Goal: Information Seeking & Learning: Learn about a topic

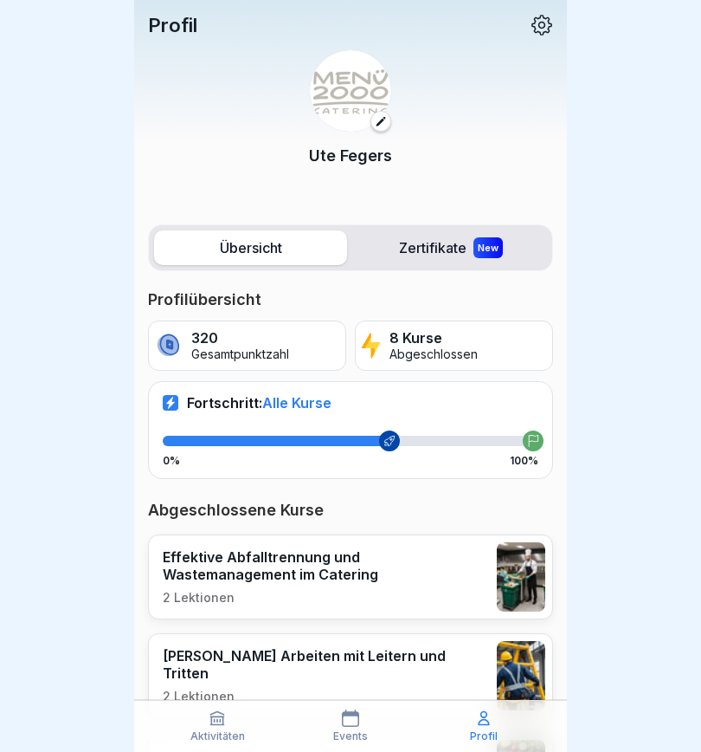
click at [436, 245] on label "Zertifikate New" at bounding box center [450, 247] width 193 height 35
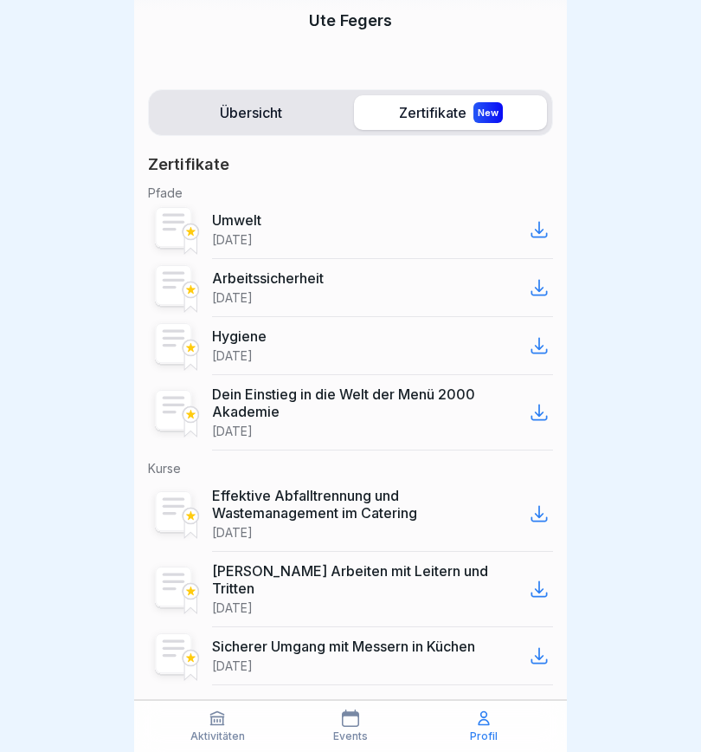
scroll to position [134, 0]
click at [265, 113] on label "Übersicht" at bounding box center [250, 113] width 193 height 35
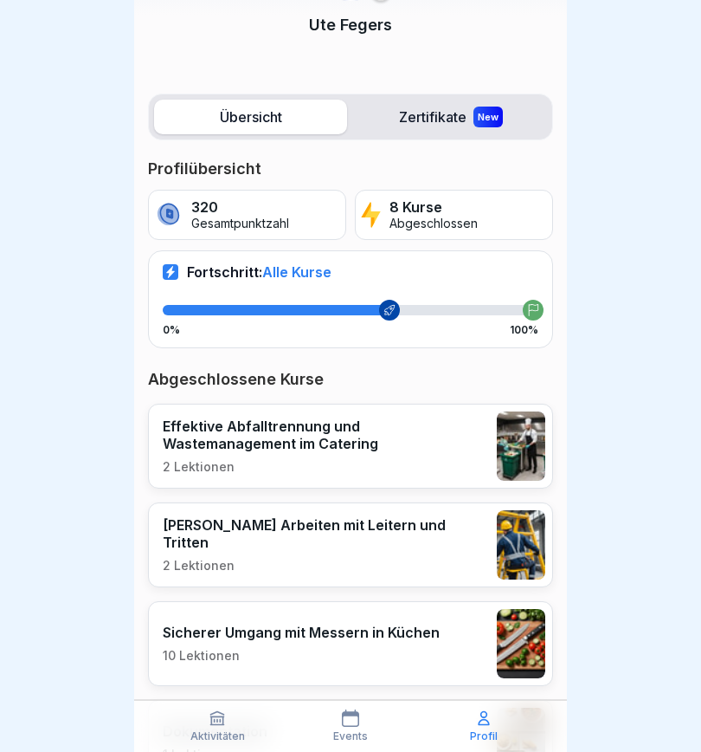
scroll to position [132, 0]
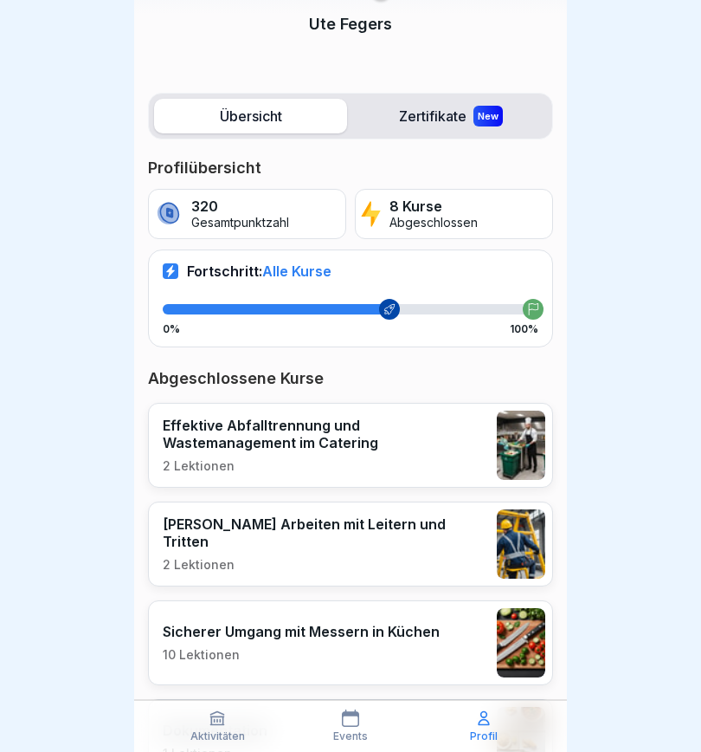
click at [489, 528] on icon at bounding box center [484, 718] width 10 height 13
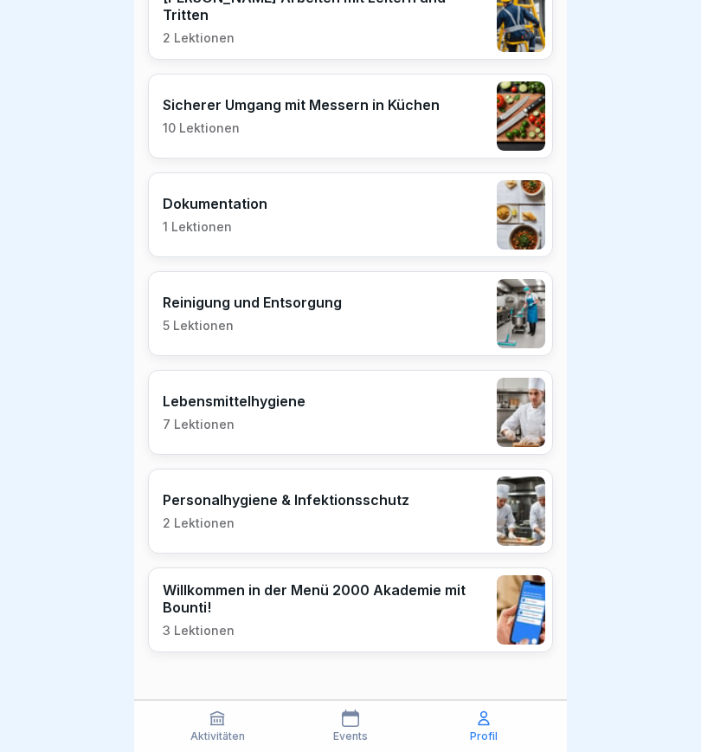
scroll to position [657, 0]
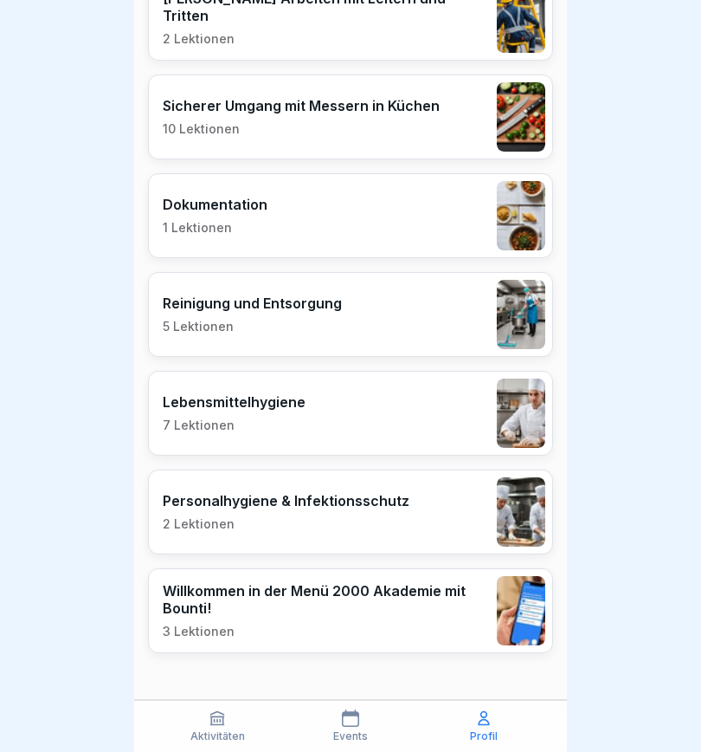
click at [221, 528] on p "Aktivitäten" at bounding box center [218, 736] width 55 height 12
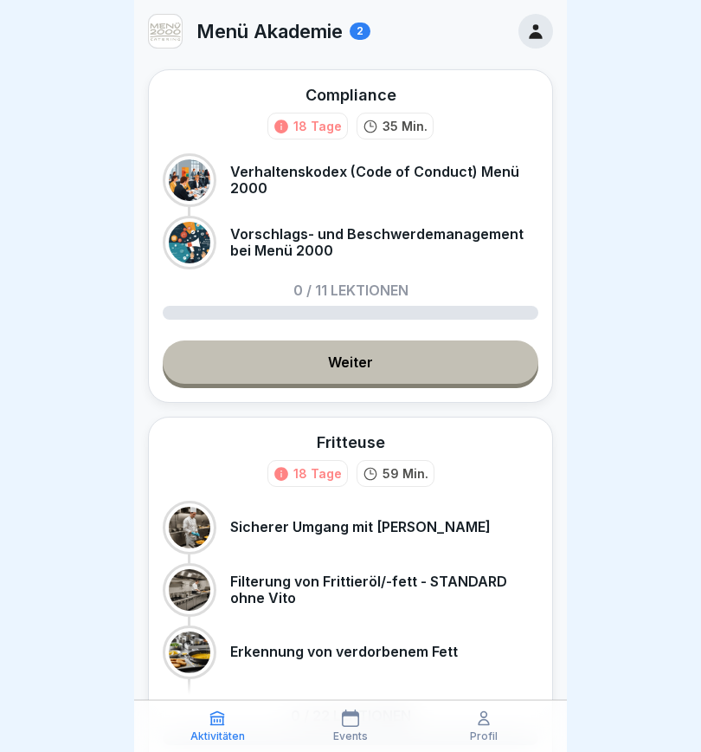
click at [357, 528] on icon at bounding box center [350, 717] width 17 height 17
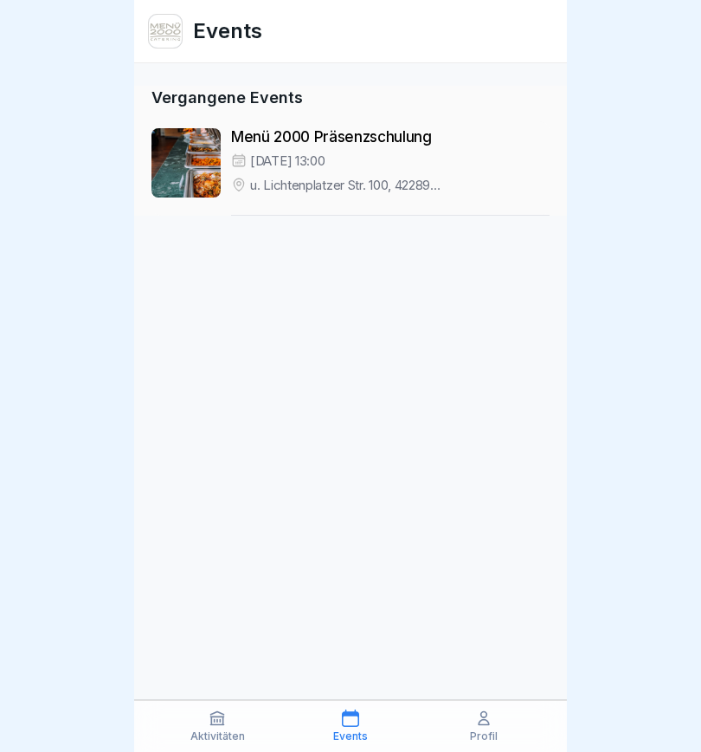
click at [220, 528] on icon at bounding box center [217, 717] width 17 height 17
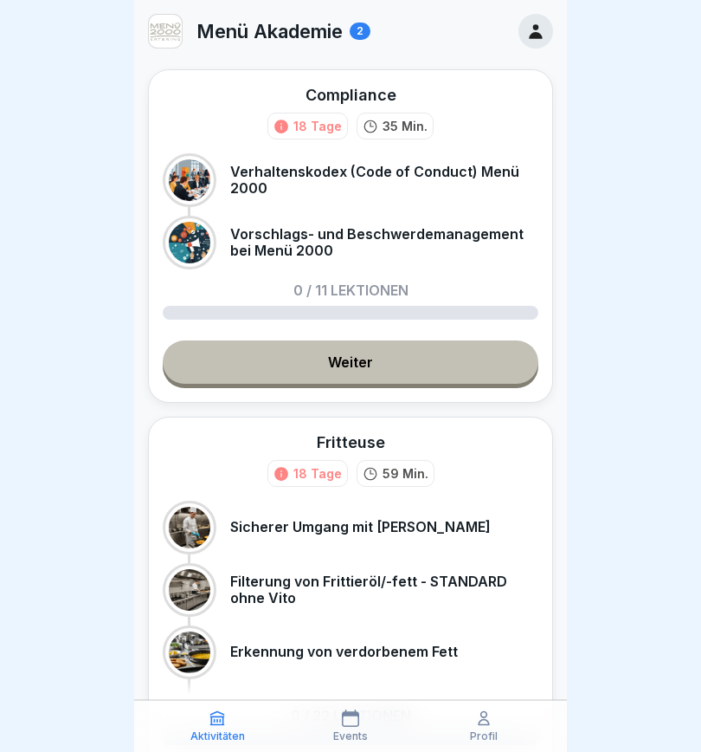
click at [351, 35] on div "Menü Akademie 2" at bounding box center [259, 31] width 223 height 35
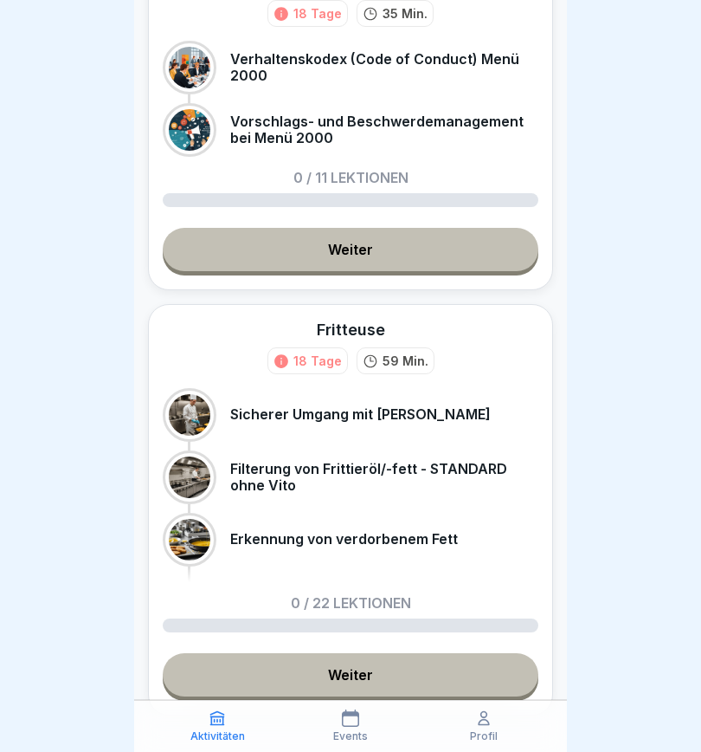
scroll to position [113, 0]
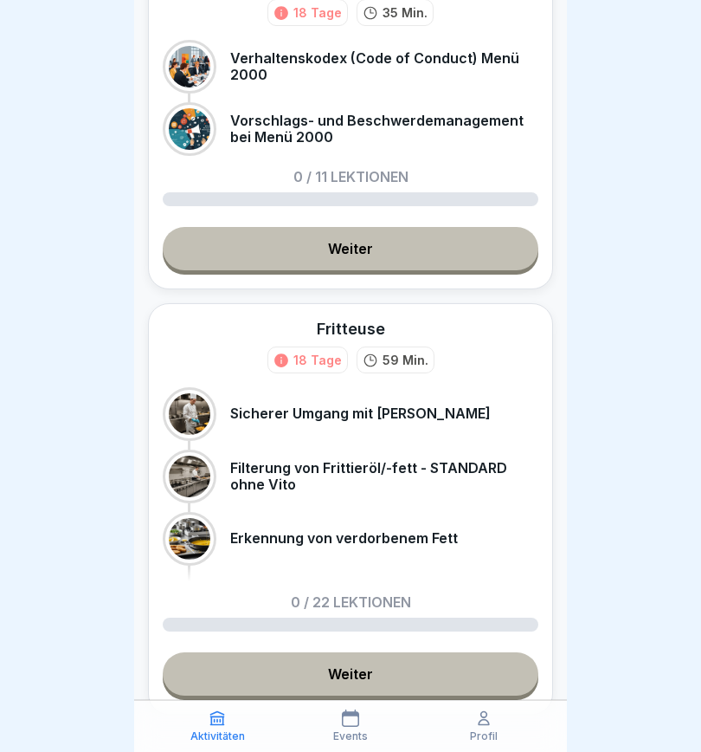
click at [484, 528] on p "Profil" at bounding box center [484, 736] width 28 height 12
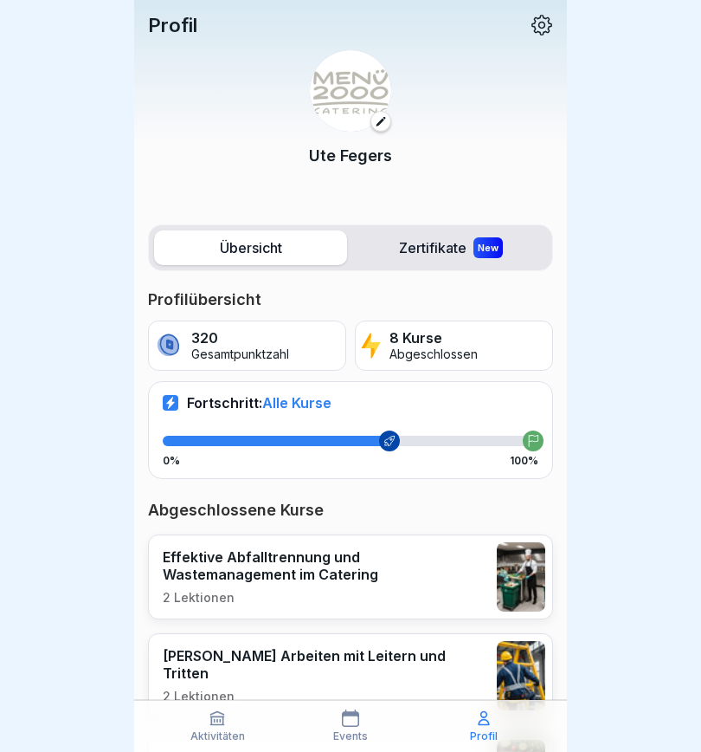
click at [261, 256] on label "Übersicht" at bounding box center [250, 247] width 193 height 35
click at [262, 244] on label "Übersicht" at bounding box center [250, 247] width 193 height 35
click at [261, 246] on label "Übersicht" at bounding box center [250, 247] width 193 height 35
click at [260, 246] on label "Übersicht" at bounding box center [250, 247] width 193 height 35
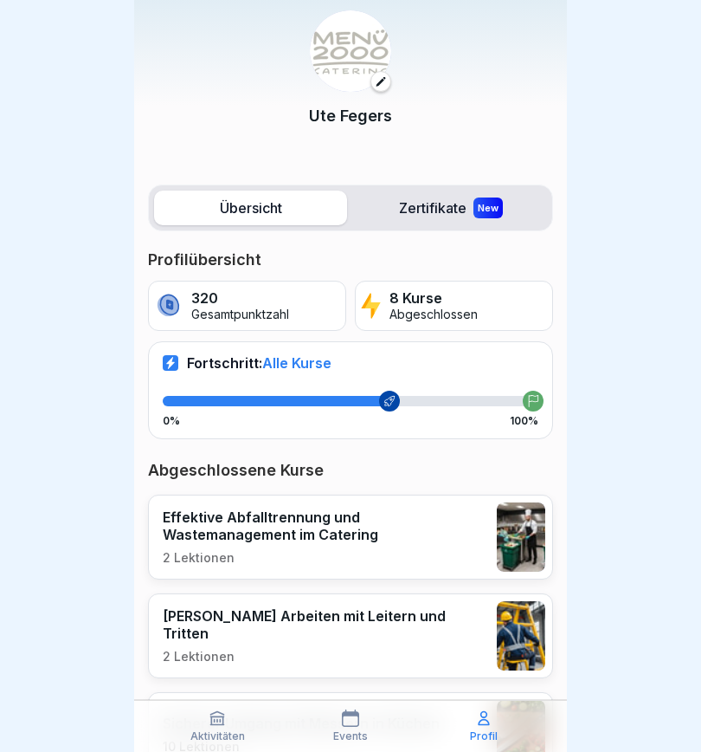
scroll to position [42, 0]
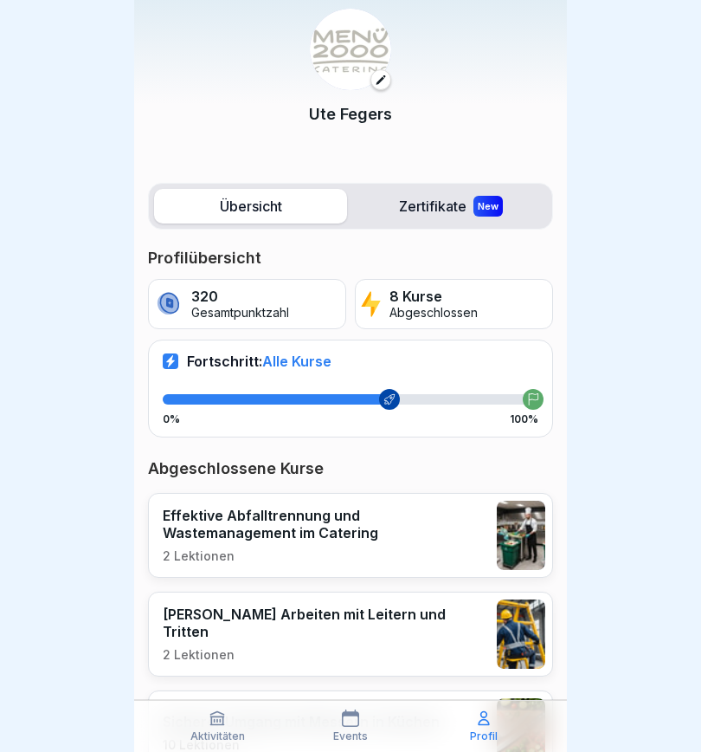
click at [240, 307] on p "Gesamtpunktzahl" at bounding box center [240, 313] width 98 height 15
click at [201, 301] on p "320" at bounding box center [240, 296] width 98 height 16
click at [200, 301] on p "320" at bounding box center [240, 296] width 98 height 16
click at [455, 306] on p "Abgeschlossen" at bounding box center [434, 313] width 88 height 15
click at [241, 359] on p "Fortschritt: Alle Kurse" at bounding box center [259, 360] width 145 height 17
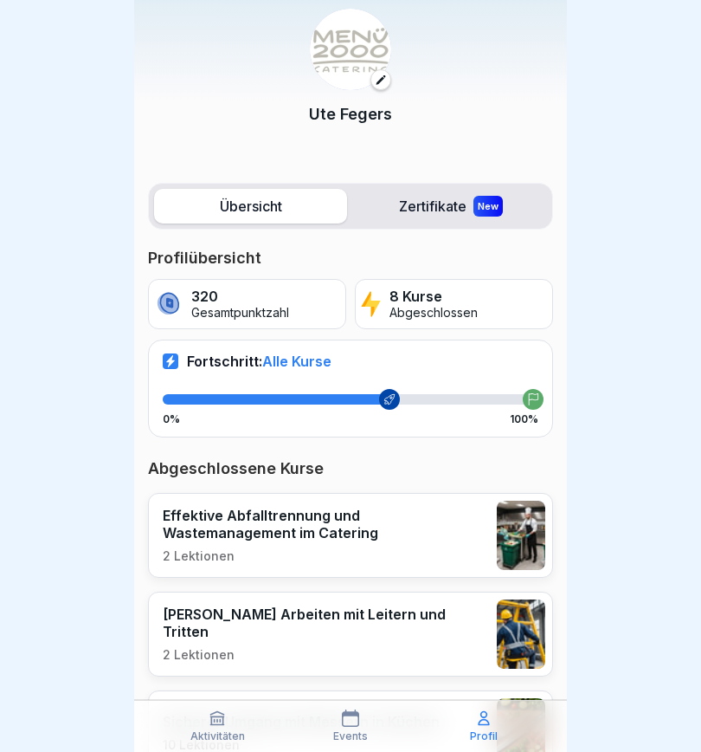
click at [308, 359] on span "Alle Kurse" at bounding box center [296, 360] width 69 height 17
click at [308, 363] on span "Alle Kurse" at bounding box center [296, 360] width 69 height 17
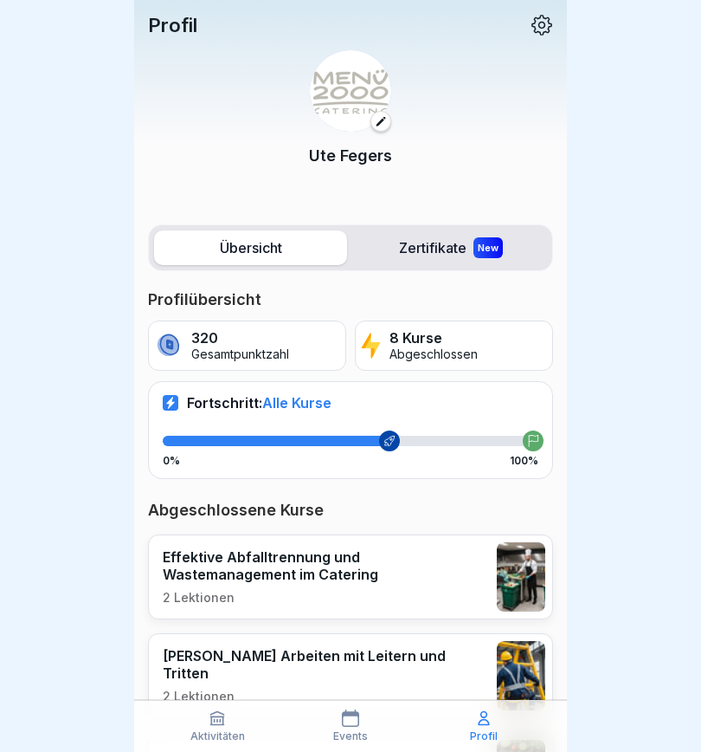
scroll to position [0, 0]
click at [378, 115] on button at bounding box center [381, 121] width 21 height 21
click at [546, 27] on icon at bounding box center [542, 25] width 23 height 23
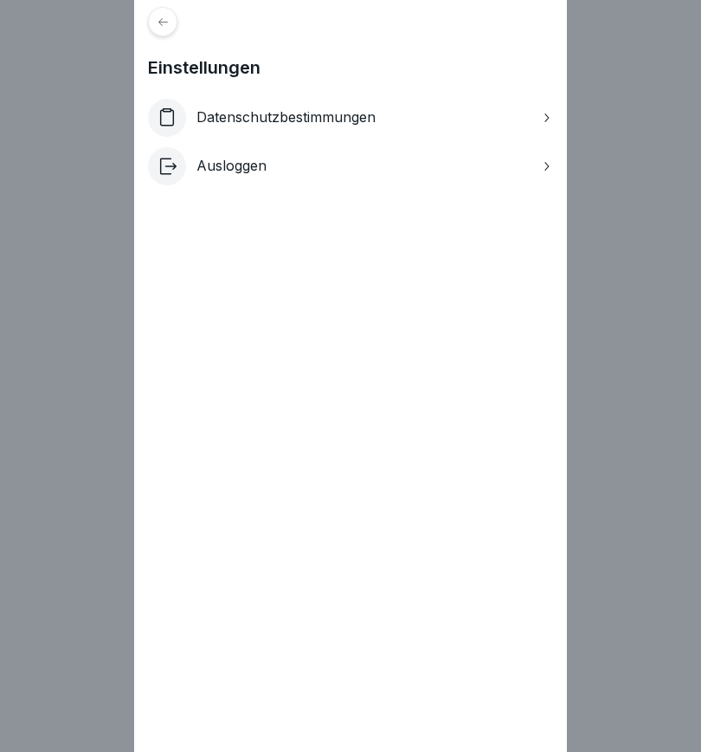
click at [165, 26] on icon at bounding box center [163, 22] width 13 height 13
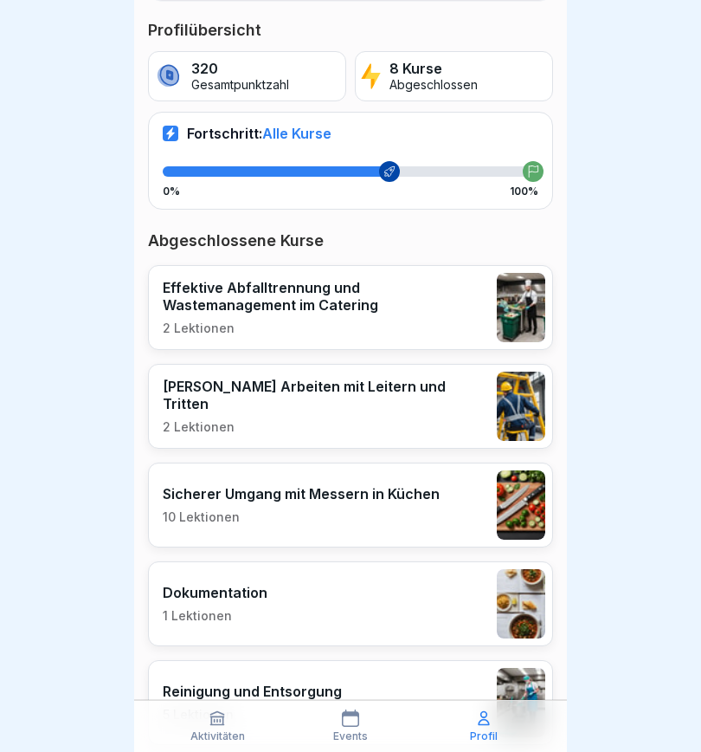
scroll to position [268, 0]
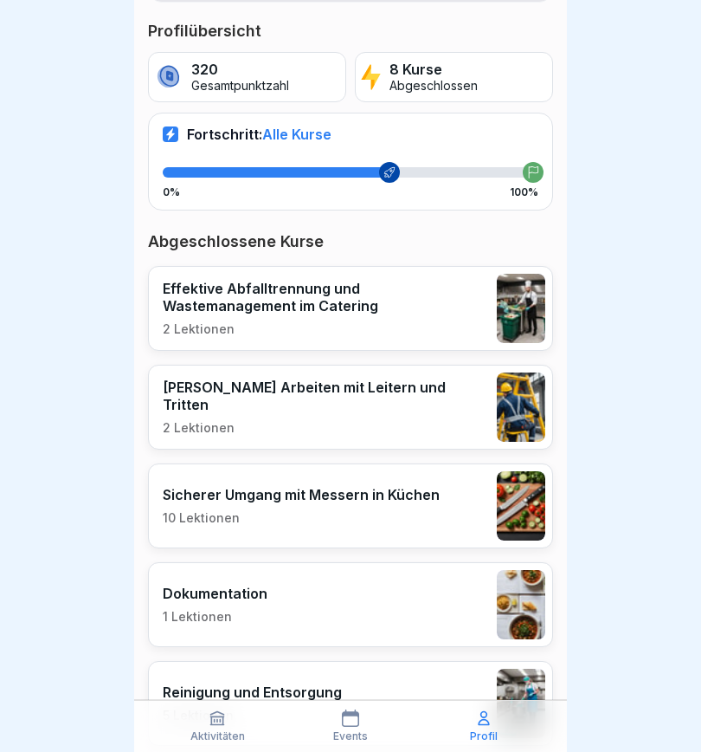
click at [533, 177] on icon at bounding box center [533, 172] width 12 height 12
click at [395, 174] on icon at bounding box center [390, 172] width 12 height 12
click at [376, 164] on div "Fortschritt: Alle Kurse 0% 100%" at bounding box center [350, 161] width 405 height 97
click at [195, 148] on div "Fortschritt: Alle Kurse 0% 100%" at bounding box center [350, 161] width 405 height 97
click at [178, 158] on div "Fortschritt: Alle Kurse 0% 100%" at bounding box center [350, 161] width 405 height 97
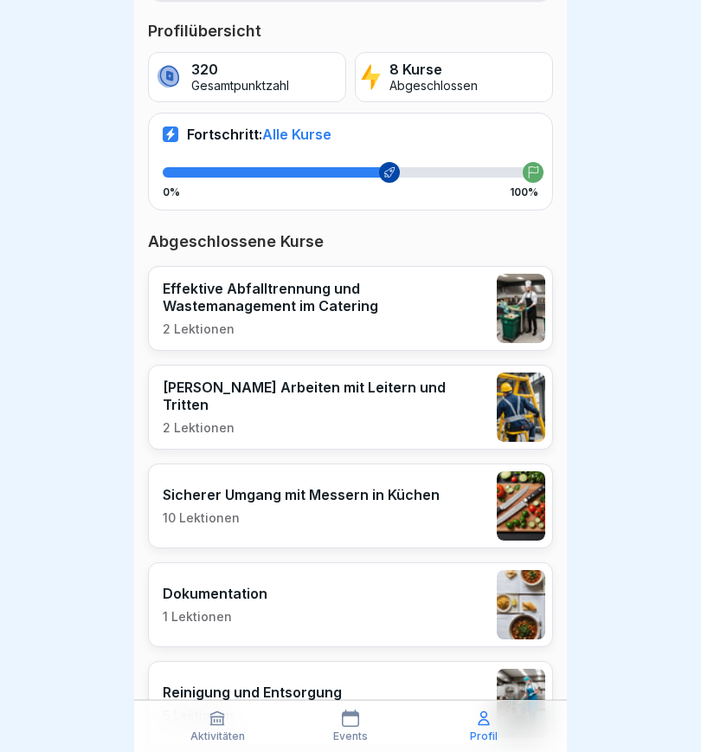
click at [304, 168] on div at bounding box center [276, 172] width 227 height 10
click at [356, 168] on div at bounding box center [276, 172] width 227 height 10
click at [227, 35] on p "Profilübersicht" at bounding box center [350, 31] width 405 height 21
click at [463, 308] on p "Effektive Abfalltrennung und Wastemanagement im Catering" at bounding box center [326, 297] width 326 height 35
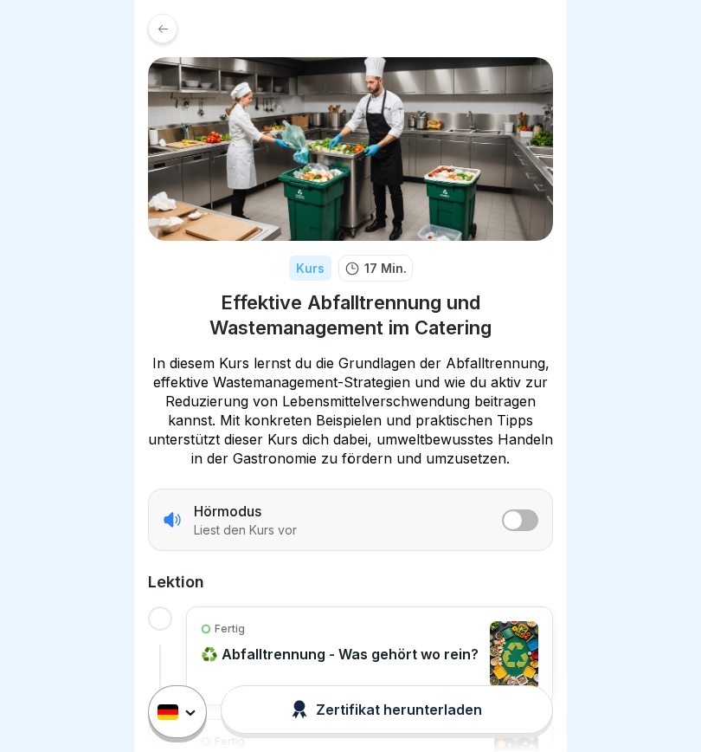
click at [165, 28] on icon at bounding box center [163, 29] width 13 height 13
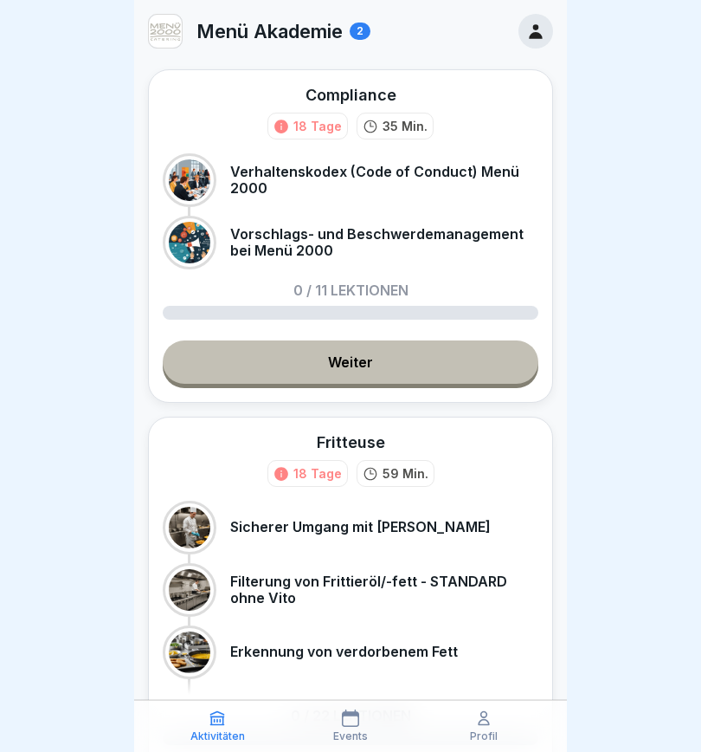
click at [403, 358] on link "Weiter" at bounding box center [351, 361] width 376 height 43
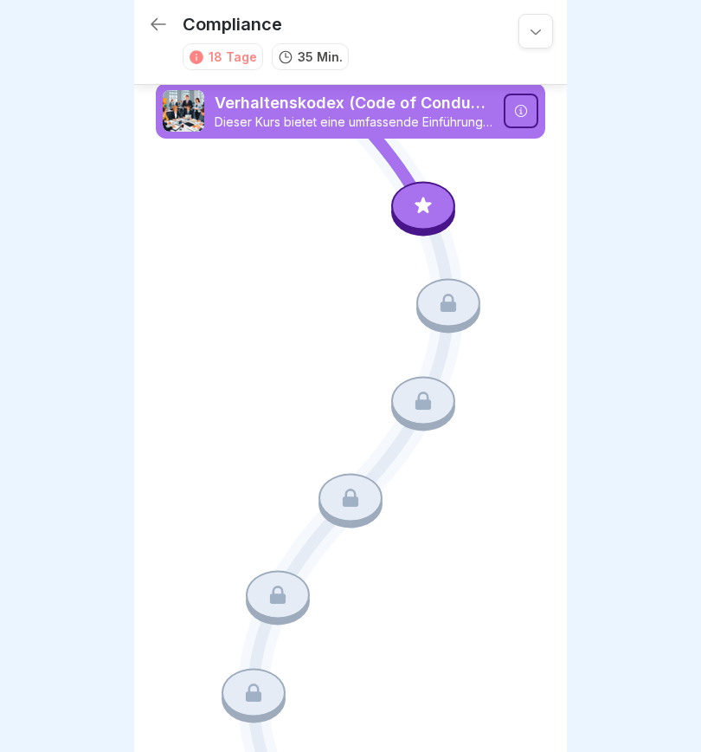
click at [537, 33] on icon at bounding box center [536, 31] width 10 height 5
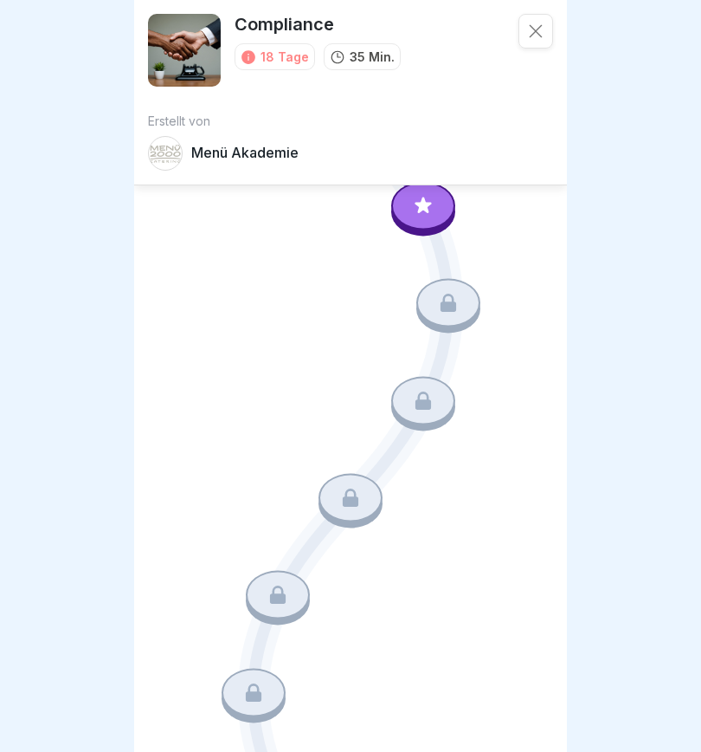
click at [538, 30] on icon at bounding box center [535, 31] width 17 height 17
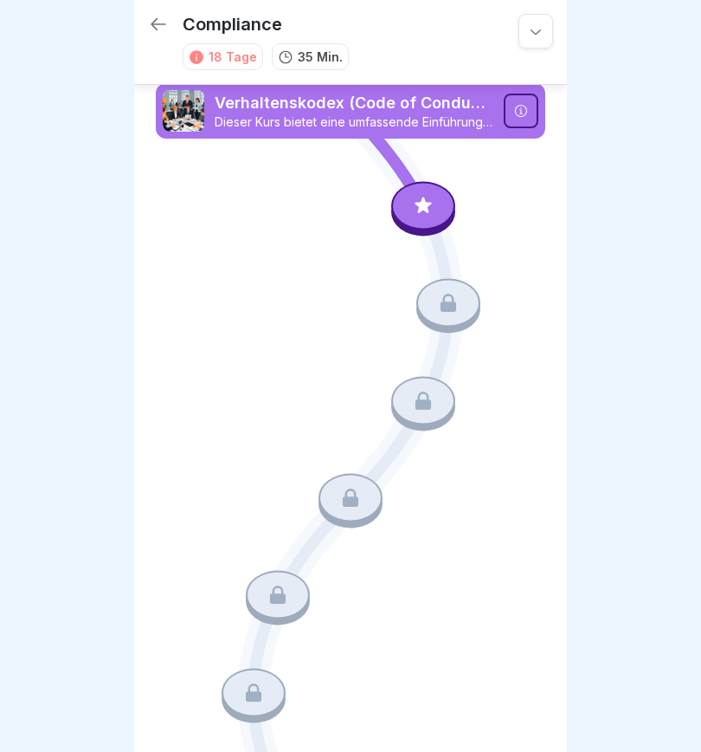
click at [157, 16] on icon at bounding box center [158, 24] width 21 height 21
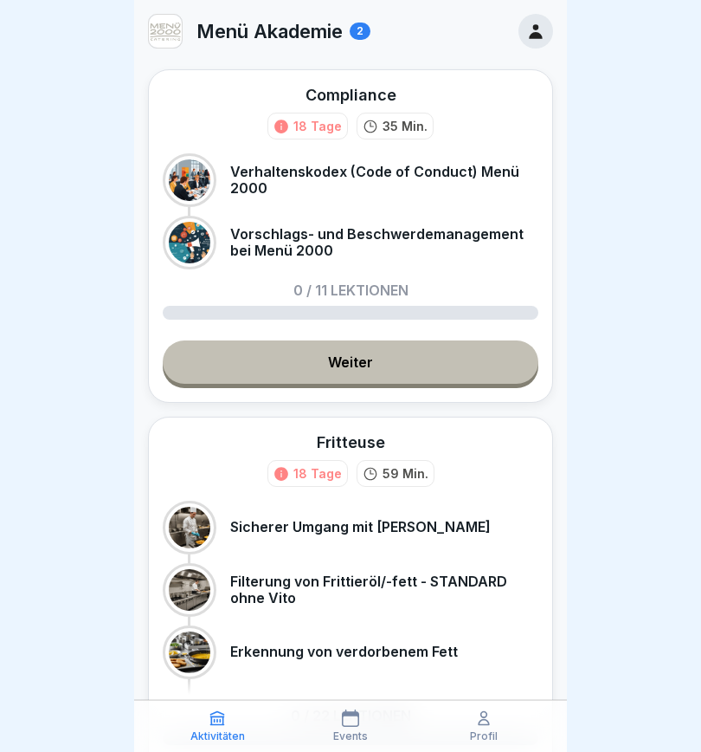
click at [378, 286] on p "0 / 11 Lektionen" at bounding box center [351, 290] width 115 height 14
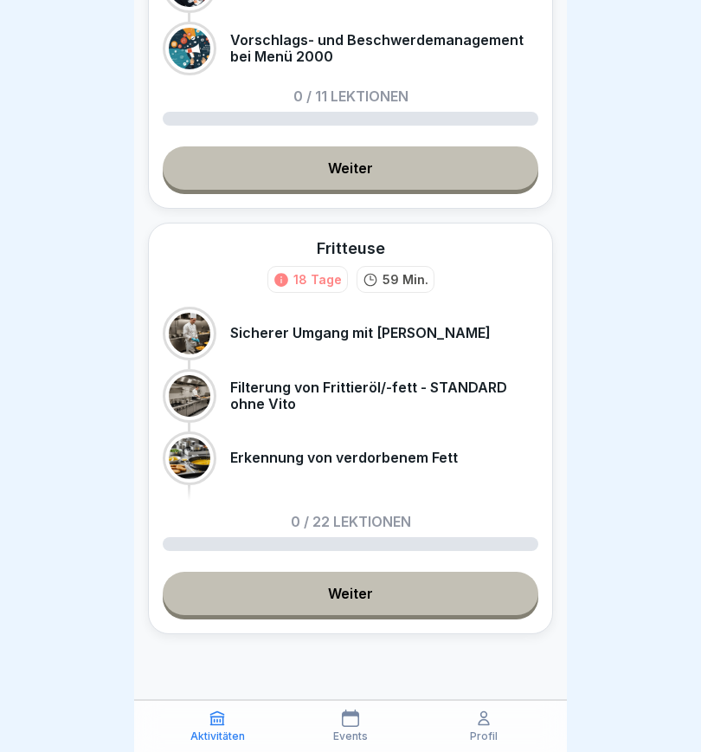
scroll to position [194, 0]
click at [353, 528] on link "Weiter" at bounding box center [351, 593] width 376 height 43
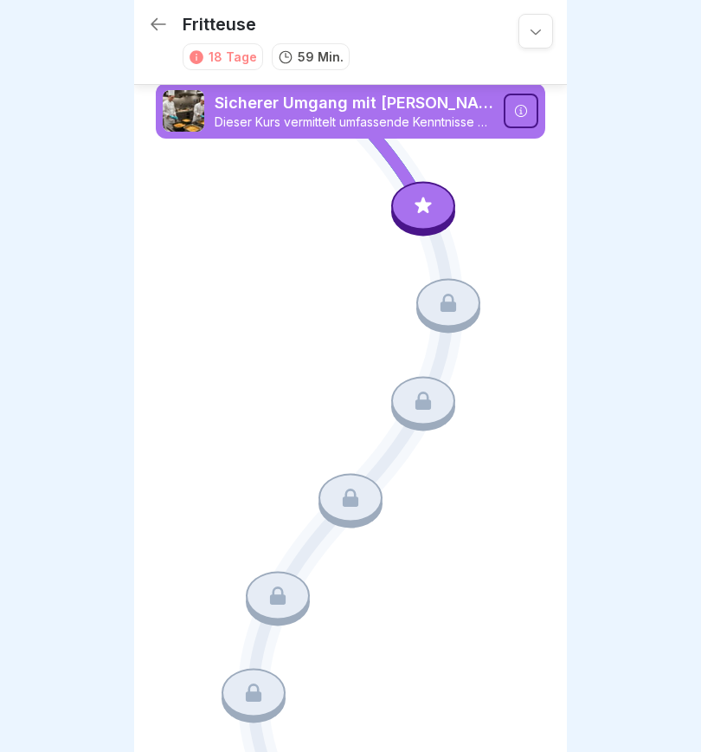
click at [163, 20] on icon at bounding box center [158, 24] width 21 height 21
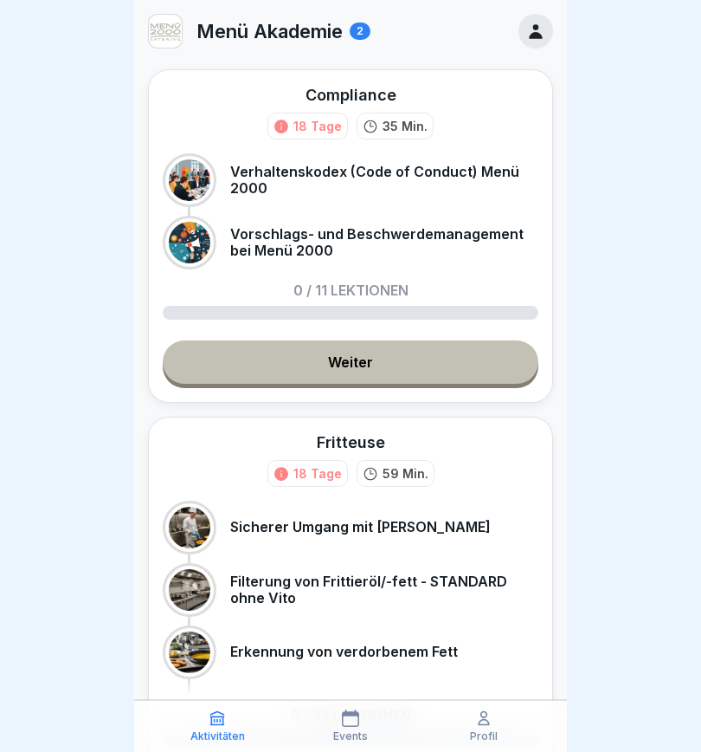
click at [533, 34] on icon at bounding box center [535, 31] width 13 height 15
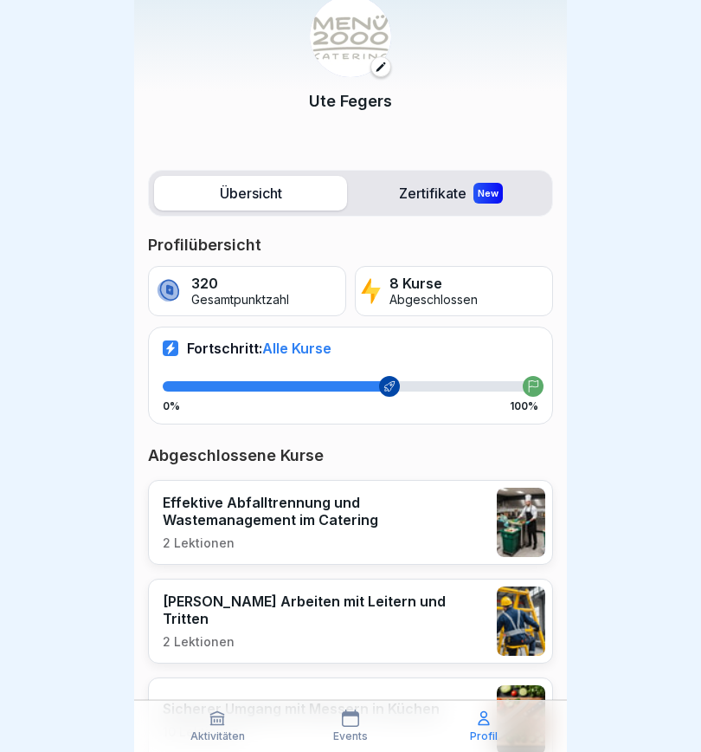
scroll to position [51, 0]
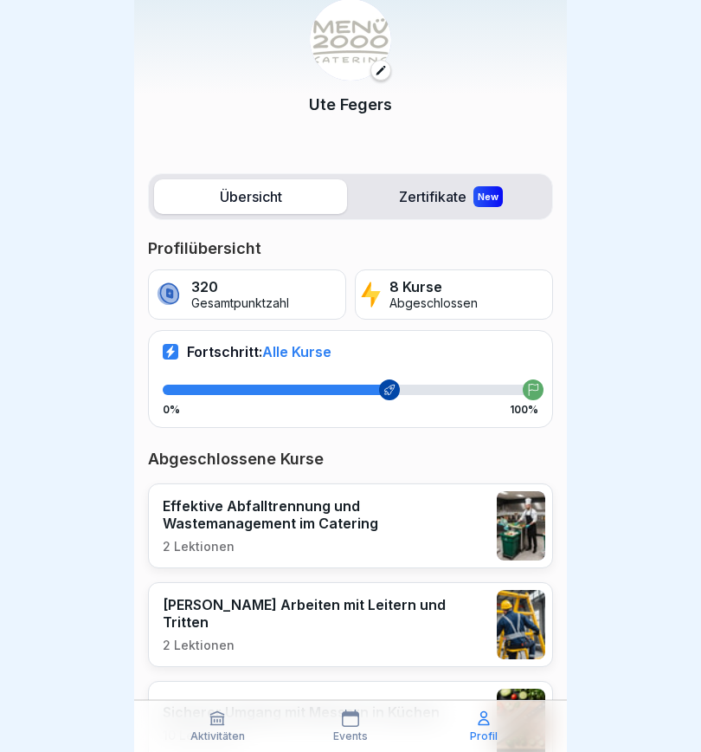
click at [297, 347] on span "Alle Kurse" at bounding box center [296, 351] width 69 height 17
click at [396, 385] on icon at bounding box center [390, 390] width 12 height 12
click at [546, 388] on div "Fortschritt: Alle Kurse 0% 100%" at bounding box center [350, 378] width 405 height 97
click at [207, 394] on div "0% 100%" at bounding box center [351, 400] width 376 height 31
click at [206, 394] on div "0% 100%" at bounding box center [351, 400] width 376 height 31
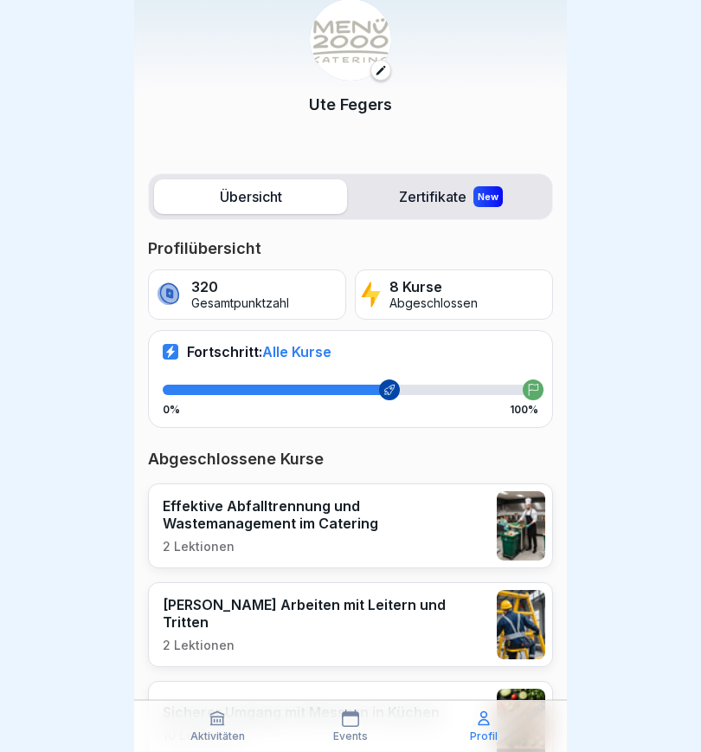
click at [224, 307] on p "Gesamtpunktzahl" at bounding box center [240, 303] width 98 height 15
click at [413, 280] on p "8 Kurse" at bounding box center [434, 287] width 88 height 16
click at [459, 284] on p "8 Kurse" at bounding box center [434, 287] width 88 height 16
click at [462, 268] on div "Profilübersicht 320 Gesamtpunktzahl 8 Kurse Abgeschlossen Fortschritt: Alle Kur…" at bounding box center [350, 332] width 405 height 189
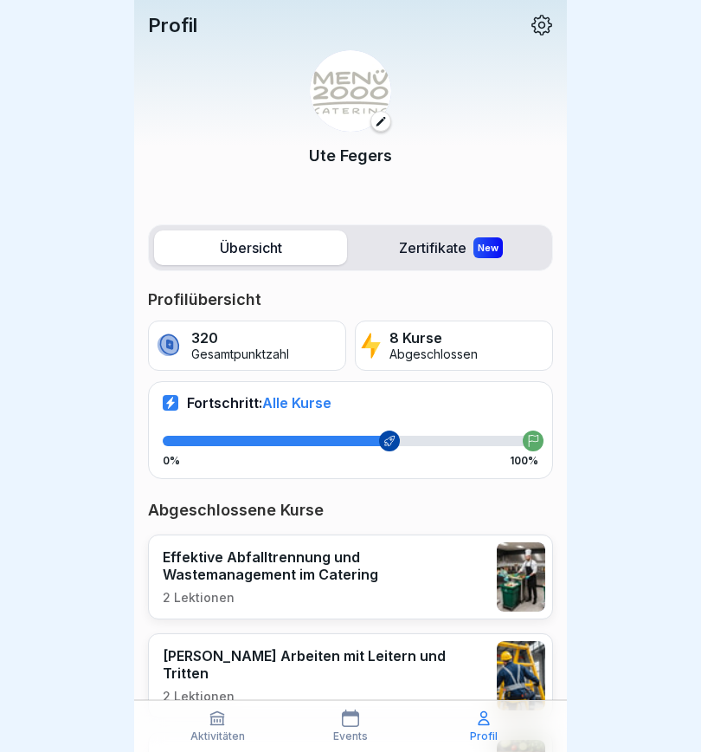
scroll to position [0, 0]
click at [183, 23] on p "Profil" at bounding box center [172, 25] width 49 height 23
click at [223, 528] on icon at bounding box center [217, 718] width 13 height 13
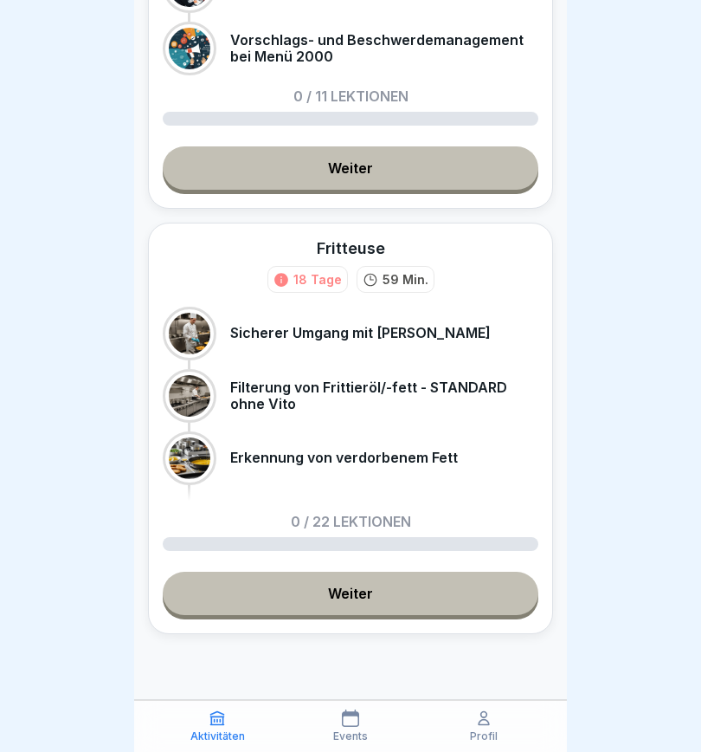
scroll to position [194, 0]
click at [345, 528] on link "Weiter" at bounding box center [351, 593] width 376 height 43
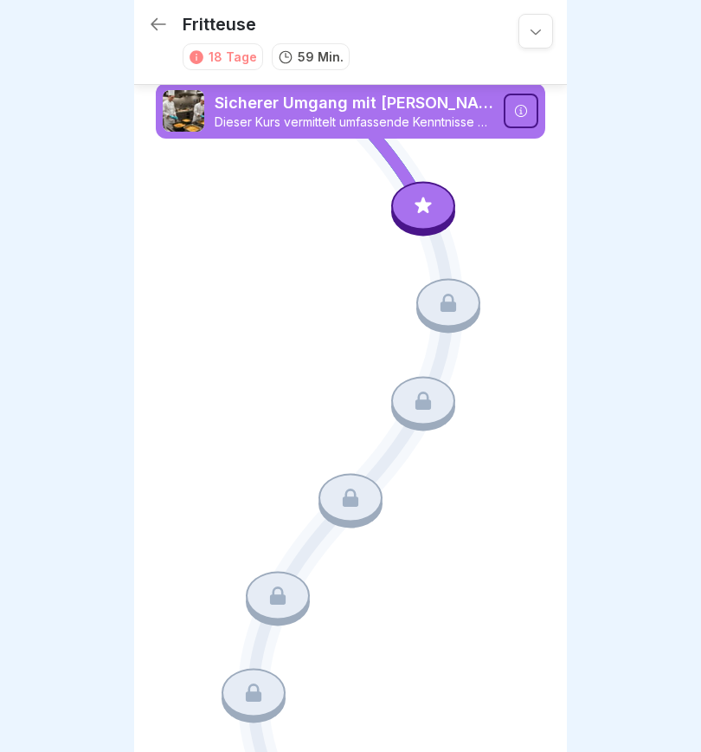
click at [423, 209] on icon at bounding box center [424, 205] width 16 height 16
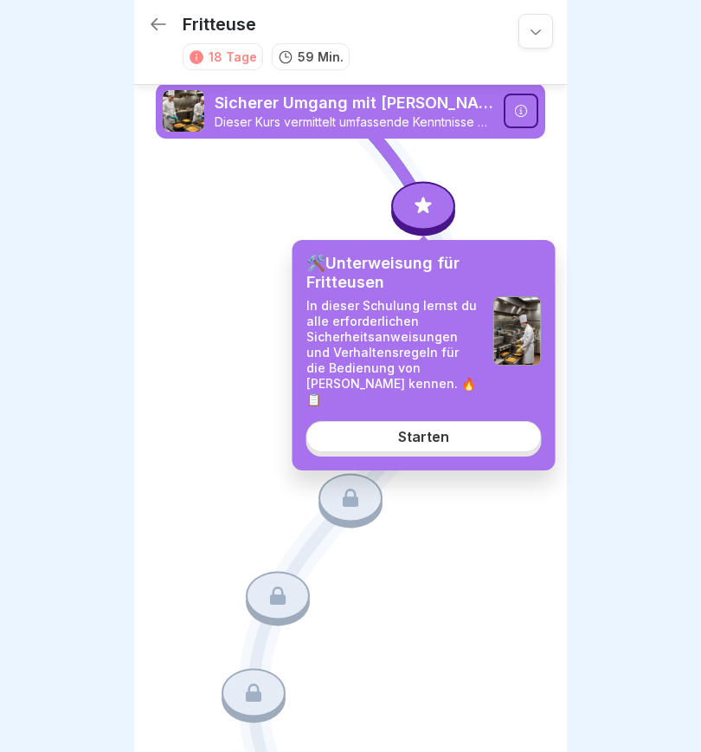
click at [446, 429] on div "Starten" at bounding box center [423, 437] width 51 height 16
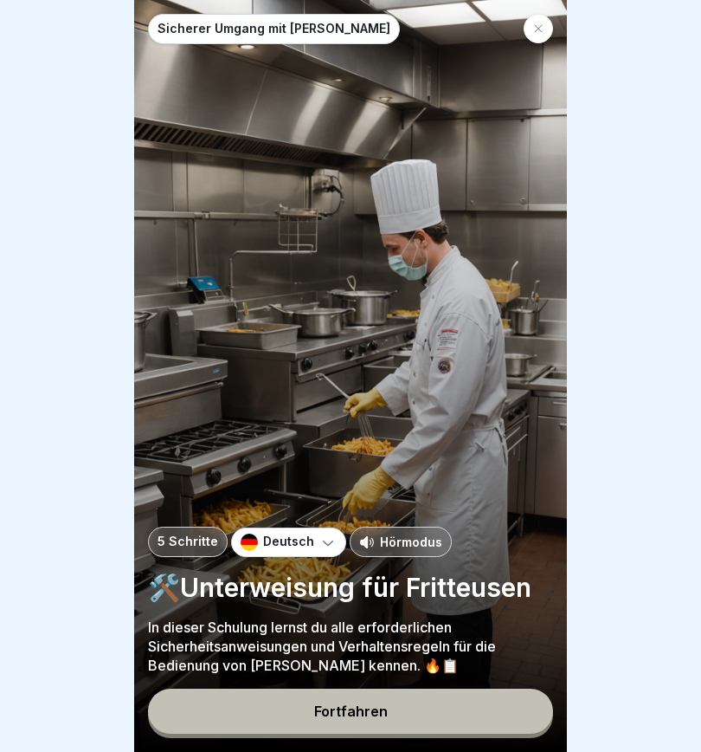
click at [413, 528] on button "Fortfahren" at bounding box center [350, 710] width 405 height 45
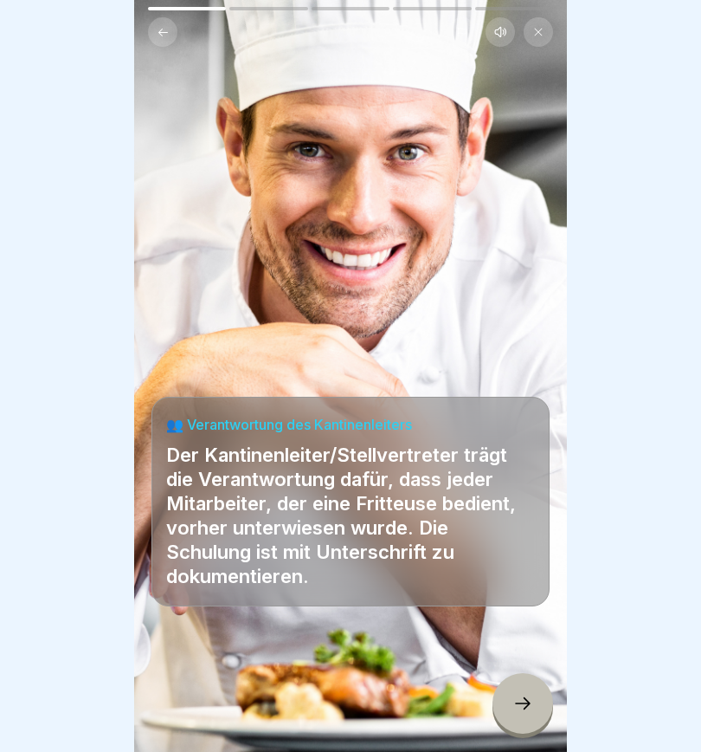
click at [493, 33] on button at bounding box center [500, 31] width 29 height 29
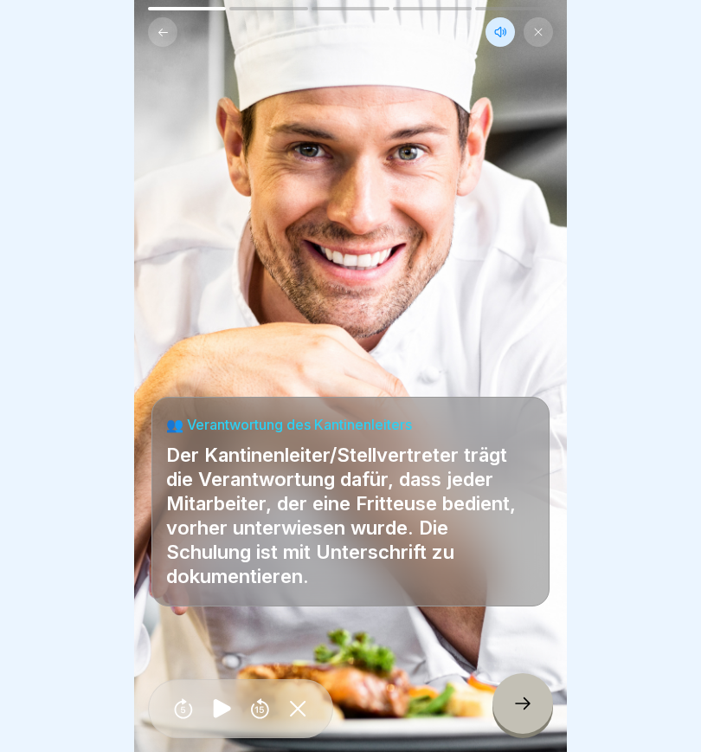
click at [210, 528] on icon at bounding box center [222, 709] width 34 height 28
click at [520, 528] on icon at bounding box center [523, 703] width 21 height 21
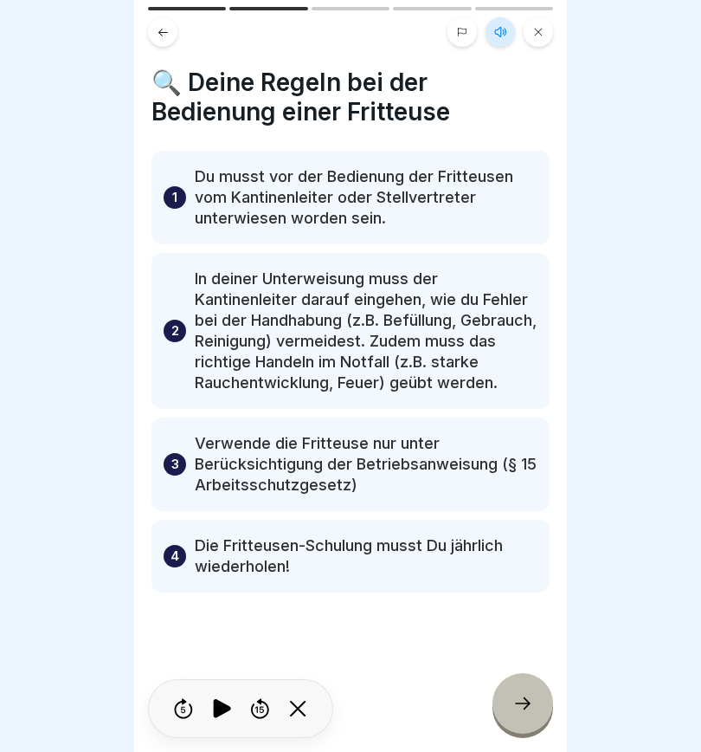
click at [530, 528] on icon at bounding box center [523, 703] width 21 height 21
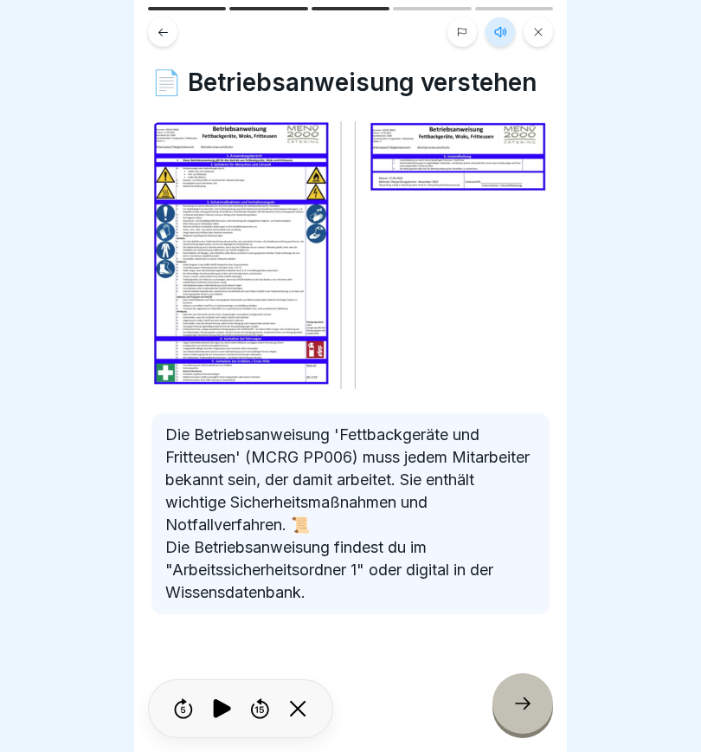
click at [521, 528] on icon at bounding box center [523, 703] width 21 height 21
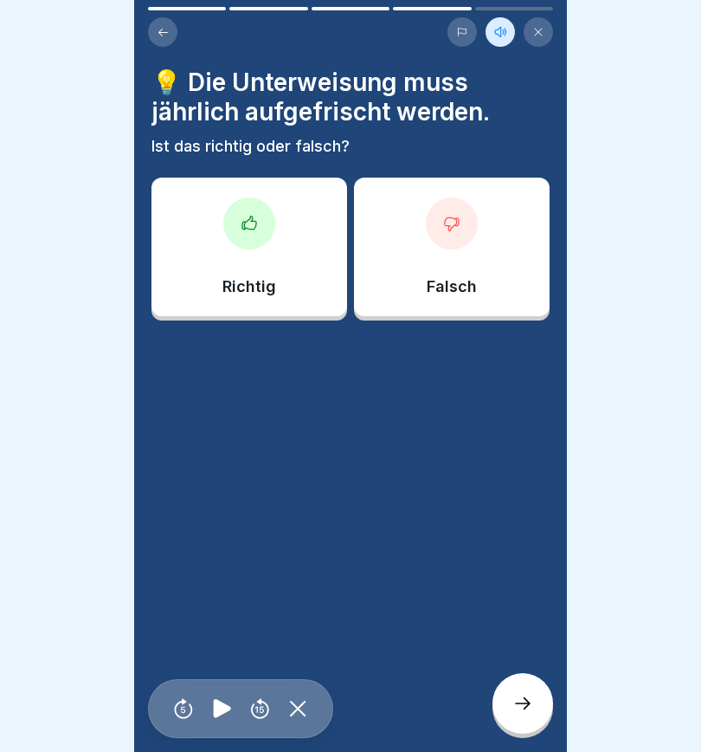
click at [250, 232] on div at bounding box center [249, 223] width 52 height 52
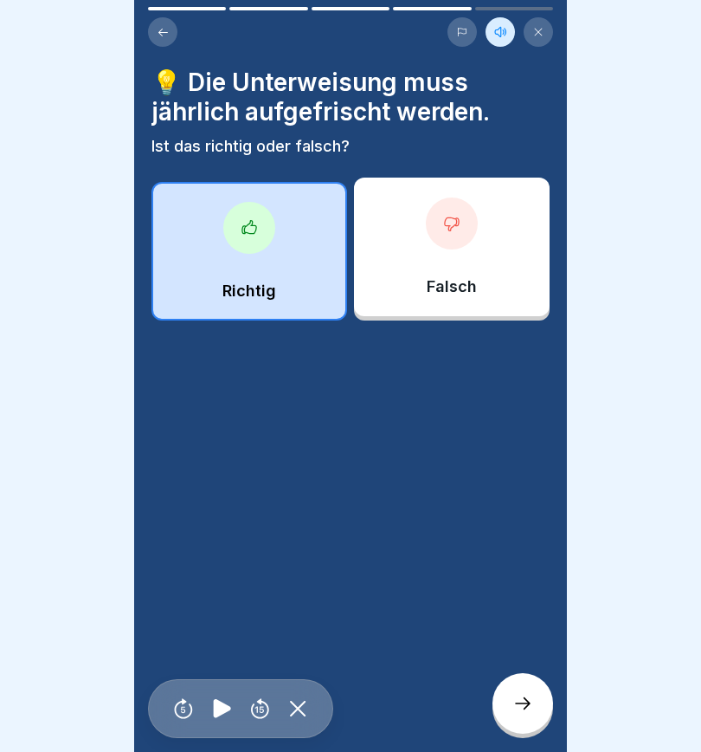
click at [527, 528] on icon at bounding box center [523, 703] width 21 height 21
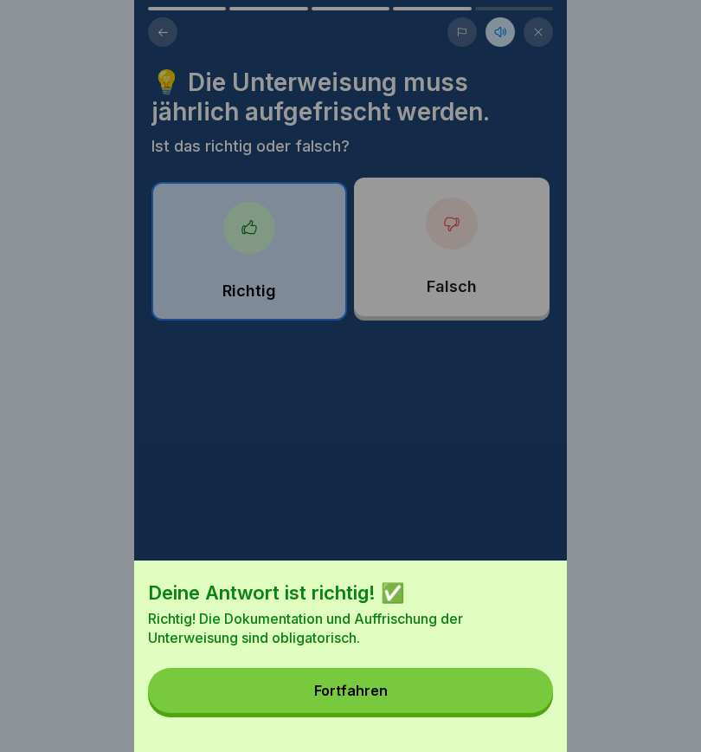
click at [423, 528] on button "Fortfahren" at bounding box center [350, 690] width 405 height 45
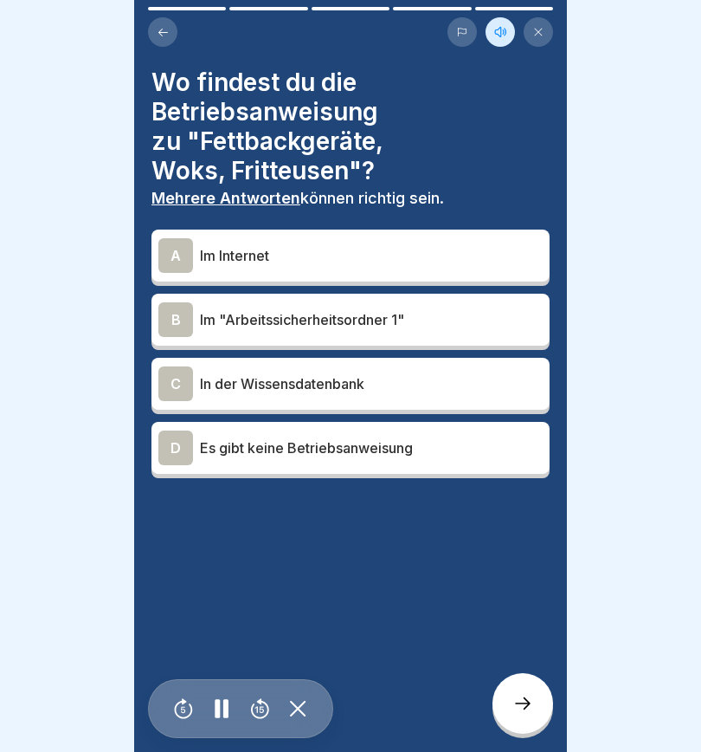
click at [188, 315] on div "B" at bounding box center [175, 319] width 35 height 35
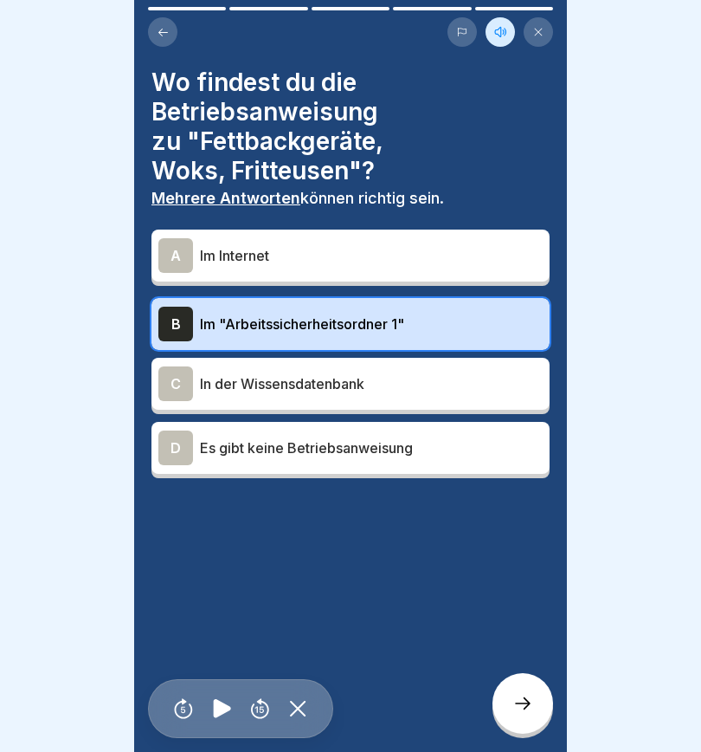
click at [178, 378] on div "C" at bounding box center [175, 383] width 35 height 35
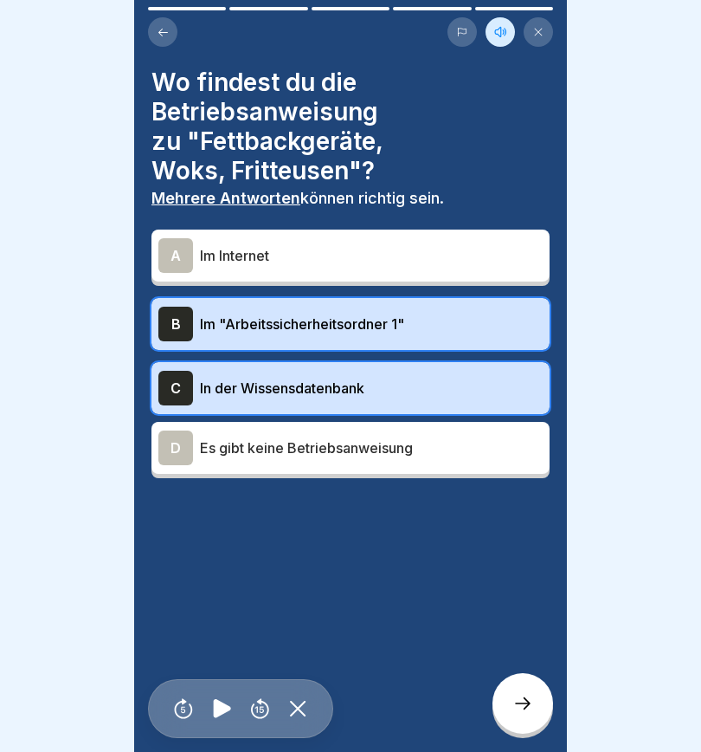
click at [514, 528] on div at bounding box center [523, 703] width 61 height 61
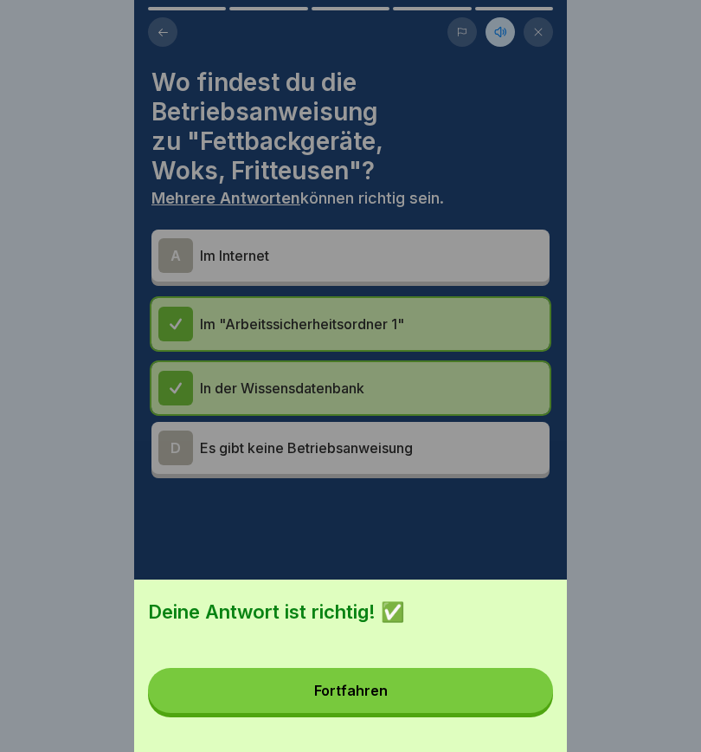
click at [437, 528] on button "Fortfahren" at bounding box center [350, 690] width 405 height 45
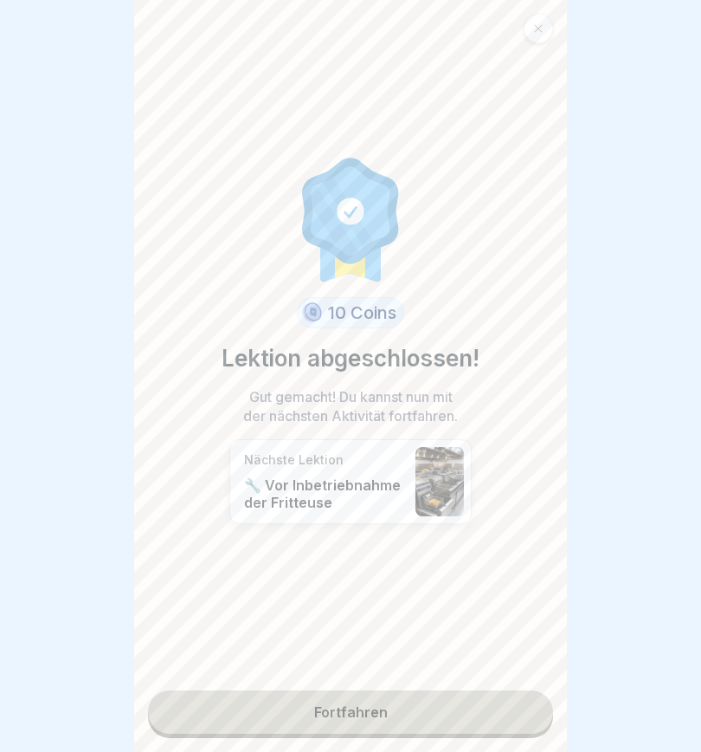
click at [448, 528] on link "Fortfahren" at bounding box center [350, 711] width 405 height 43
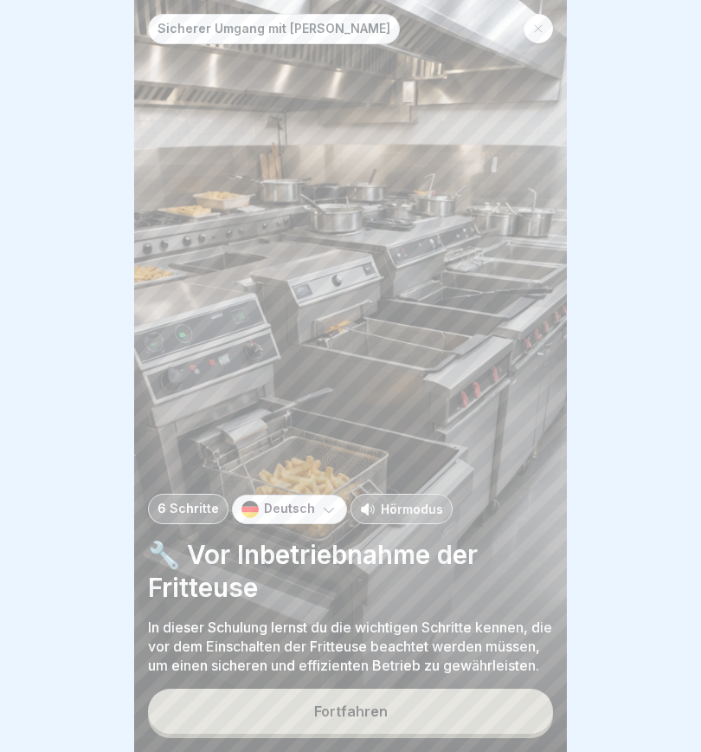
click at [468, 528] on button "Fortfahren" at bounding box center [350, 710] width 405 height 45
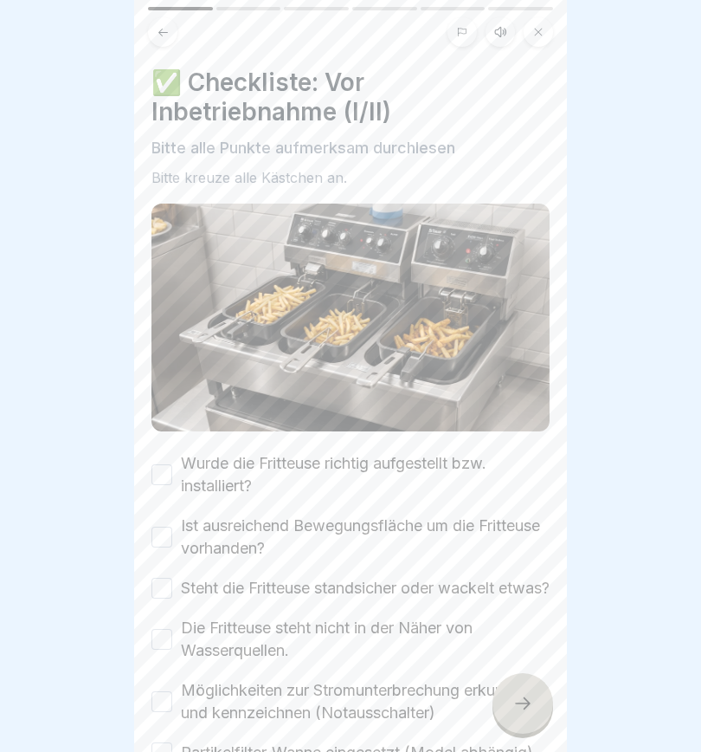
click at [503, 29] on icon at bounding box center [501, 32] width 14 height 14
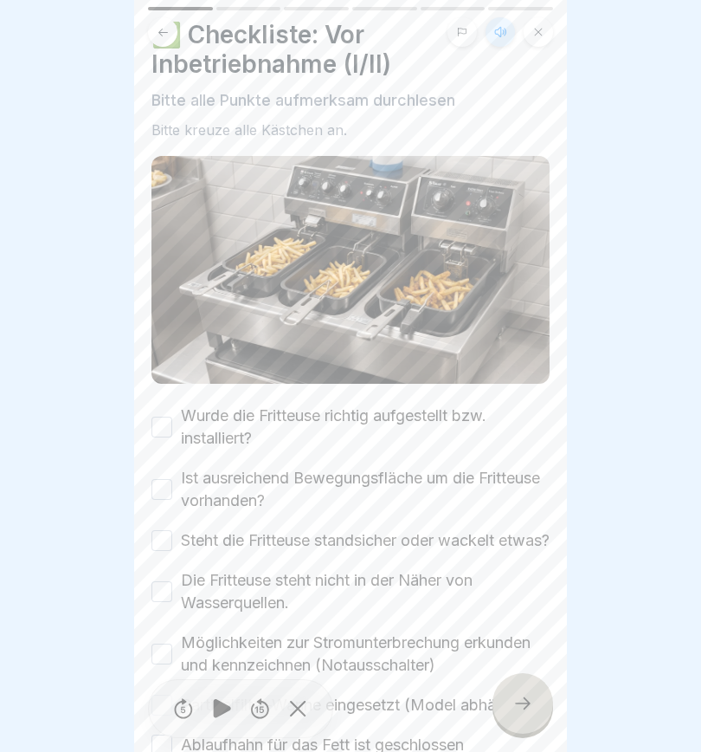
scroll to position [50, 0]
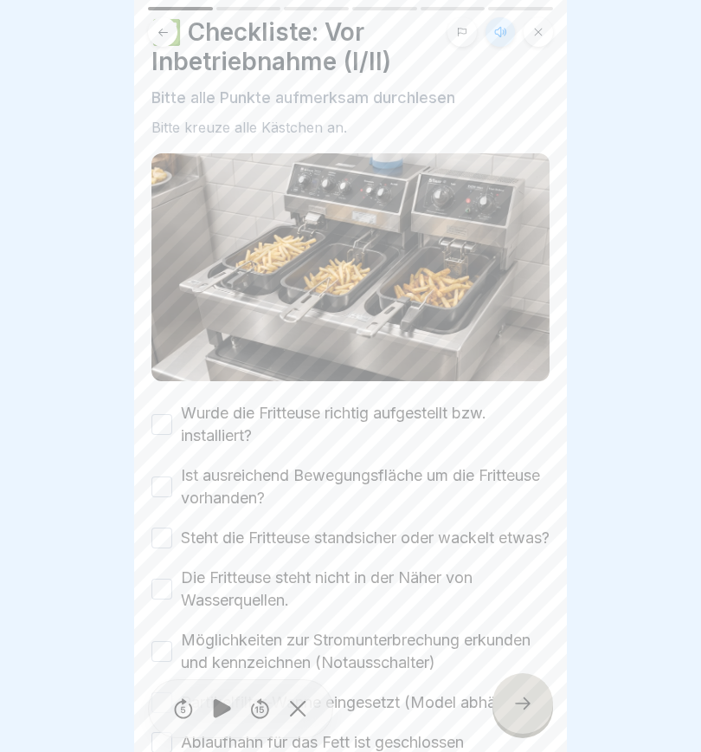
click at [225, 528] on icon at bounding box center [222, 709] width 34 height 28
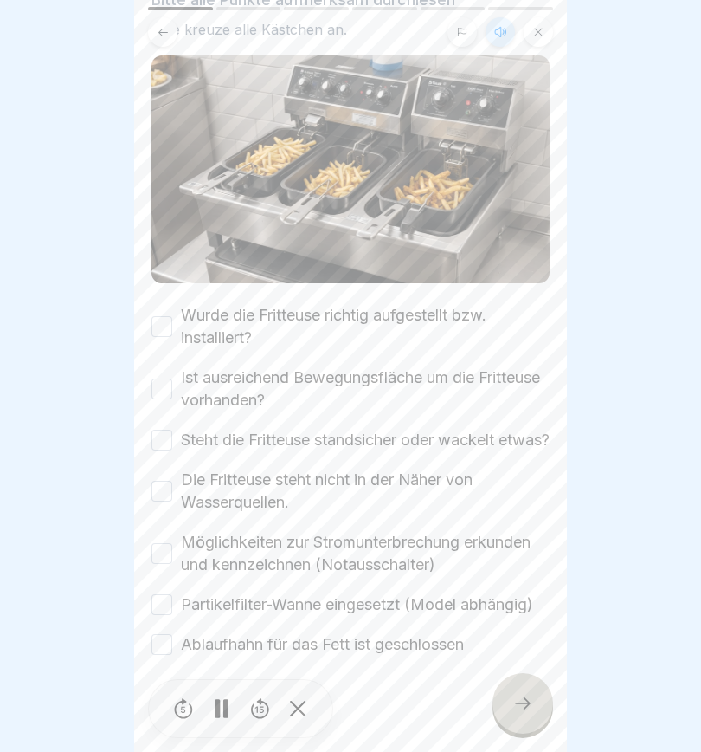
scroll to position [154, 0]
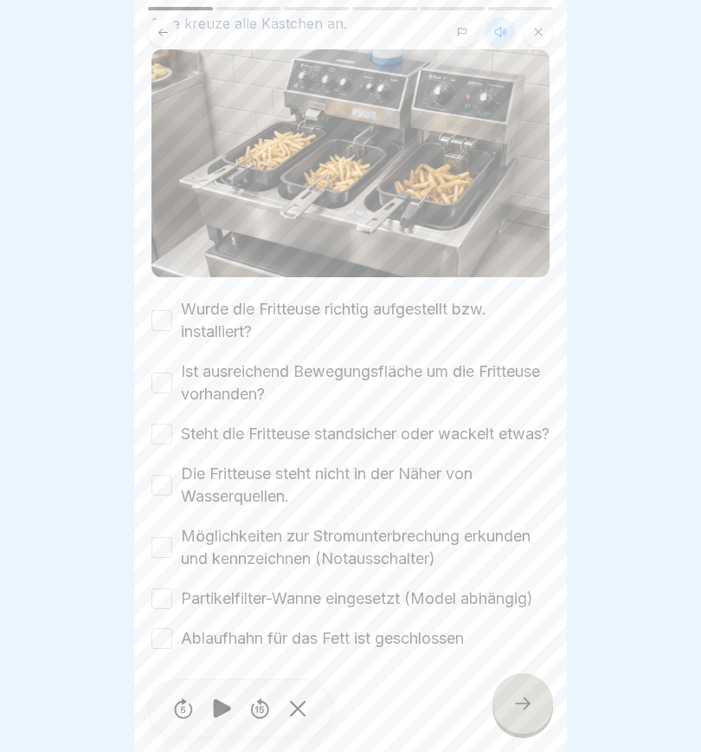
click at [182, 306] on label "Wurde die Fritteuse richtig aufgestellt bzw. installiert?" at bounding box center [365, 320] width 369 height 45
click at [172, 310] on button "Wurde die Fritteuse richtig aufgestellt bzw. installiert?" at bounding box center [162, 320] width 21 height 21
click at [171, 370] on div "Ist ausreichend Bewegungsfläche um die Fritteuse vorhanden?" at bounding box center [351, 382] width 398 height 45
click at [161, 440] on button "Steht die Fritteuse standsicher oder wackelt etwas?" at bounding box center [162, 433] width 21 height 21
click at [170, 364] on div "Ist ausreichend Bewegungsfläche um die Fritteuse vorhanden?" at bounding box center [351, 382] width 398 height 45
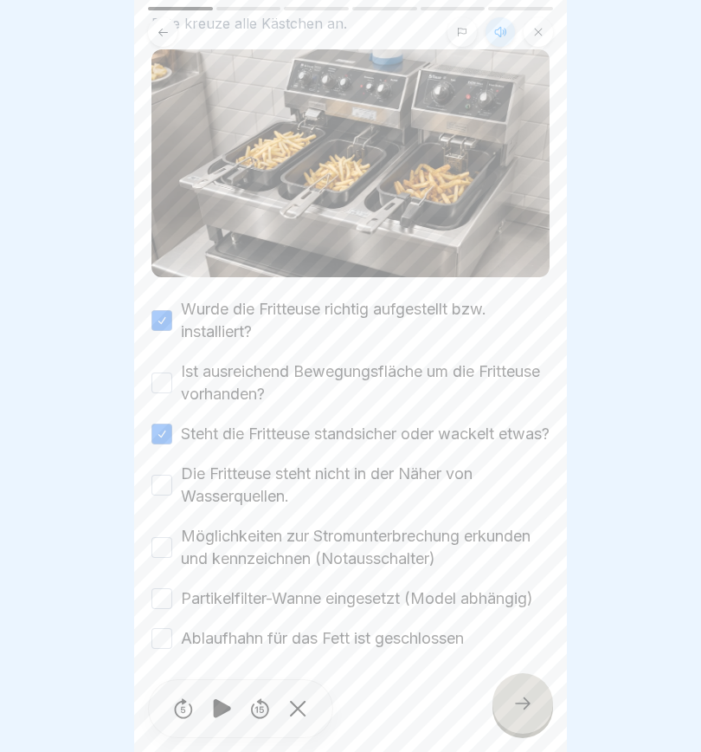
click at [166, 381] on button "Ist ausreichend Bewegungsfläche um die Fritteuse vorhanden?" at bounding box center [162, 382] width 21 height 21
click at [164, 495] on button "Die Fritteuse steht nicht in der Näher von Wasserquellen." at bounding box center [162, 485] width 21 height 21
click at [170, 528] on button "Möglichkeiten zur Stromunterbrechung erkunden und kennzeichnen (Notausschalter)" at bounding box center [162, 547] width 21 height 21
click at [164, 528] on button "Partikelfilter-Wanne eingesetzt (Model abhängig)" at bounding box center [162, 598] width 21 height 21
click at [164, 528] on div "Wurde die Fritteuse richtig aufgestellt bzw. installiert? Ist ausreichend Beweg…" at bounding box center [351, 474] width 398 height 352
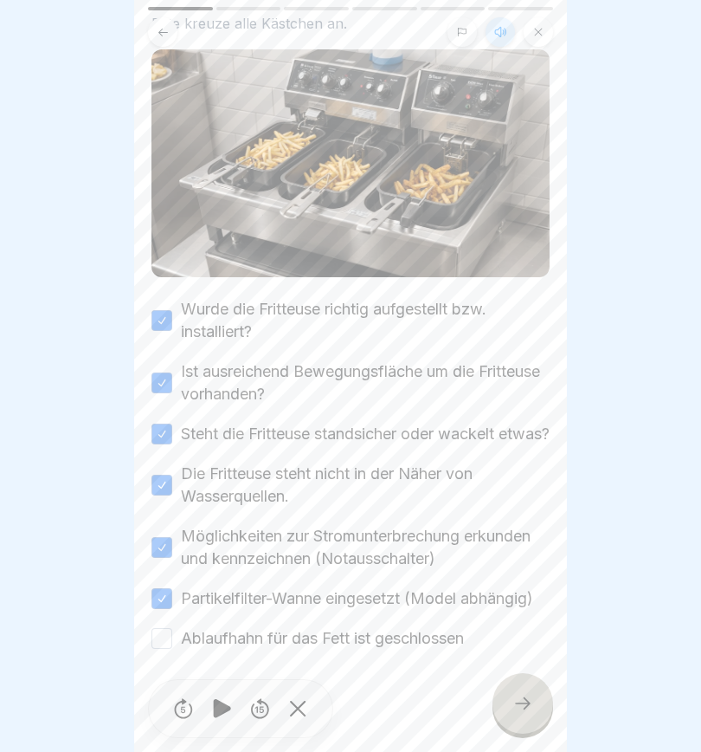
click at [160, 528] on button "Ablaufhahn für das Fett ist geschlossen" at bounding box center [162, 638] width 21 height 21
click at [519, 528] on div at bounding box center [523, 703] width 61 height 61
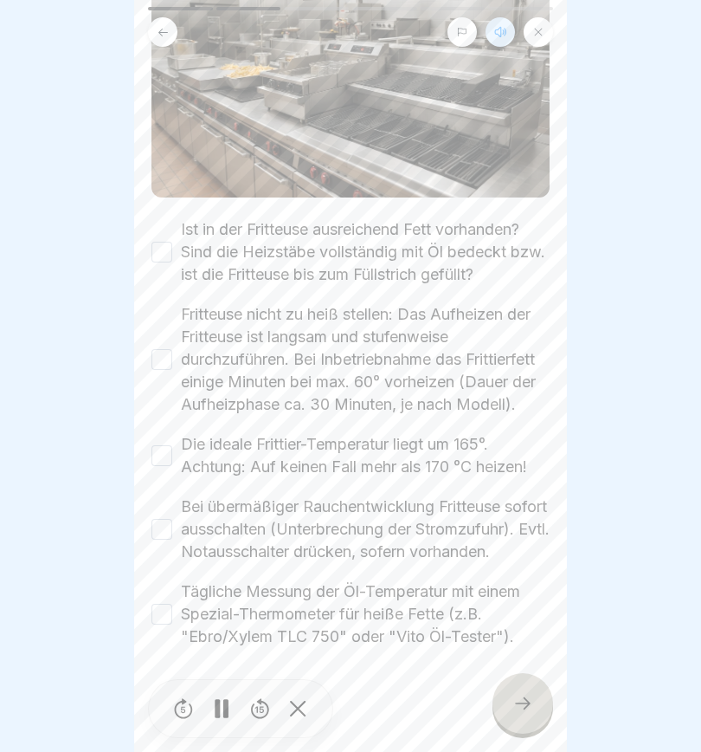
scroll to position [241, 0]
click at [153, 249] on button "Ist in der Fritteuse ausreichend Fett vorhanden? Sind die Heizstäbe vollständig…" at bounding box center [162, 252] width 21 height 21
click at [164, 352] on button "Fritteuse nicht zu heiß stellen: Das Aufheizen der Fritteuse ist langsam und st…" at bounding box center [162, 359] width 21 height 21
click at [165, 452] on button "Die ideale Frittier-Temperatur liegt um 165°. Achtung: Auf keinen Fall mehr als…" at bounding box center [162, 455] width 21 height 21
click at [170, 528] on button "Bei übermäßiger Rauchentwicklung Fritteuse sofort ausschalten (Unterbrechung de…" at bounding box center [162, 529] width 21 height 21
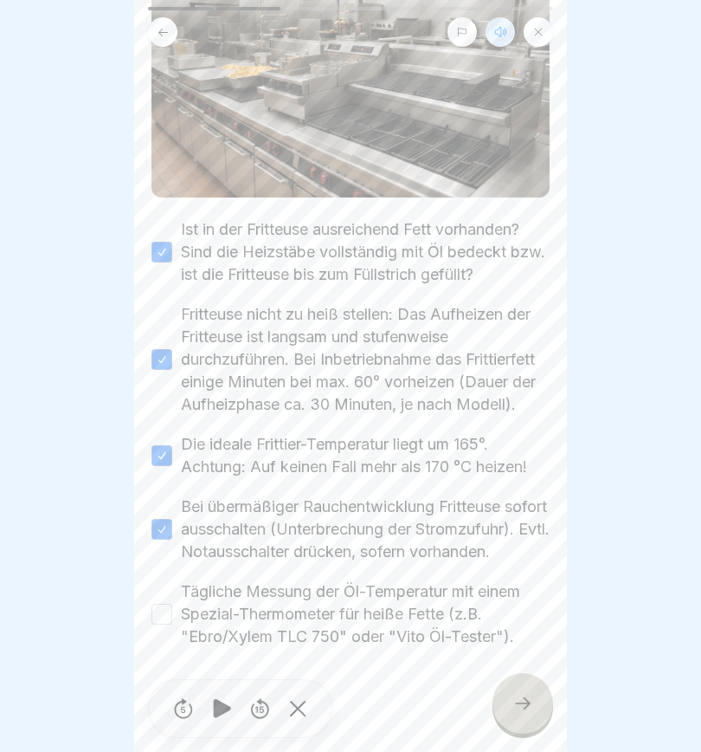
click at [168, 528] on button "Tägliche Messung der Öl-Temperatur mit einem Spezial-Thermometer für heiße Fett…" at bounding box center [162, 614] width 21 height 21
click at [514, 528] on icon at bounding box center [523, 703] width 21 height 21
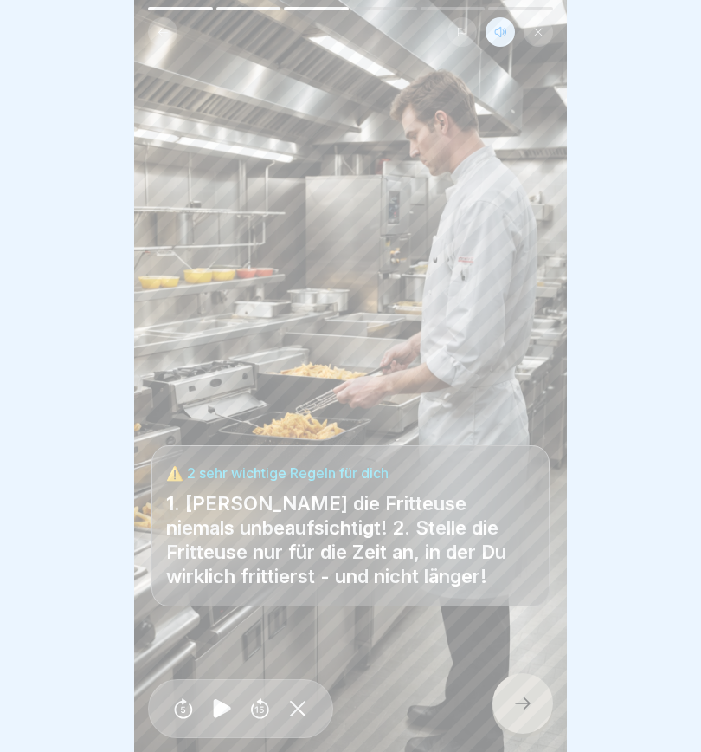
click at [524, 528] on icon at bounding box center [523, 703] width 21 height 21
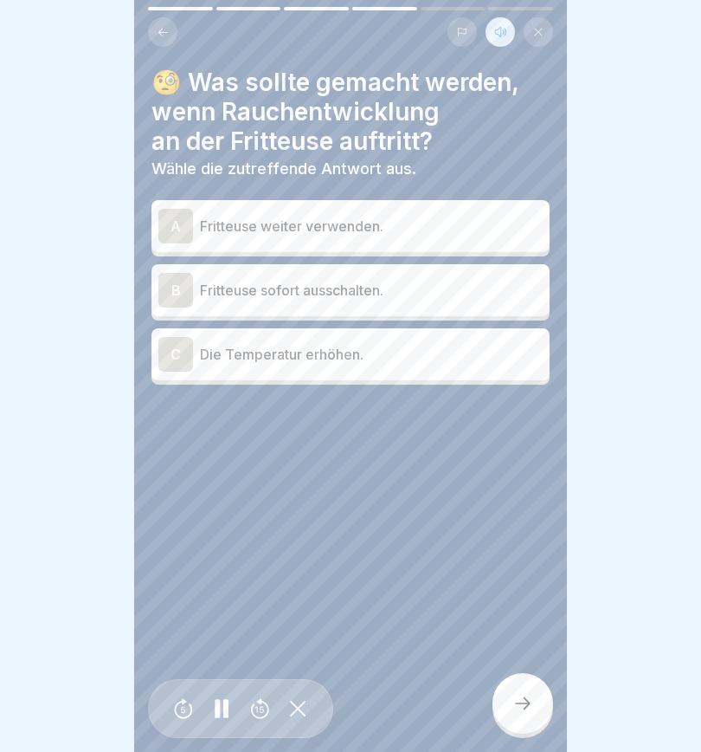
click at [180, 282] on div "B" at bounding box center [175, 290] width 35 height 35
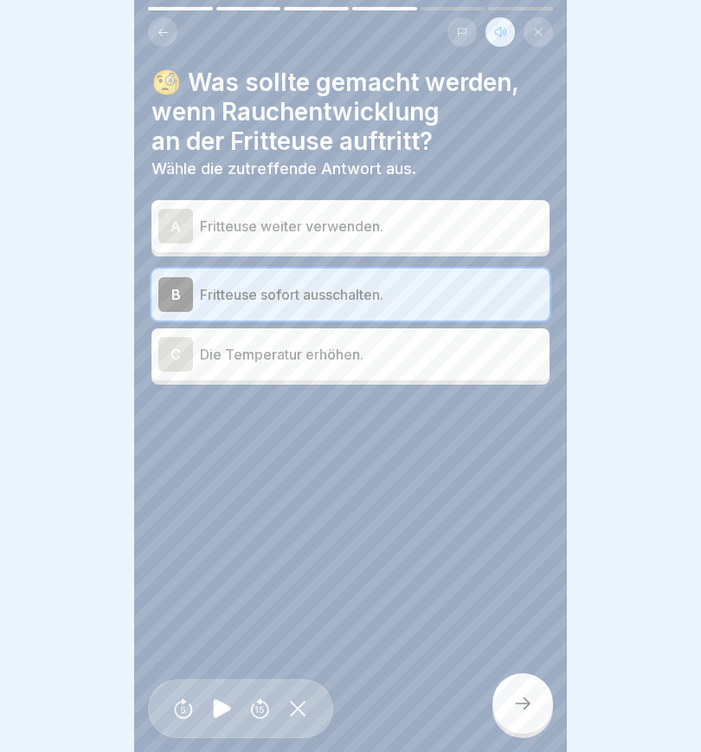
click at [532, 528] on icon at bounding box center [523, 703] width 21 height 21
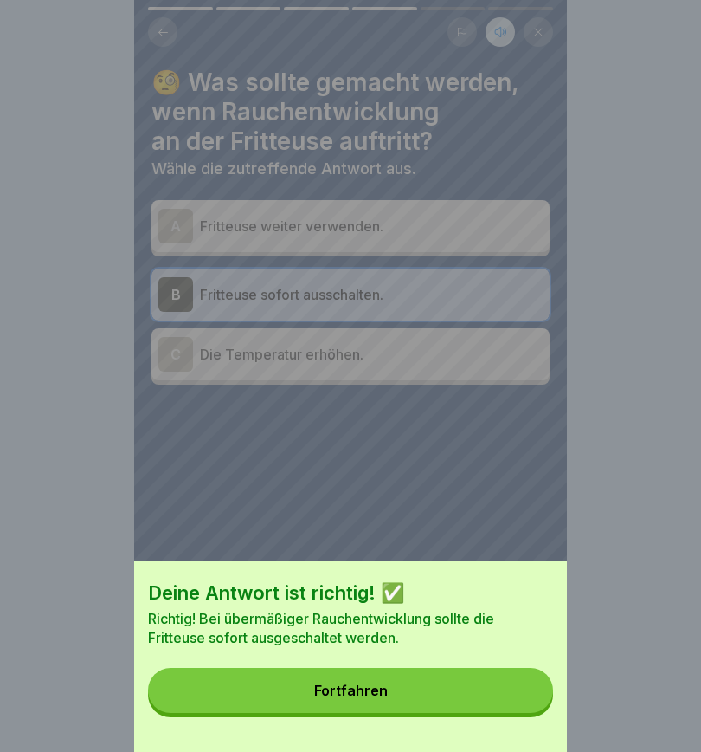
click at [466, 528] on button "Fortfahren" at bounding box center [350, 690] width 405 height 45
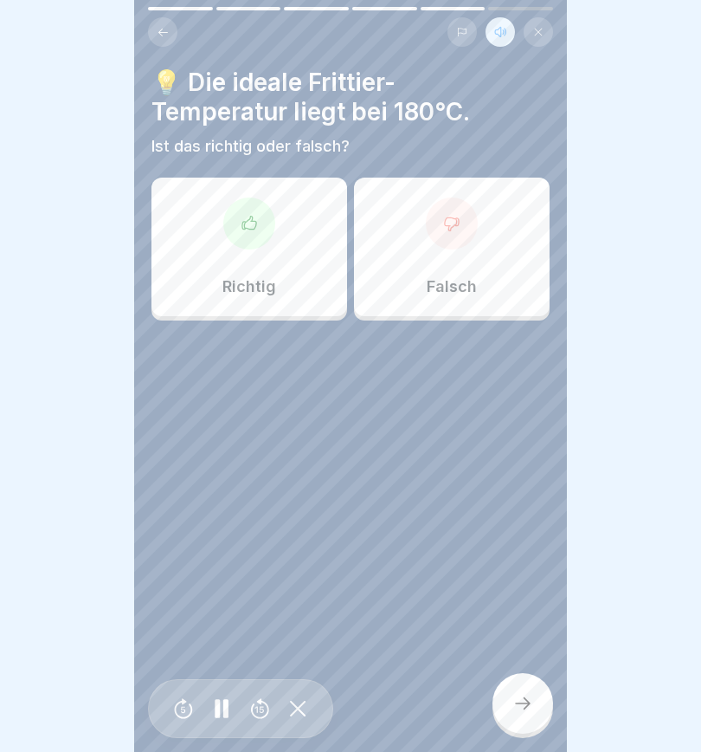
click at [450, 227] on icon at bounding box center [451, 223] width 17 height 17
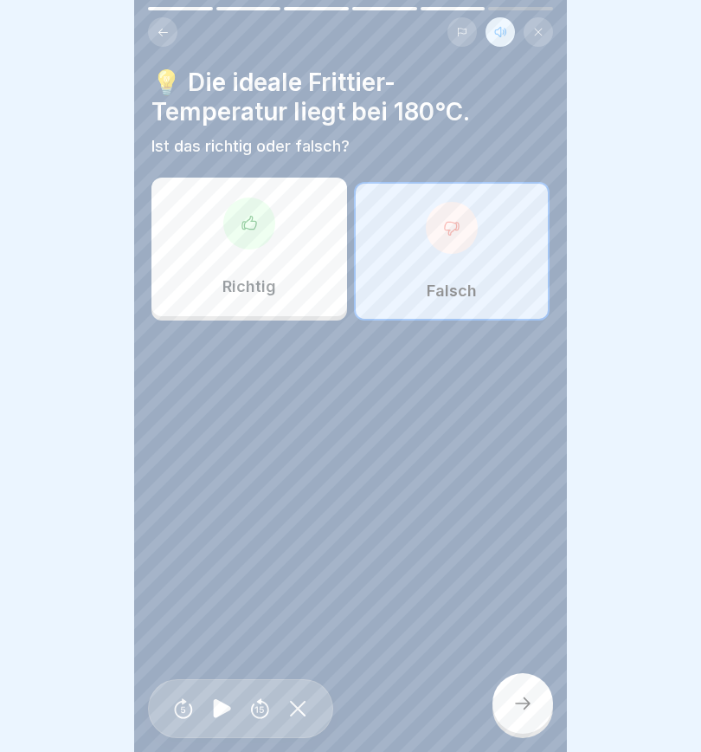
click at [529, 528] on div at bounding box center [523, 703] width 61 height 61
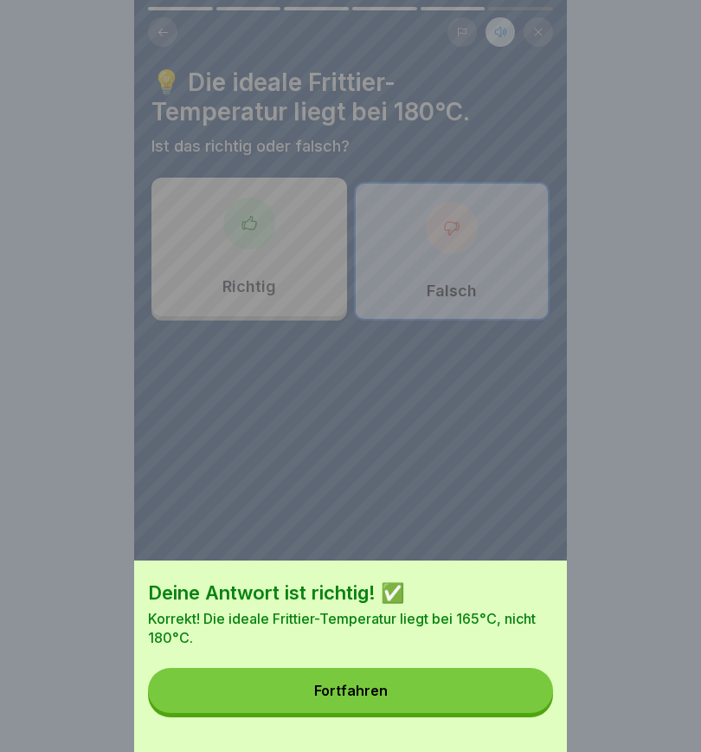
click at [503, 528] on button "Fortfahren" at bounding box center [350, 690] width 405 height 45
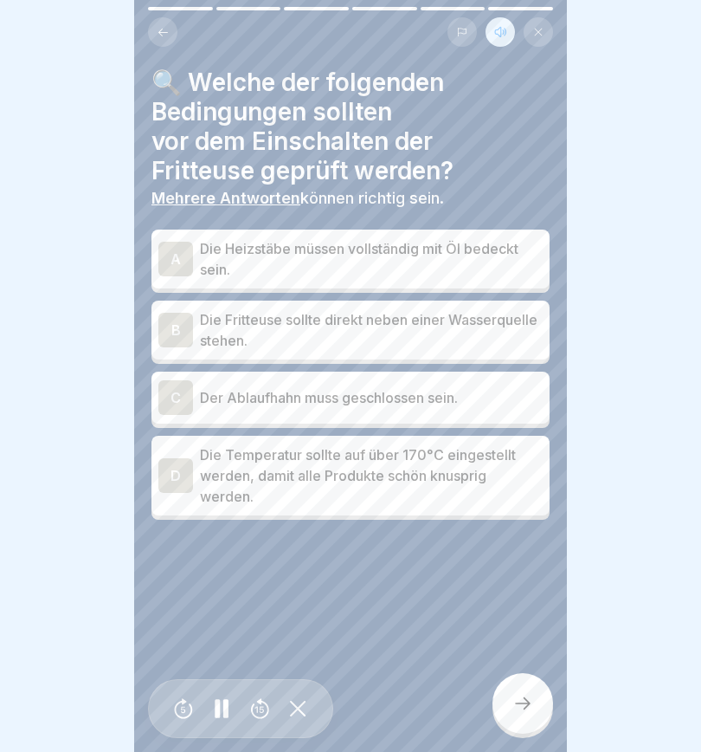
click at [176, 251] on div "A" at bounding box center [175, 259] width 35 height 35
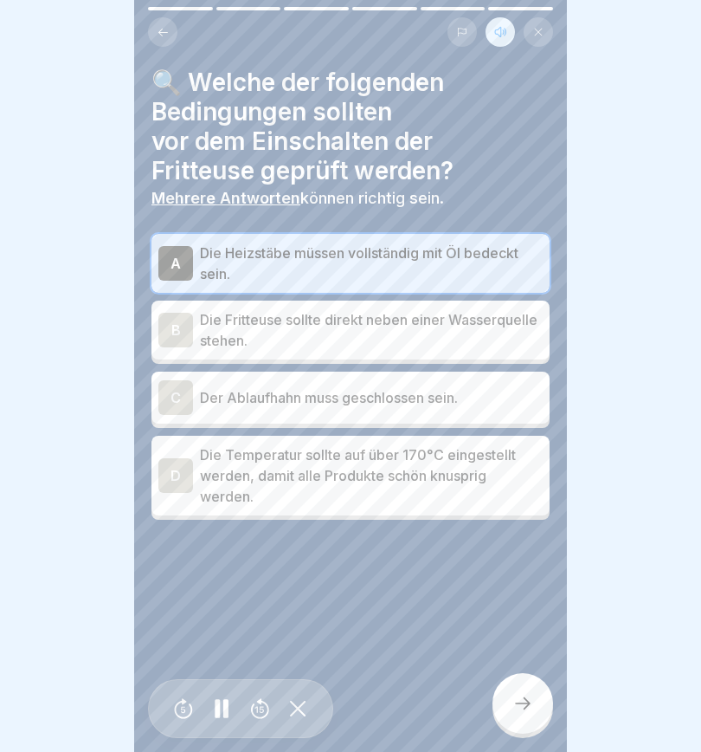
click at [178, 391] on div "C" at bounding box center [175, 397] width 35 height 35
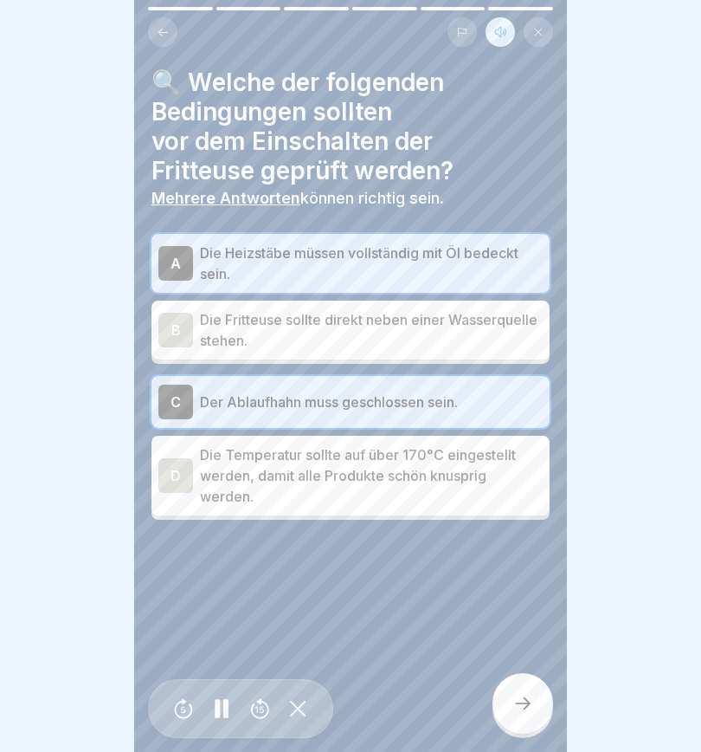
click at [539, 528] on div at bounding box center [523, 703] width 61 height 61
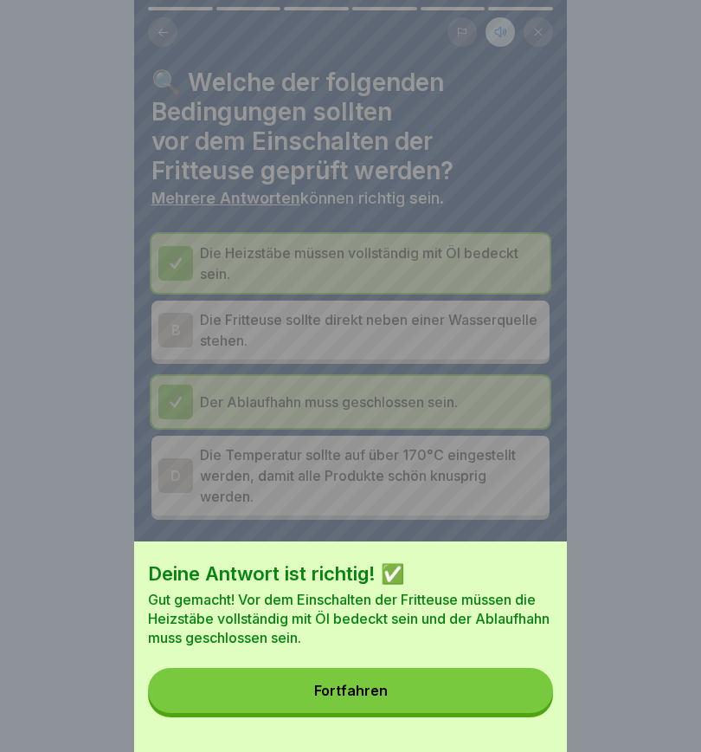
click at [381, 528] on div "Fortfahren" at bounding box center [351, 690] width 74 height 16
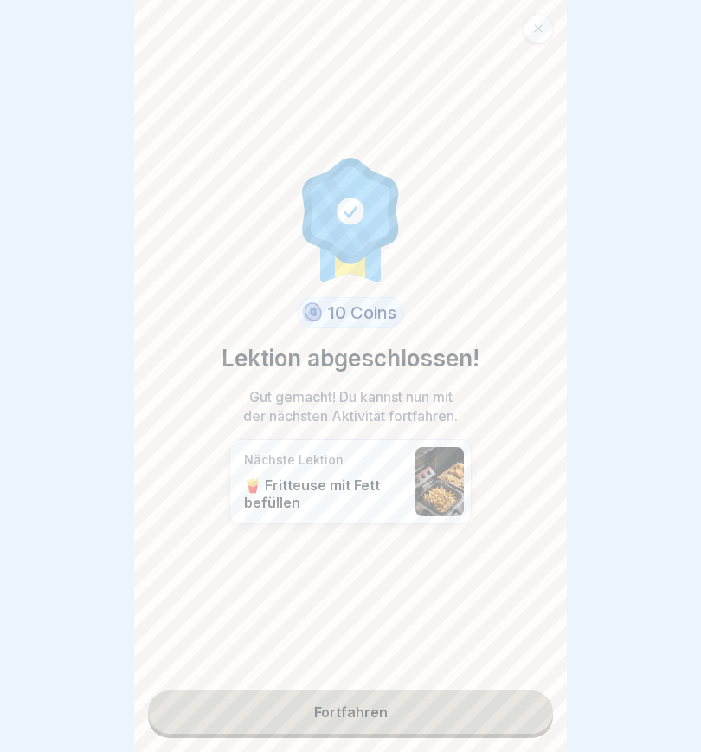
click at [441, 528] on link "Fortfahren" at bounding box center [350, 711] width 405 height 43
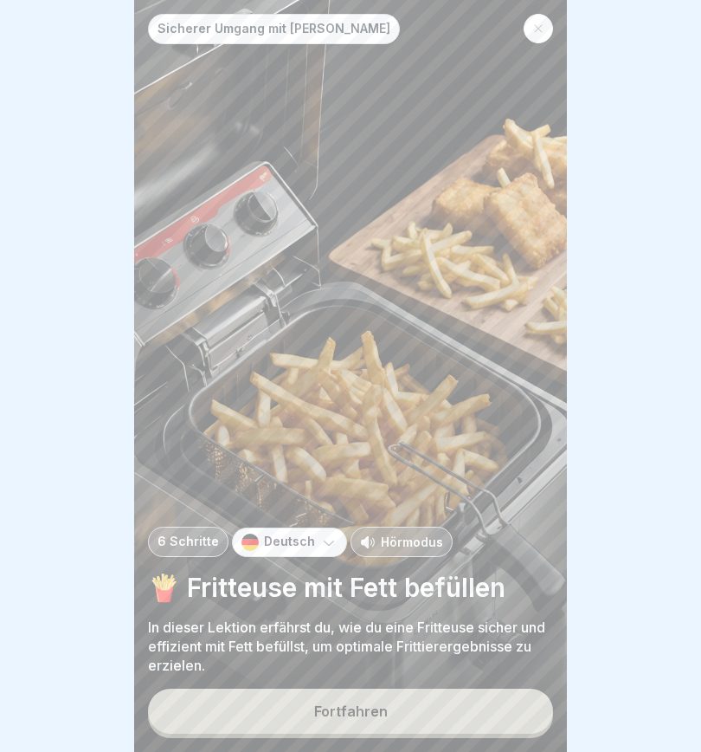
click at [450, 528] on button "Fortfahren" at bounding box center [350, 710] width 405 height 45
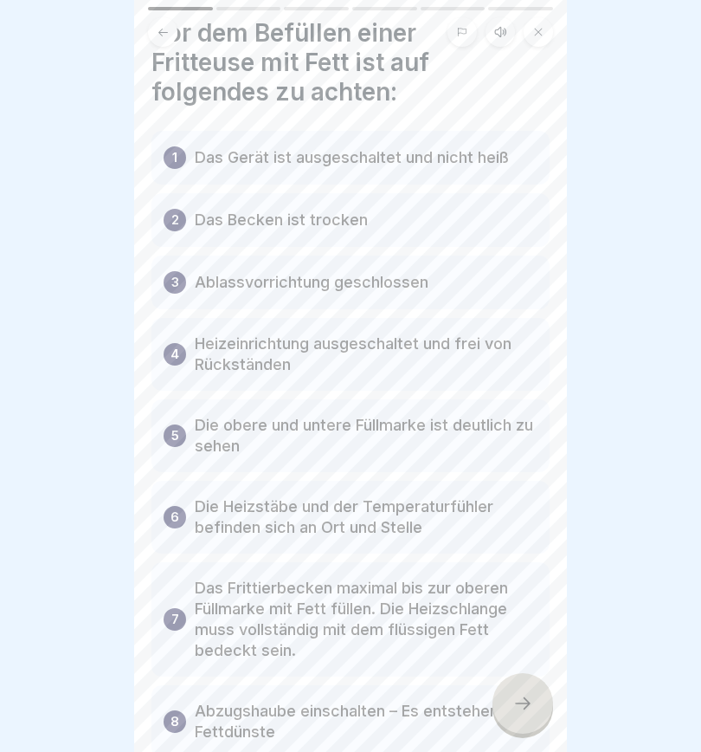
scroll to position [48, 0]
click at [490, 28] on button at bounding box center [500, 31] width 29 height 29
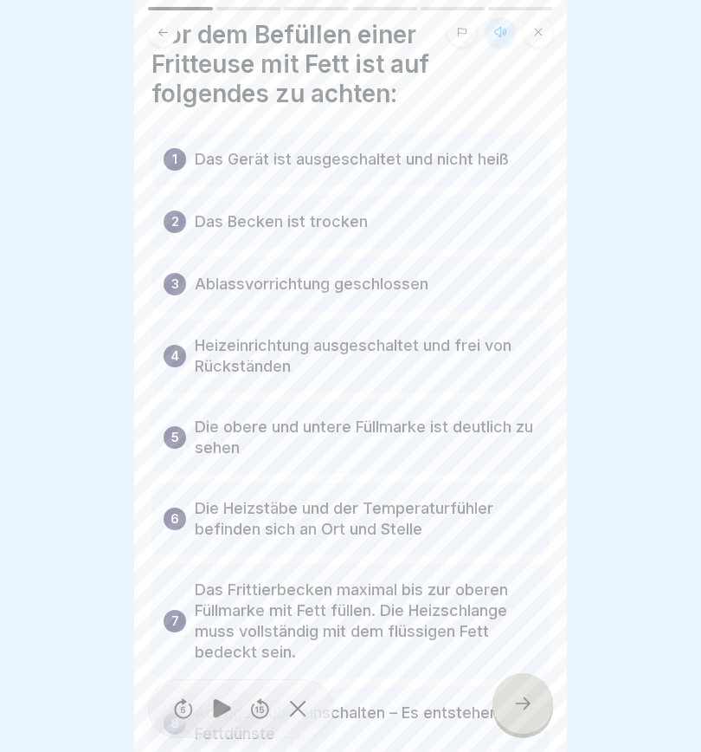
click at [217, 528] on icon at bounding box center [221, 708] width 17 height 19
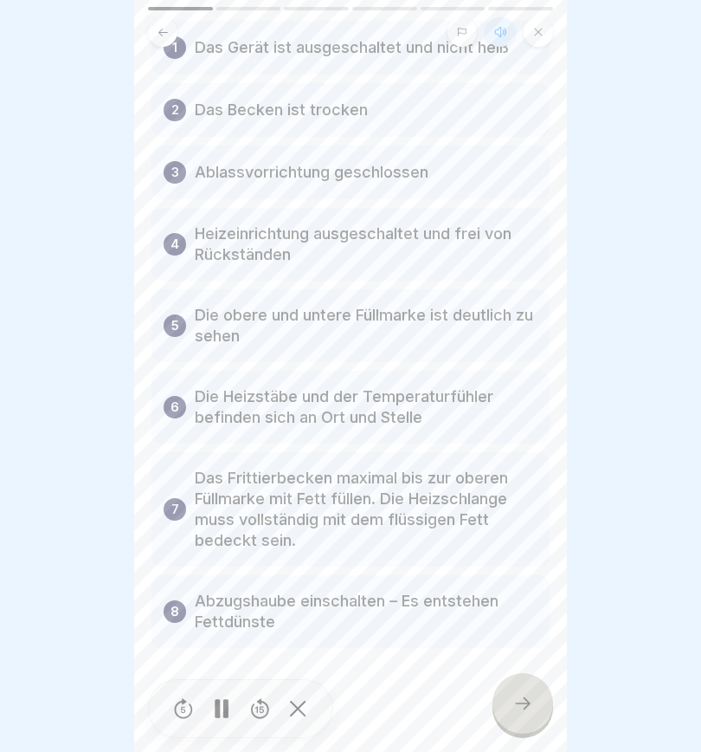
scroll to position [159, 0]
click at [515, 528] on icon at bounding box center [523, 703] width 21 height 21
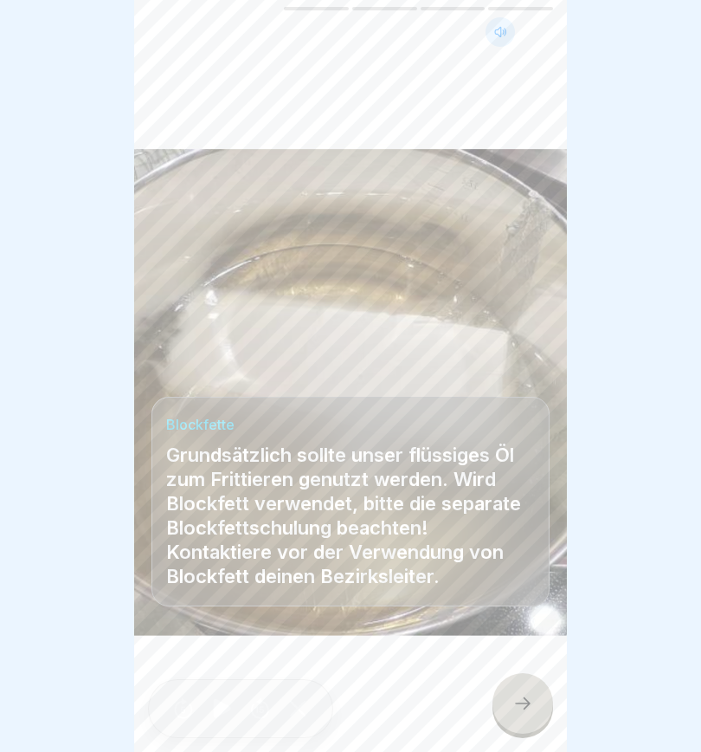
click at [528, 528] on div at bounding box center [523, 703] width 61 height 61
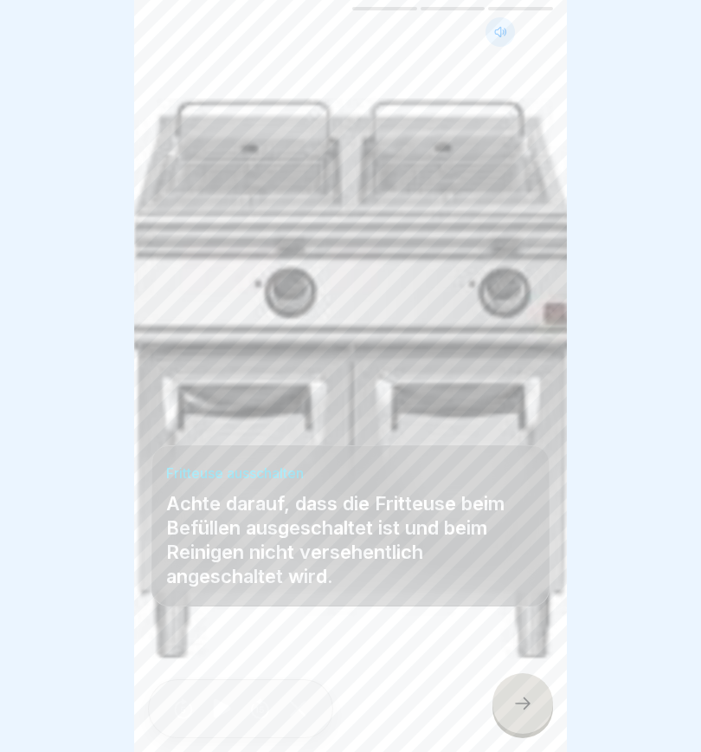
click at [522, 528] on icon at bounding box center [523, 703] width 21 height 21
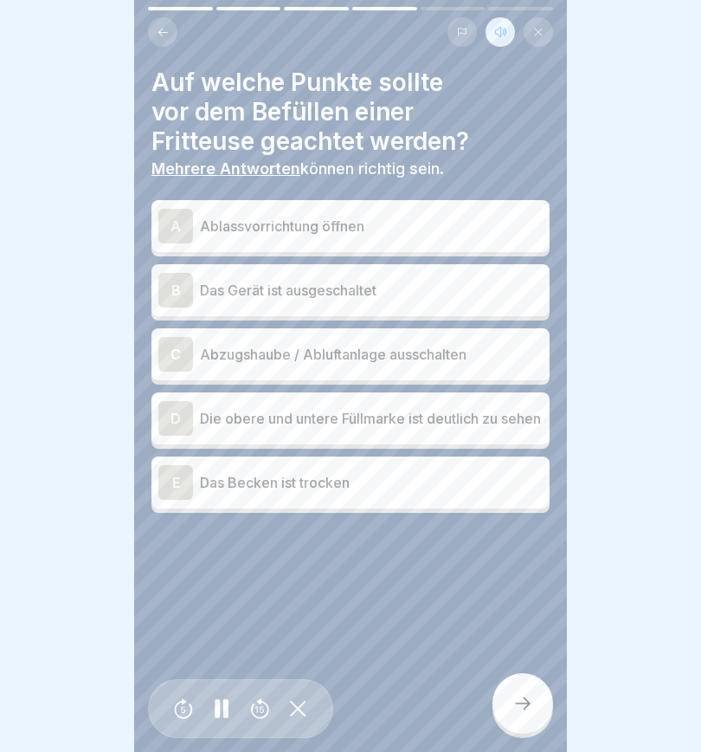
click at [183, 293] on div "B" at bounding box center [175, 290] width 35 height 35
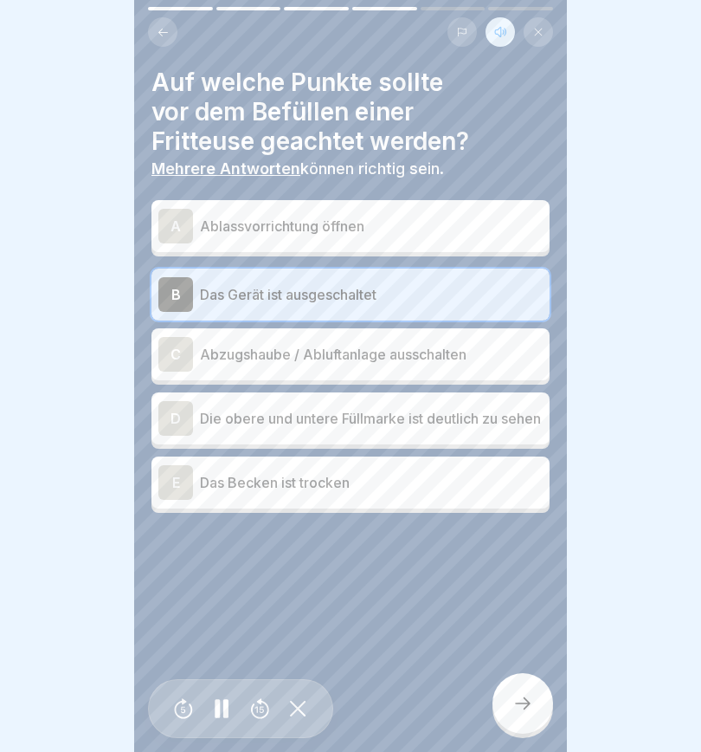
click at [180, 416] on div "D" at bounding box center [175, 418] width 35 height 35
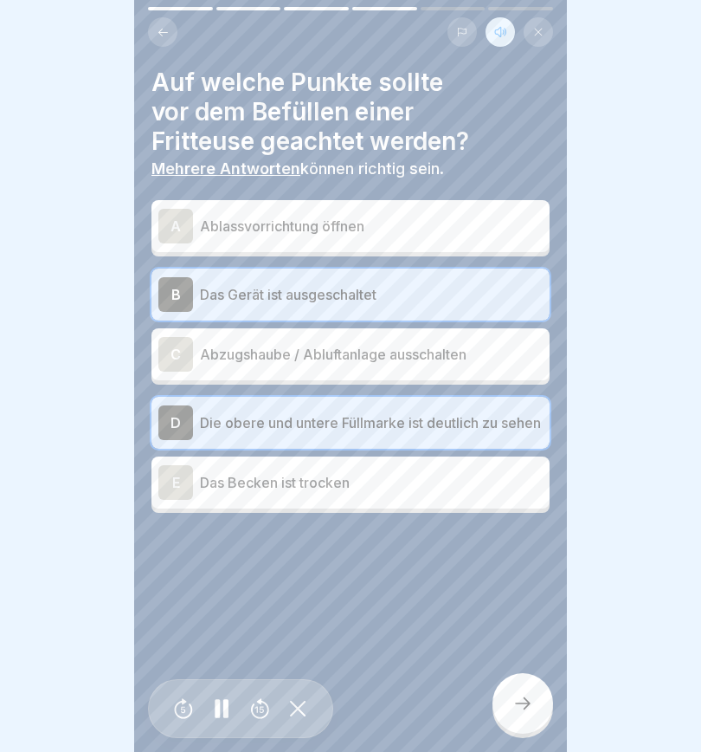
click at [524, 528] on icon at bounding box center [523, 703] width 21 height 21
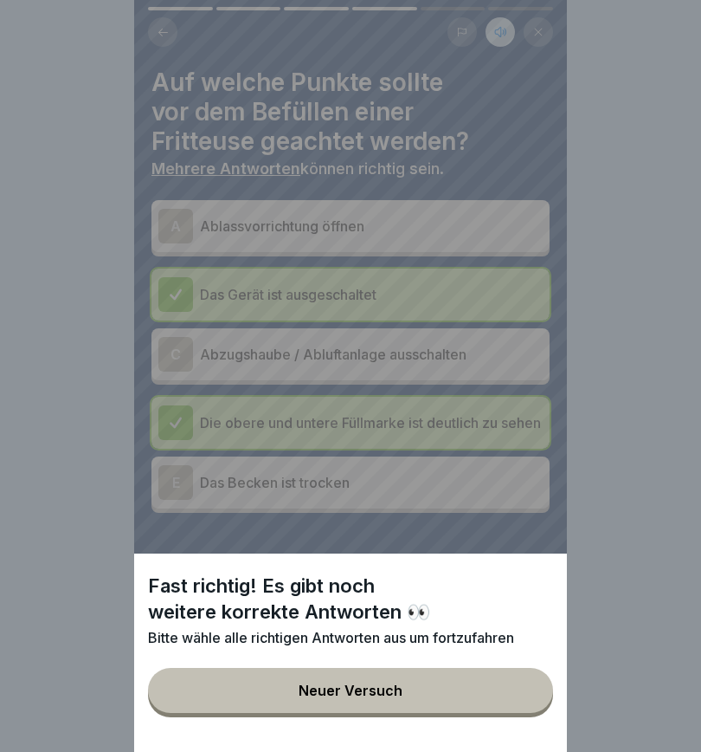
click at [460, 528] on button "Neuer Versuch" at bounding box center [350, 690] width 405 height 45
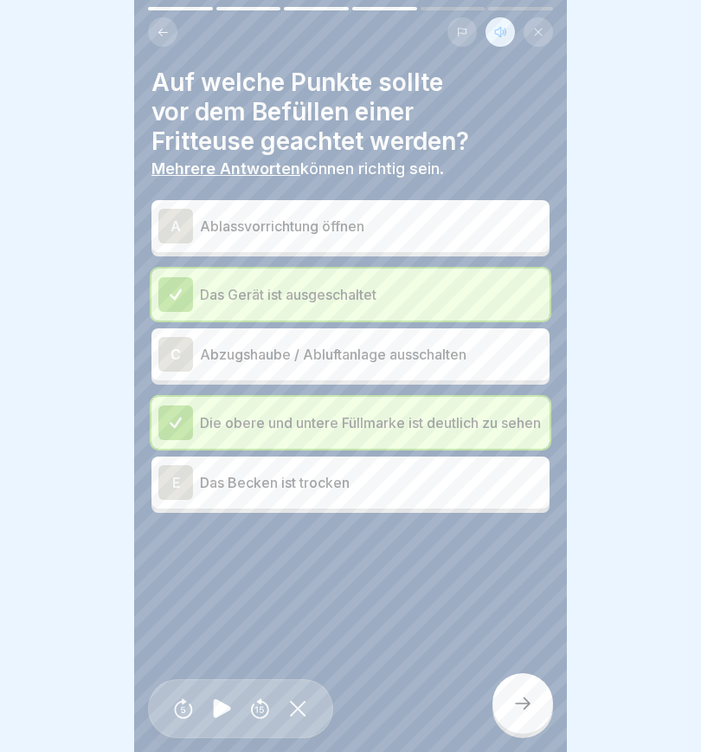
click at [184, 492] on div "E" at bounding box center [175, 482] width 35 height 35
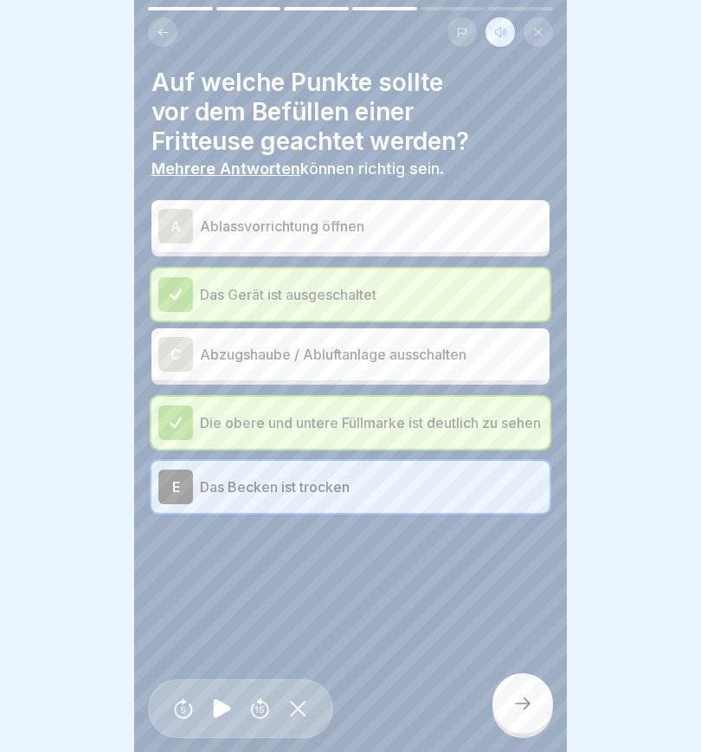
click at [183, 358] on div "C" at bounding box center [175, 354] width 35 height 35
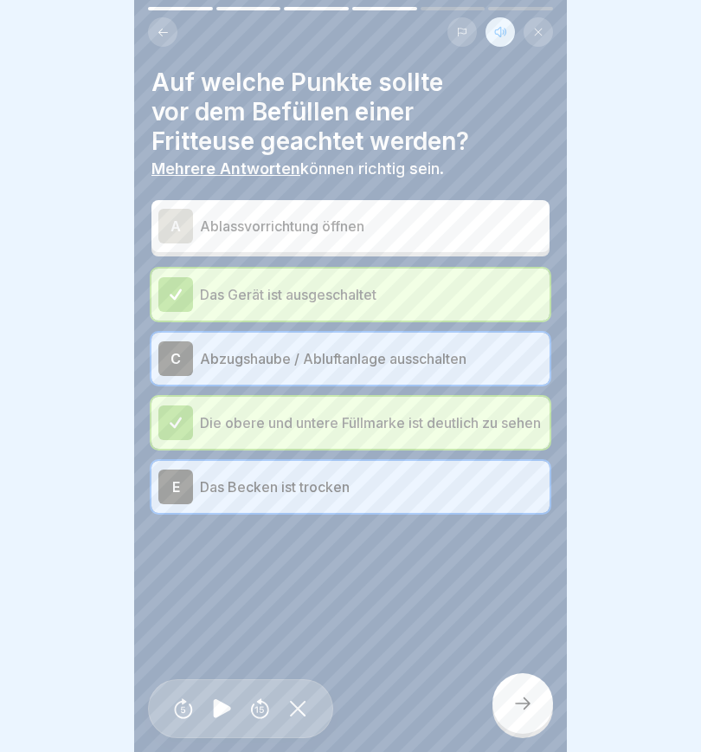
click at [171, 229] on div "A" at bounding box center [175, 226] width 35 height 35
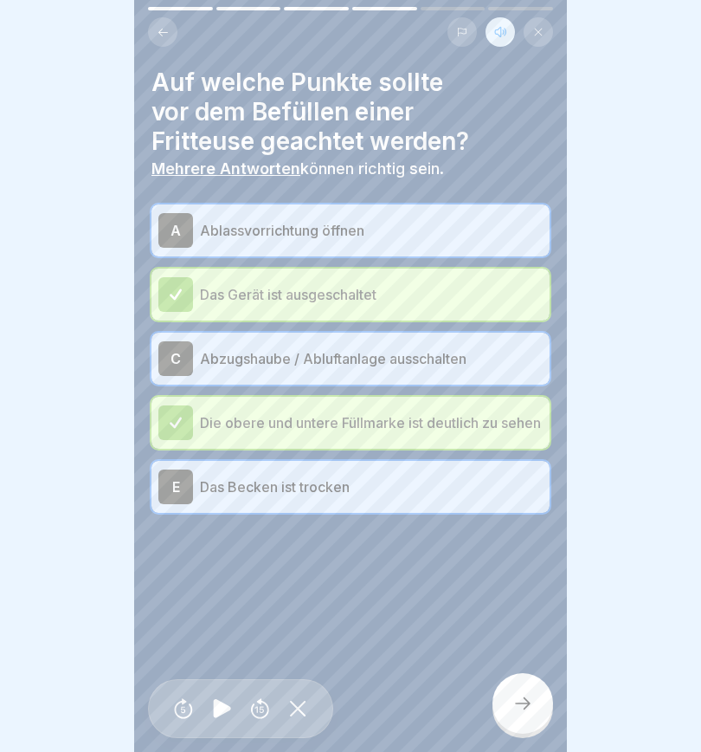
click at [189, 213] on div "A" at bounding box center [175, 230] width 35 height 35
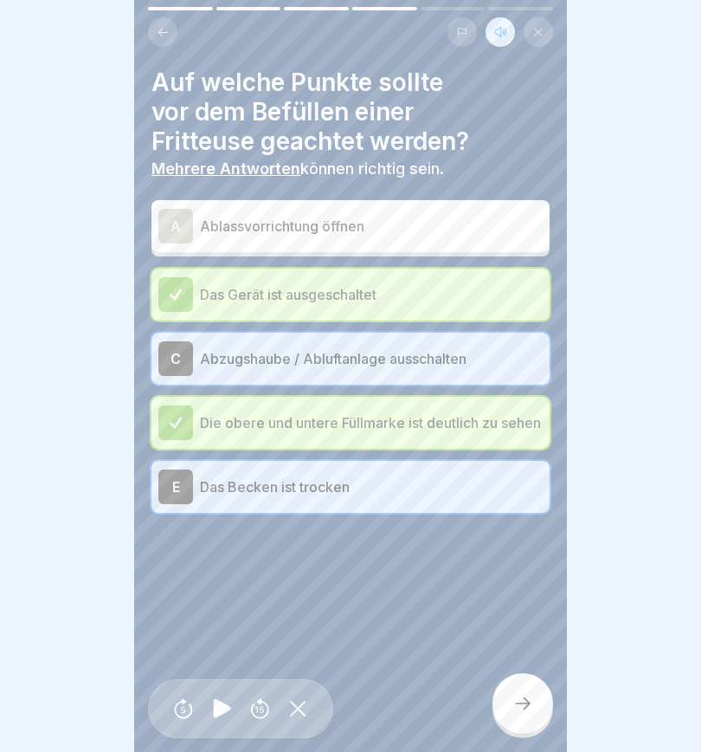
click at [181, 351] on div "C" at bounding box center [175, 358] width 35 height 35
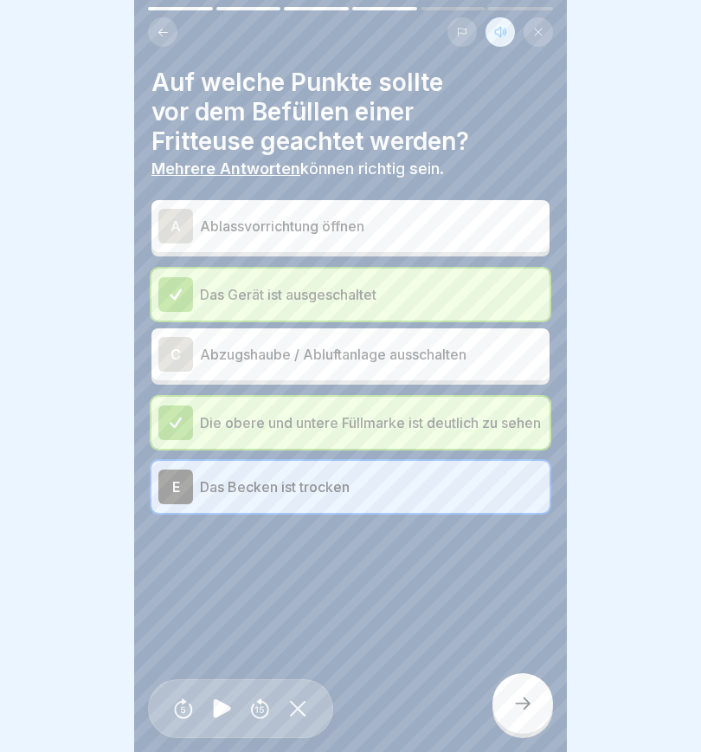
click at [185, 492] on div "E" at bounding box center [175, 486] width 35 height 35
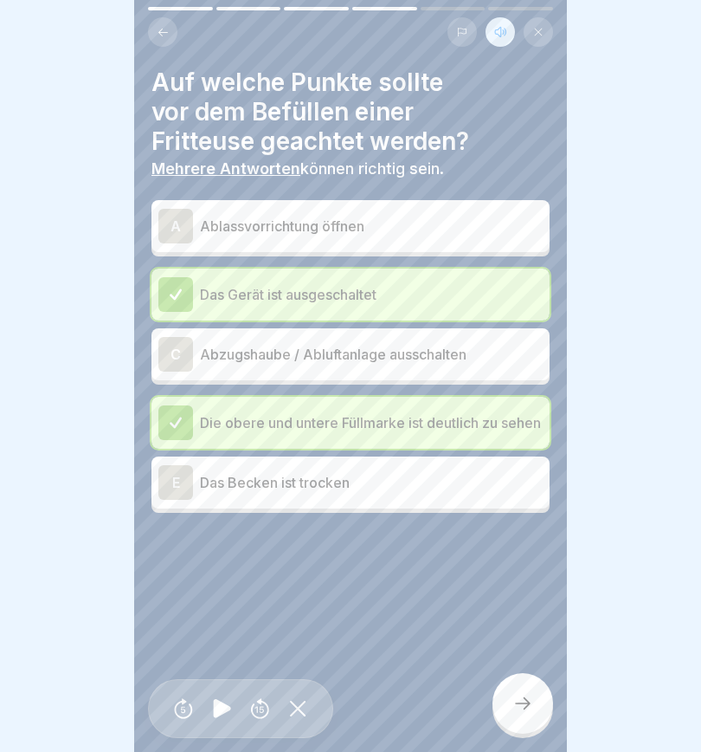
click at [534, 528] on div at bounding box center [523, 703] width 61 height 61
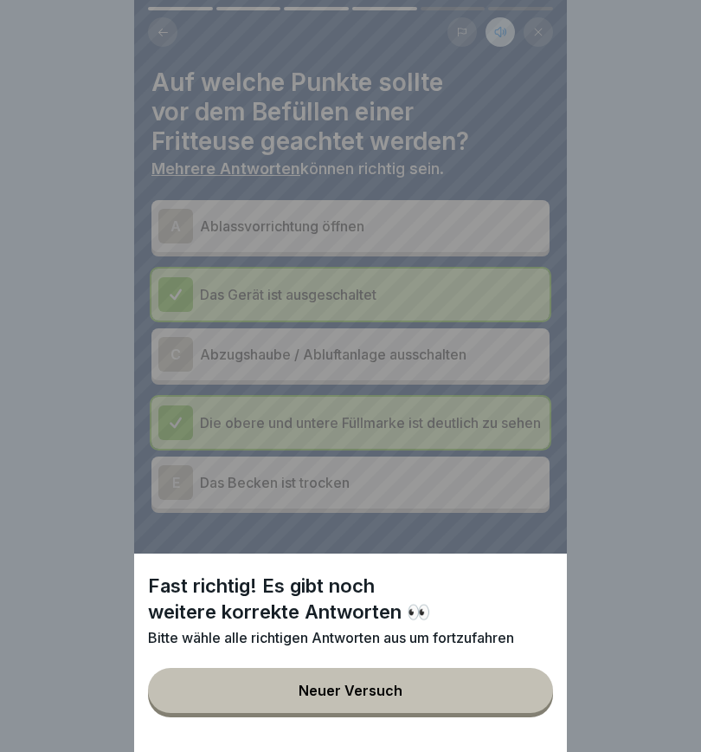
click at [488, 528] on button "Neuer Versuch" at bounding box center [350, 690] width 405 height 45
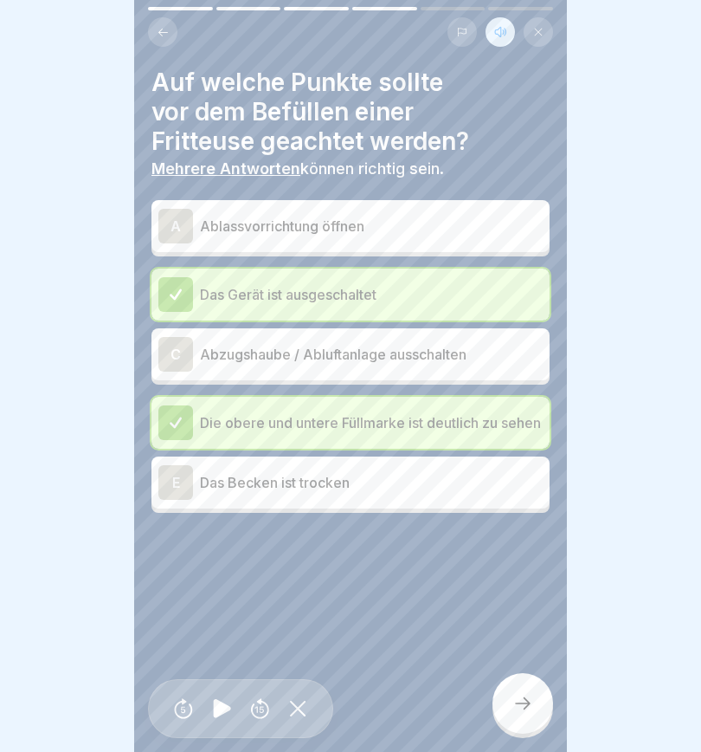
click at [176, 297] on icon at bounding box center [176, 294] width 10 height 10
click at [188, 418] on div at bounding box center [175, 422] width 35 height 35
click at [178, 285] on div at bounding box center [175, 294] width 35 height 35
click at [527, 528] on icon at bounding box center [523, 703] width 21 height 21
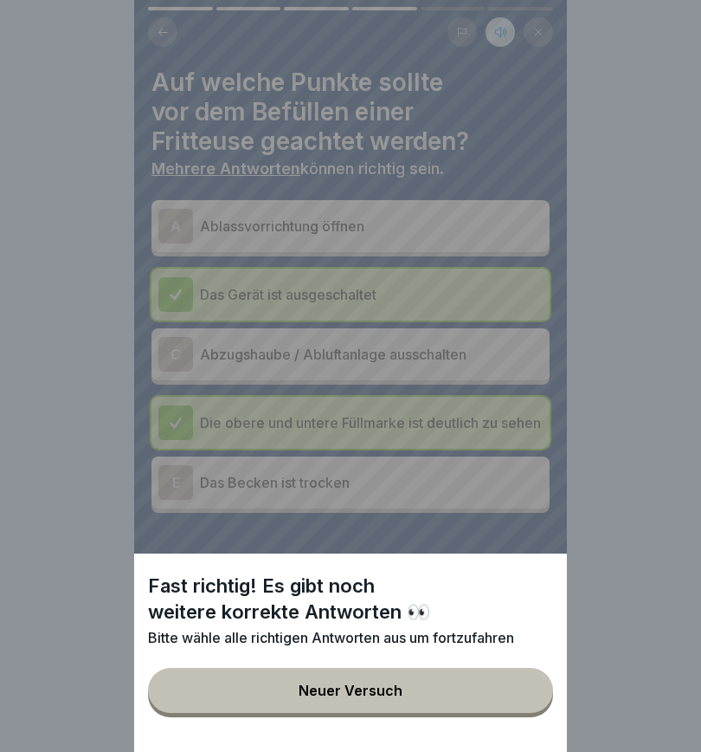
click at [186, 292] on div "Fast richtig! Es gibt noch weitere korrekte Antworten 👀 Bitte wähle alle richti…" at bounding box center [350, 376] width 433 height 752
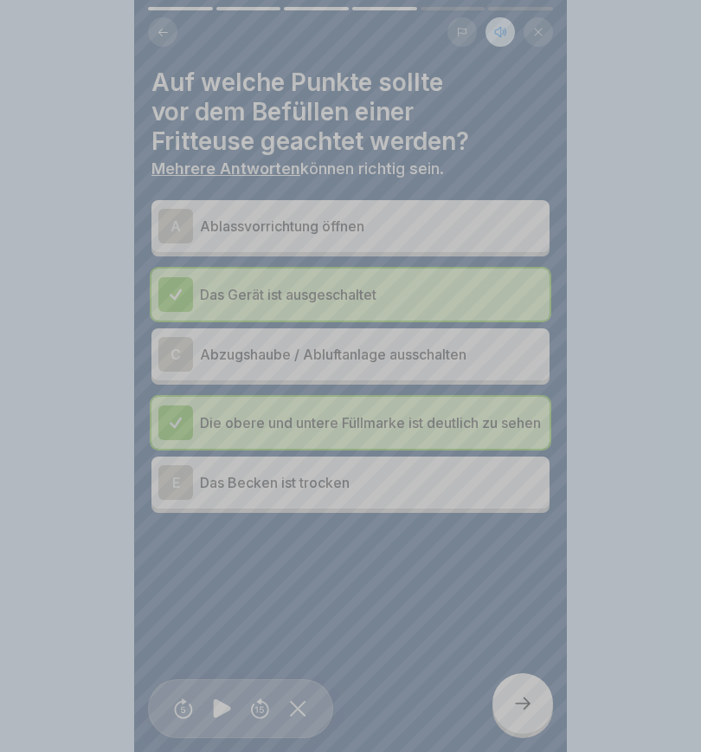
click at [185, 291] on div "Fast richtig! Es gibt noch weitere korrekte Antworten 👀 Bitte wähle alle richti…" at bounding box center [350, 376] width 701 height 752
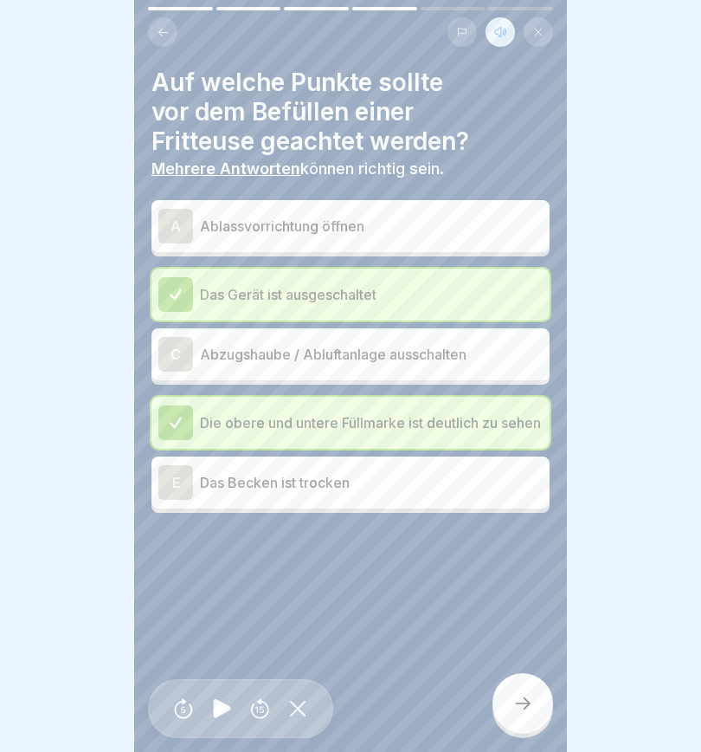
click at [184, 287] on div at bounding box center [175, 294] width 35 height 35
click at [184, 286] on div at bounding box center [175, 294] width 35 height 35
click at [185, 279] on div at bounding box center [175, 294] width 35 height 35
click at [184, 278] on div at bounding box center [175, 294] width 35 height 35
click at [217, 286] on p "Das Gerät ist ausgeschaltet" at bounding box center [371, 294] width 343 height 21
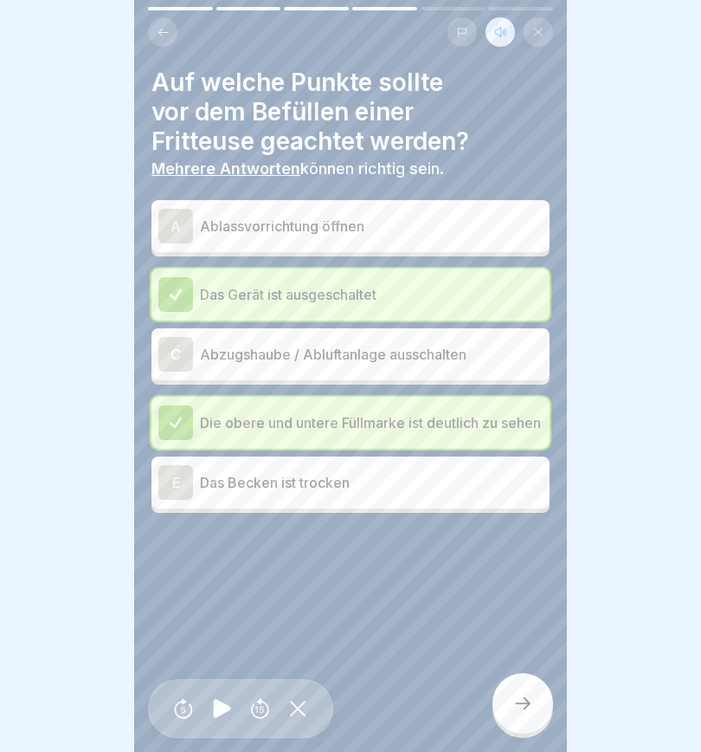
click at [217, 286] on p "Das Gerät ist ausgeschaltet" at bounding box center [371, 294] width 343 height 21
click at [259, 285] on p "Das Gerät ist ausgeschaltet" at bounding box center [371, 294] width 343 height 21
click at [486, 229] on p "Ablassvorrichtung öffnen" at bounding box center [371, 226] width 343 height 21
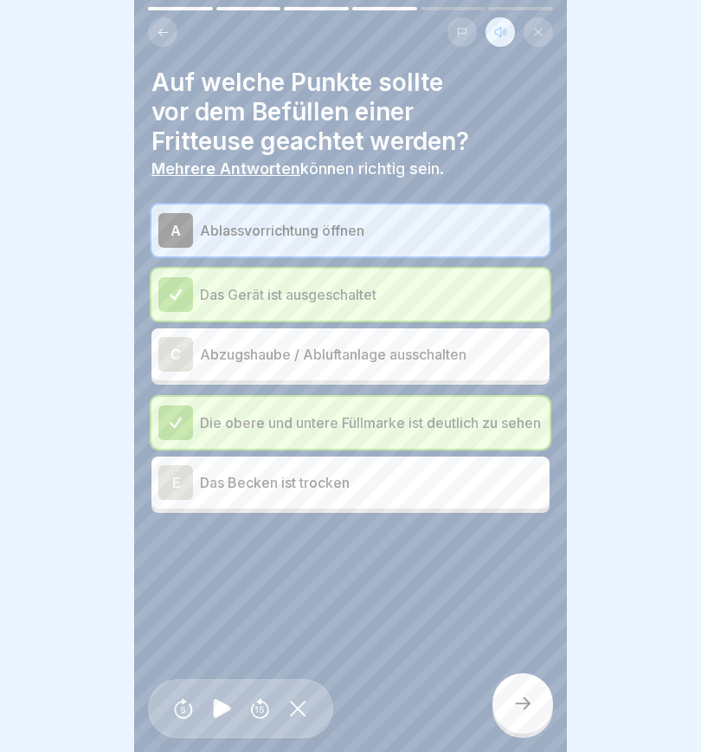
click at [171, 222] on div "A" at bounding box center [175, 230] width 35 height 35
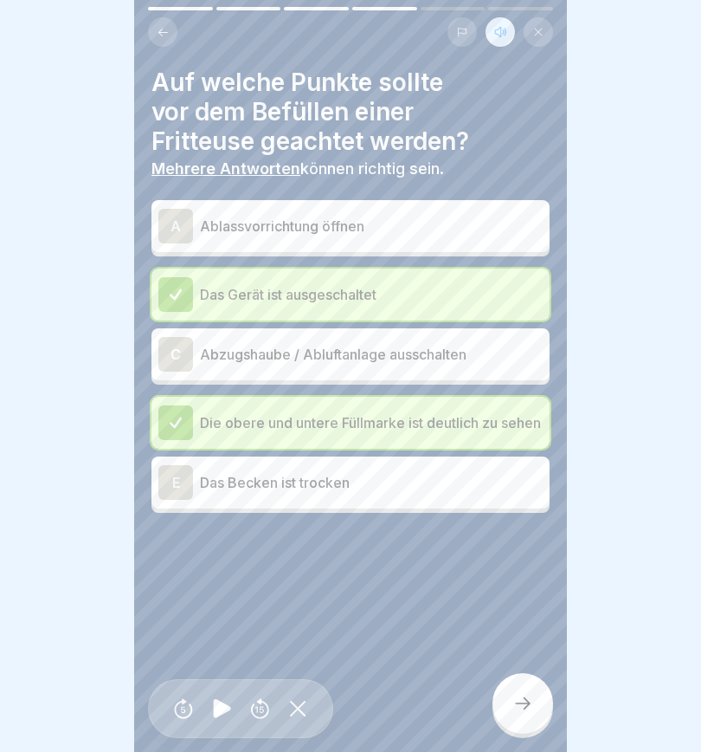
click at [184, 296] on div at bounding box center [175, 294] width 35 height 35
click at [484, 296] on p "Das Gerät ist ausgeschaltet" at bounding box center [371, 294] width 343 height 21
click at [177, 483] on div "E" at bounding box center [175, 482] width 35 height 35
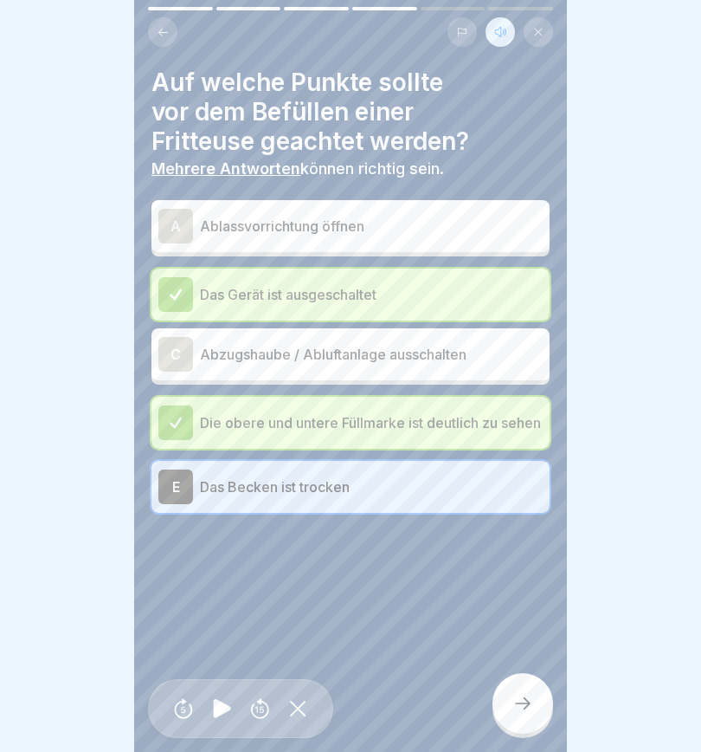
click at [519, 528] on div at bounding box center [523, 703] width 61 height 61
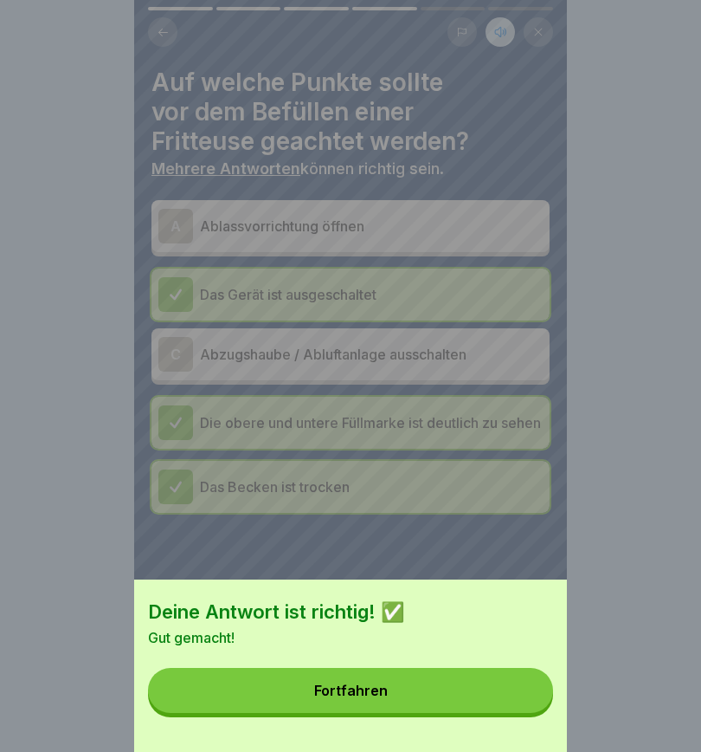
click at [352, 528] on button "Fortfahren" at bounding box center [350, 690] width 405 height 45
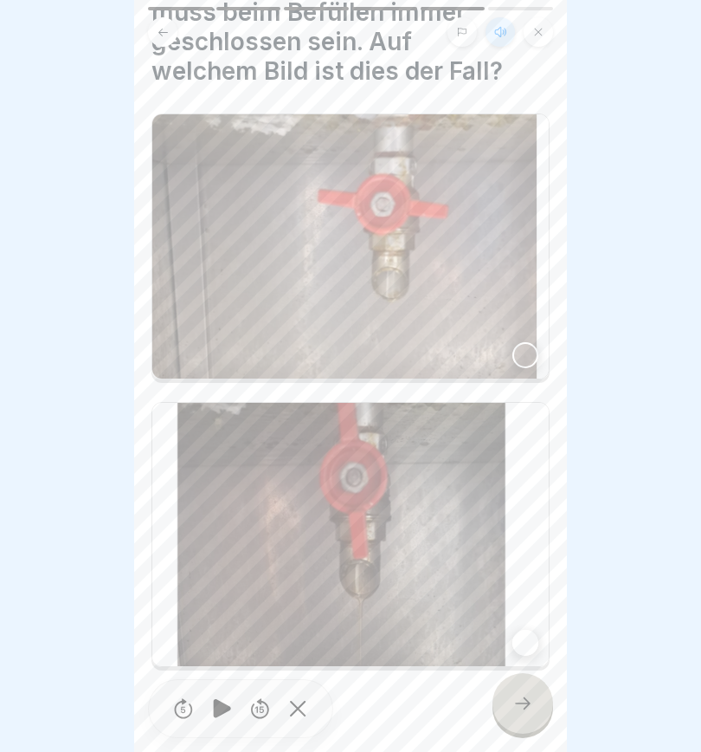
scroll to position [98, 0]
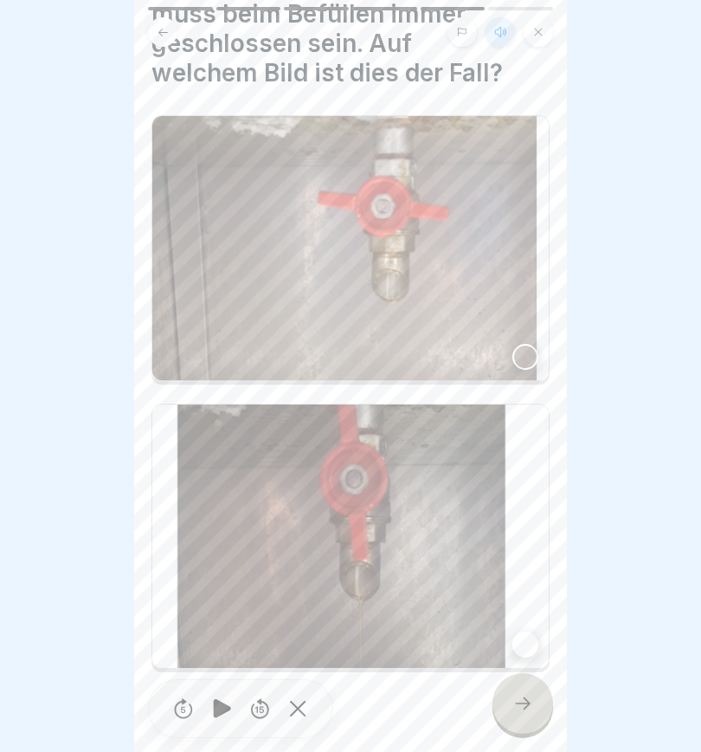
click at [527, 344] on div at bounding box center [526, 357] width 26 height 26
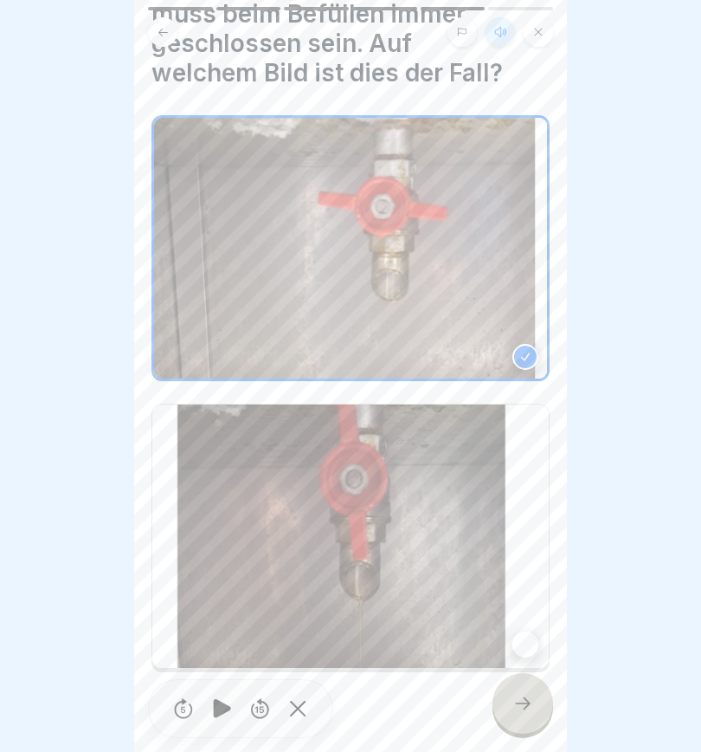
click at [524, 528] on icon at bounding box center [523, 703] width 21 height 21
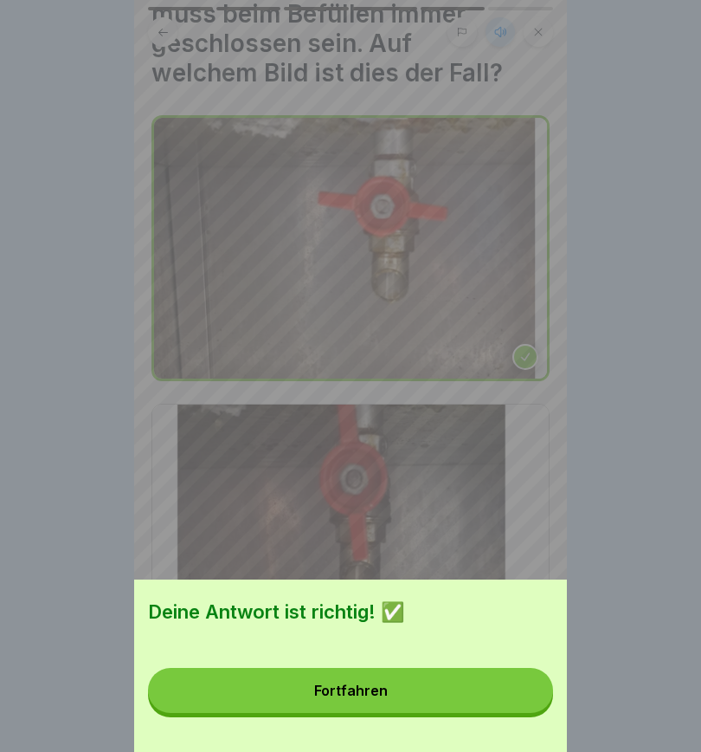
click at [481, 528] on button "Fortfahren" at bounding box center [350, 690] width 405 height 45
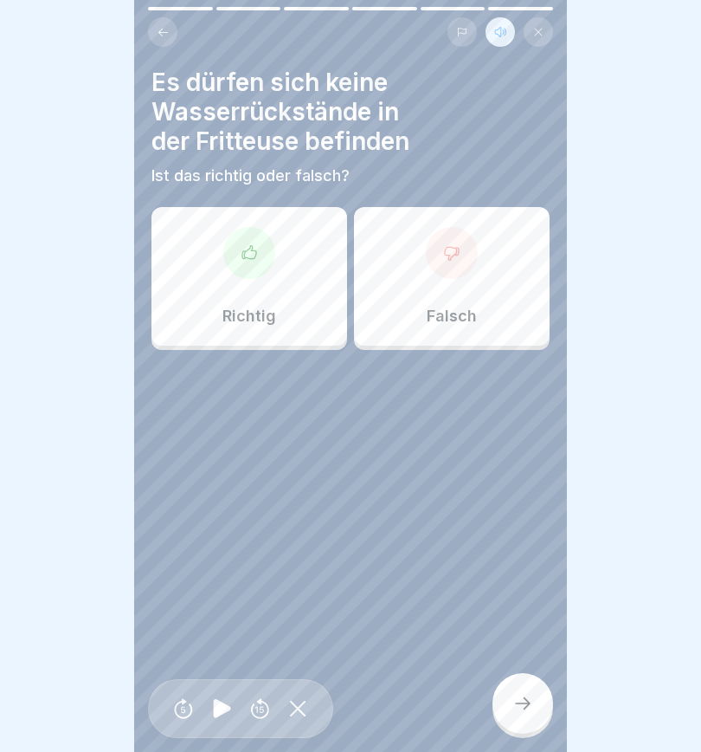
click at [242, 240] on div at bounding box center [249, 253] width 52 height 52
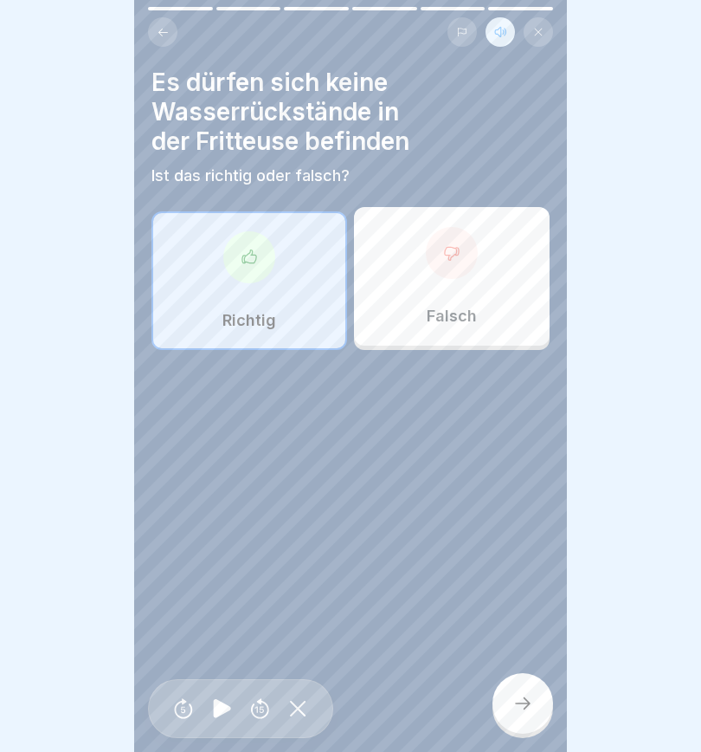
click at [526, 528] on icon at bounding box center [523, 703] width 21 height 21
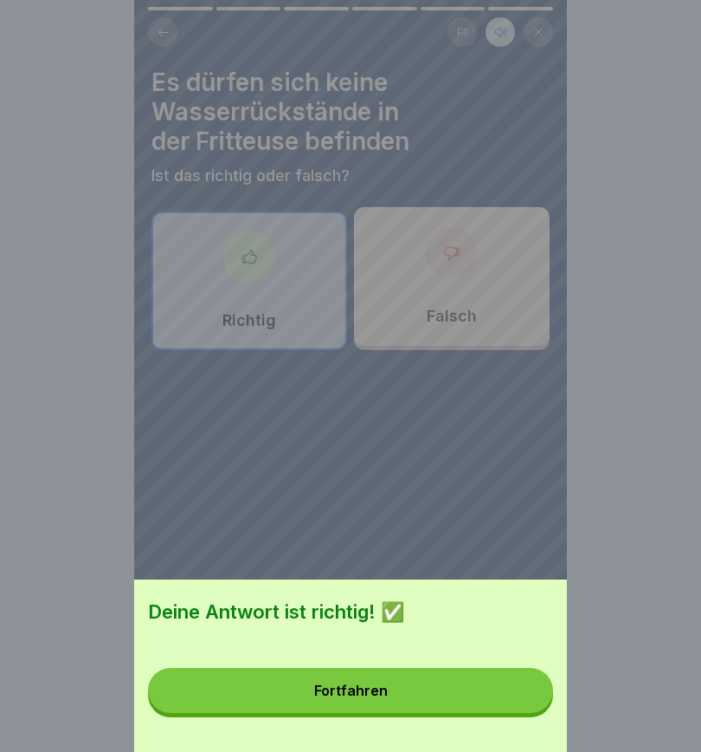
click at [463, 528] on button "Fortfahren" at bounding box center [350, 690] width 405 height 45
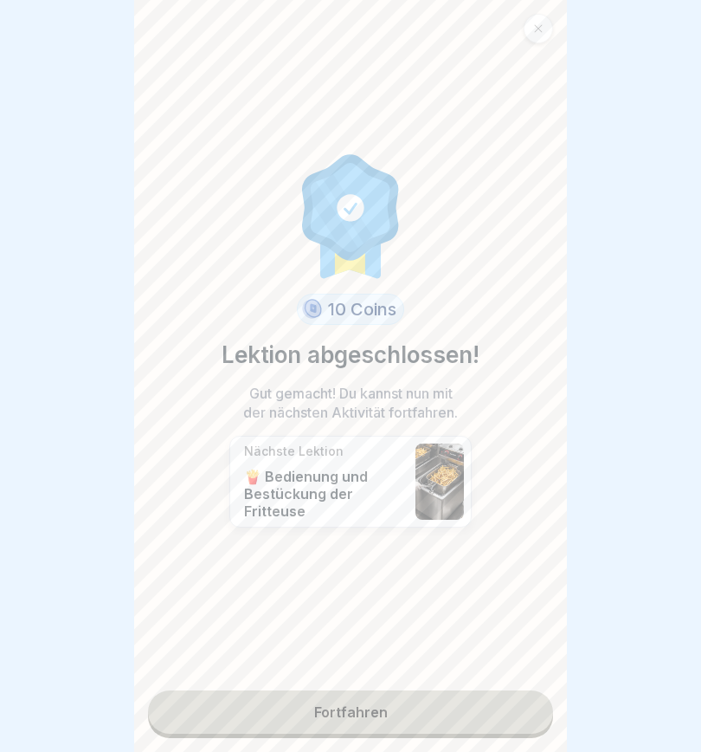
click at [460, 528] on link "Fortfahren" at bounding box center [350, 711] width 405 height 43
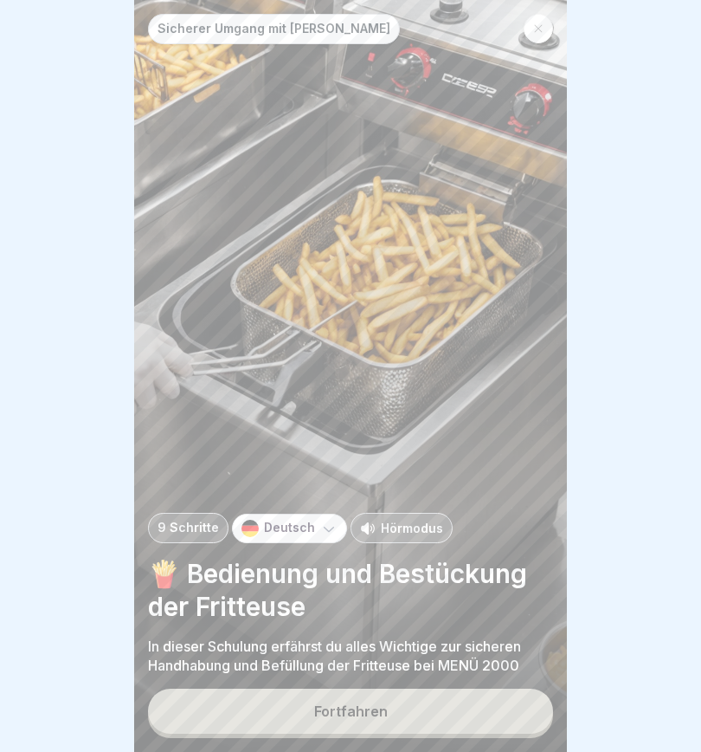
click at [460, 528] on button "Fortfahren" at bounding box center [350, 710] width 405 height 45
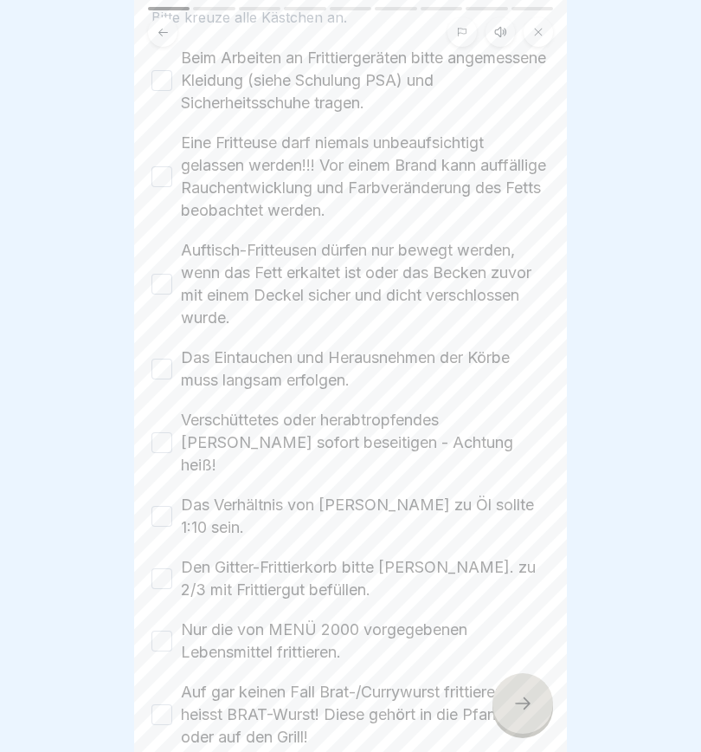
scroll to position [162, 0]
click at [167, 79] on button "Beim Arbeiten an Frittiergeräten bitte angemessene Kleidung (siehe Schulung PSA…" at bounding box center [162, 78] width 21 height 21
click at [162, 169] on button "Eine Fritteuse darf niemals unbeaufsichtigt gelassen werden!!! Vor einem Brand …" at bounding box center [162, 175] width 21 height 21
click at [167, 266] on div "Auftisch-Fritteusen dürfen nur bewegt werden, wenn das Fett erkaltet ist oder d…" at bounding box center [351, 282] width 398 height 90
click at [171, 275] on button "Auftisch-Fritteusen dürfen nur bewegt werden, wenn das Fett erkaltet ist oder d…" at bounding box center [162, 282] width 21 height 21
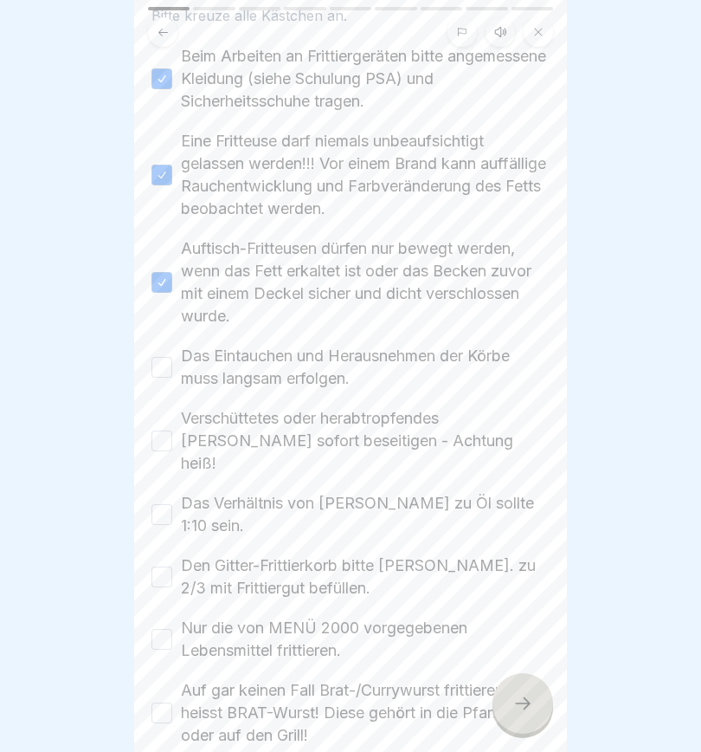
click at [165, 359] on button "Das Eintauchen und Herausnehmen der Körbe muss langsam erfolgen." at bounding box center [162, 367] width 21 height 21
click at [163, 434] on button "Verschüttetes oder herabtropfendes Fett sofort beseitigen - Achtung heiß!" at bounding box center [162, 440] width 21 height 21
click at [163, 504] on button "Das Verhältnis von Frittiergut zu Öl sollte 1:10 sein." at bounding box center [162, 514] width 21 height 21
click at [166, 528] on button "Den Gitter-Frittierkorb bitte max. zu 2/3 mit Frittiergut befüllen." at bounding box center [162, 576] width 21 height 21
click at [161, 528] on button "Nur die von MENÜ 2000 vorgegebenen Lebensmittel frittieren." at bounding box center [162, 639] width 21 height 21
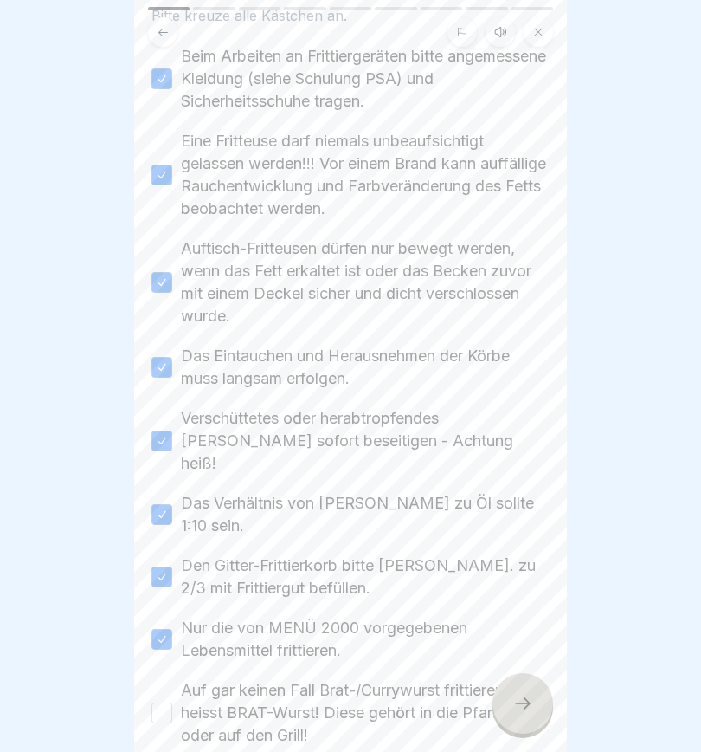
click at [166, 528] on button "Auf gar keinen Fall Brat-/Currywurst frittieren! Es heisst BRAT-Wurst! Diese ge…" at bounding box center [162, 712] width 21 height 21
click at [501, 34] on icon at bounding box center [501, 32] width 14 height 14
click at [230, 528] on icon at bounding box center [222, 709] width 34 height 28
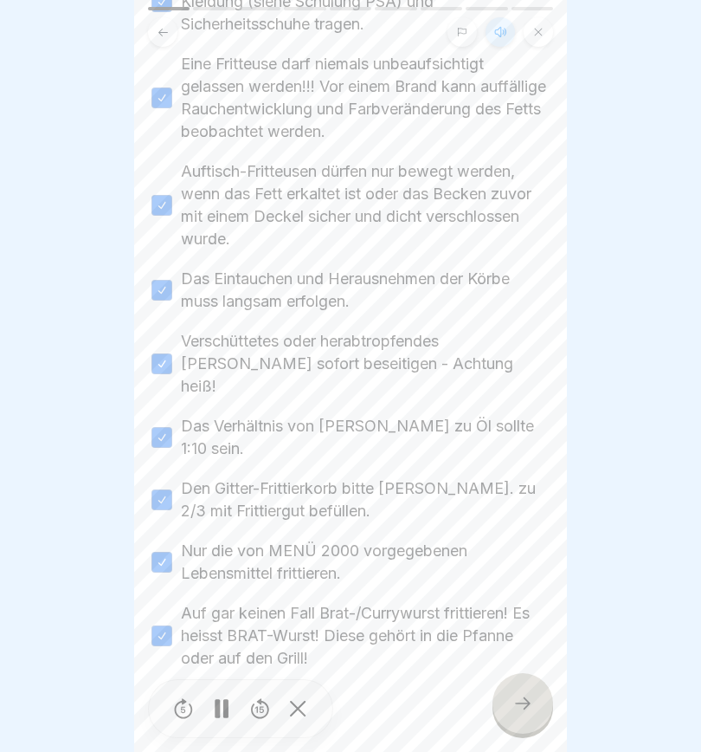
scroll to position [238, 0]
click at [528, 528] on icon at bounding box center [523, 703] width 21 height 21
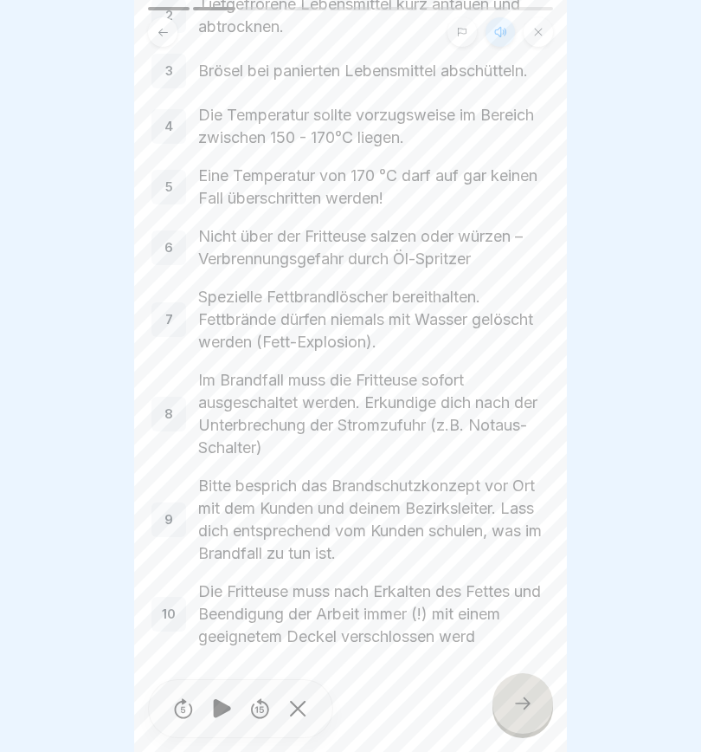
scroll to position [241, 0]
click at [532, 528] on icon at bounding box center [523, 703] width 21 height 21
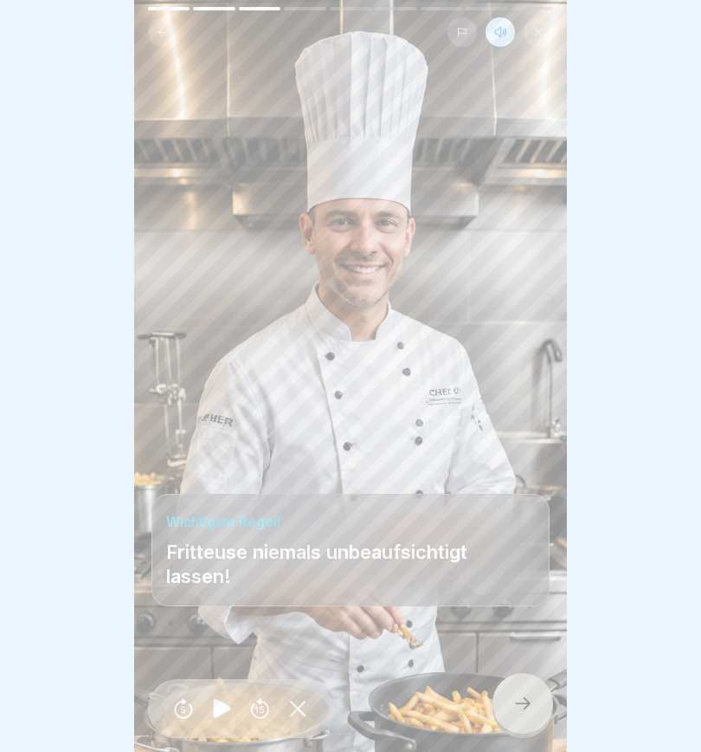
click at [525, 528] on icon at bounding box center [523, 703] width 21 height 21
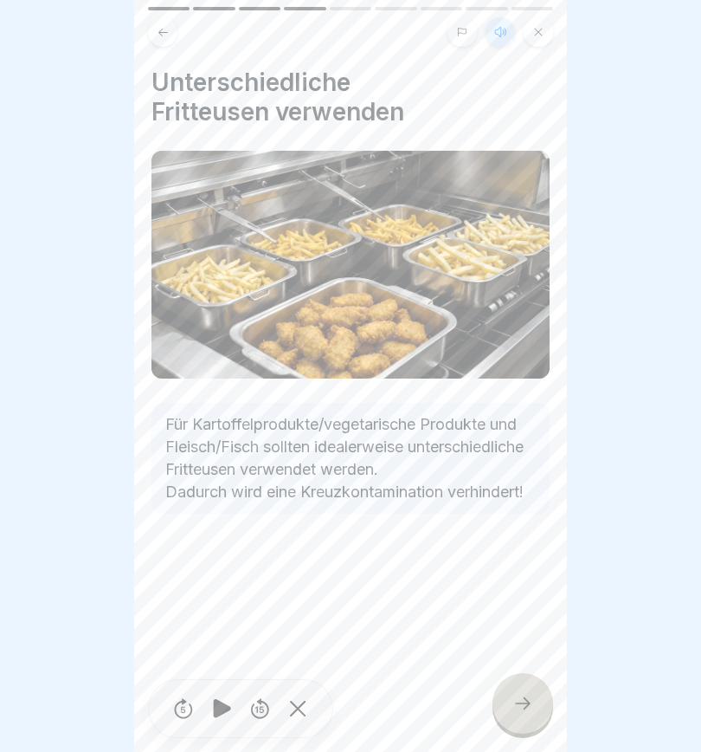
click at [513, 528] on icon at bounding box center [523, 703] width 21 height 21
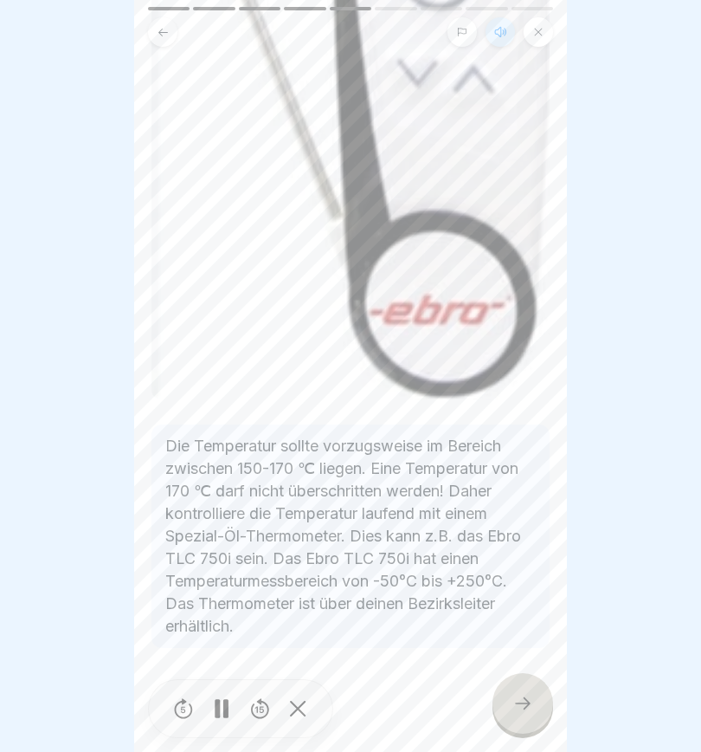
scroll to position [721, 0]
click at [526, 528] on icon at bounding box center [523, 703] width 21 height 21
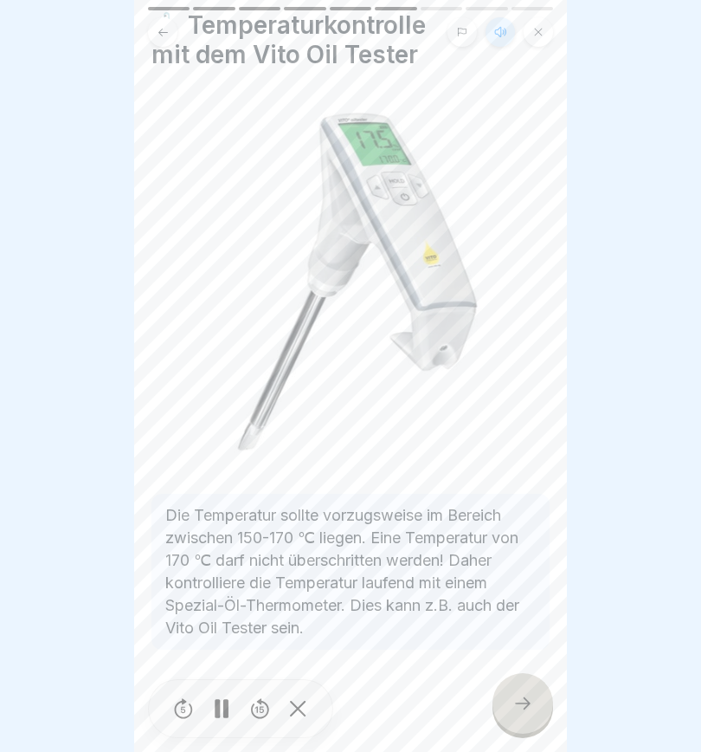
scroll to position [55, 0]
click at [539, 528] on div at bounding box center [523, 703] width 61 height 61
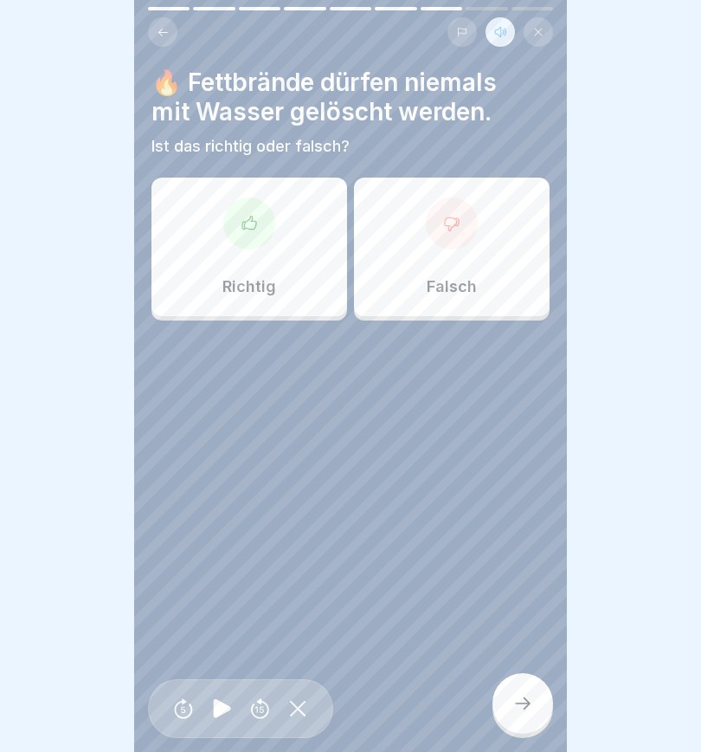
click at [249, 229] on icon at bounding box center [249, 222] width 14 height 13
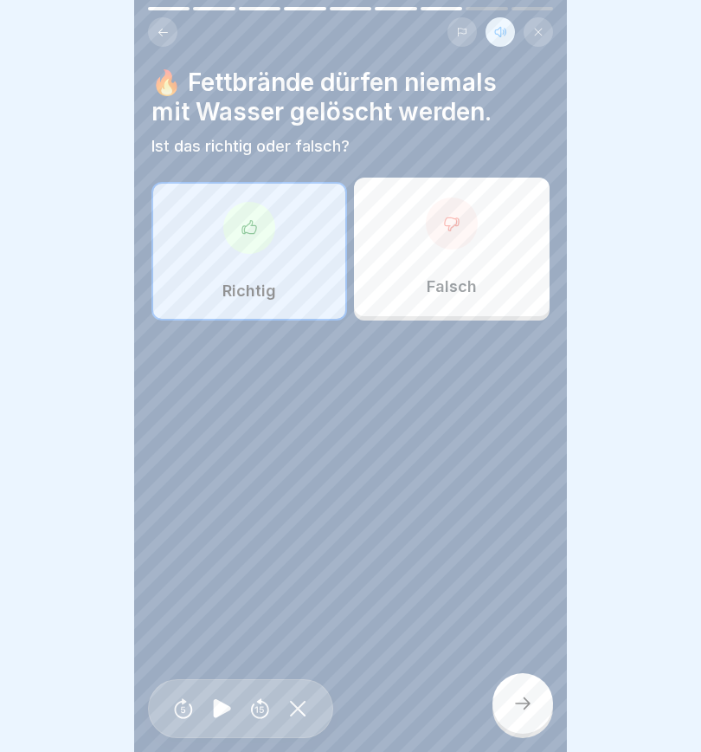
click at [526, 528] on icon at bounding box center [523, 703] width 21 height 21
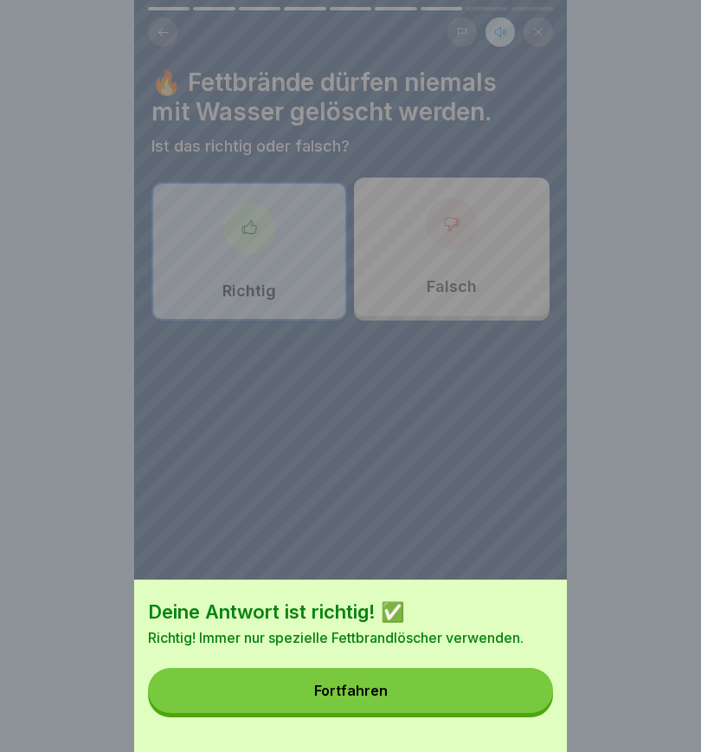
click at [443, 528] on button "Fortfahren" at bounding box center [350, 690] width 405 height 45
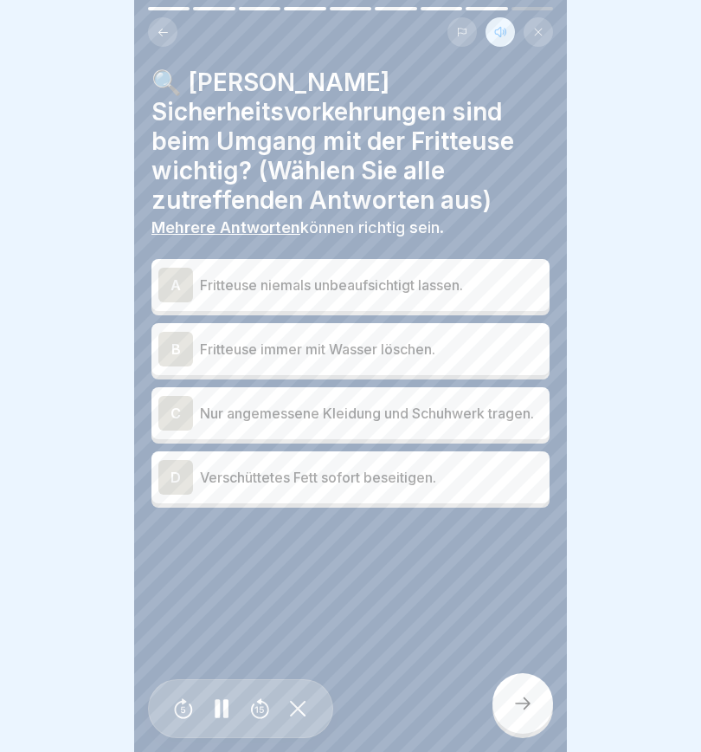
click at [175, 268] on div "A" at bounding box center [175, 285] width 35 height 35
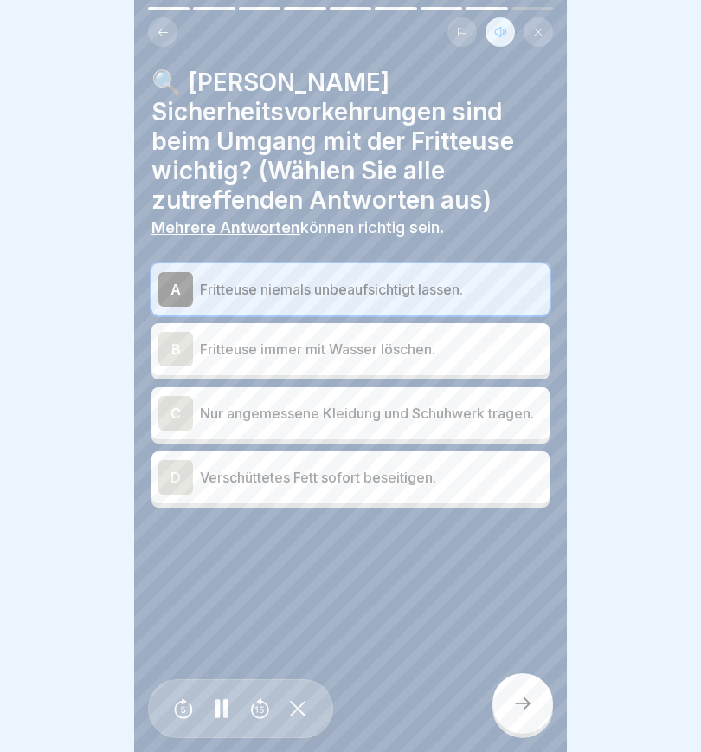
click at [178, 408] on div "C" at bounding box center [175, 413] width 35 height 35
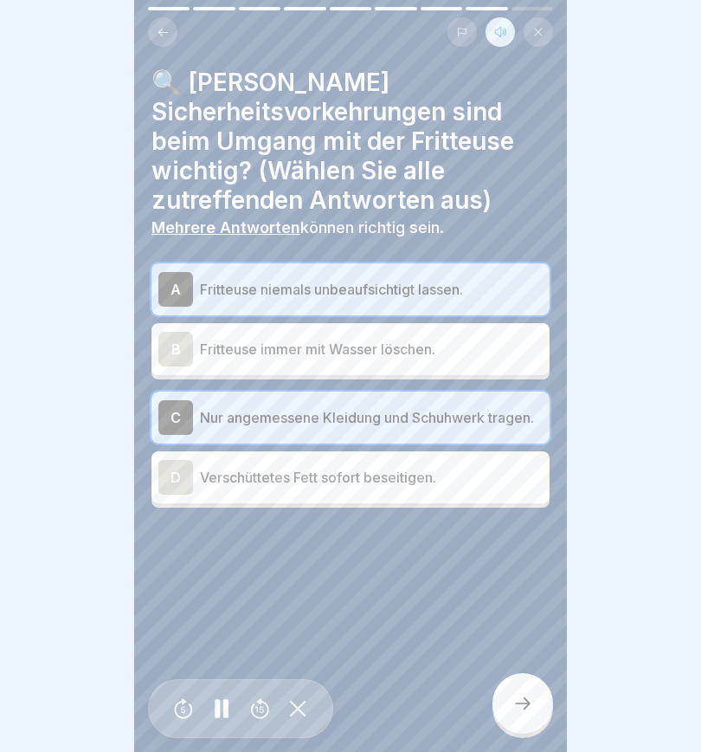
click at [178, 472] on div "D" at bounding box center [175, 477] width 35 height 35
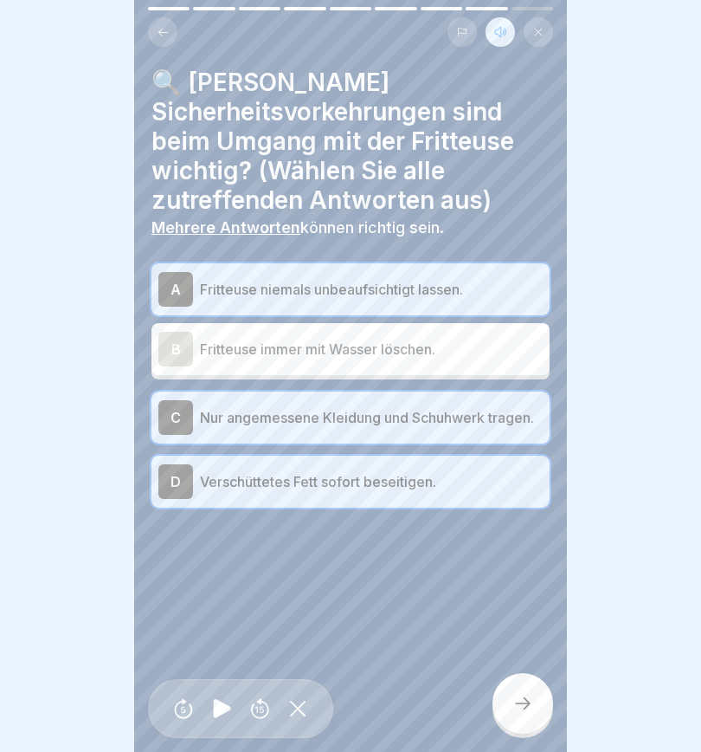
click at [534, 528] on div at bounding box center [523, 703] width 61 height 61
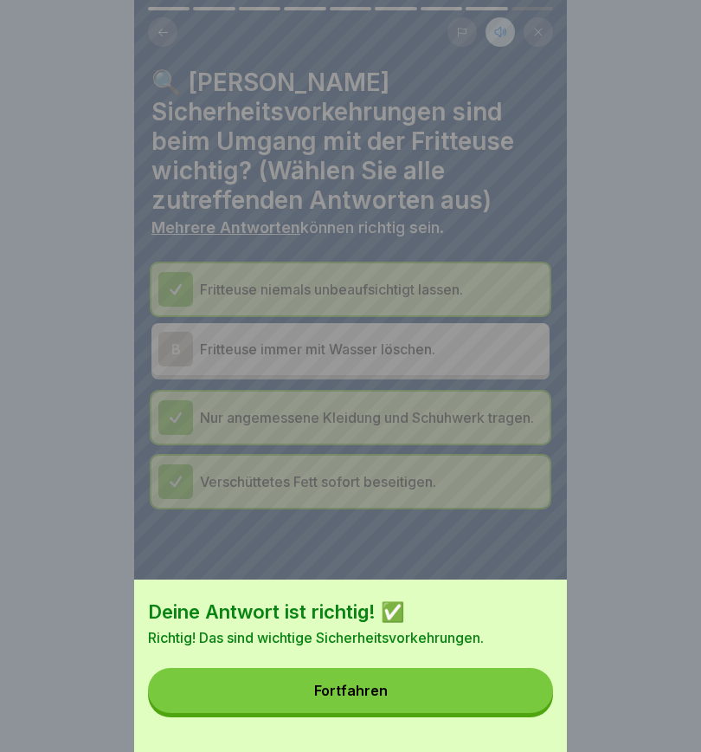
click at [477, 528] on button "Fortfahren" at bounding box center [350, 690] width 405 height 45
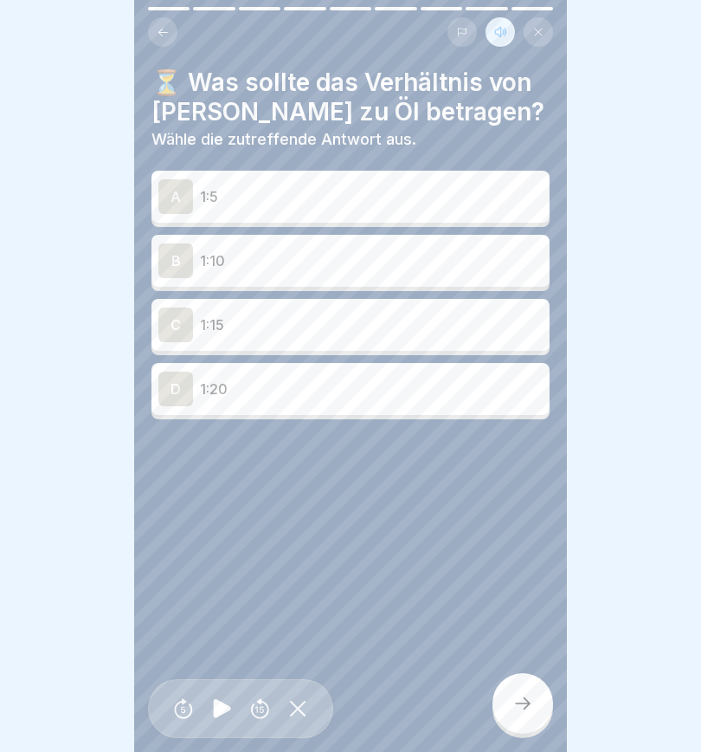
click at [184, 254] on div "B" at bounding box center [175, 260] width 35 height 35
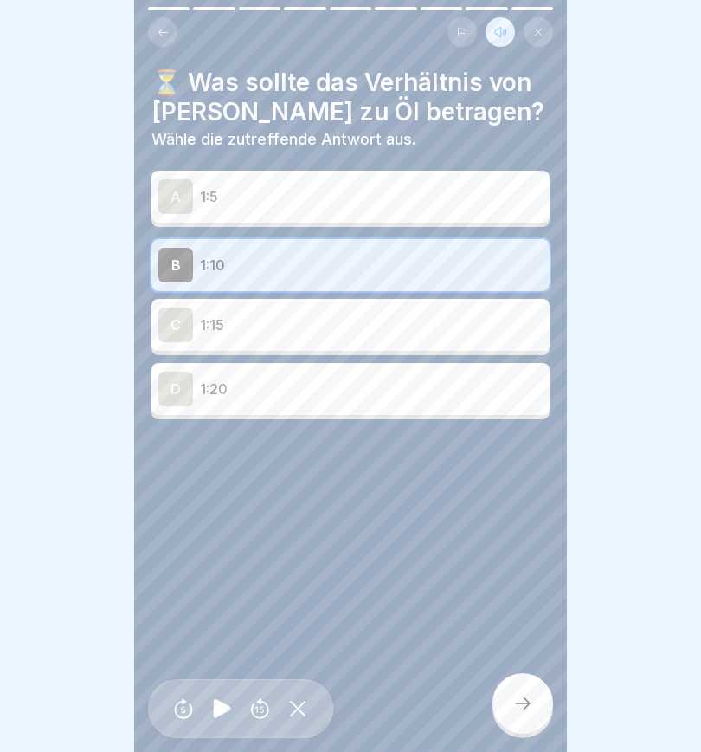
click at [520, 528] on icon at bounding box center [523, 703] width 21 height 21
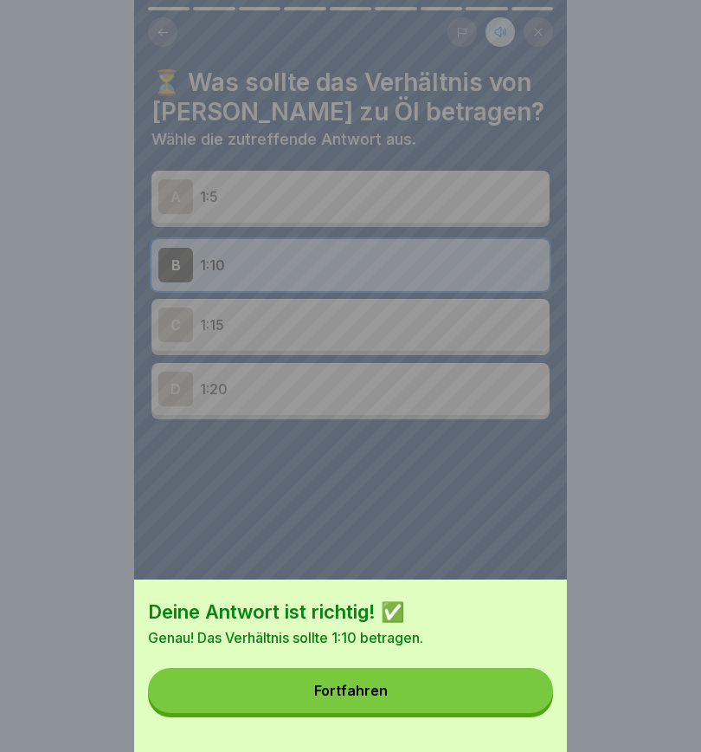
click at [439, 528] on button "Fortfahren" at bounding box center [350, 690] width 405 height 45
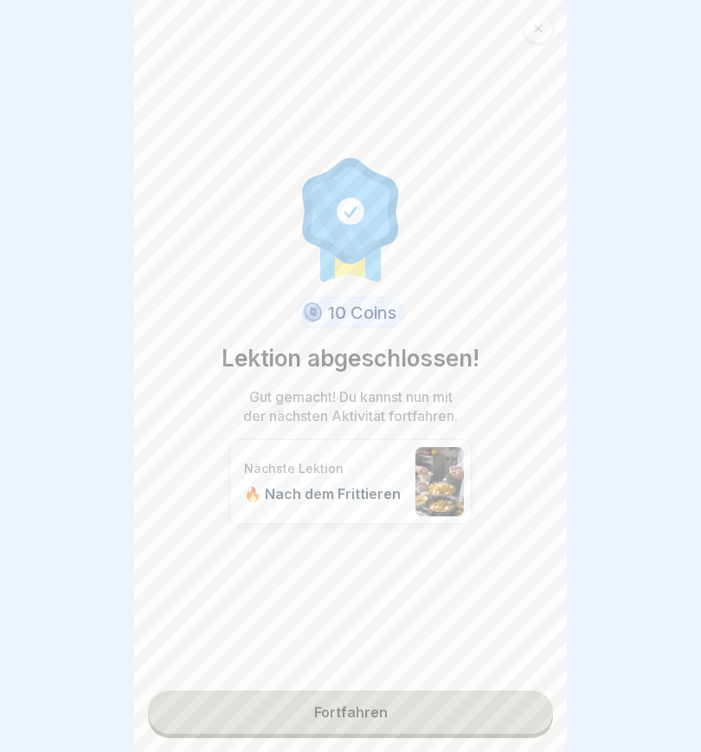
click at [327, 528] on link "Fortfahren" at bounding box center [350, 711] width 405 height 43
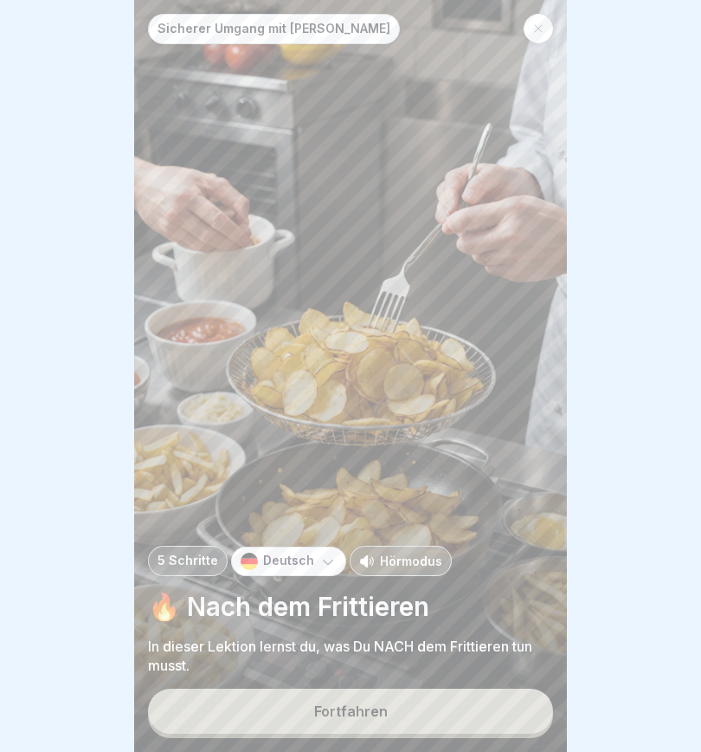
click at [313, 528] on button "Fortfahren" at bounding box center [350, 710] width 405 height 45
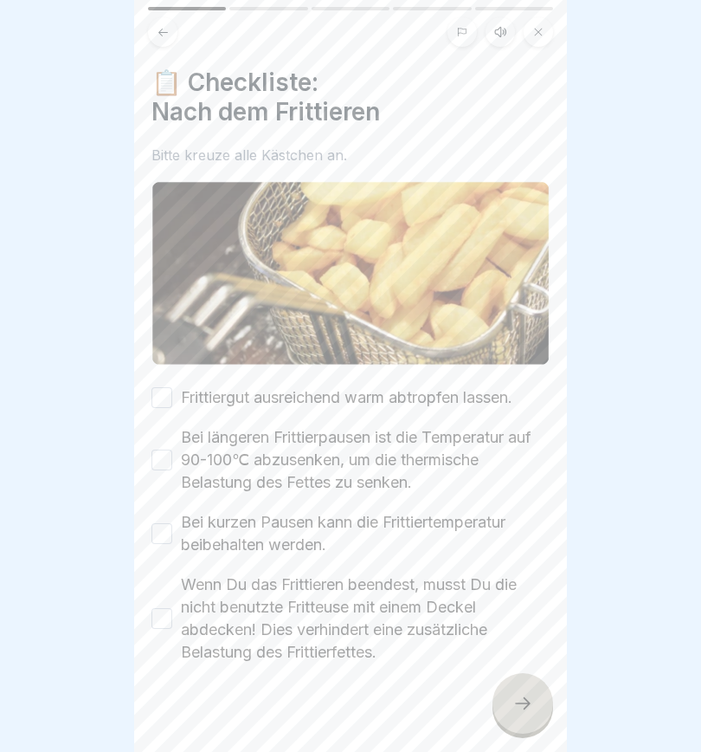
click at [158, 391] on button "Frittiergut ausreichend warm abtropfen lassen." at bounding box center [162, 397] width 21 height 21
click at [166, 449] on button "Bei längeren Frittierpausen ist die Temperatur auf 90-100℃ abzusenken, um die t…" at bounding box center [162, 459] width 21 height 21
click at [158, 527] on button "Bei kurzen Pausen kann die Frittiertemperatur beibehalten werden." at bounding box center [162, 533] width 21 height 21
click at [160, 528] on button "Wenn Du das Frittieren beendest, musst Du die nicht benutzte Fritteuse mit eine…" at bounding box center [162, 618] width 21 height 21
click at [509, 37] on button at bounding box center [500, 31] width 29 height 29
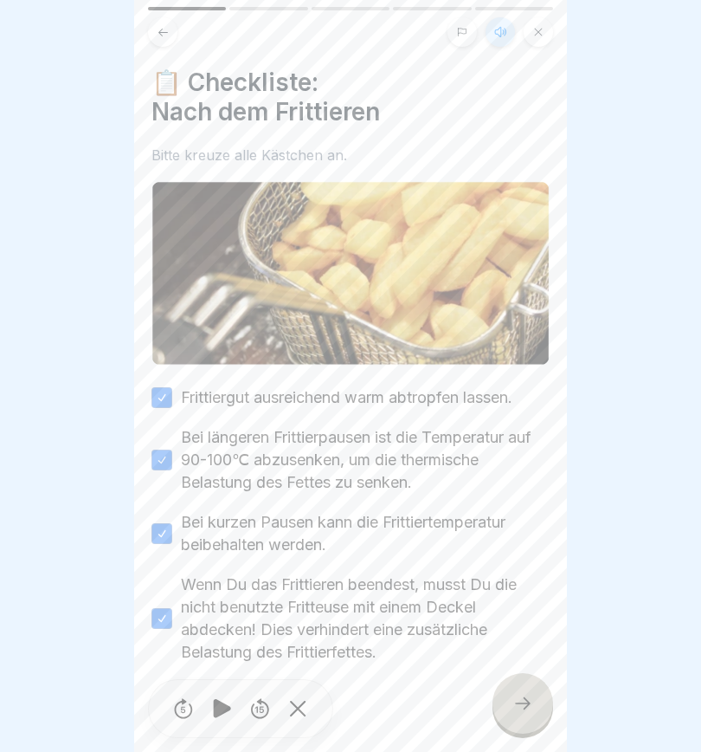
click at [216, 528] on icon at bounding box center [221, 708] width 17 height 19
click at [527, 528] on icon at bounding box center [523, 703] width 16 height 12
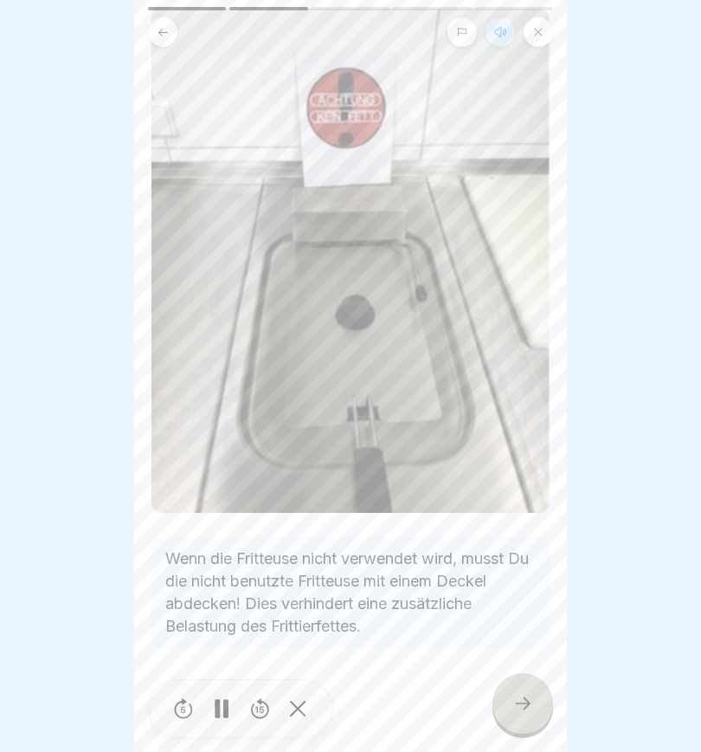
scroll to position [142, 0]
click at [522, 528] on icon at bounding box center [523, 703] width 21 height 21
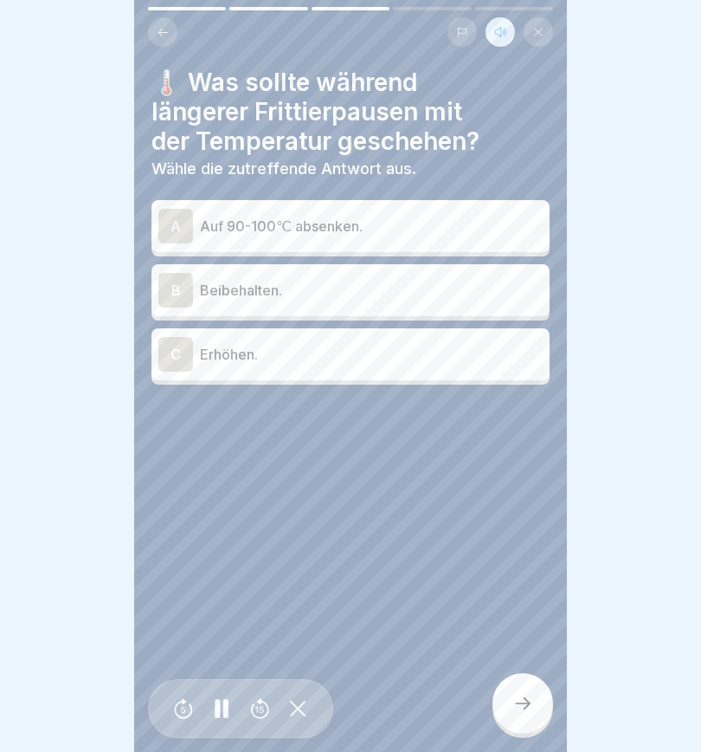
click at [178, 219] on div "A" at bounding box center [175, 226] width 35 height 35
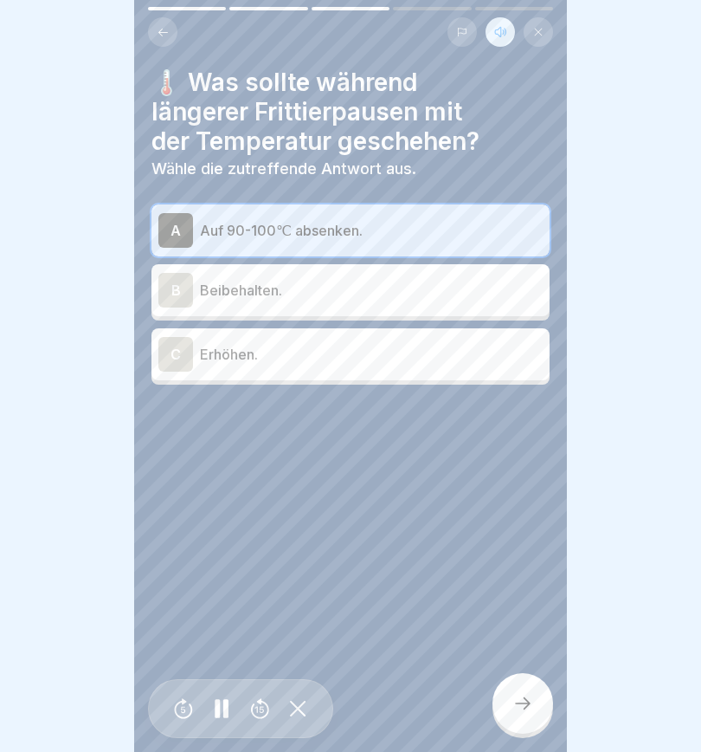
click at [524, 528] on icon at bounding box center [523, 703] width 21 height 21
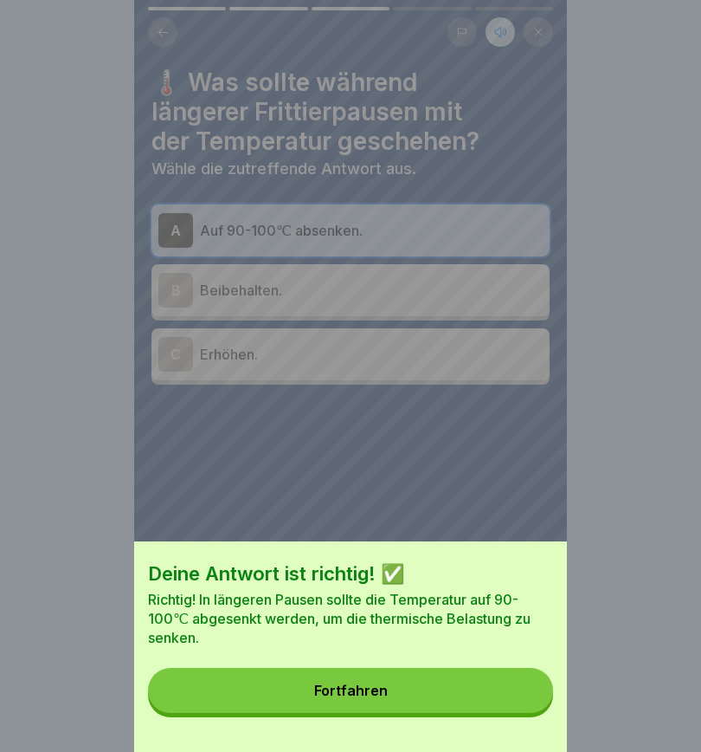
click at [481, 528] on button "Fortfahren" at bounding box center [350, 690] width 405 height 45
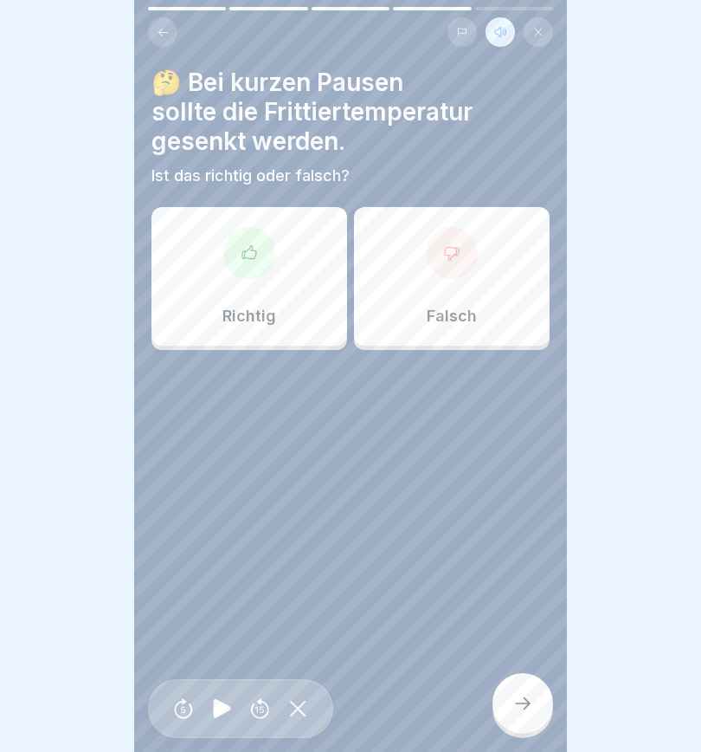
click at [245, 246] on icon at bounding box center [249, 252] width 17 height 17
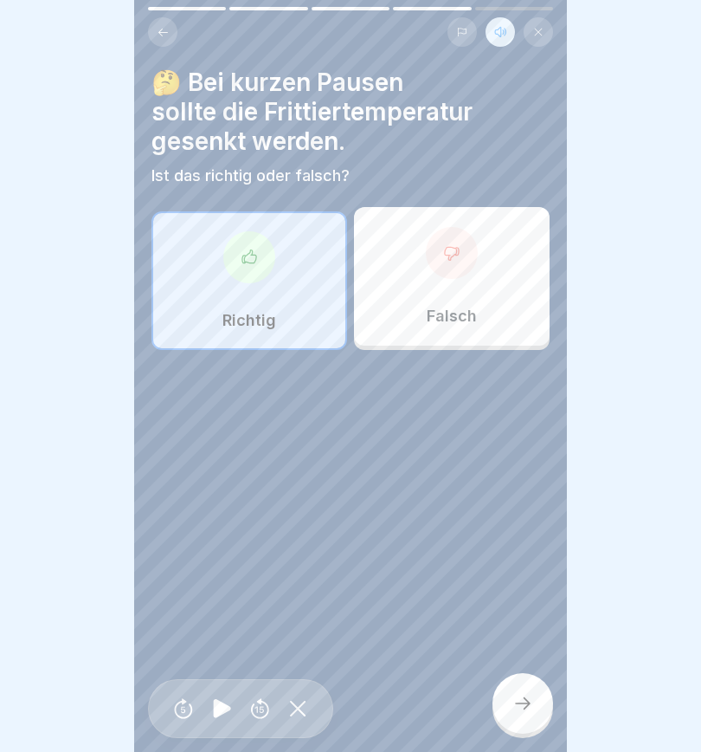
click at [527, 528] on icon at bounding box center [523, 703] width 21 height 21
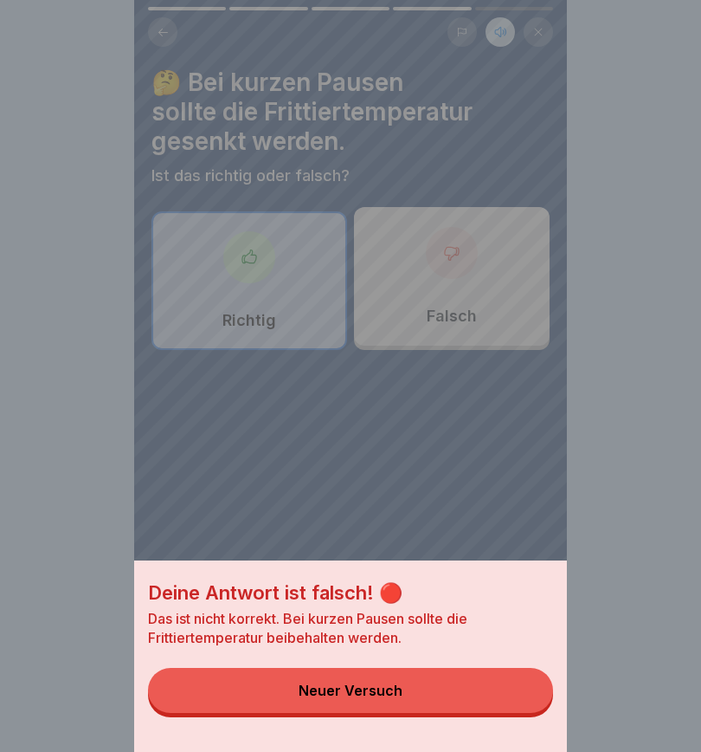
click at [450, 528] on button "Neuer Versuch" at bounding box center [350, 690] width 405 height 45
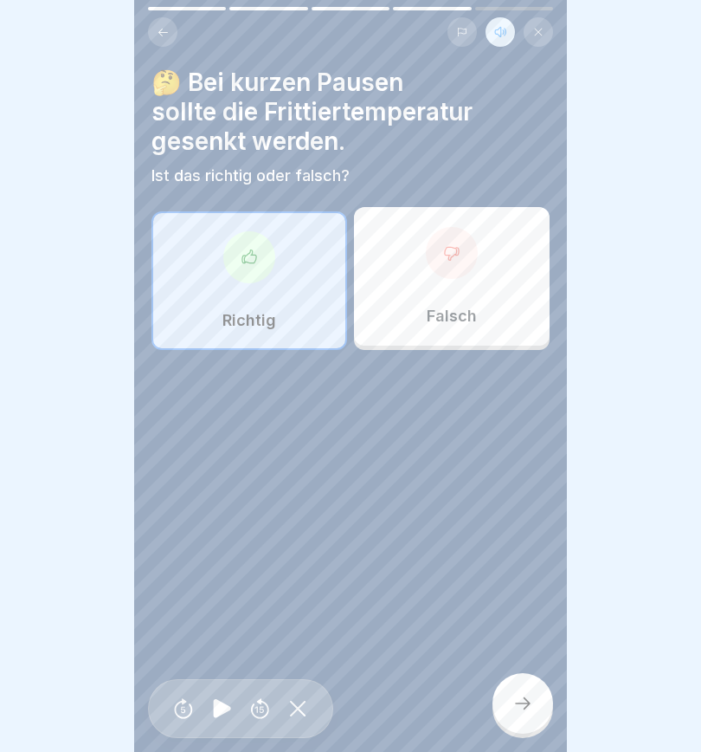
click at [464, 256] on div at bounding box center [452, 253] width 52 height 52
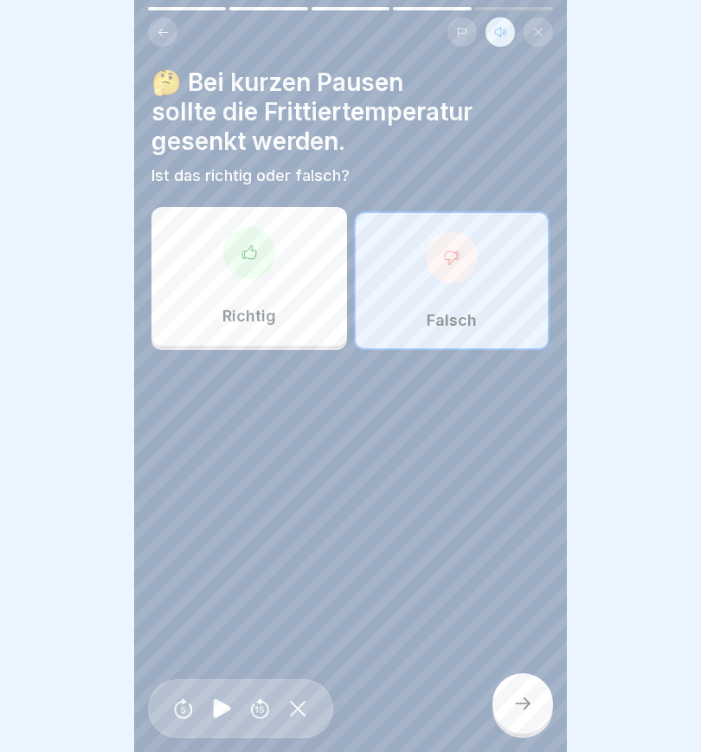
click at [530, 528] on icon at bounding box center [523, 703] width 21 height 21
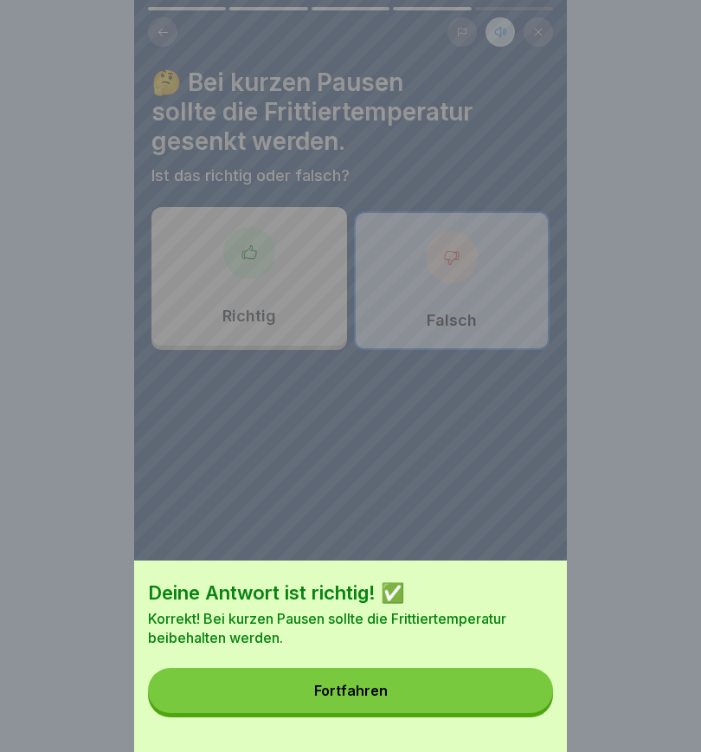
click at [421, 528] on button "Fortfahren" at bounding box center [350, 690] width 405 height 45
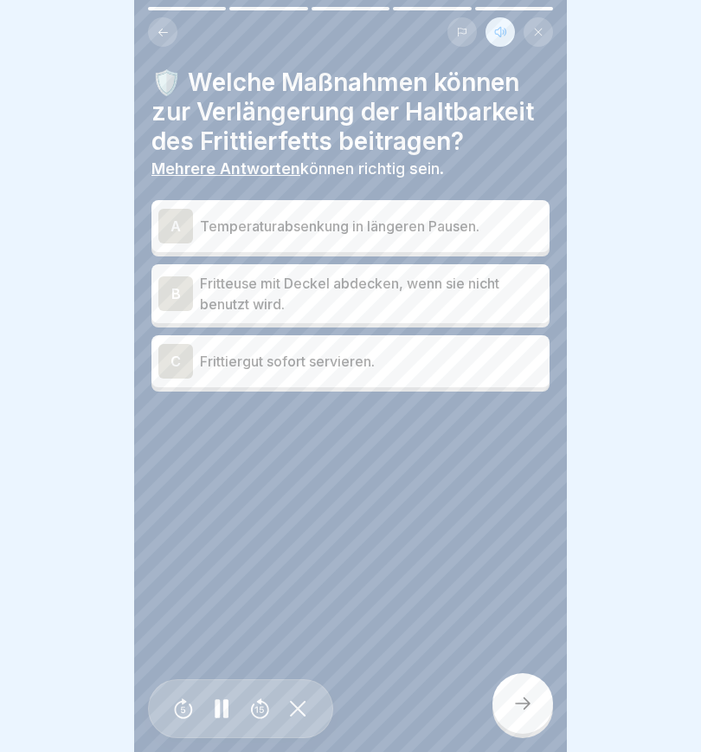
click at [175, 224] on div "A" at bounding box center [175, 226] width 35 height 35
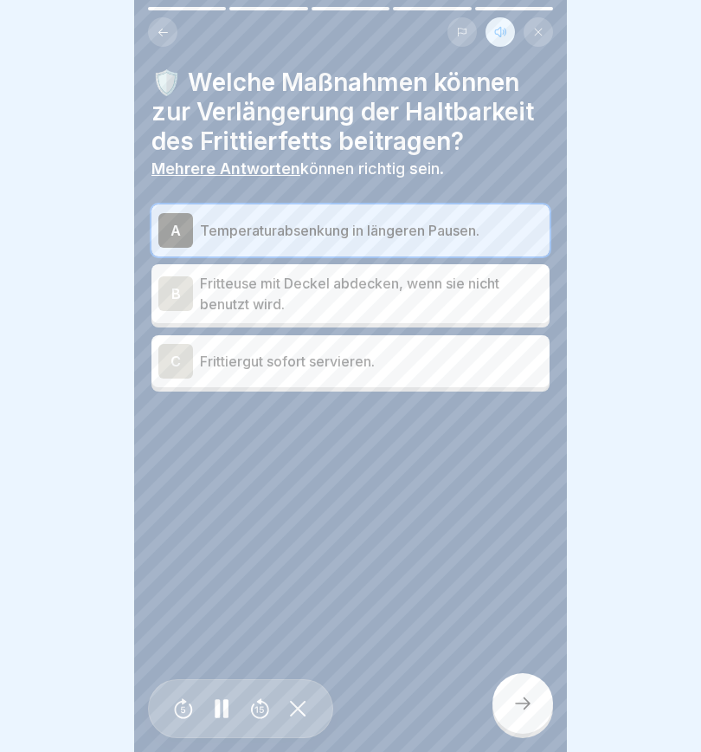
click at [181, 294] on div "B" at bounding box center [175, 293] width 35 height 35
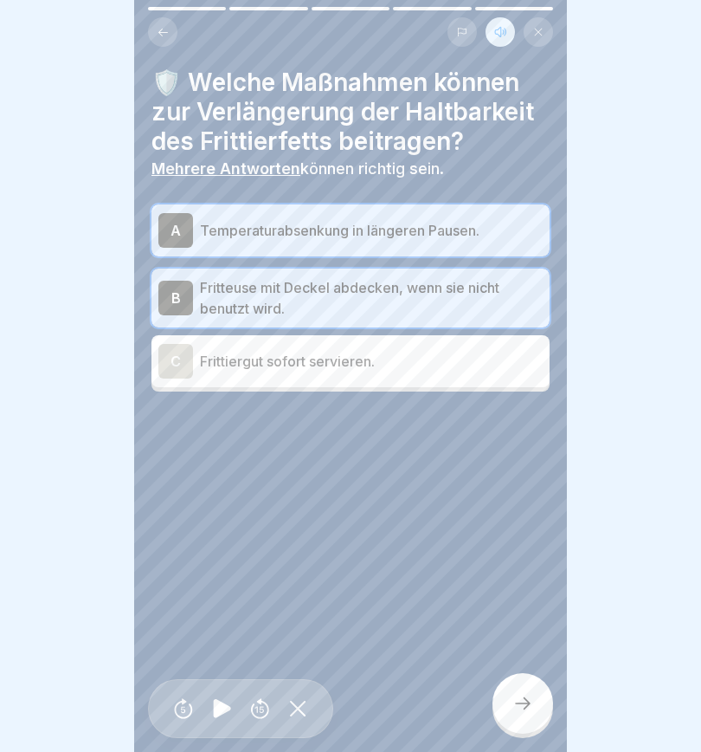
click at [521, 528] on icon at bounding box center [523, 703] width 21 height 21
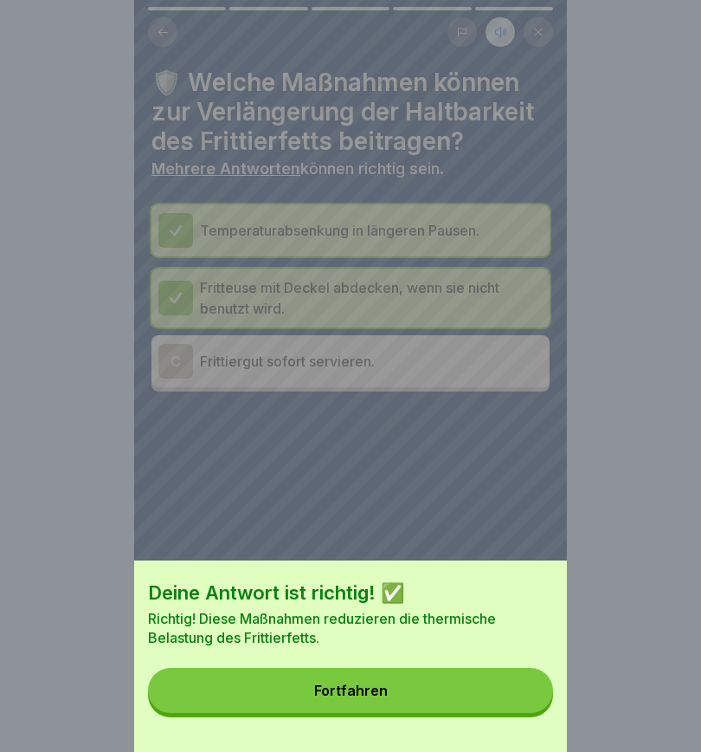
click at [425, 528] on button "Fortfahren" at bounding box center [350, 690] width 405 height 45
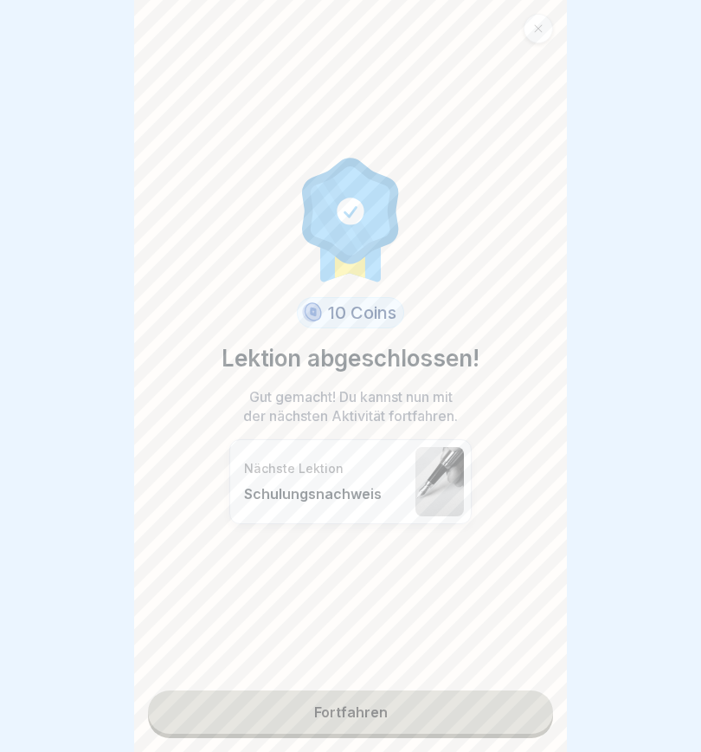
click at [449, 528] on link "Fortfahren" at bounding box center [350, 711] width 405 height 43
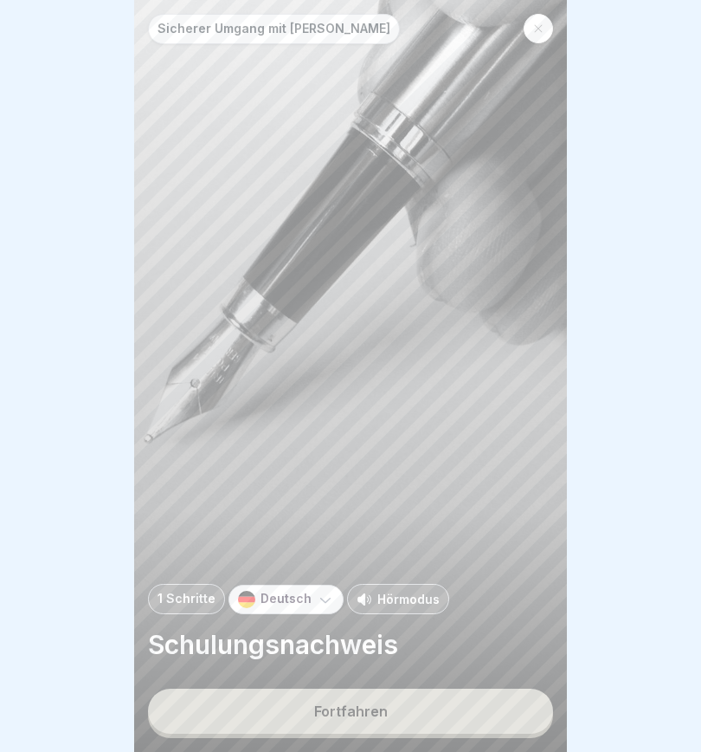
click at [446, 528] on button "Fortfahren" at bounding box center [350, 710] width 405 height 45
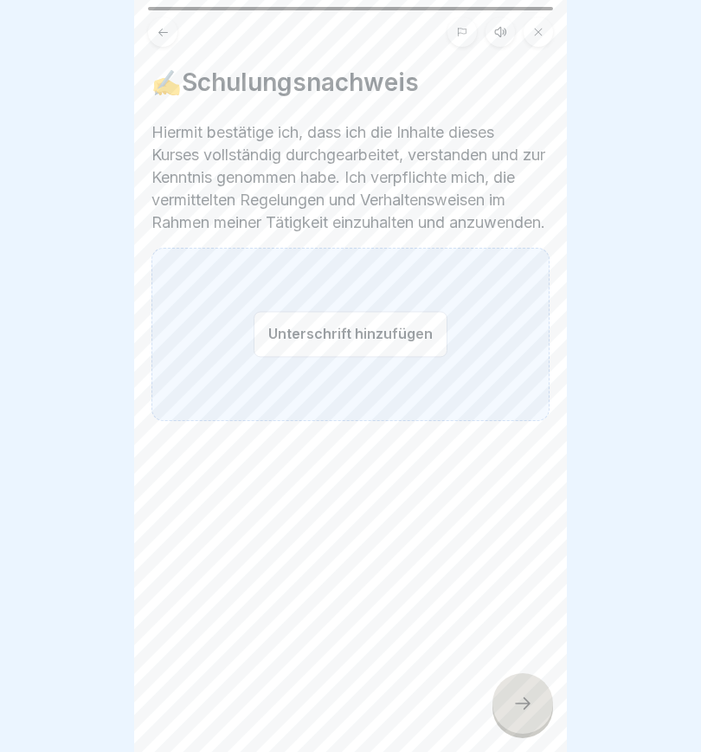
click at [292, 348] on button "Unterschrift hinzufügen" at bounding box center [351, 334] width 194 height 46
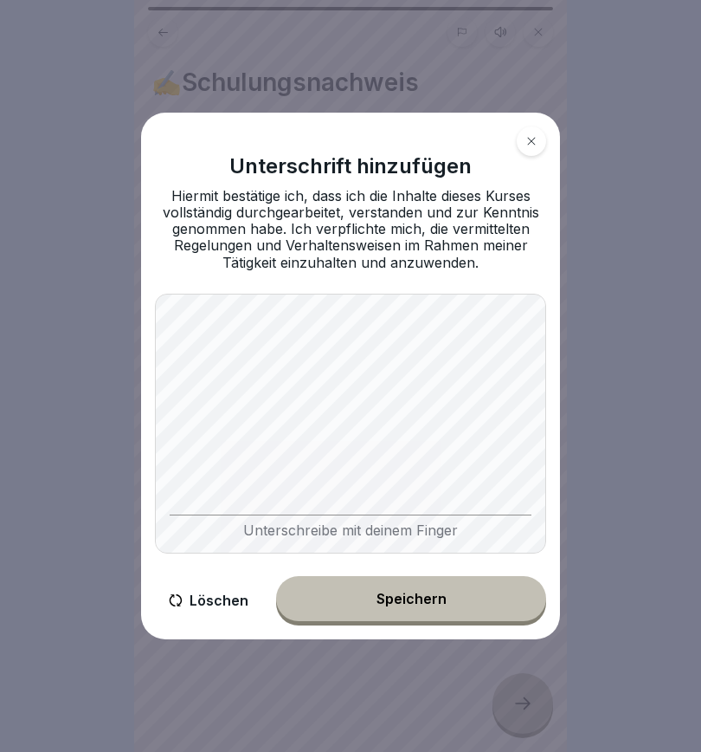
click at [528, 140] on icon at bounding box center [532, 141] width 10 height 10
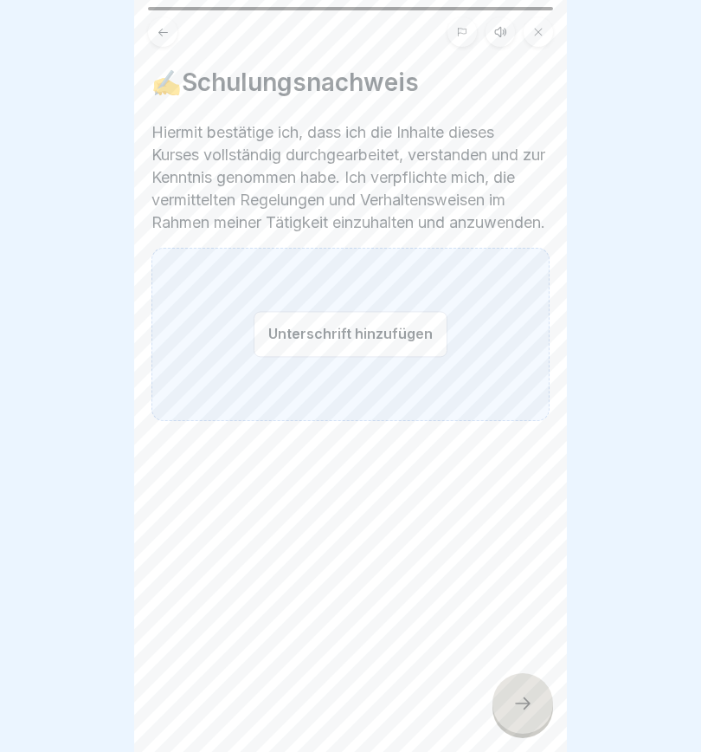
click at [252, 348] on div "Unterschrift hinzufügen" at bounding box center [351, 334] width 398 height 173
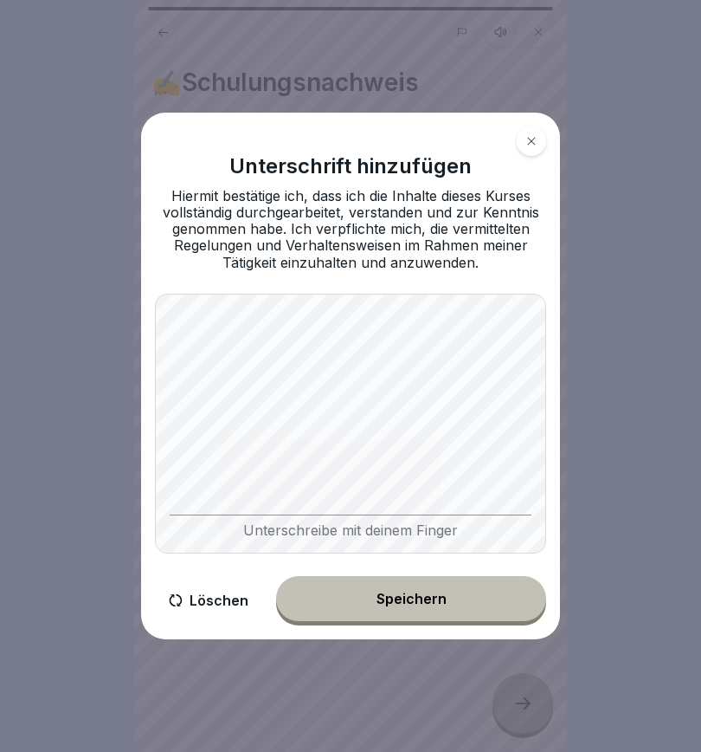
click at [425, 528] on div "Speichern" at bounding box center [412, 599] width 70 height 16
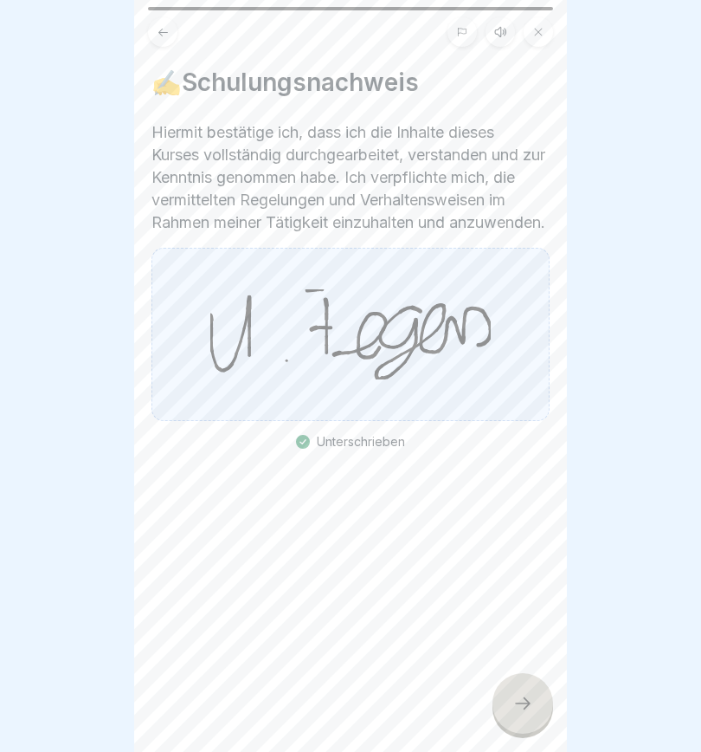
click at [508, 528] on div at bounding box center [523, 703] width 61 height 61
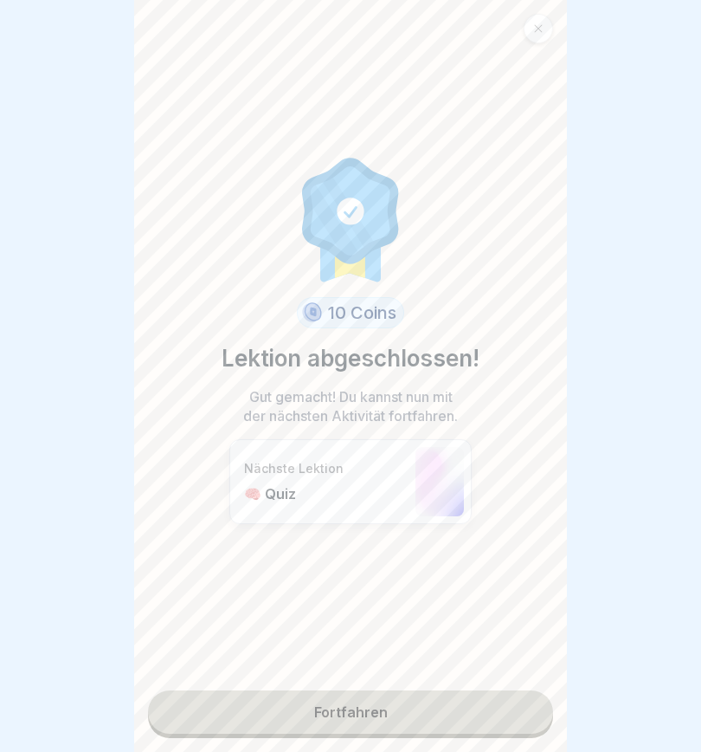
click at [412, 528] on link "Fortfahren" at bounding box center [350, 711] width 405 height 43
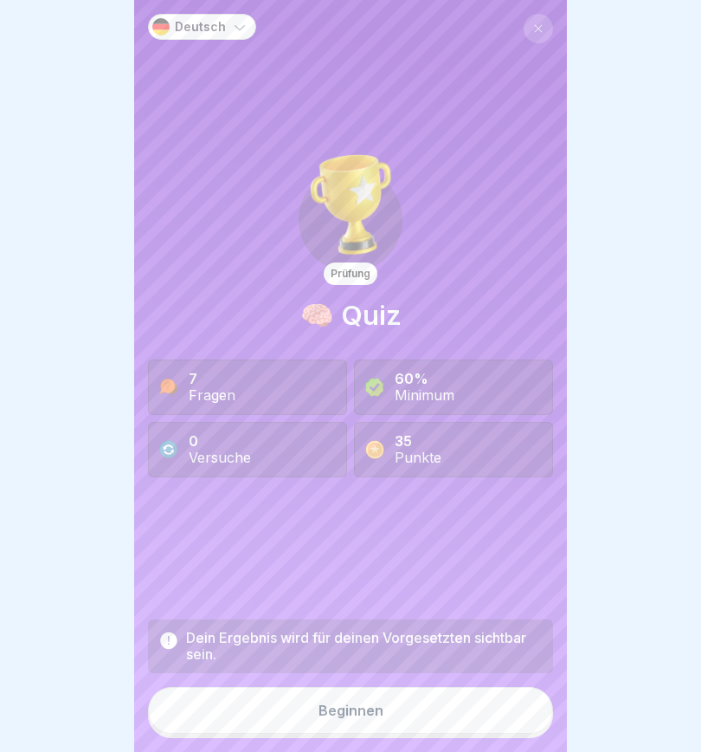
click at [469, 528] on button "Beginnen" at bounding box center [350, 710] width 405 height 47
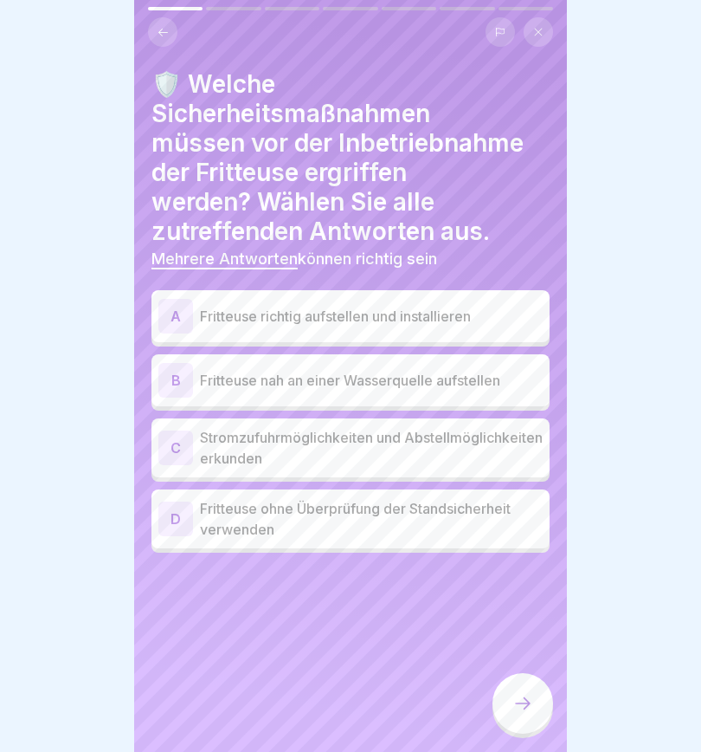
click at [179, 313] on div "A" at bounding box center [175, 316] width 35 height 35
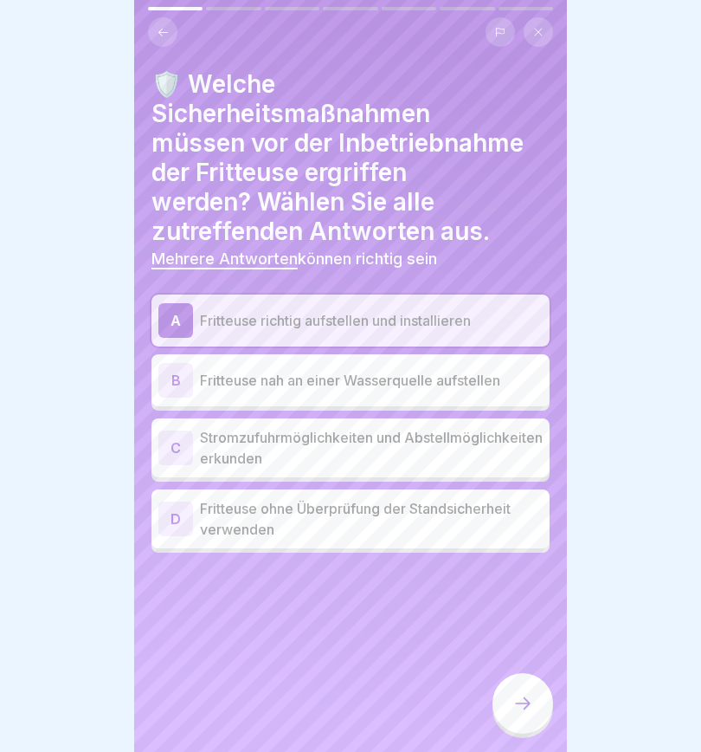
click at [176, 448] on div "C" at bounding box center [175, 447] width 35 height 35
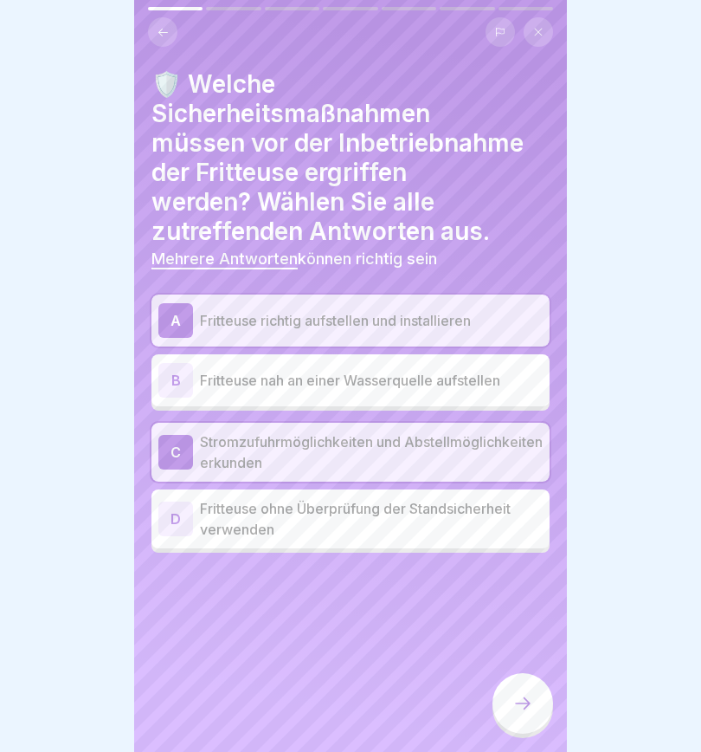
click at [525, 528] on icon at bounding box center [523, 703] width 21 height 21
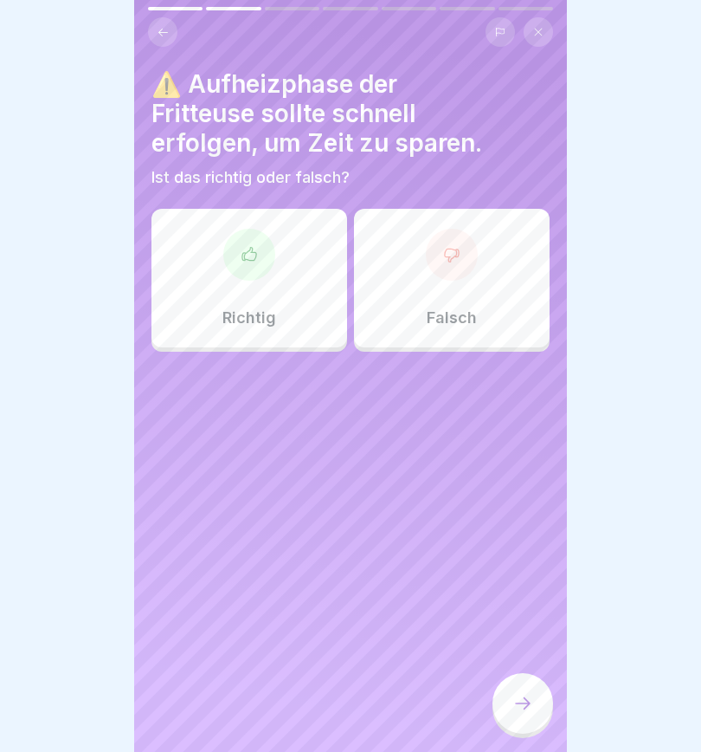
click at [451, 253] on icon at bounding box center [451, 254] width 17 height 17
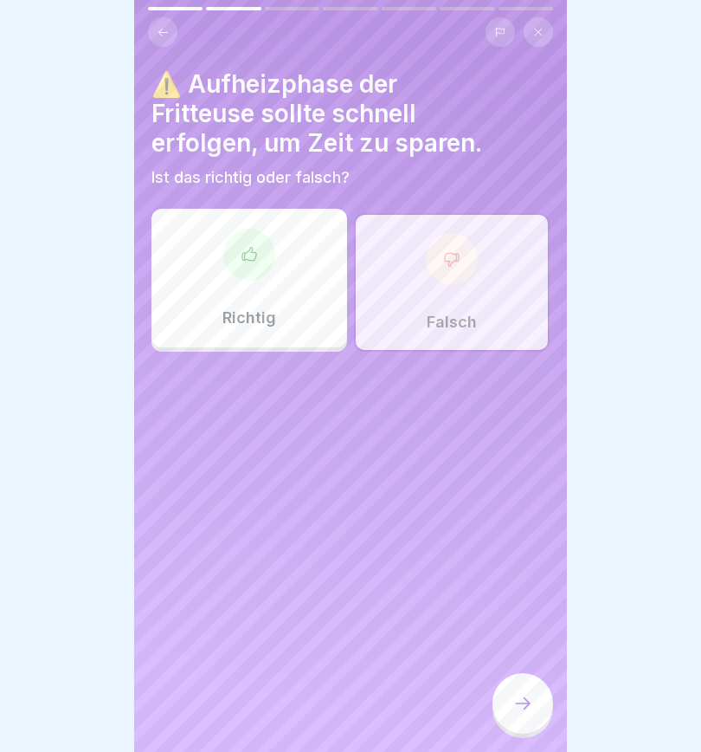
click at [526, 528] on icon at bounding box center [523, 703] width 21 height 21
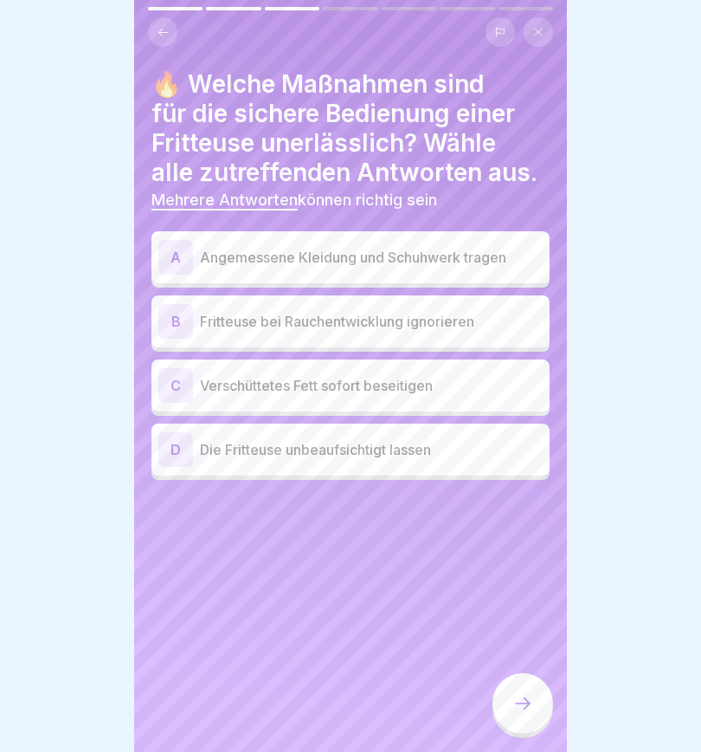
click at [171, 255] on div "A" at bounding box center [175, 257] width 35 height 35
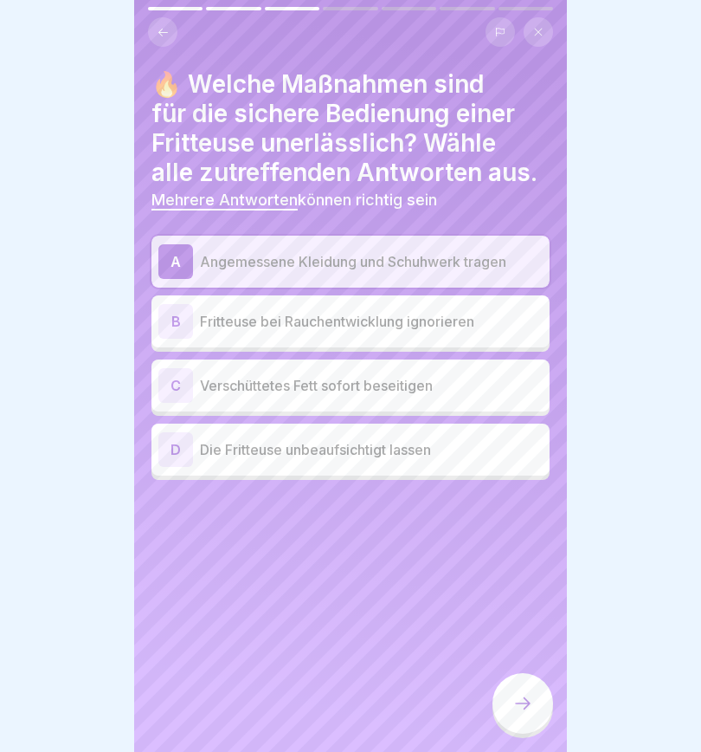
click at [178, 383] on div "C" at bounding box center [175, 385] width 35 height 35
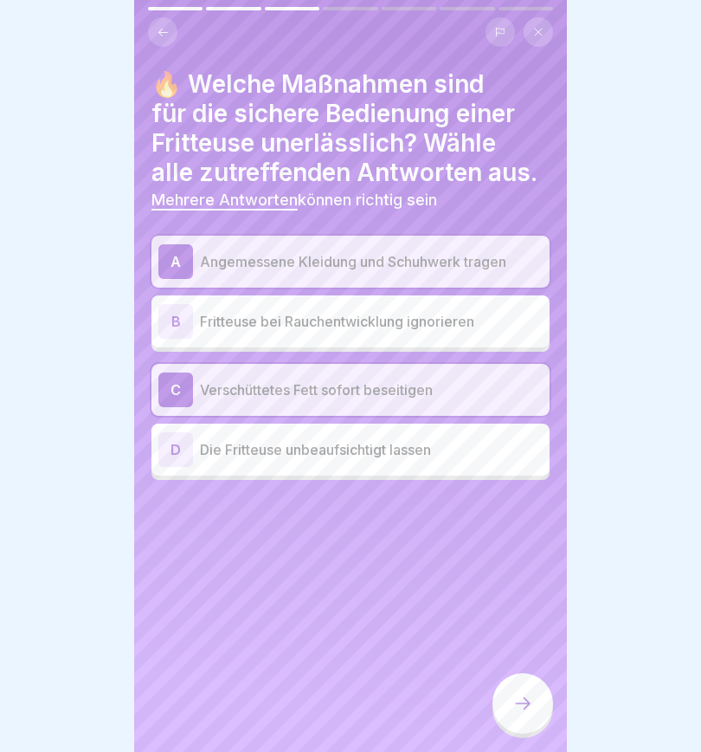
click at [522, 528] on icon at bounding box center [523, 703] width 21 height 21
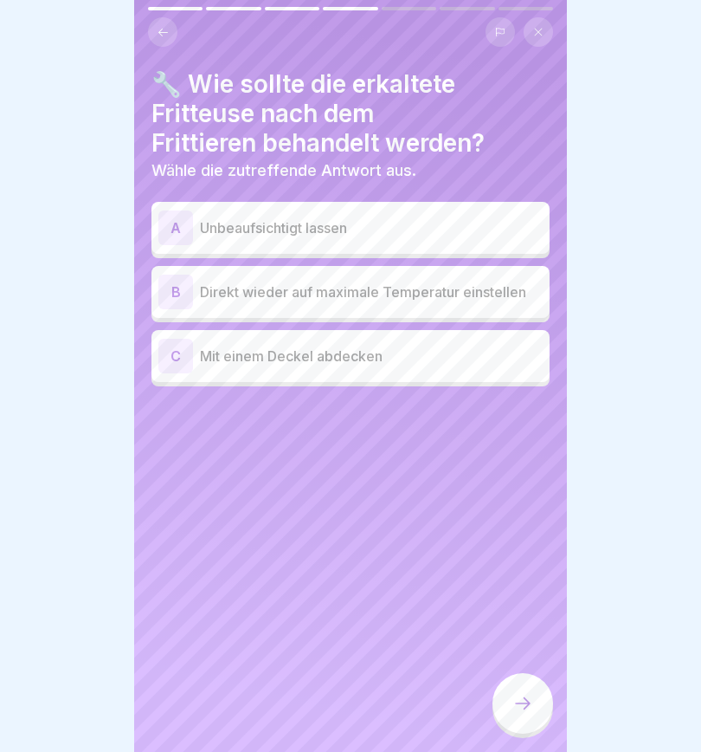
click at [170, 364] on div "C" at bounding box center [175, 356] width 35 height 35
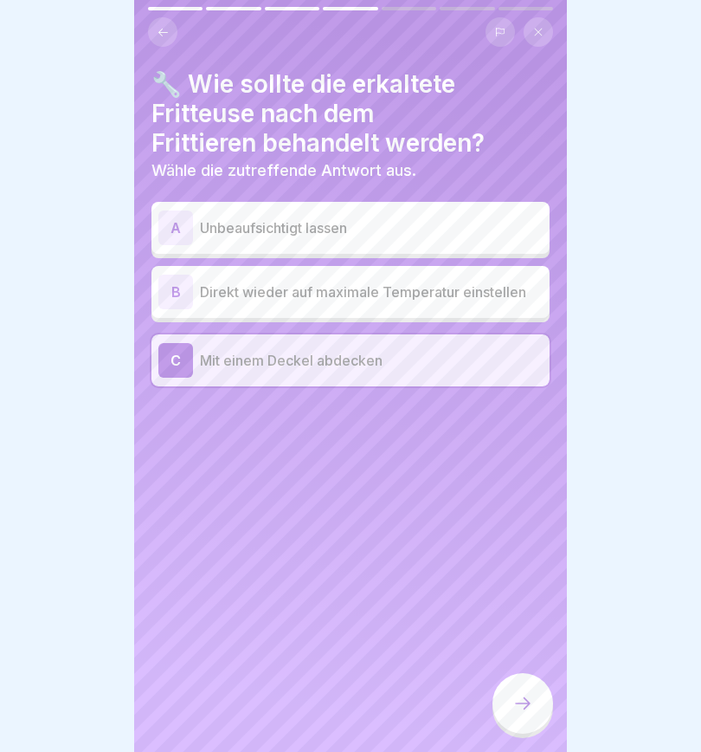
click at [518, 528] on icon at bounding box center [523, 703] width 21 height 21
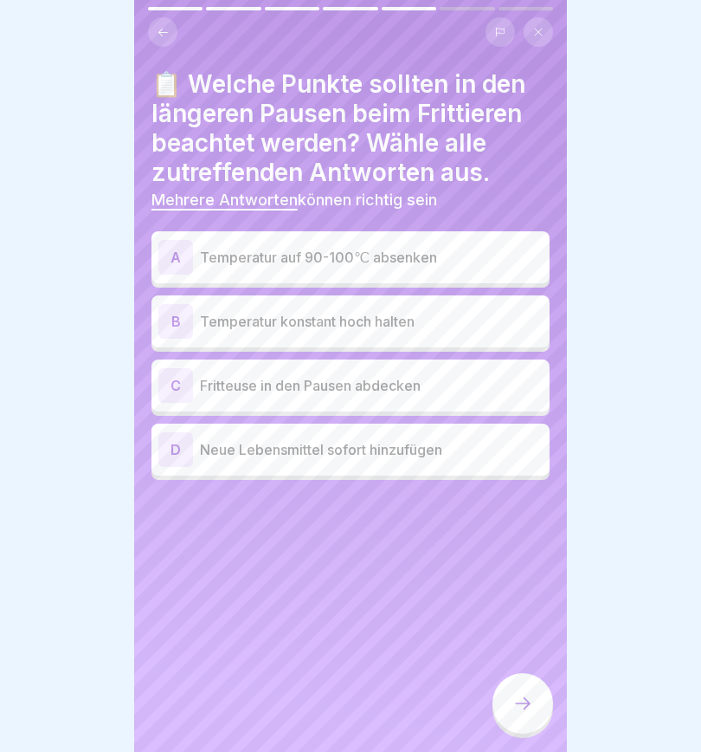
click at [176, 250] on div "A" at bounding box center [175, 257] width 35 height 35
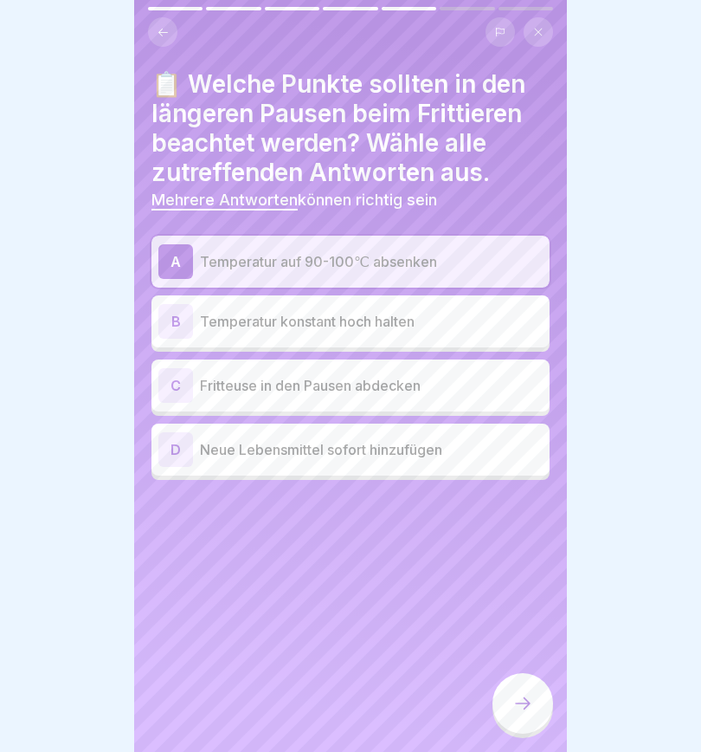
click at [183, 390] on div "C" at bounding box center [175, 385] width 35 height 35
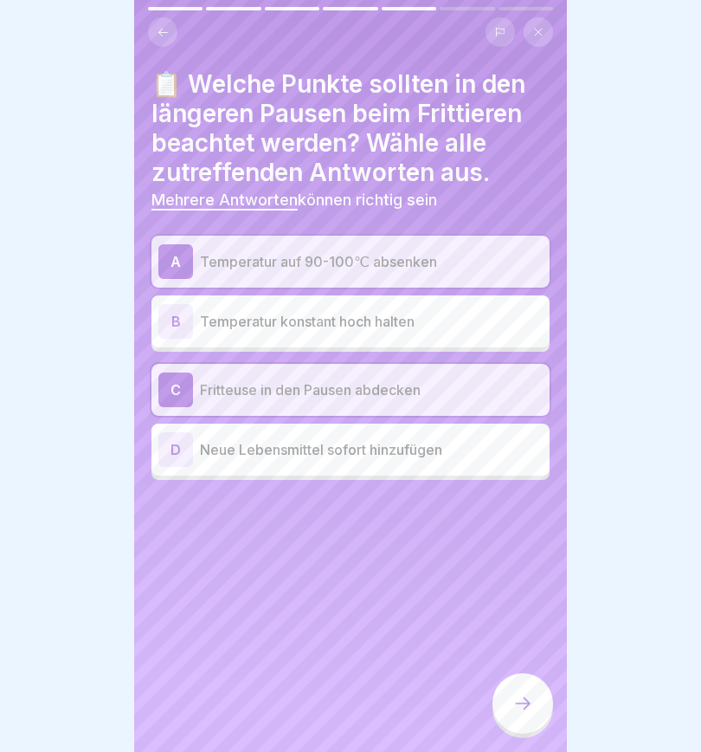
click at [524, 528] on icon at bounding box center [523, 703] width 21 height 21
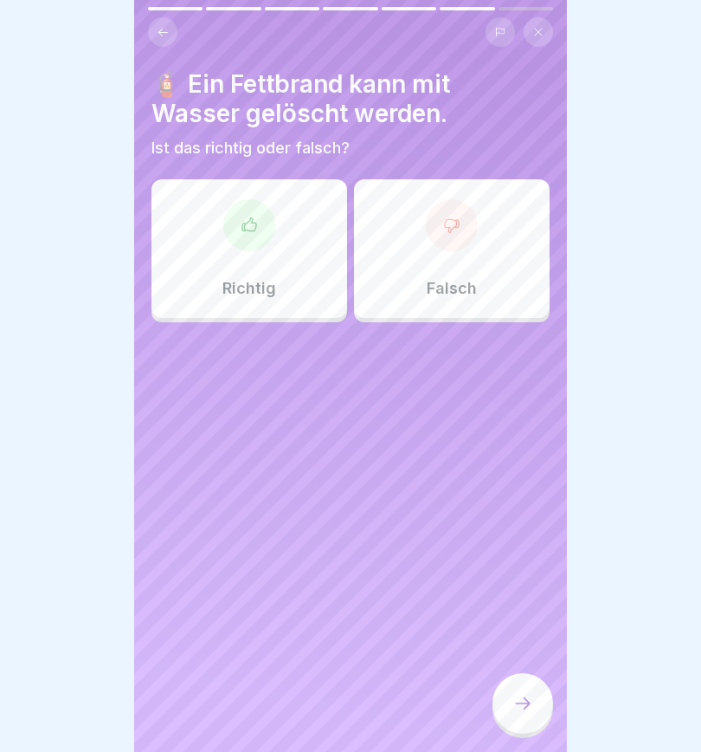
click at [456, 230] on icon at bounding box center [451, 224] width 17 height 17
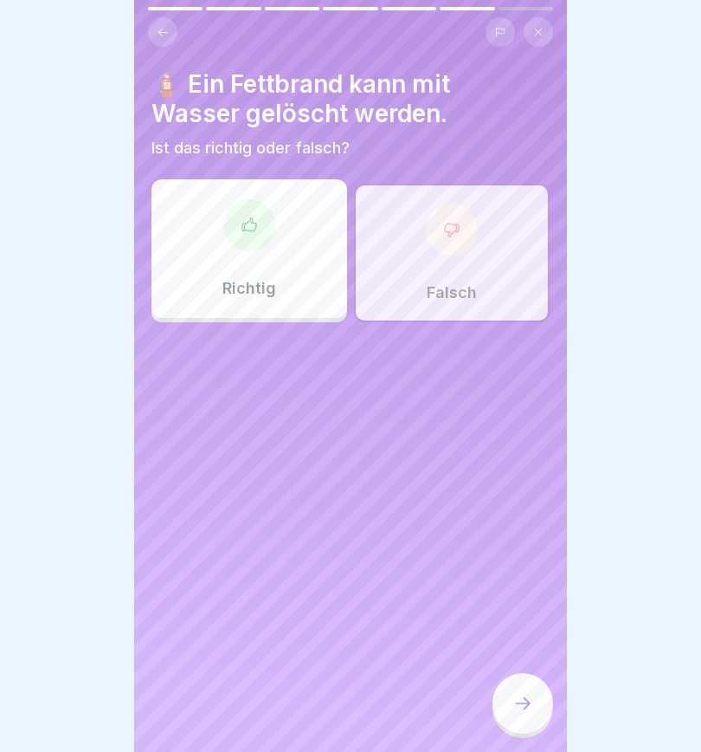
click at [528, 528] on icon at bounding box center [523, 703] width 16 height 12
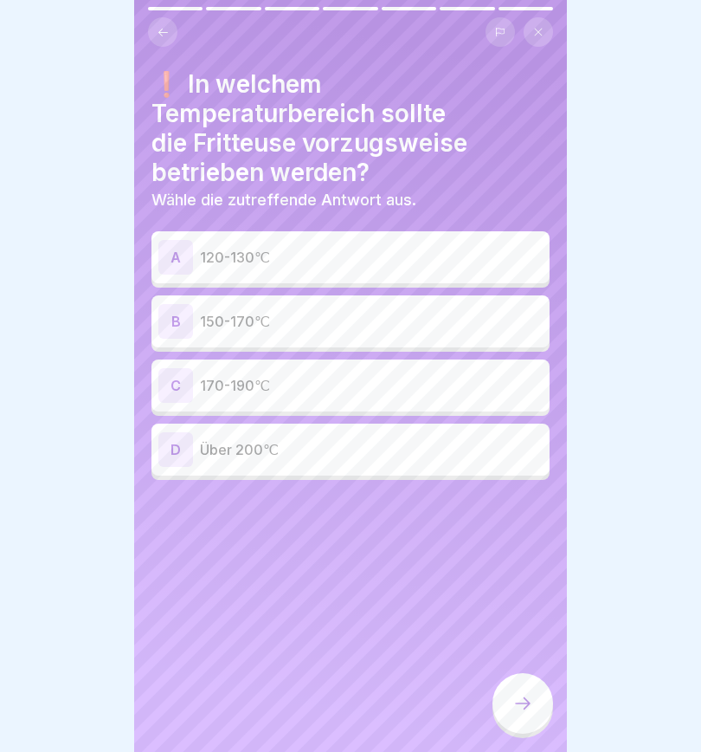
click at [179, 304] on div "B" at bounding box center [175, 321] width 35 height 35
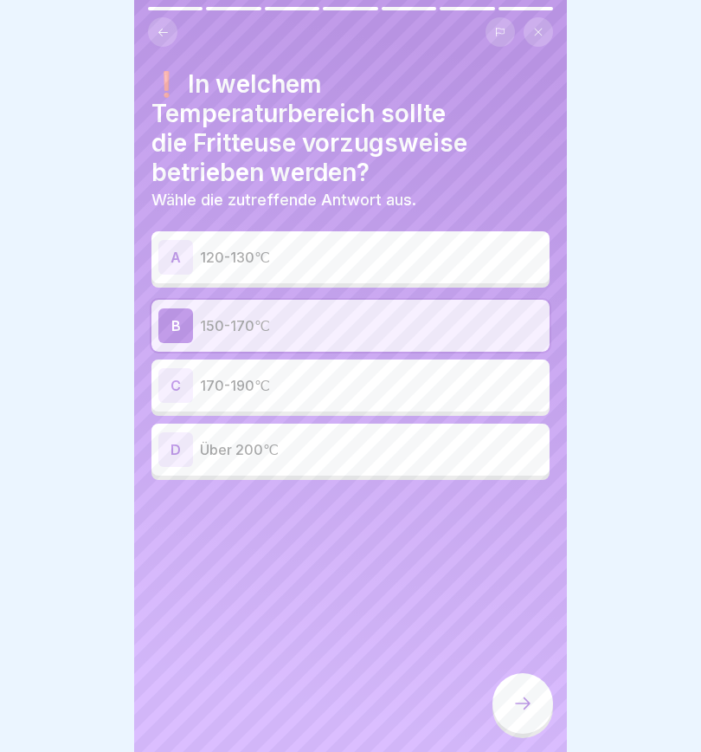
click at [522, 528] on icon at bounding box center [523, 703] width 21 height 21
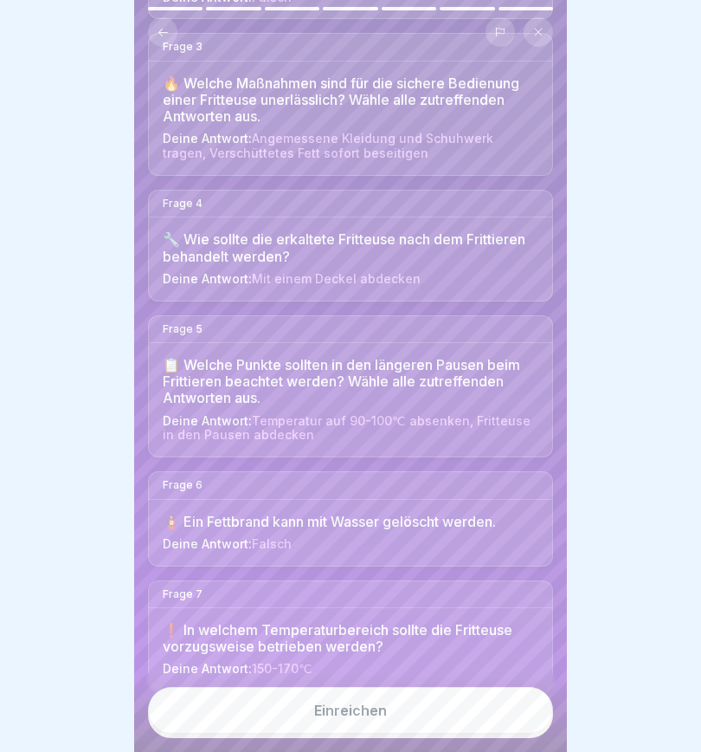
click at [371, 528] on div "Einreichen" at bounding box center [350, 710] width 73 height 16
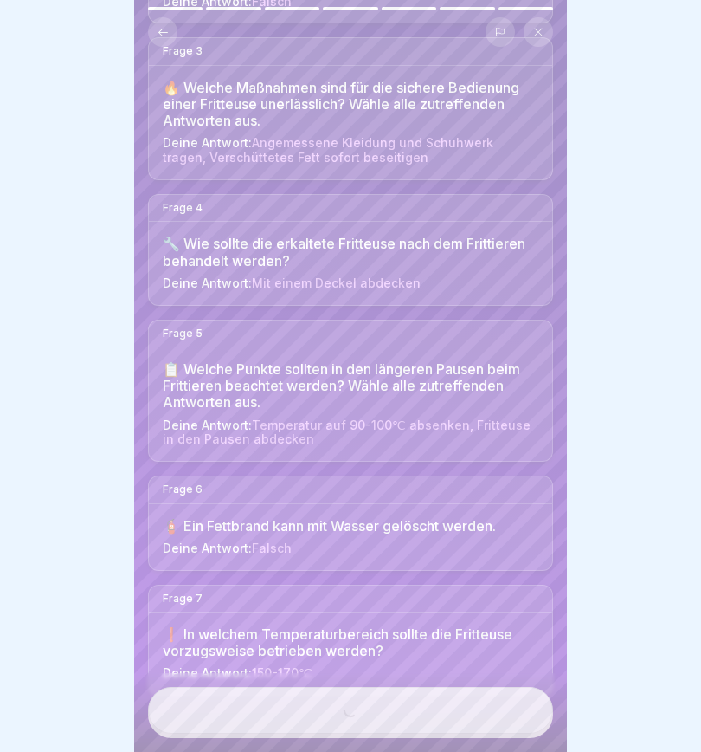
scroll to position [443, 0]
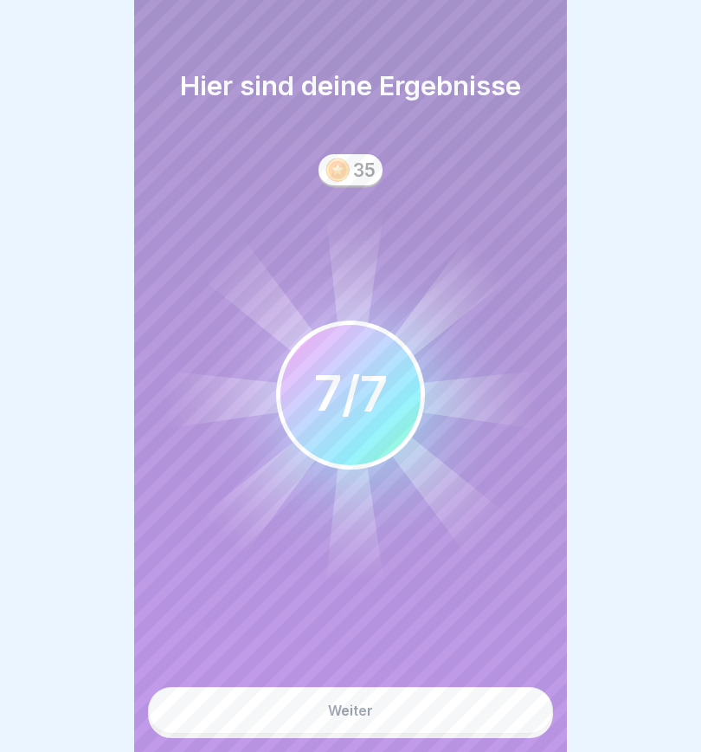
click at [374, 528] on button "Weiter" at bounding box center [350, 710] width 405 height 47
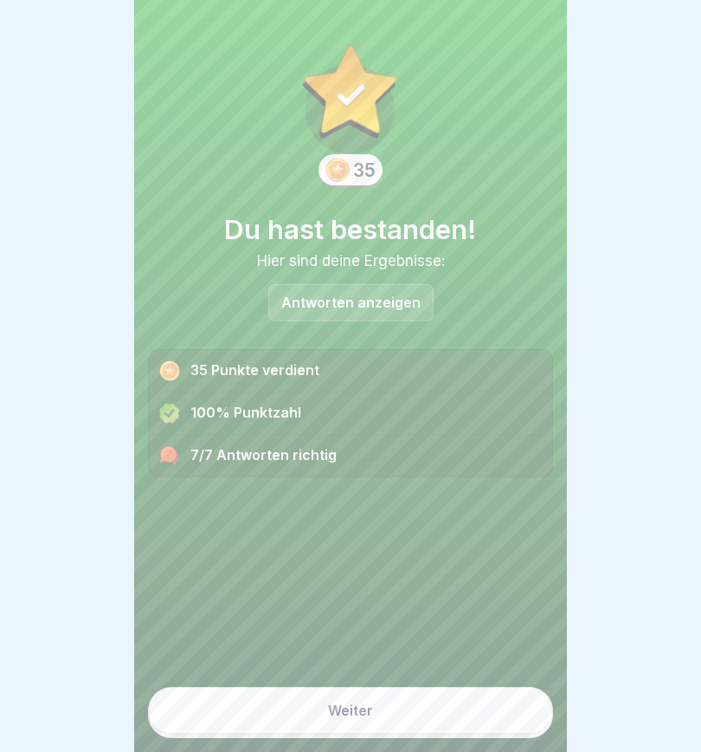
click at [373, 528] on button "Weiter" at bounding box center [350, 710] width 405 height 47
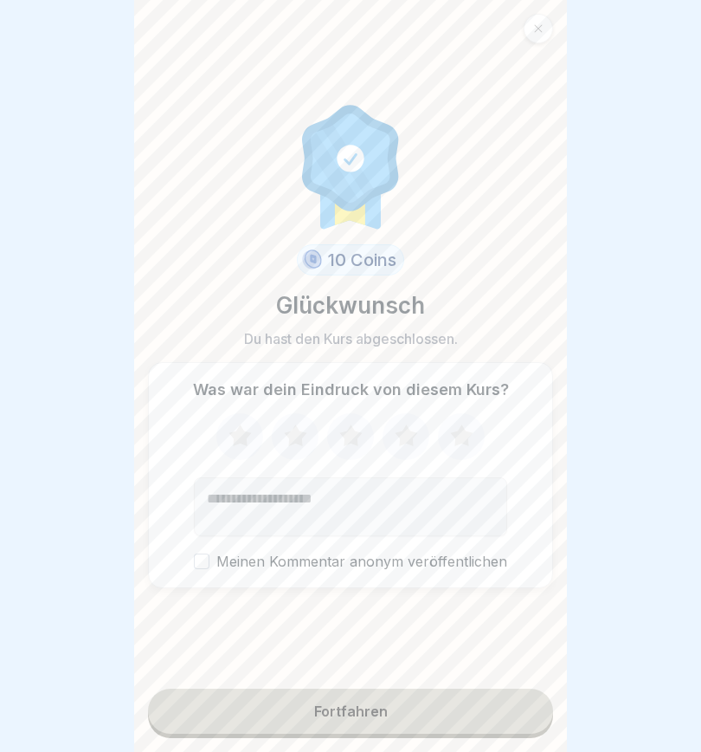
click at [248, 428] on icon at bounding box center [240, 436] width 46 height 45
click at [290, 427] on icon at bounding box center [296, 436] width 46 height 45
click at [349, 419] on icon at bounding box center [351, 436] width 46 height 45
click at [408, 422] on icon at bounding box center [407, 436] width 46 height 45
click at [372, 528] on div "Fortfahren" at bounding box center [351, 711] width 74 height 16
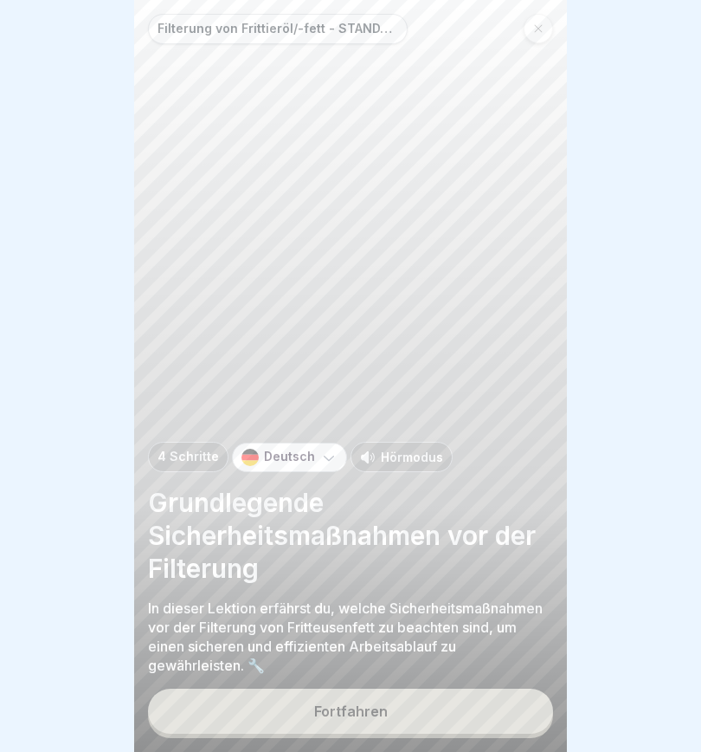
click at [542, 18] on div at bounding box center [538, 28] width 29 height 29
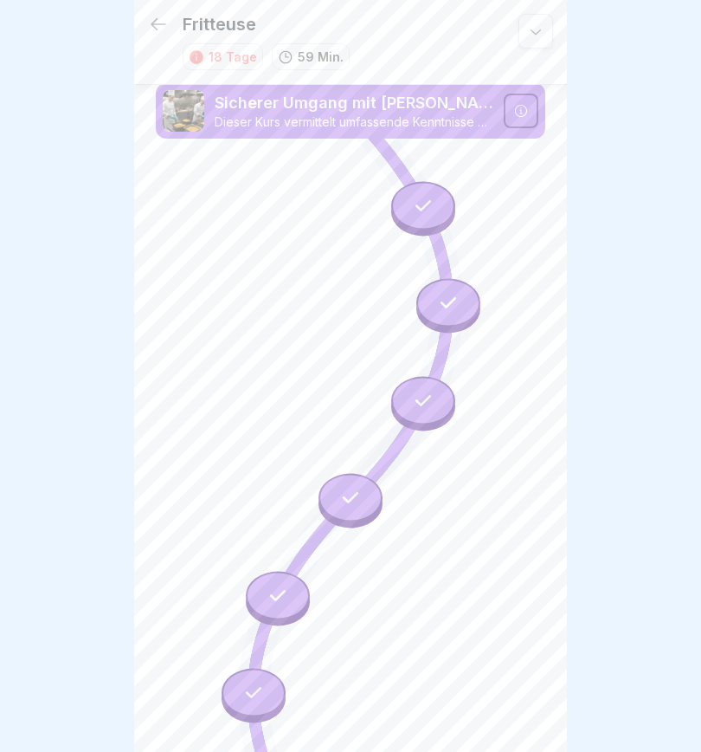
click at [543, 23] on icon at bounding box center [535, 31] width 17 height 17
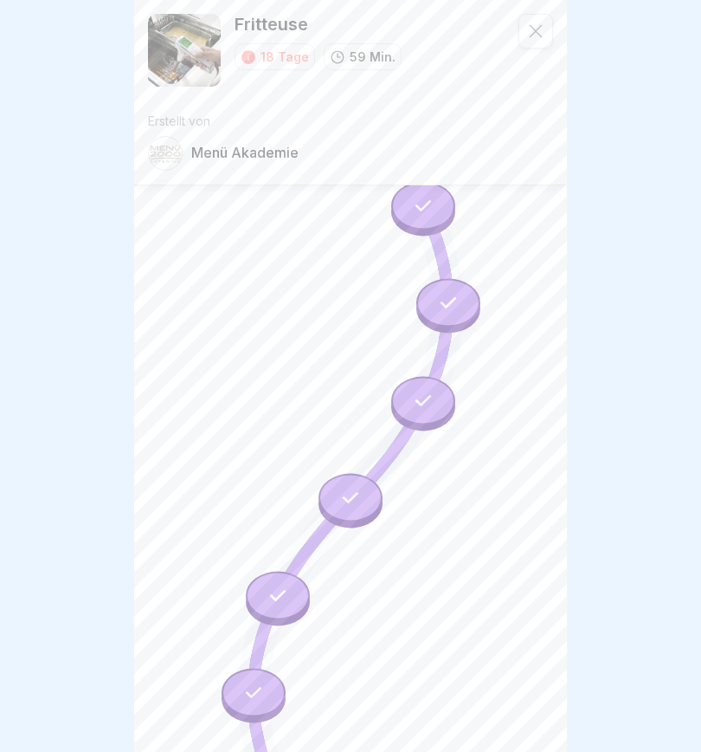
click at [534, 29] on icon at bounding box center [535, 31] width 17 height 17
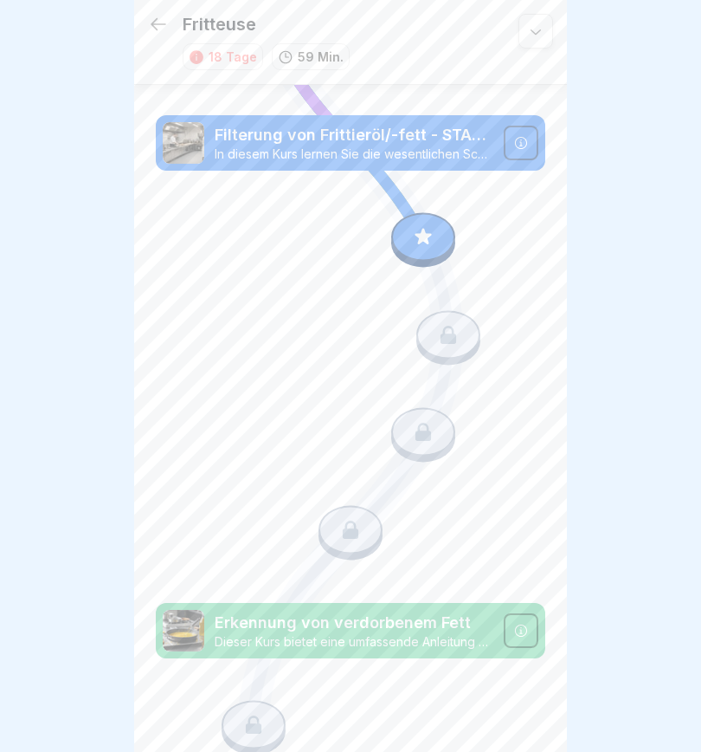
scroll to position [747, 0]
click at [418, 234] on icon at bounding box center [424, 237] width 16 height 16
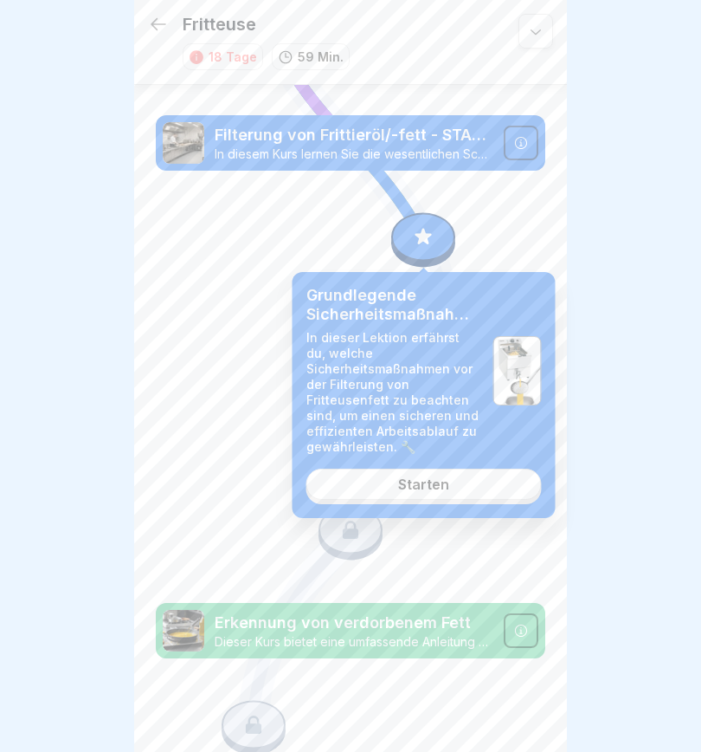
click at [454, 485] on link "Starten" at bounding box center [425, 484] width 236 height 31
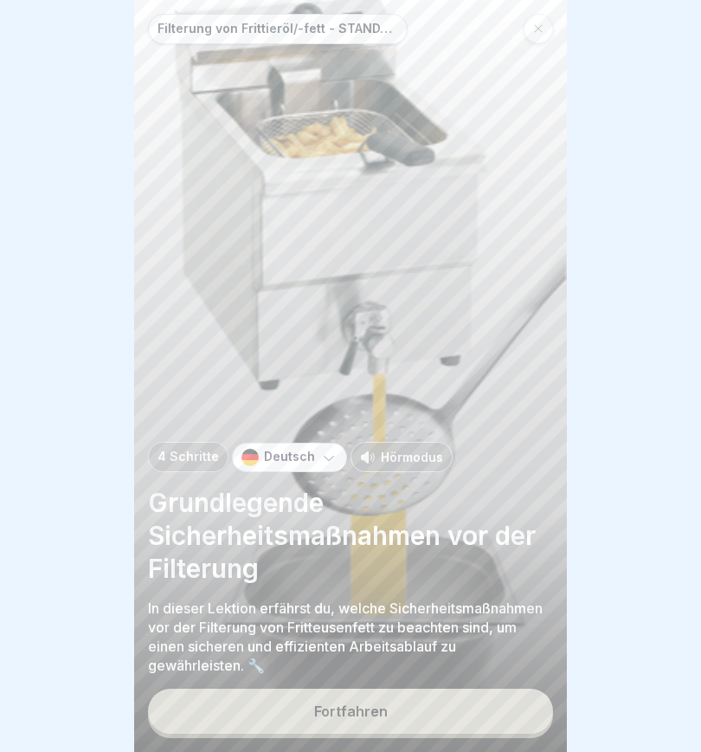
click at [391, 528] on button "Fortfahren" at bounding box center [350, 710] width 405 height 45
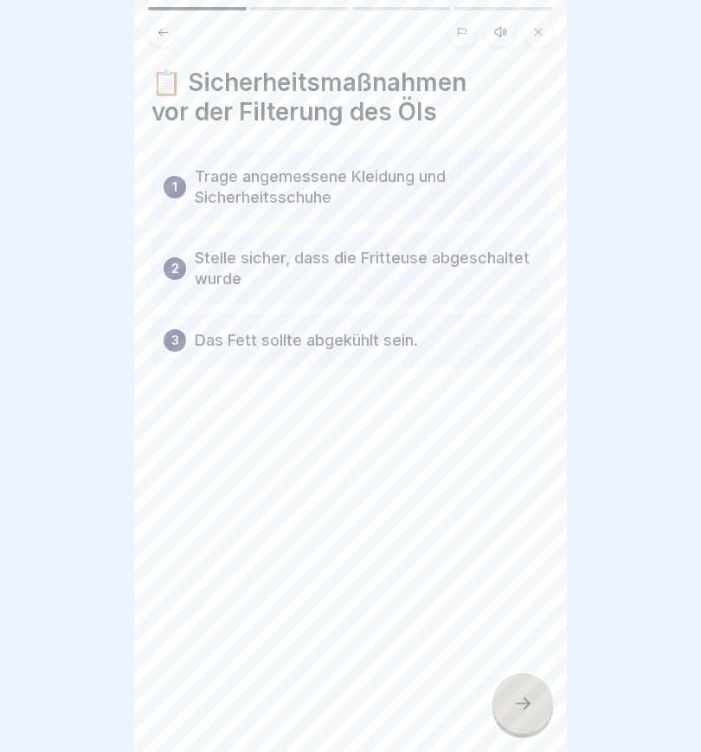
click at [500, 31] on icon at bounding box center [501, 32] width 14 height 14
click at [229, 528] on icon at bounding box center [221, 708] width 17 height 19
click at [531, 528] on icon at bounding box center [523, 703] width 21 height 21
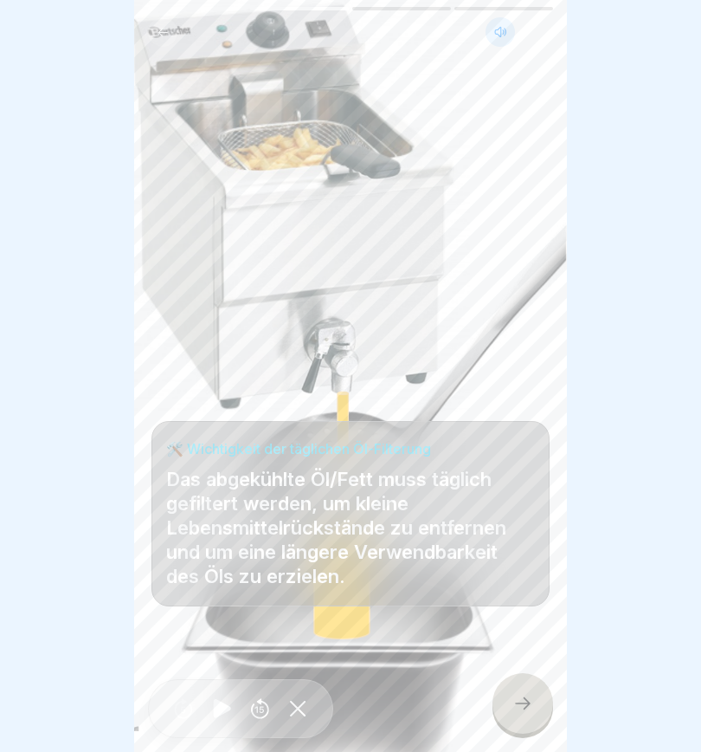
click at [522, 528] on icon at bounding box center [523, 703] width 21 height 21
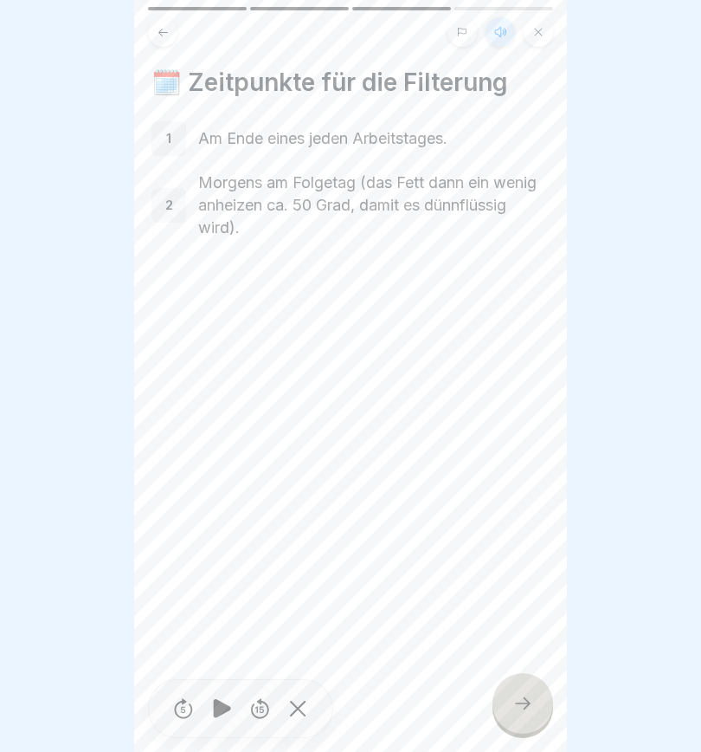
click at [527, 528] on icon at bounding box center [523, 703] width 21 height 21
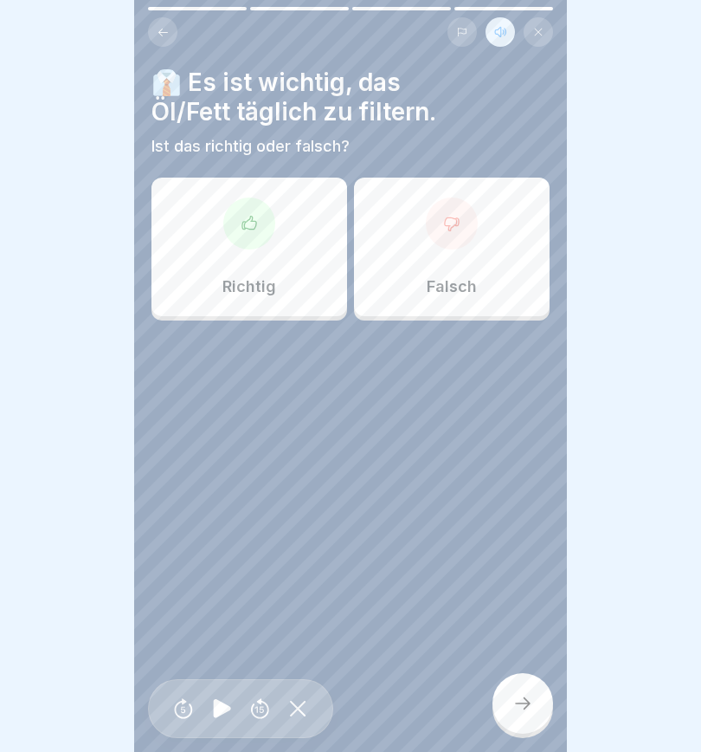
click at [242, 222] on icon at bounding box center [249, 223] width 17 height 17
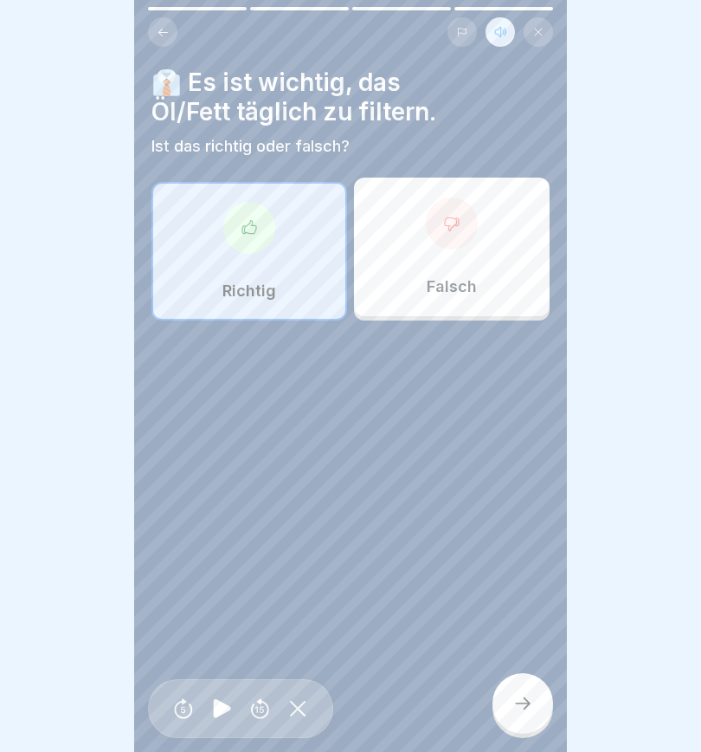
click at [530, 528] on icon at bounding box center [523, 703] width 21 height 21
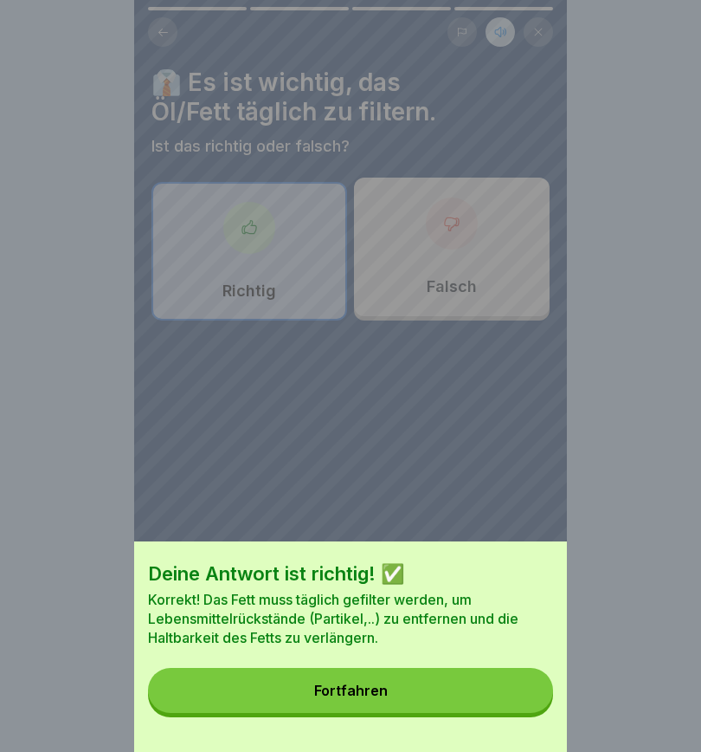
click at [463, 528] on button "Fortfahren" at bounding box center [350, 690] width 405 height 45
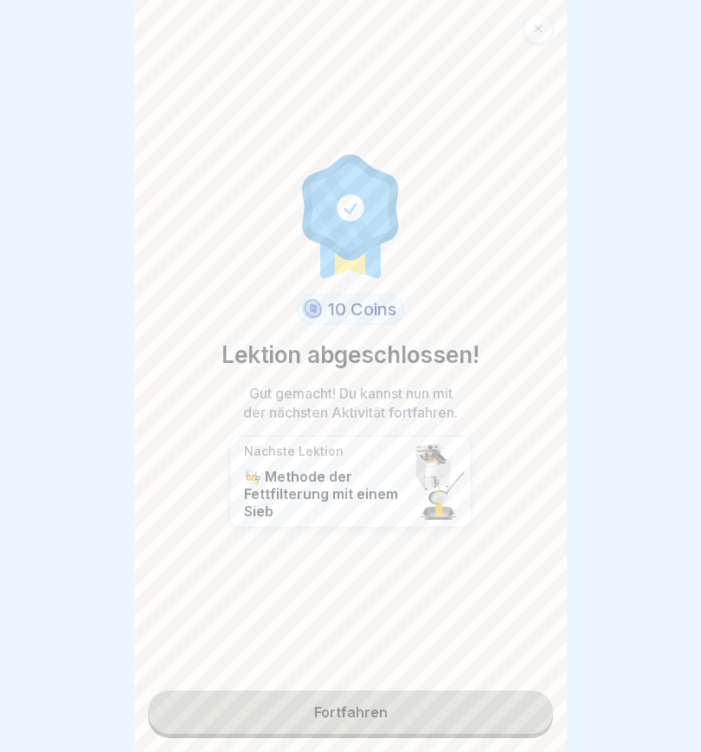
click at [447, 528] on link "Fortfahren" at bounding box center [350, 711] width 405 height 43
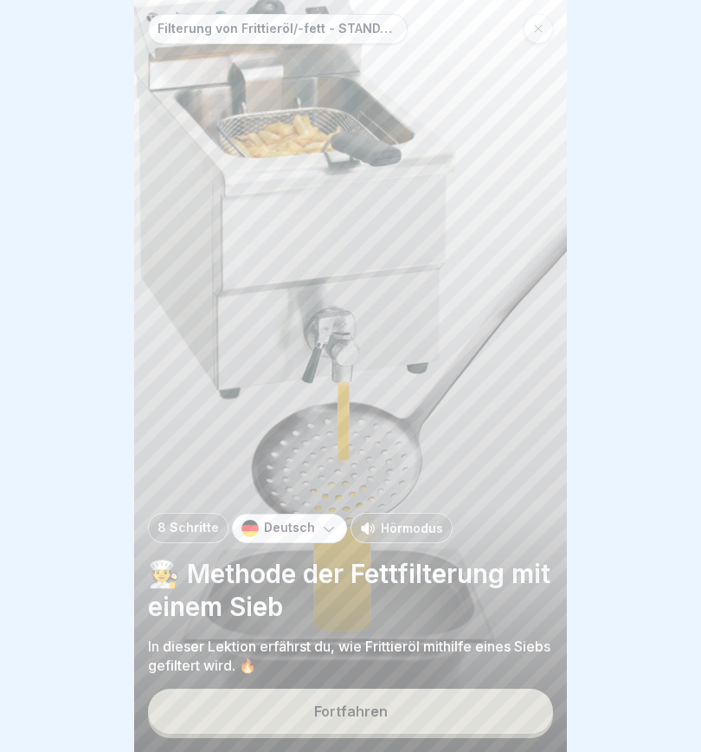
click at [445, 528] on button "Fortfahren" at bounding box center [350, 710] width 405 height 45
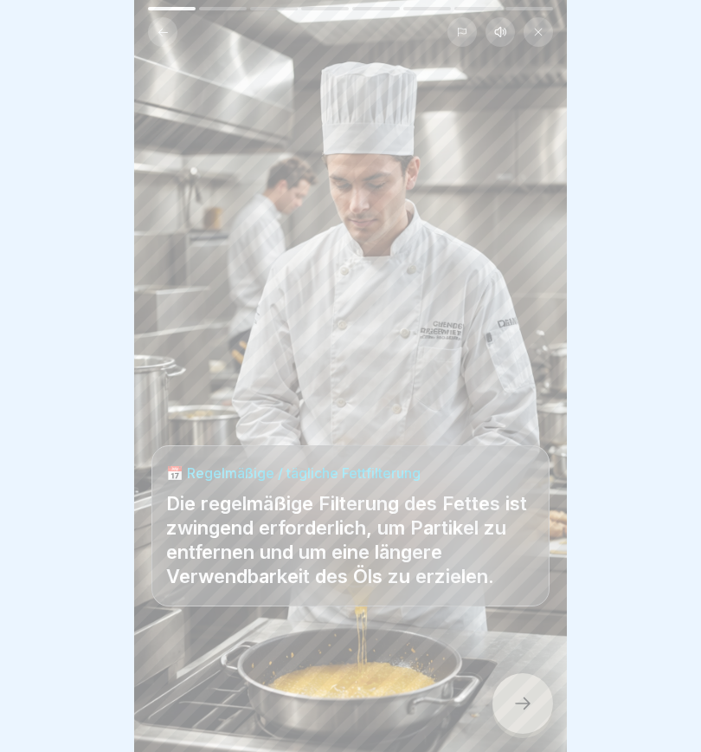
click at [529, 528] on icon at bounding box center [523, 703] width 21 height 21
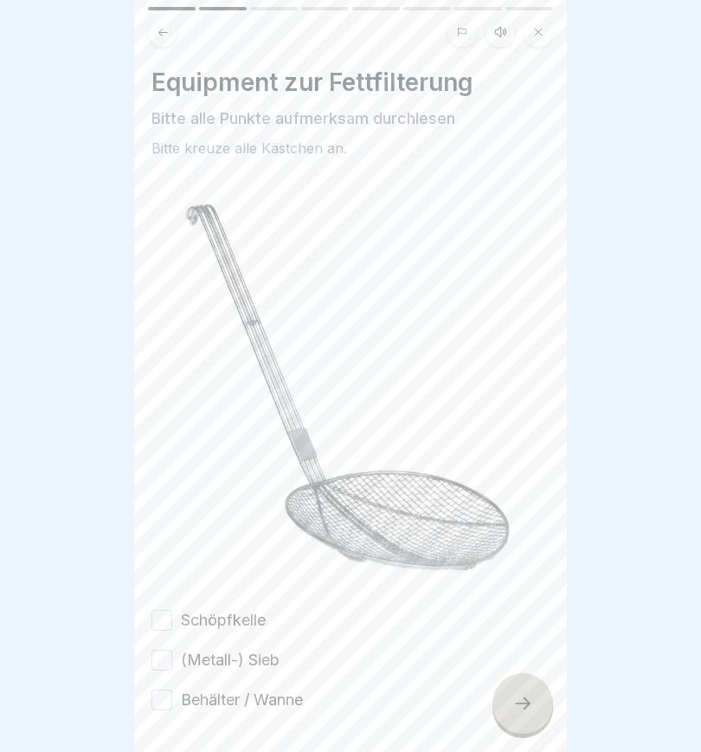
click at [504, 22] on button at bounding box center [500, 31] width 29 height 29
click at [218, 528] on icon at bounding box center [221, 708] width 17 height 19
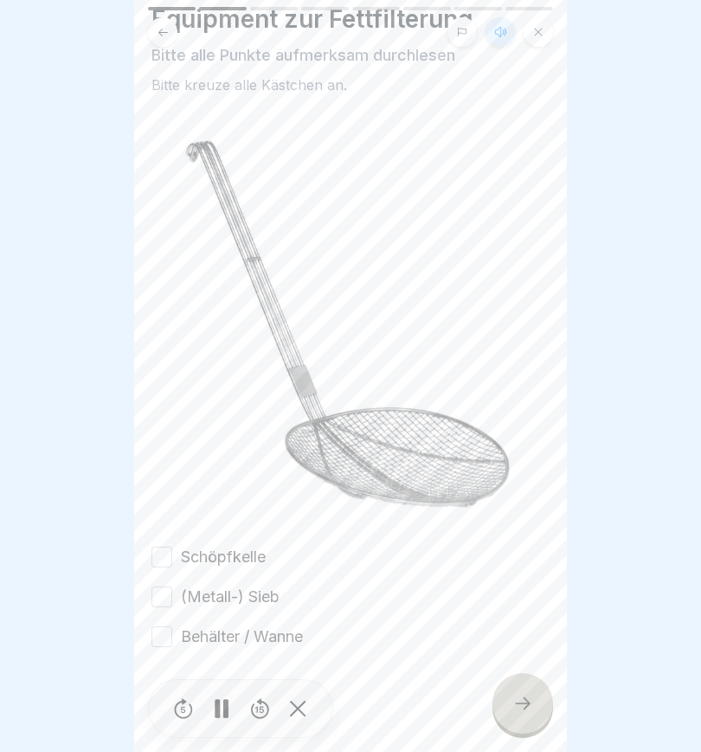
scroll to position [63, 0]
click at [166, 528] on button "Schöpfkelle" at bounding box center [162, 556] width 21 height 21
click at [170, 528] on button "(Metall-) Sieb" at bounding box center [162, 596] width 21 height 21
click at [165, 528] on button "Behälter / Wanne" at bounding box center [162, 636] width 21 height 21
click at [519, 528] on icon at bounding box center [523, 703] width 21 height 21
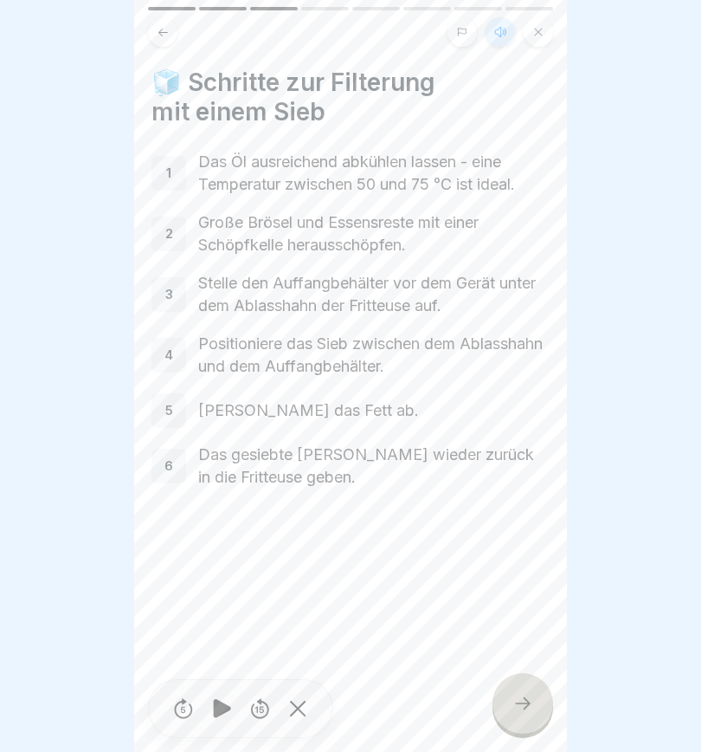
click at [522, 528] on icon at bounding box center [523, 703] width 21 height 21
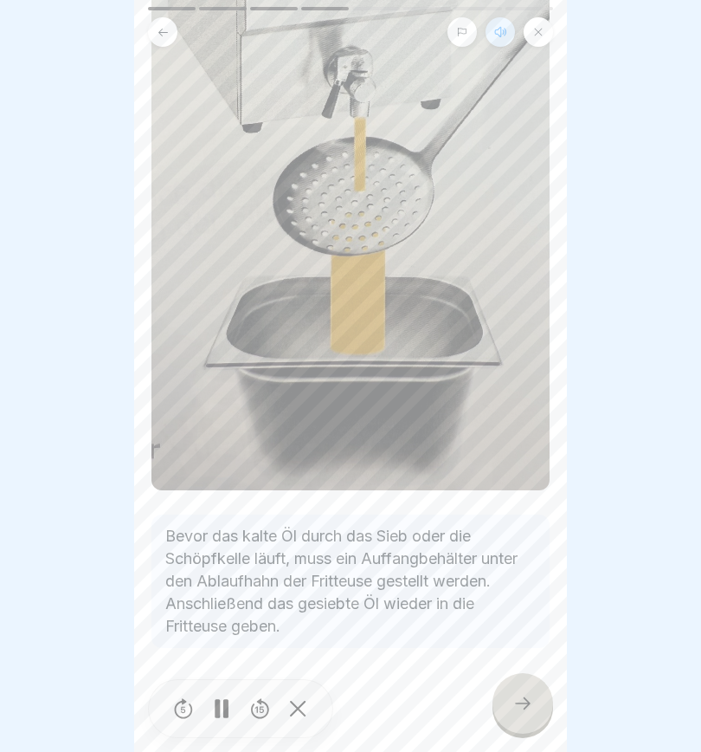
scroll to position [428, 0]
click at [522, 528] on icon at bounding box center [523, 703] width 21 height 21
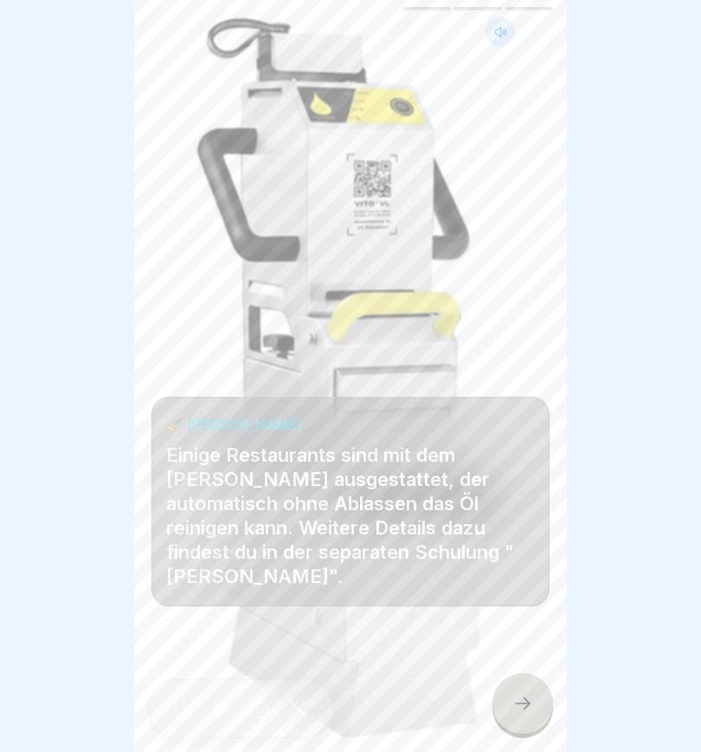
click at [520, 528] on icon at bounding box center [523, 703] width 21 height 21
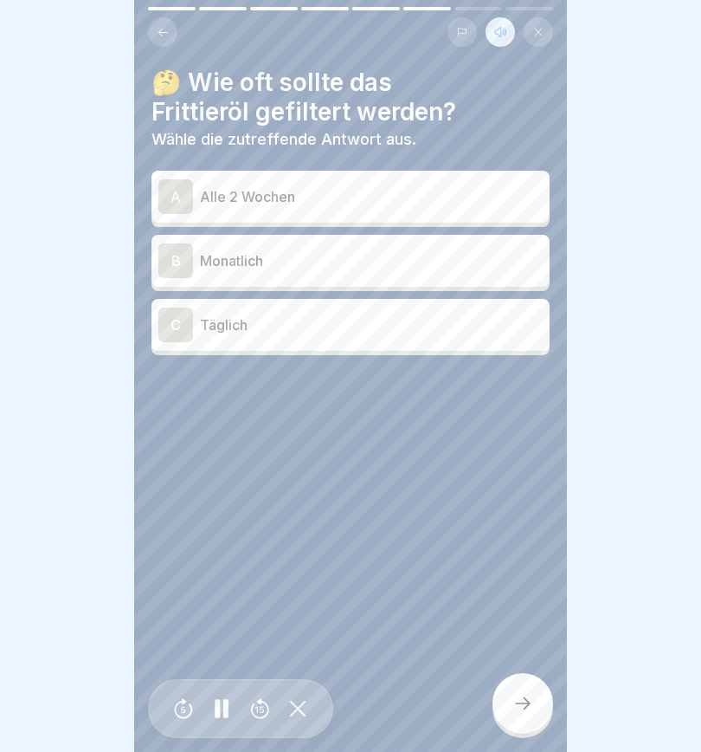
click at [173, 317] on div "C" at bounding box center [175, 324] width 35 height 35
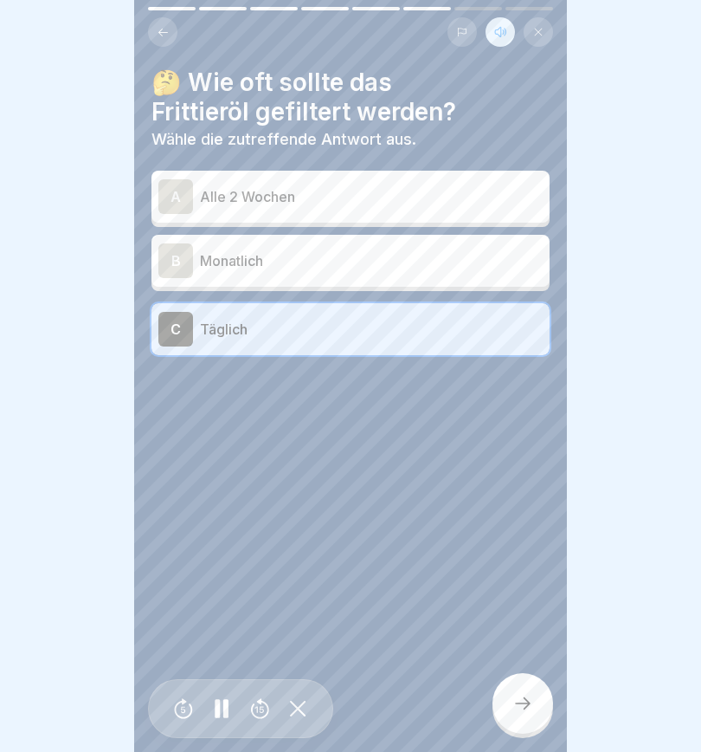
click at [526, 528] on icon at bounding box center [523, 703] width 21 height 21
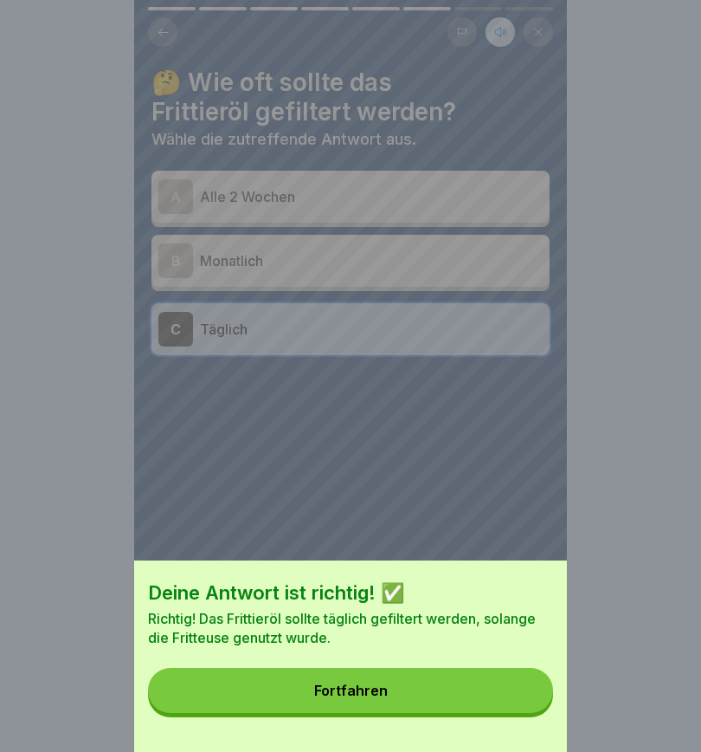
click at [378, 528] on div "Fortfahren" at bounding box center [351, 690] width 74 height 16
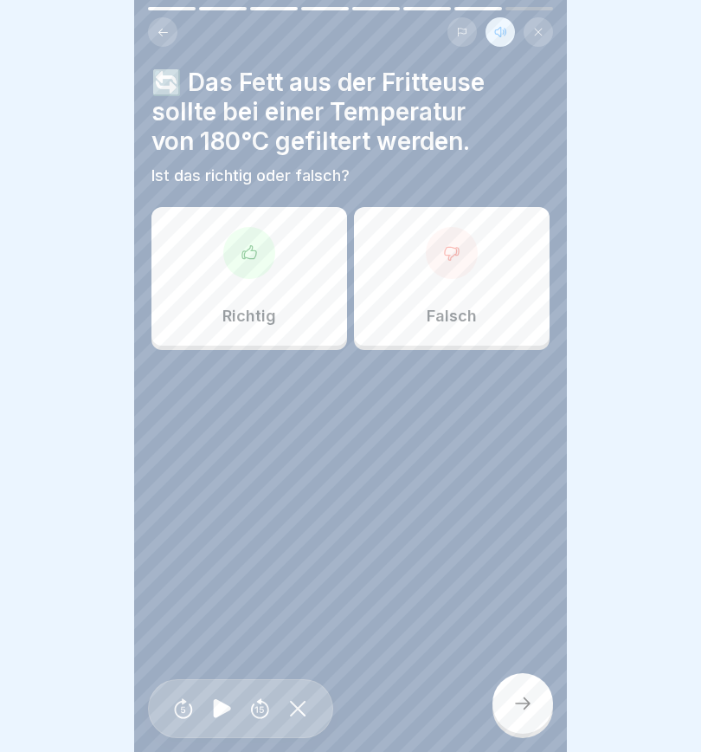
click at [450, 255] on icon at bounding box center [452, 253] width 14 height 13
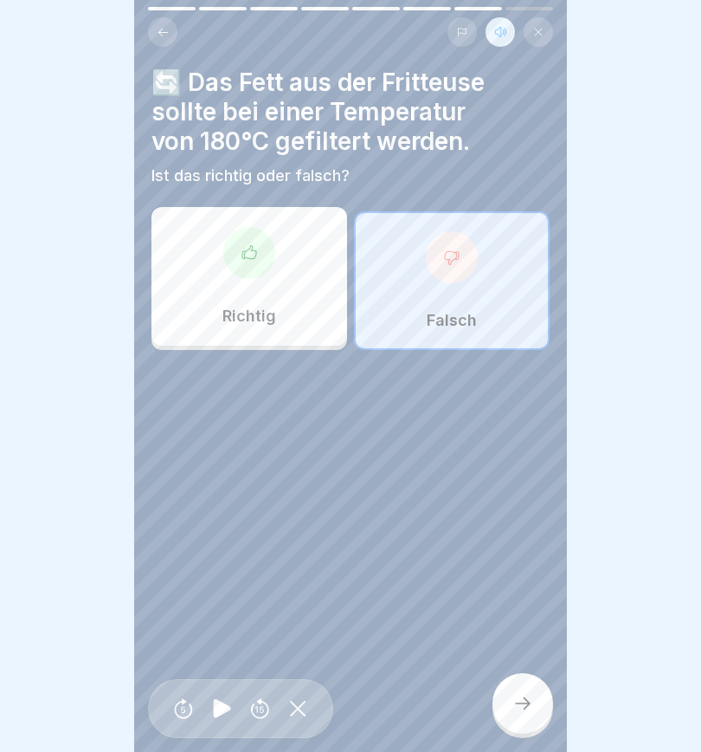
click at [520, 528] on icon at bounding box center [523, 703] width 21 height 21
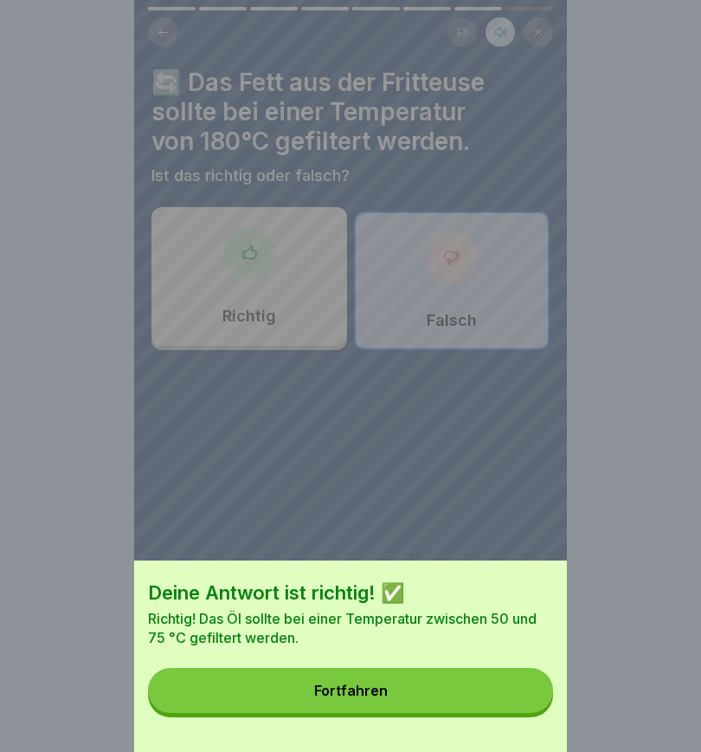
click at [424, 528] on button "Fortfahren" at bounding box center [350, 690] width 405 height 45
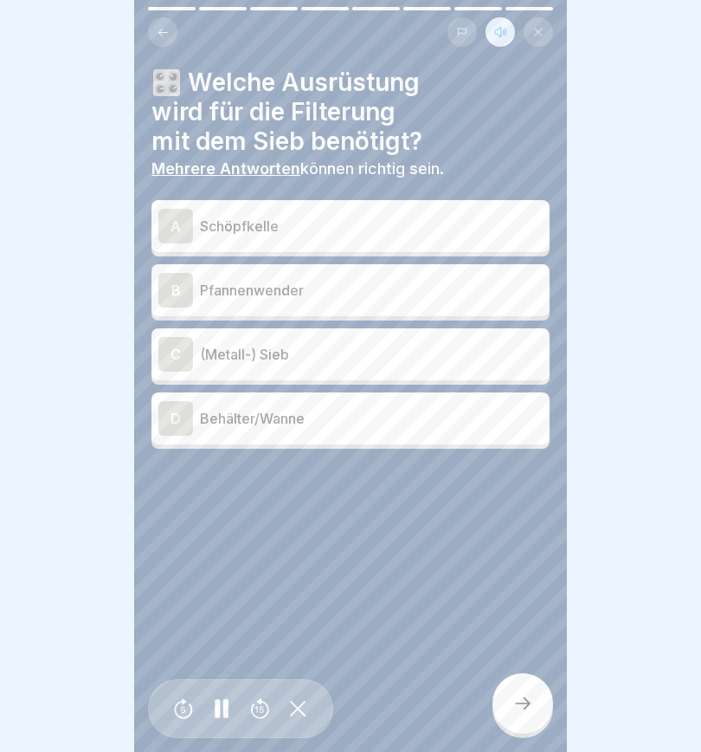
click at [172, 359] on div "C" at bounding box center [175, 354] width 35 height 35
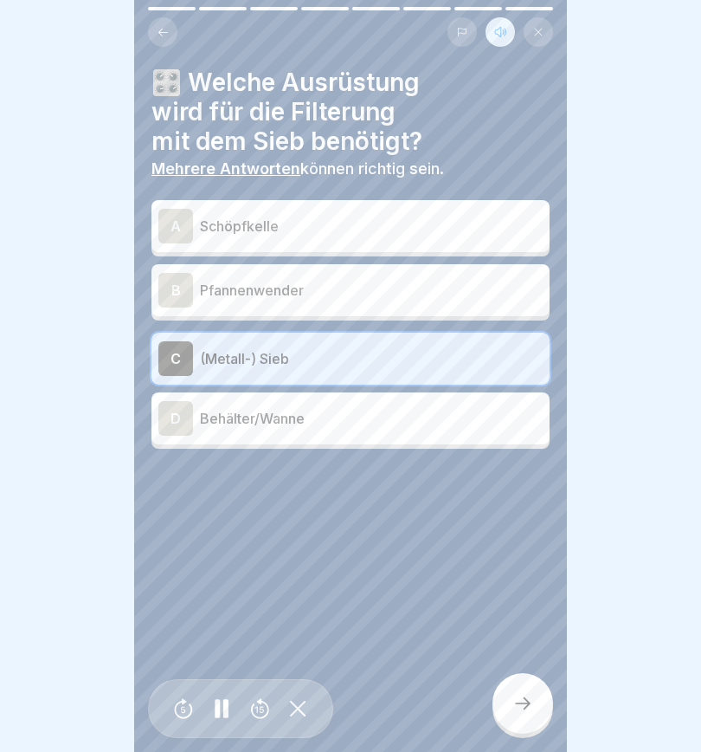
click at [170, 428] on div "D" at bounding box center [175, 418] width 35 height 35
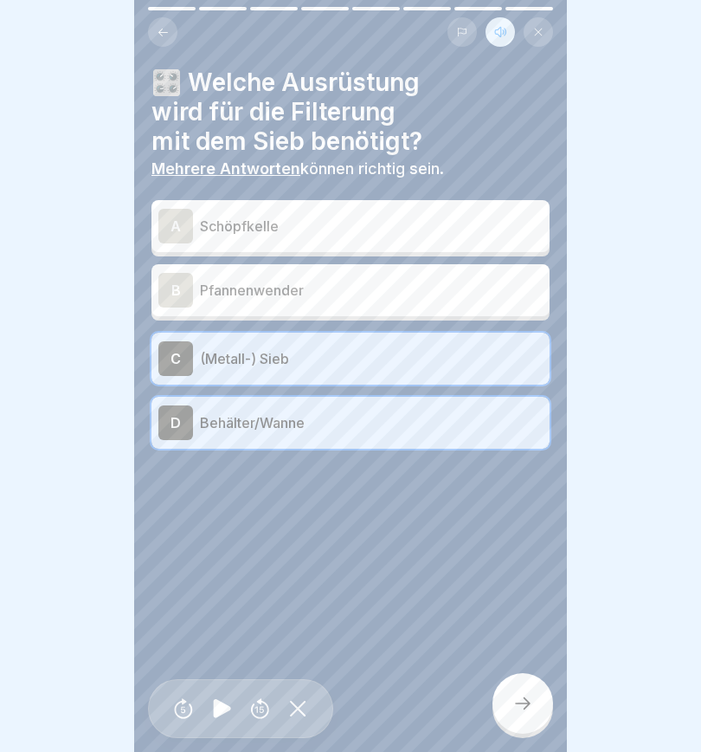
click at [530, 528] on icon at bounding box center [523, 703] width 21 height 21
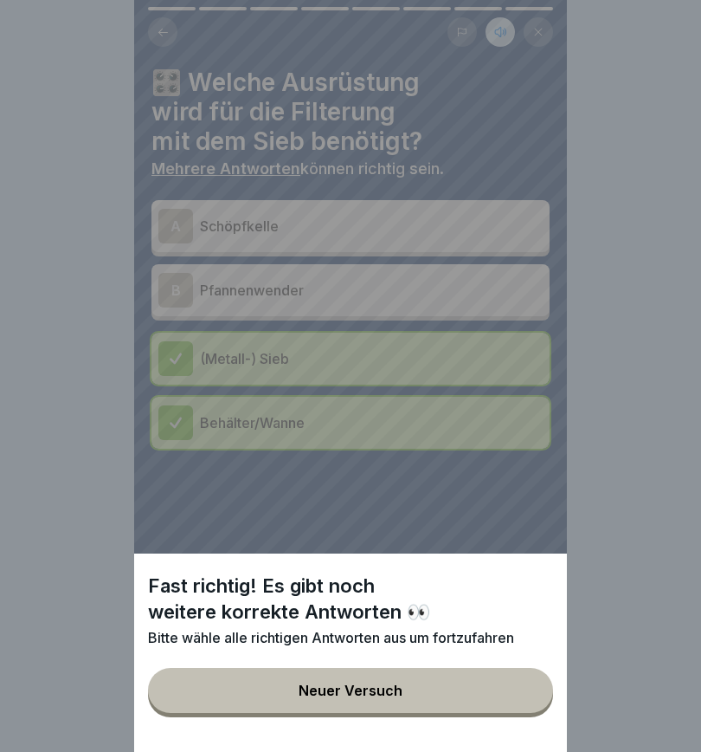
click at [450, 528] on button "Neuer Versuch" at bounding box center [350, 690] width 405 height 45
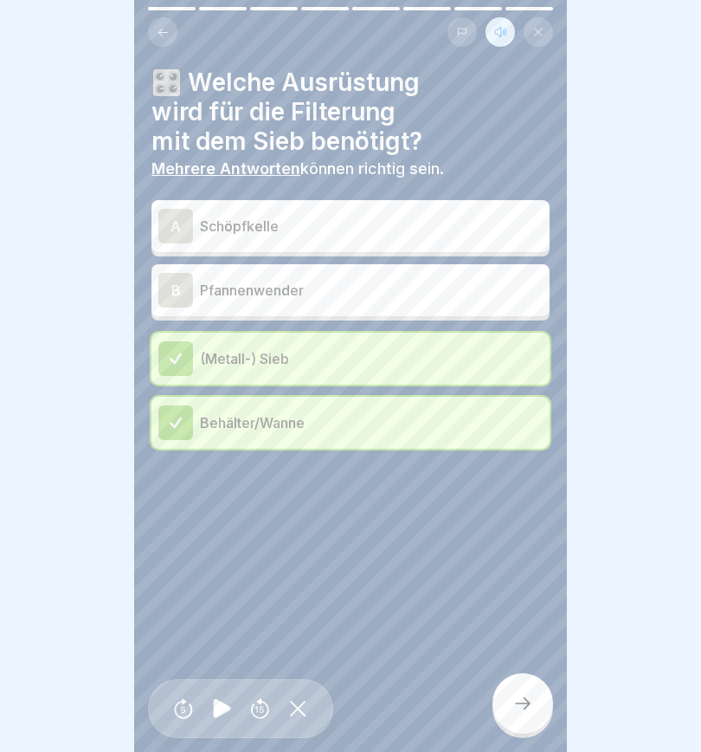
click at [180, 228] on div "A" at bounding box center [175, 226] width 35 height 35
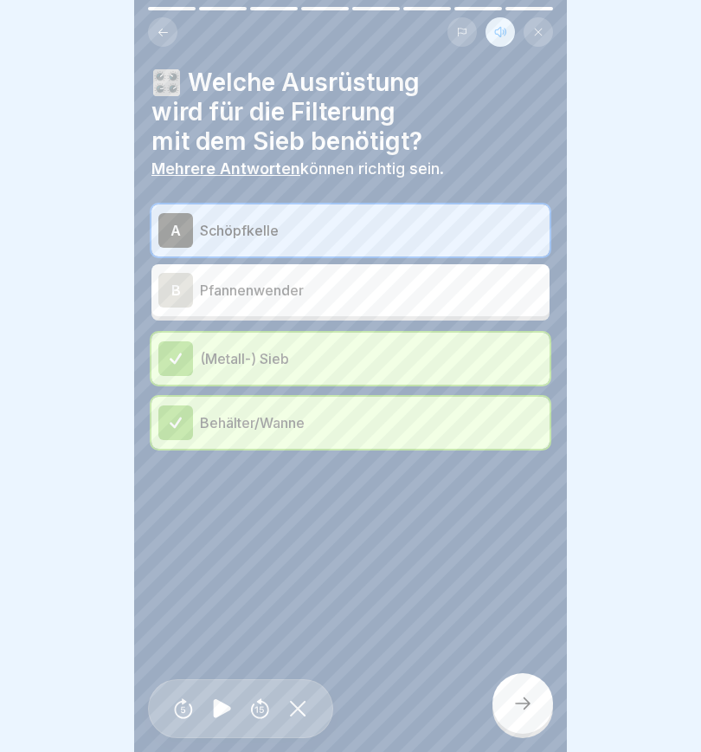
click at [523, 528] on icon at bounding box center [523, 703] width 21 height 21
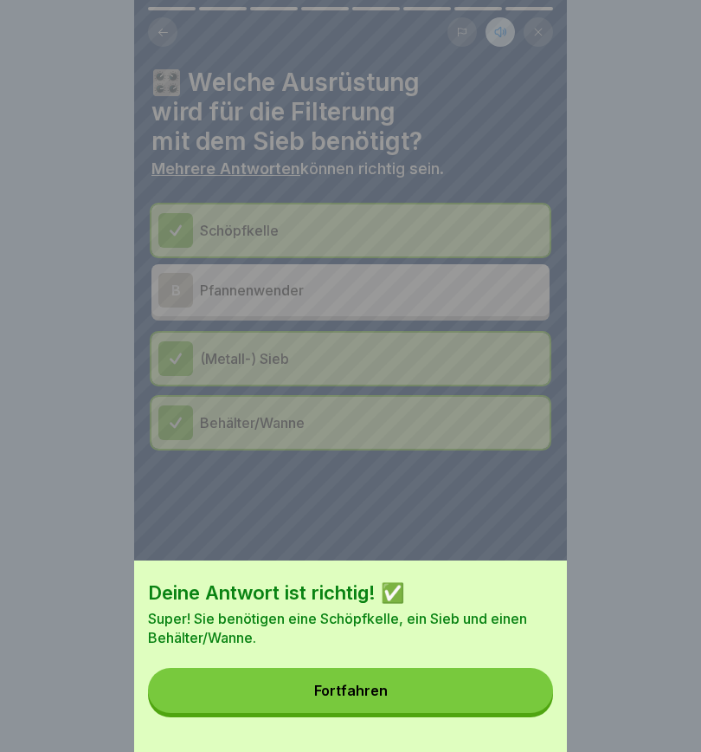
click at [452, 528] on button "Fortfahren" at bounding box center [350, 690] width 405 height 45
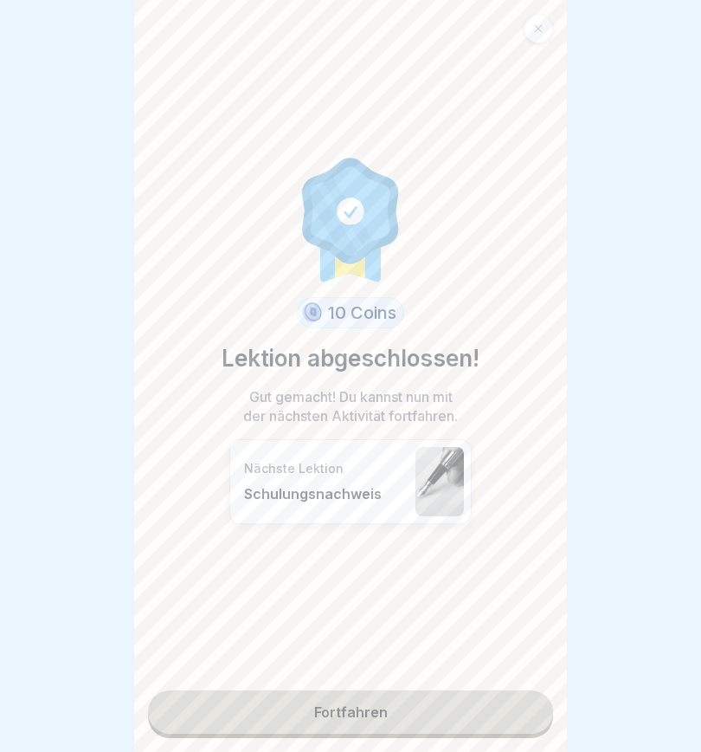
click at [461, 528] on link "Fortfahren" at bounding box center [350, 711] width 405 height 43
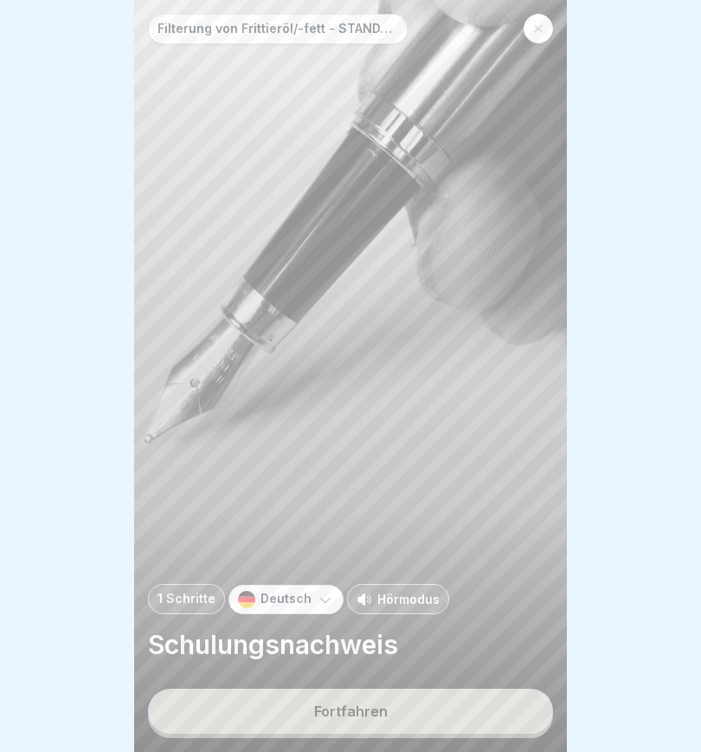
click at [455, 528] on button "Fortfahren" at bounding box center [350, 710] width 405 height 45
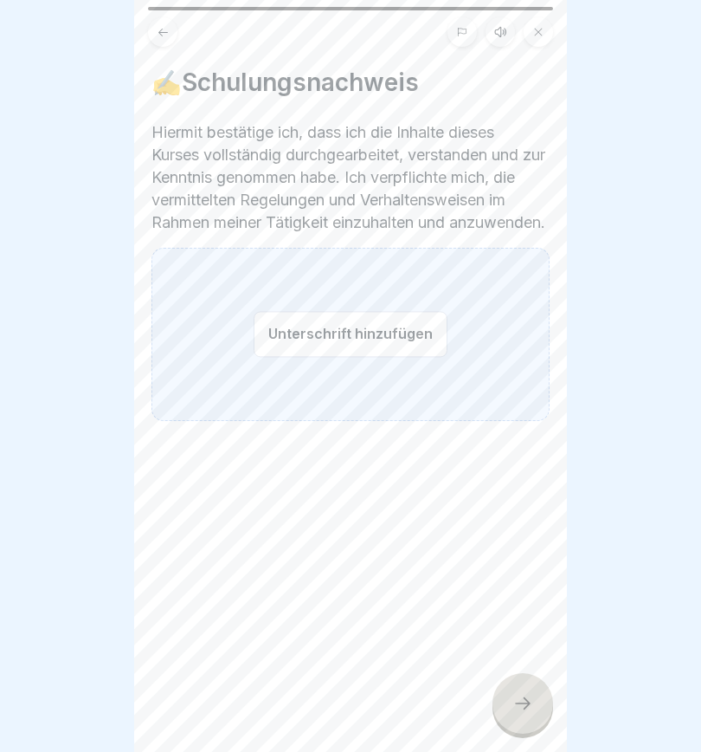
click at [164, 34] on icon at bounding box center [163, 32] width 13 height 13
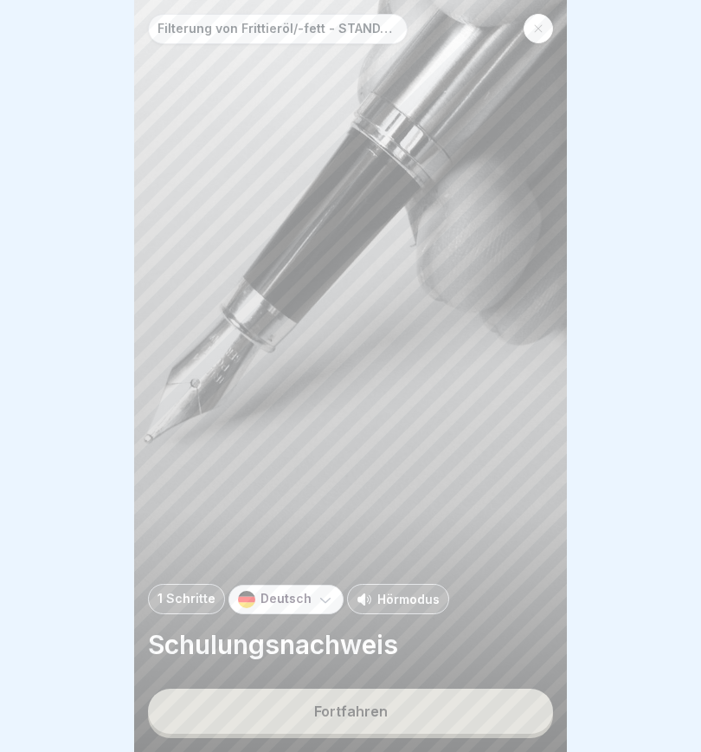
click at [394, 528] on button "Fortfahren" at bounding box center [350, 710] width 405 height 45
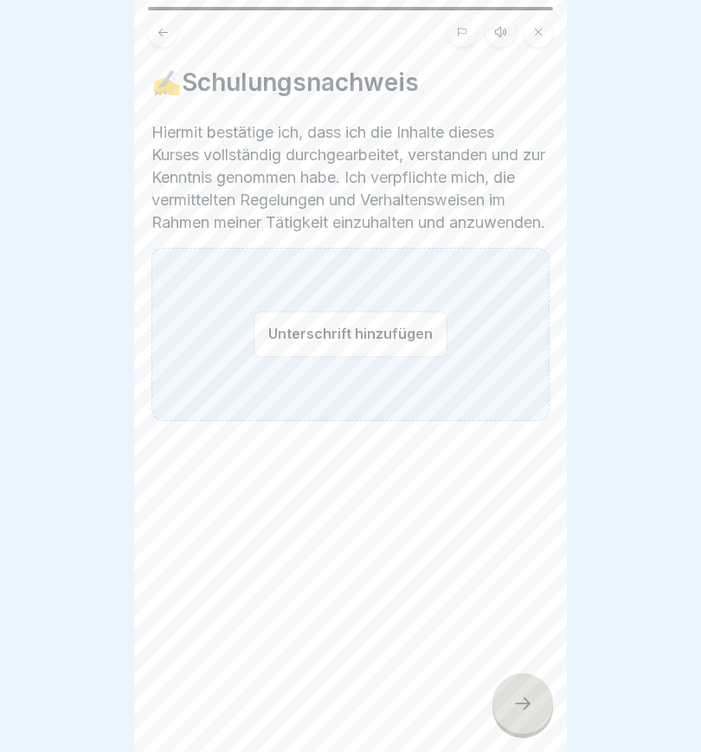
click at [292, 353] on button "Unterschrift hinzufügen" at bounding box center [351, 334] width 194 height 46
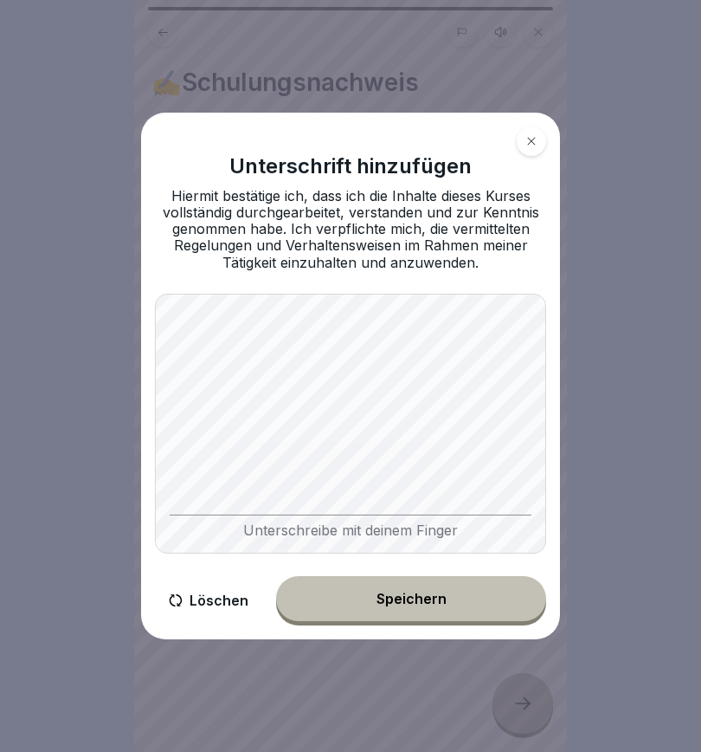
click at [424, 528] on div "Speichern" at bounding box center [412, 599] width 70 height 16
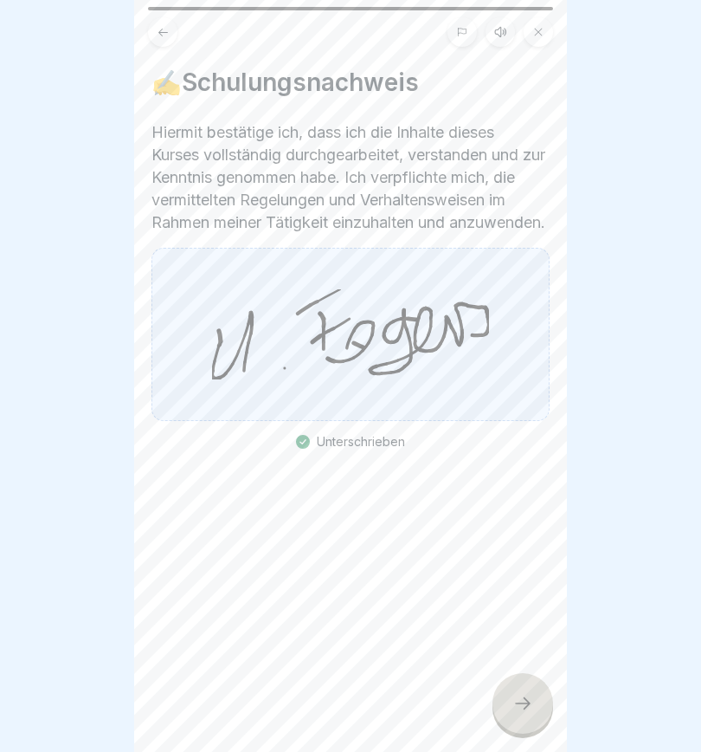
click at [527, 528] on icon at bounding box center [523, 703] width 21 height 21
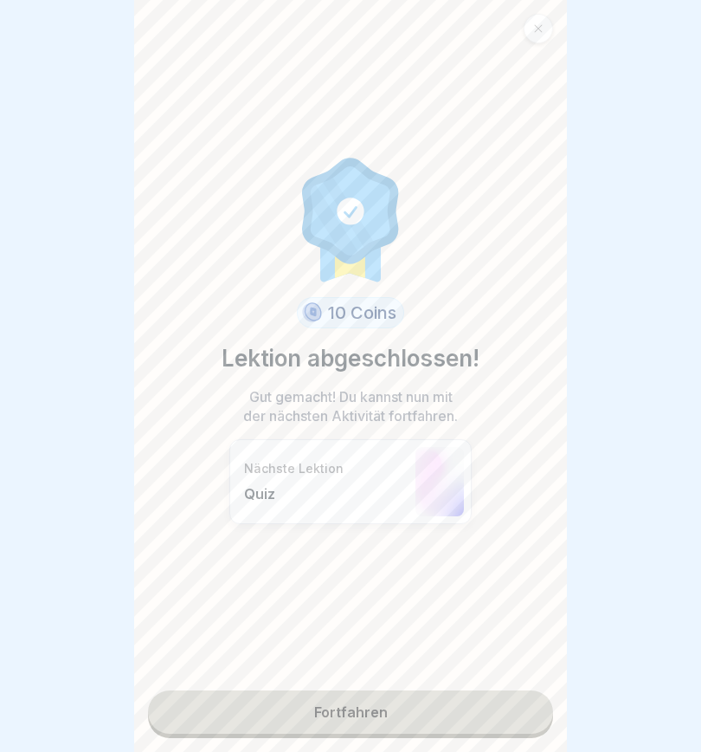
click at [410, 528] on link "Fortfahren" at bounding box center [350, 711] width 405 height 43
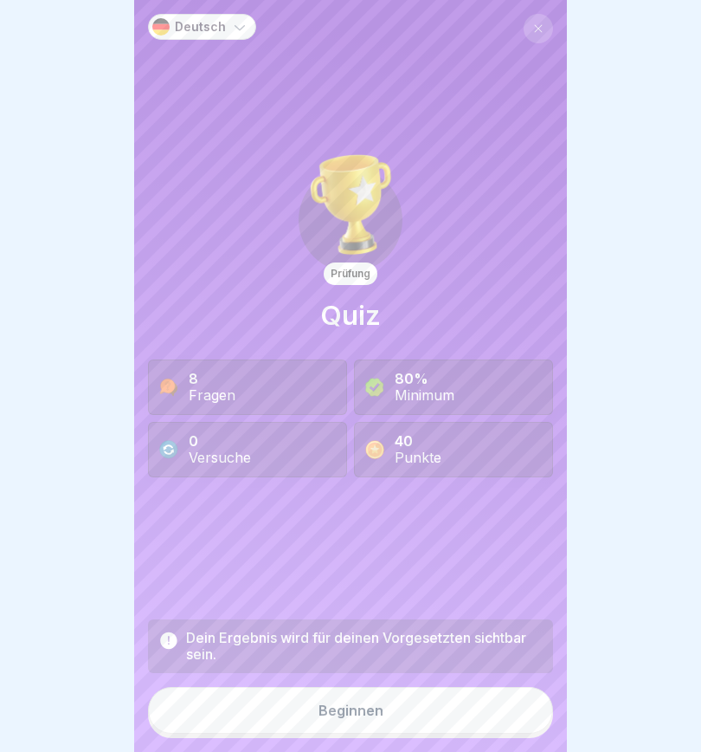
click at [403, 528] on button "Beginnen" at bounding box center [350, 710] width 405 height 47
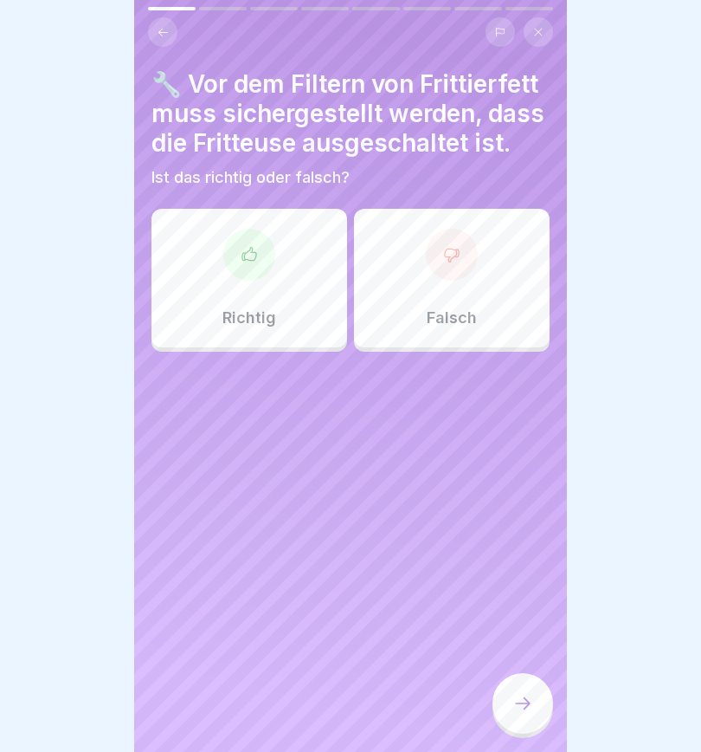
click at [246, 255] on icon at bounding box center [249, 254] width 17 height 17
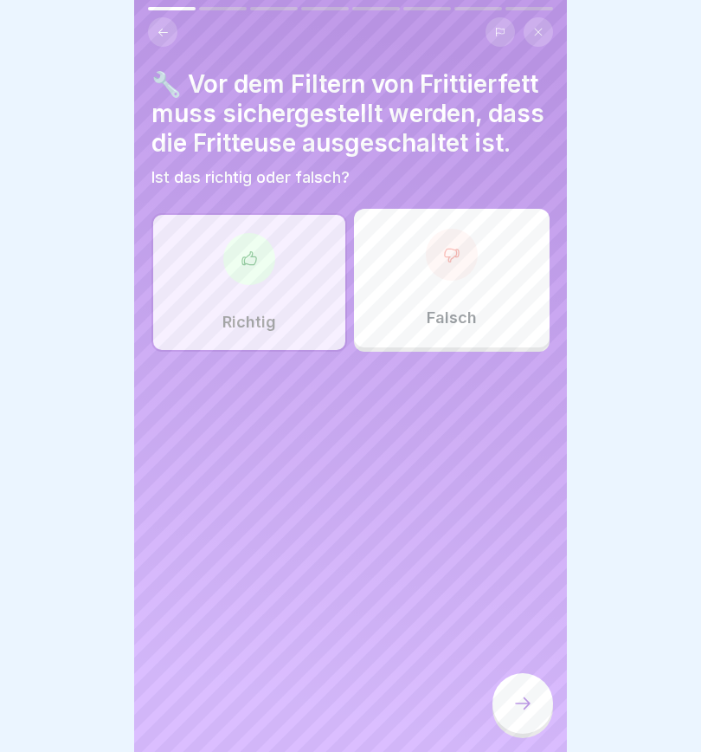
click at [524, 528] on icon at bounding box center [523, 703] width 16 height 12
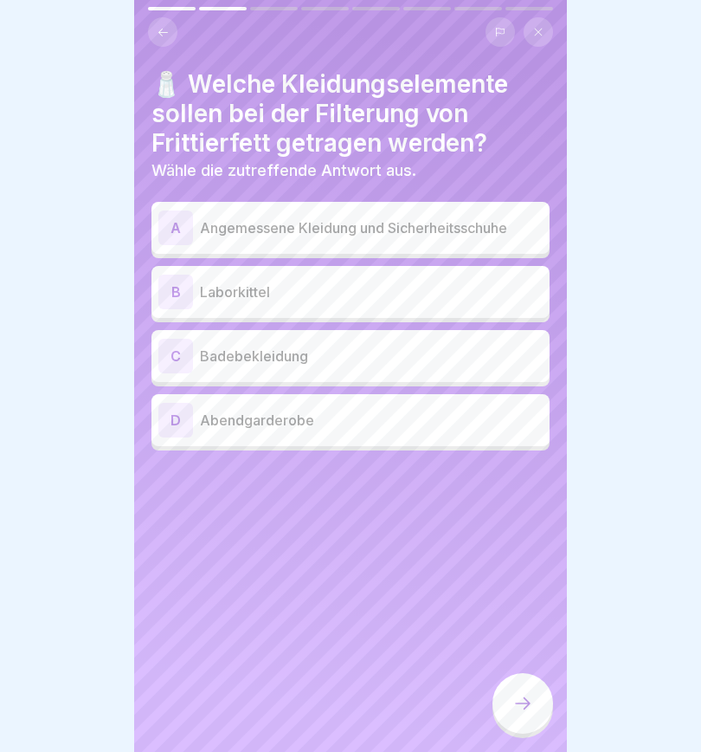
click at [178, 233] on div "A" at bounding box center [175, 227] width 35 height 35
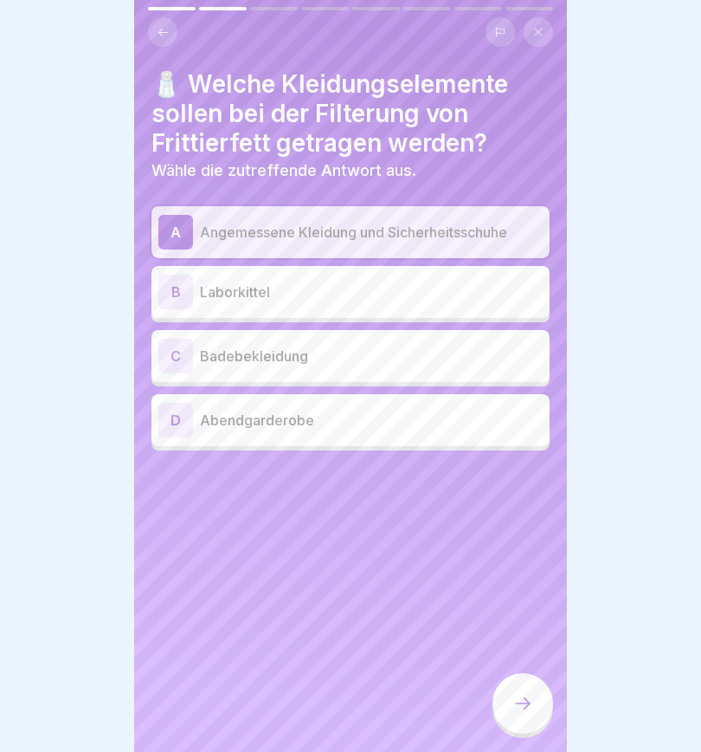
click at [524, 528] on icon at bounding box center [523, 703] width 21 height 21
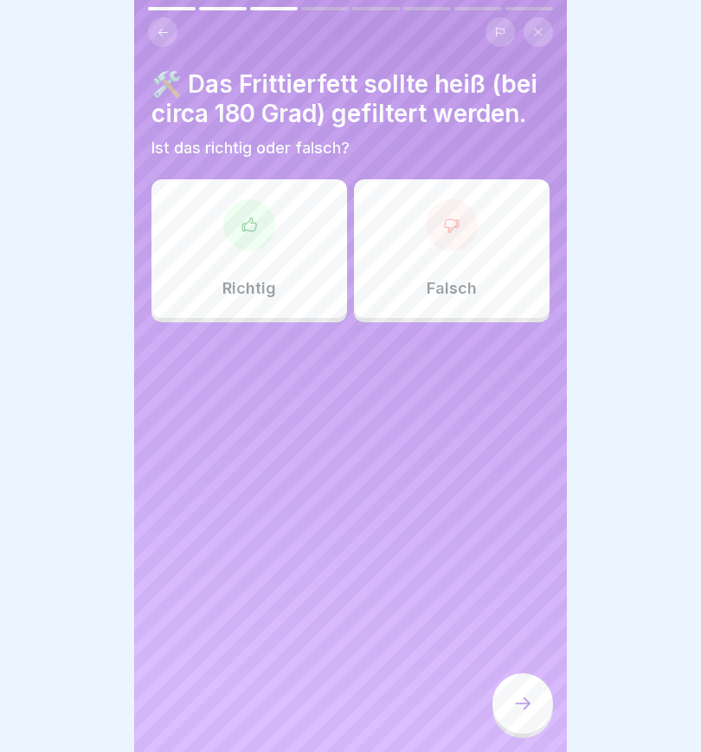
click at [456, 220] on icon at bounding box center [452, 225] width 14 height 13
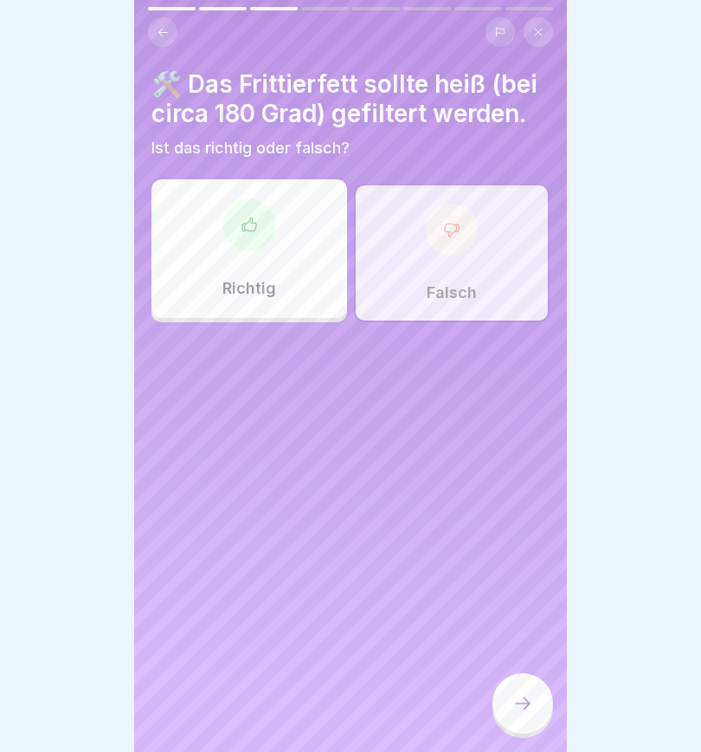
click at [533, 528] on div at bounding box center [523, 703] width 61 height 61
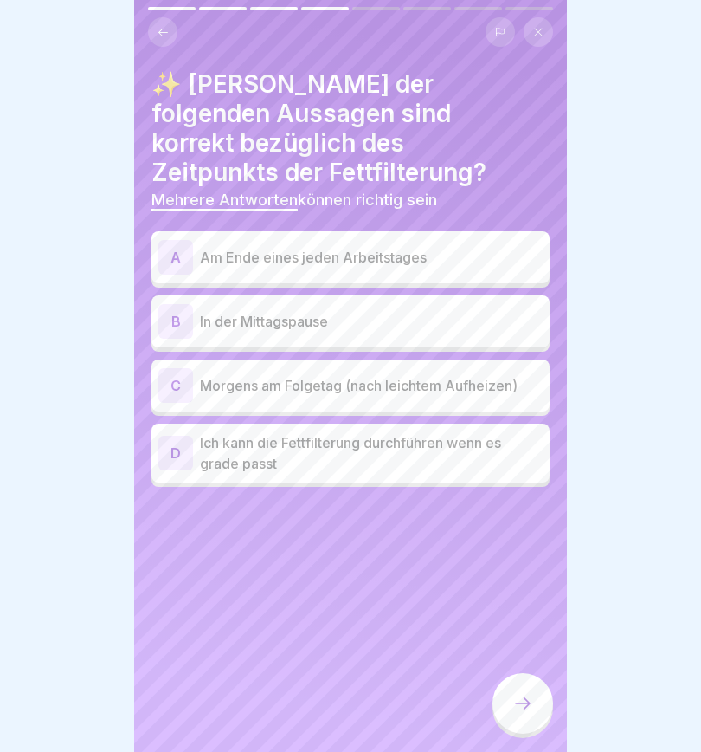
click at [178, 240] on div "A" at bounding box center [175, 257] width 35 height 35
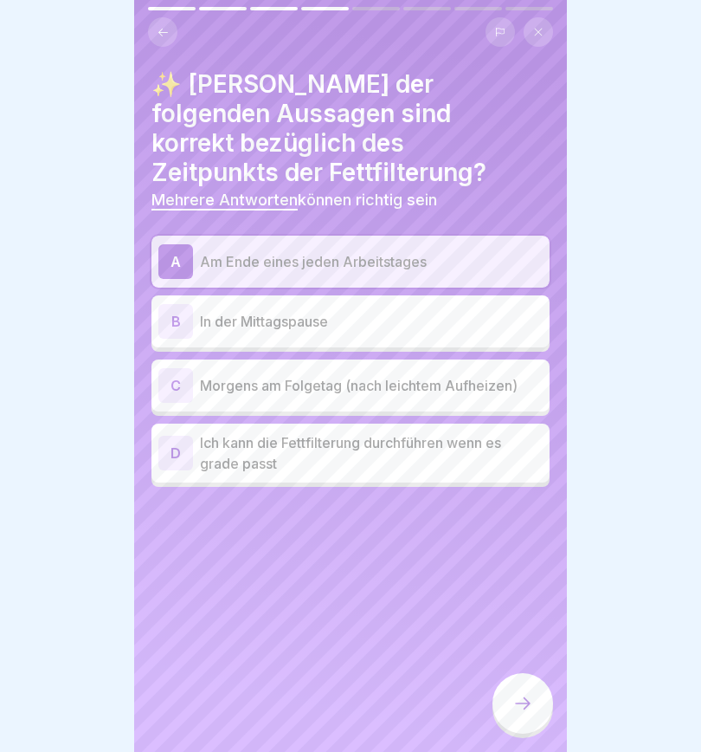
click at [178, 368] on div "C" at bounding box center [175, 385] width 35 height 35
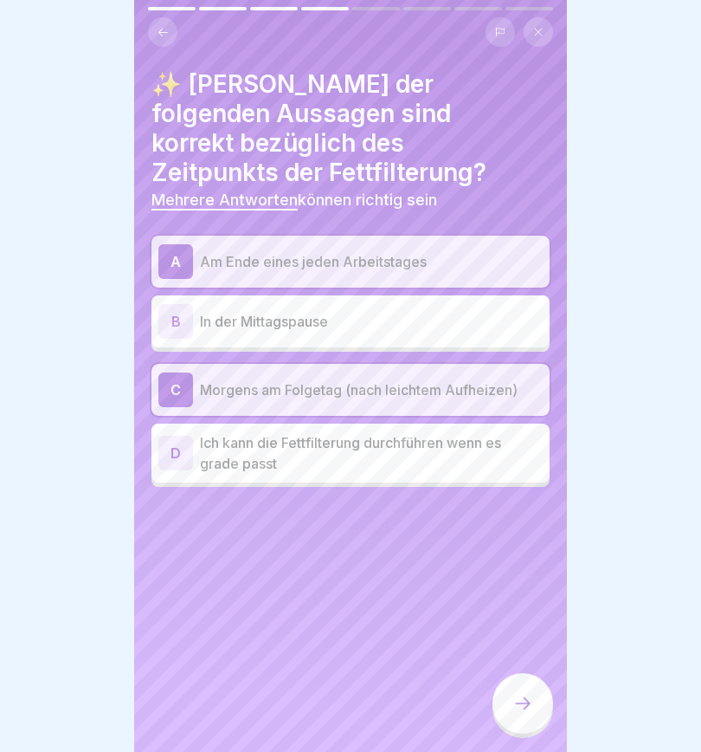
click at [518, 528] on icon at bounding box center [523, 703] width 21 height 21
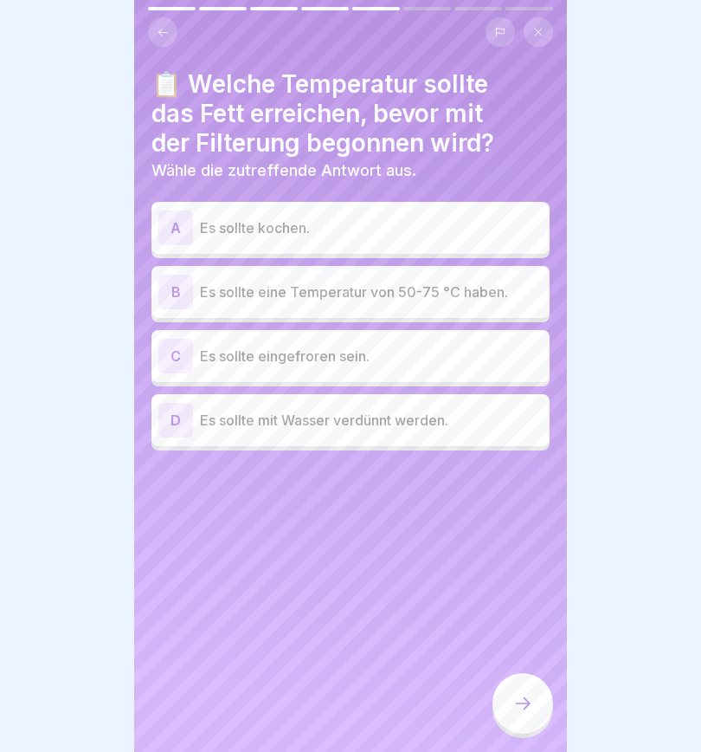
click at [178, 284] on div "B" at bounding box center [175, 292] width 35 height 35
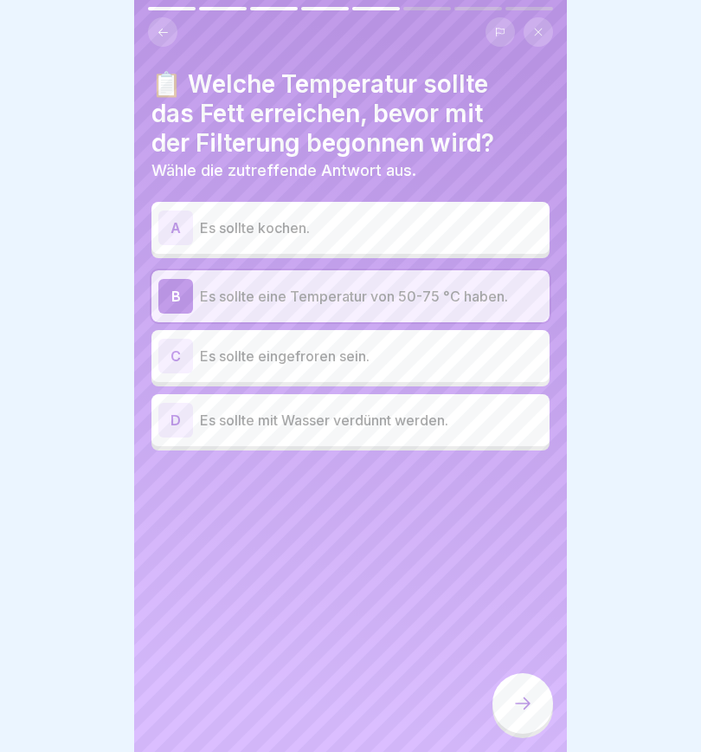
click at [523, 528] on icon at bounding box center [523, 703] width 21 height 21
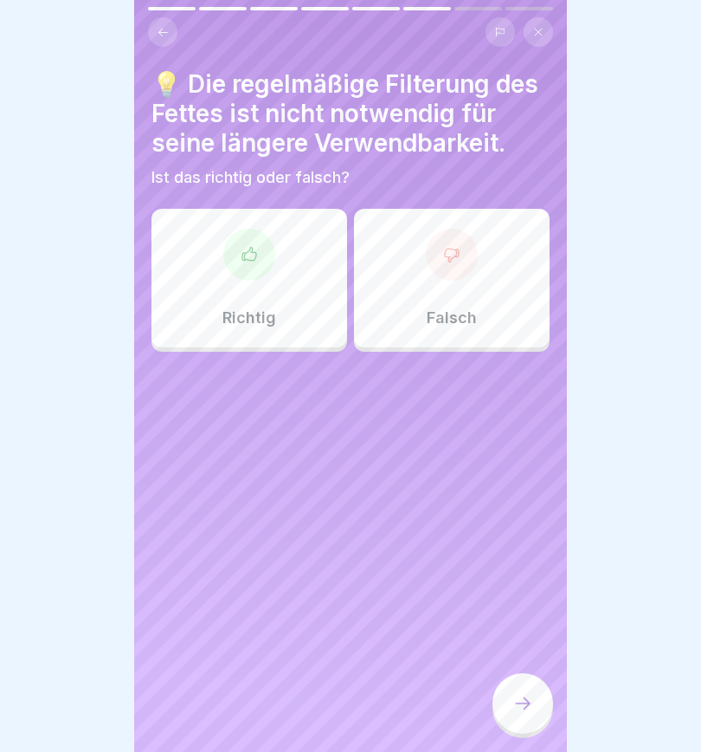
click at [460, 257] on icon at bounding box center [451, 254] width 17 height 17
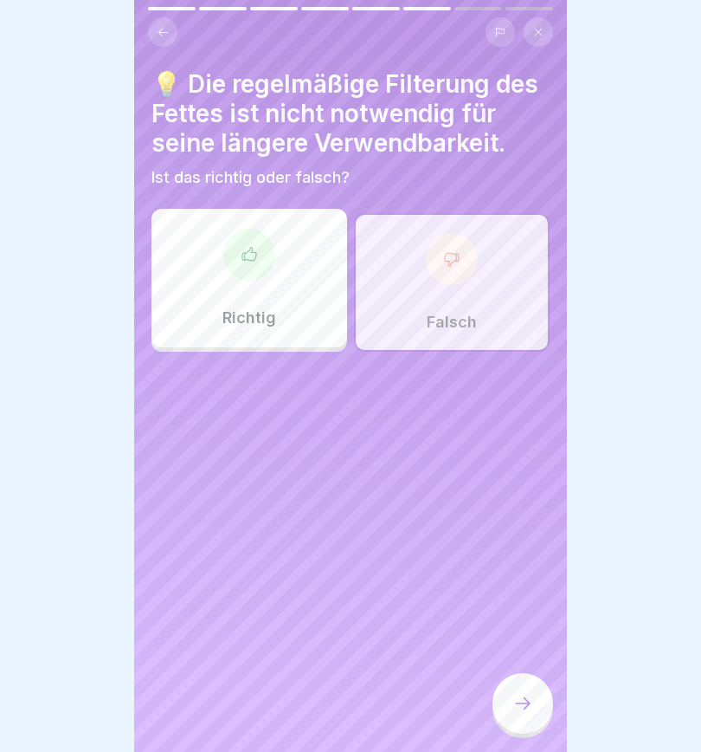
click at [527, 528] on icon at bounding box center [523, 703] width 16 height 12
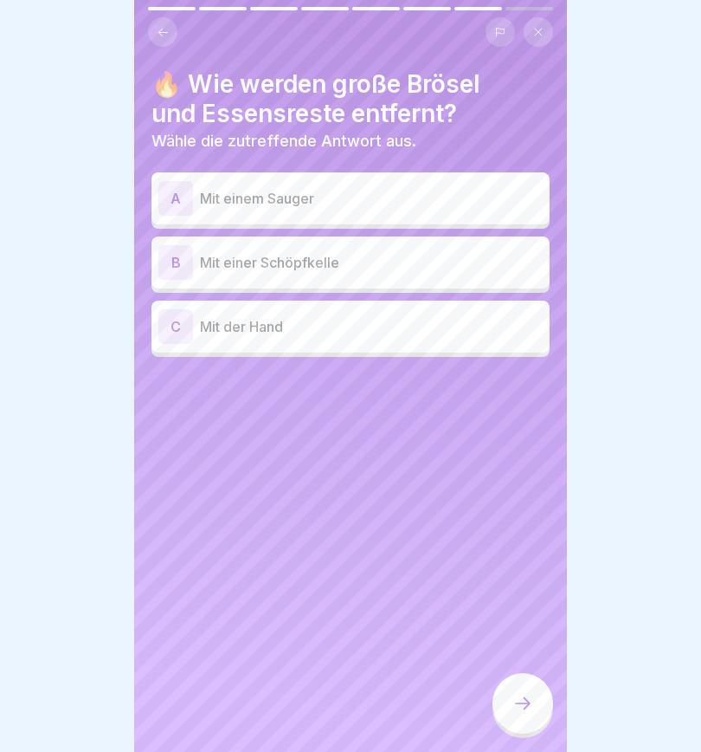
click at [176, 262] on div "B" at bounding box center [175, 262] width 35 height 35
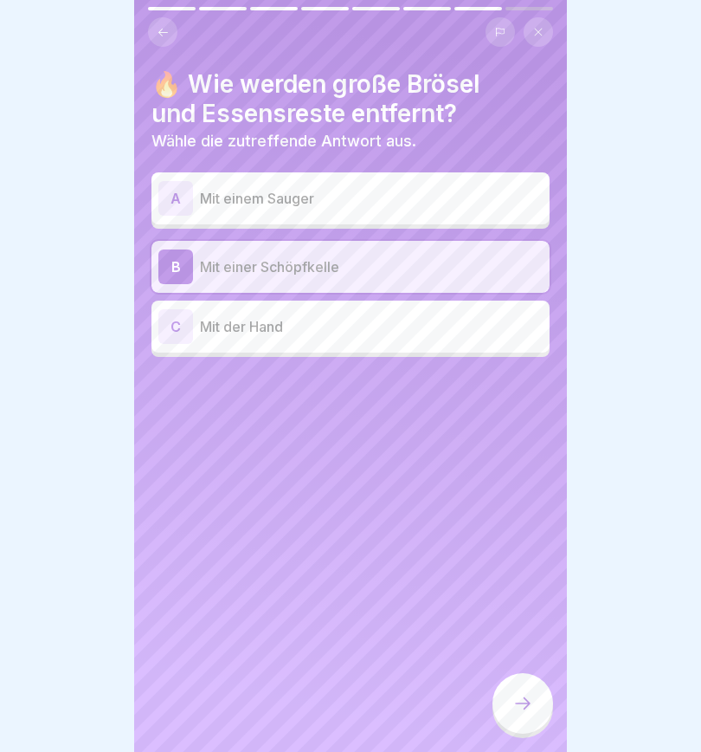
click at [531, 528] on icon at bounding box center [523, 703] width 21 height 21
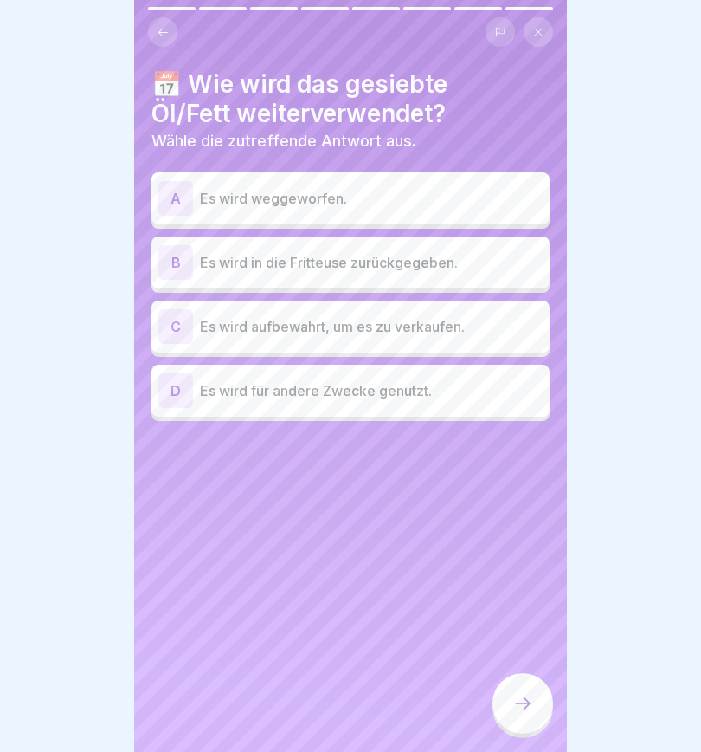
click at [178, 265] on div "B" at bounding box center [175, 262] width 35 height 35
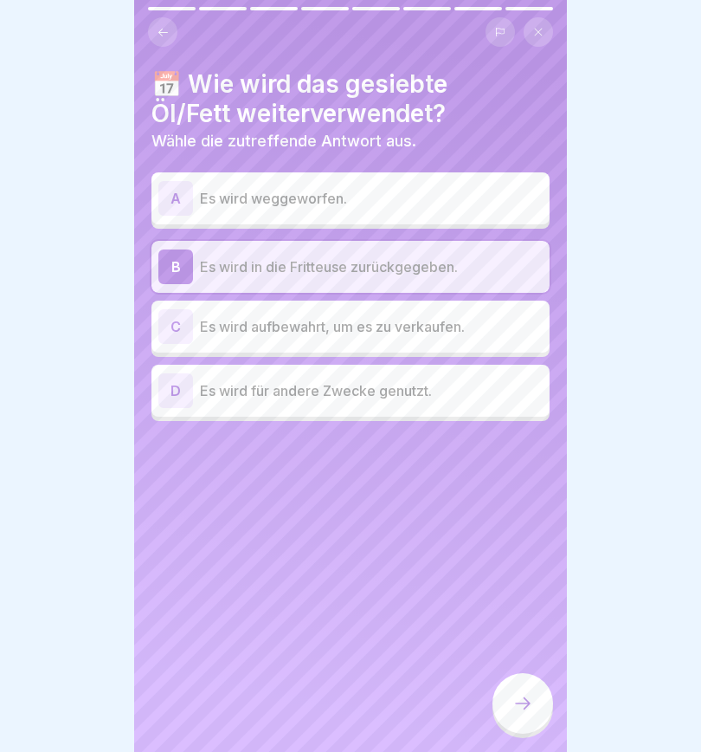
click at [520, 528] on icon at bounding box center [523, 703] width 21 height 21
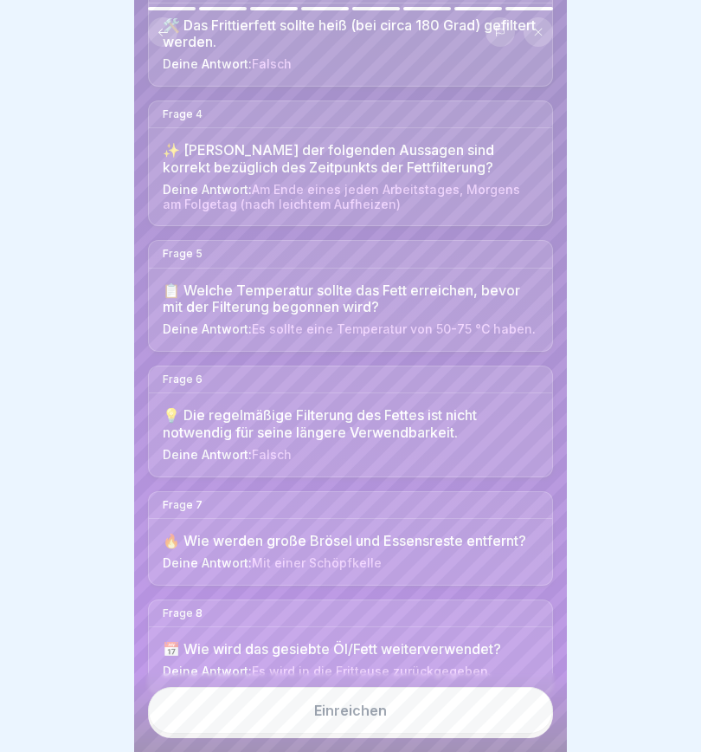
scroll to position [474, 0]
click at [399, 528] on button "Einreichen" at bounding box center [350, 710] width 405 height 47
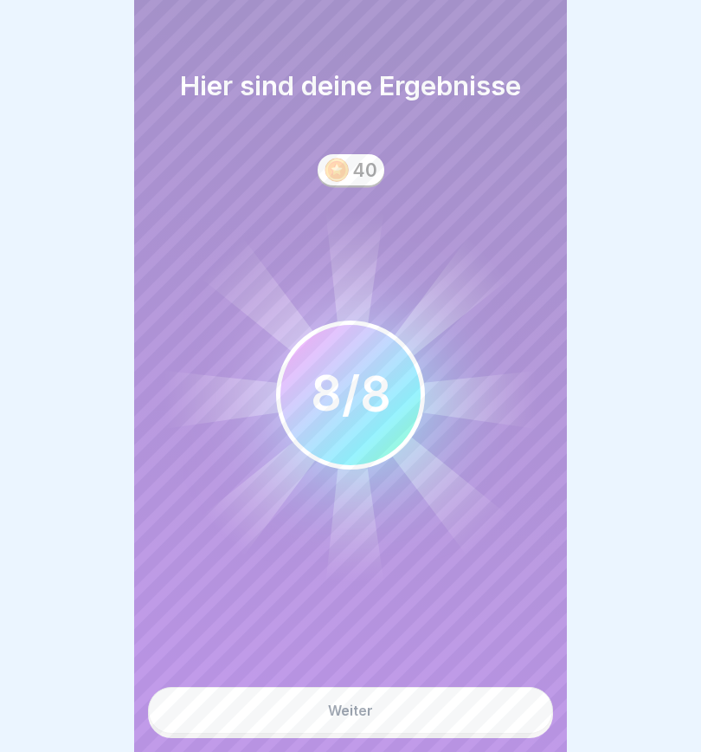
click at [438, 528] on button "Weiter" at bounding box center [350, 710] width 405 height 47
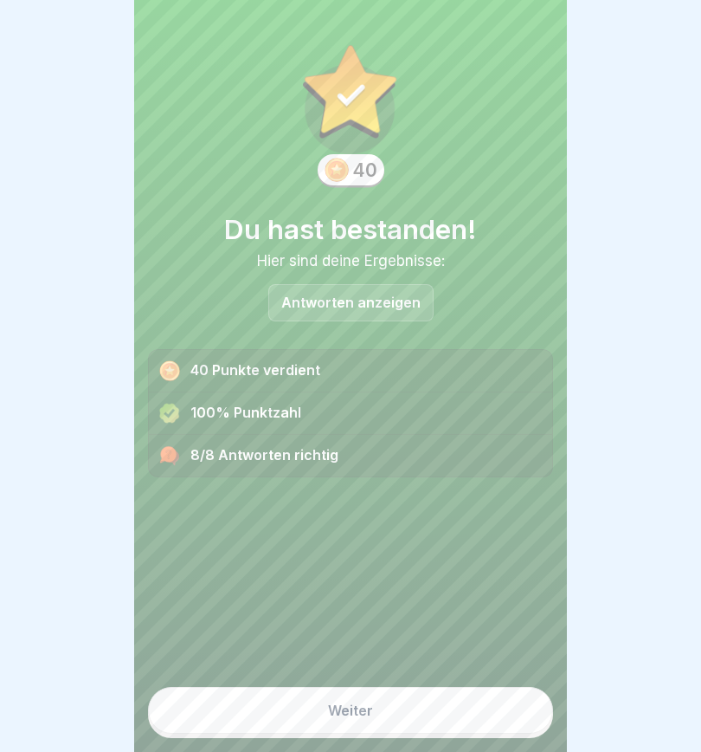
click at [383, 528] on button "Weiter" at bounding box center [350, 710] width 405 height 47
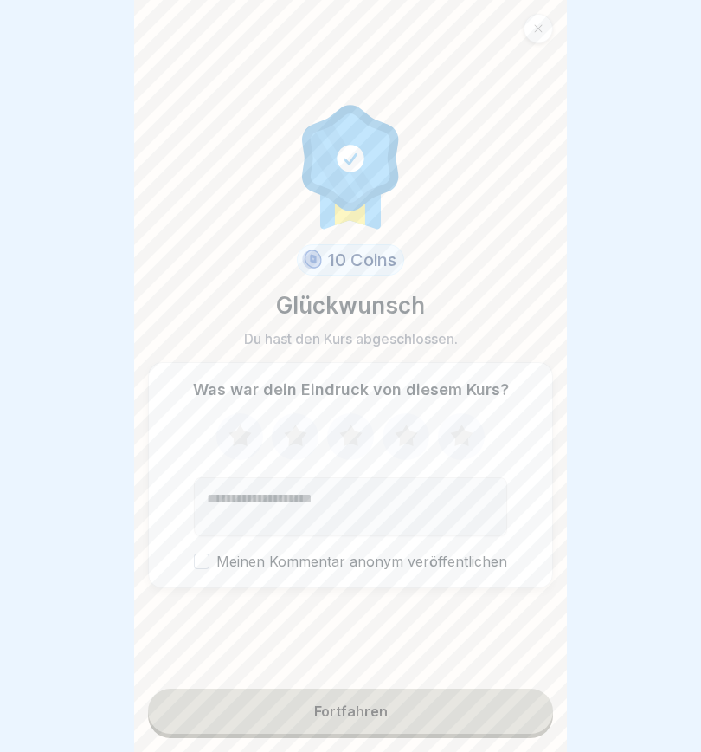
click at [377, 528] on div "Fortfahren" at bounding box center [351, 711] width 74 height 16
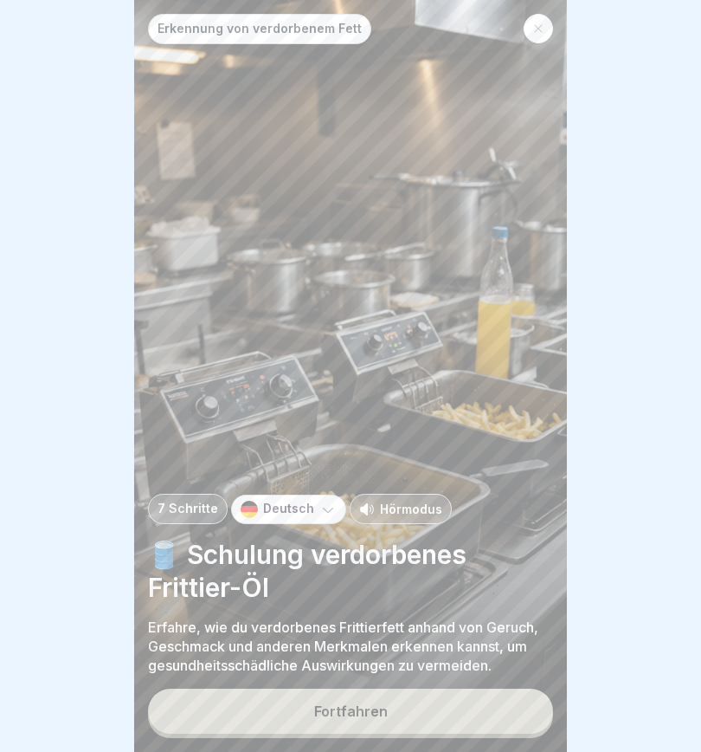
click at [520, 40] on div "Erkennung von verdorbenem Fett" at bounding box center [350, 29] width 405 height 30
click at [541, 25] on icon at bounding box center [538, 28] width 10 height 10
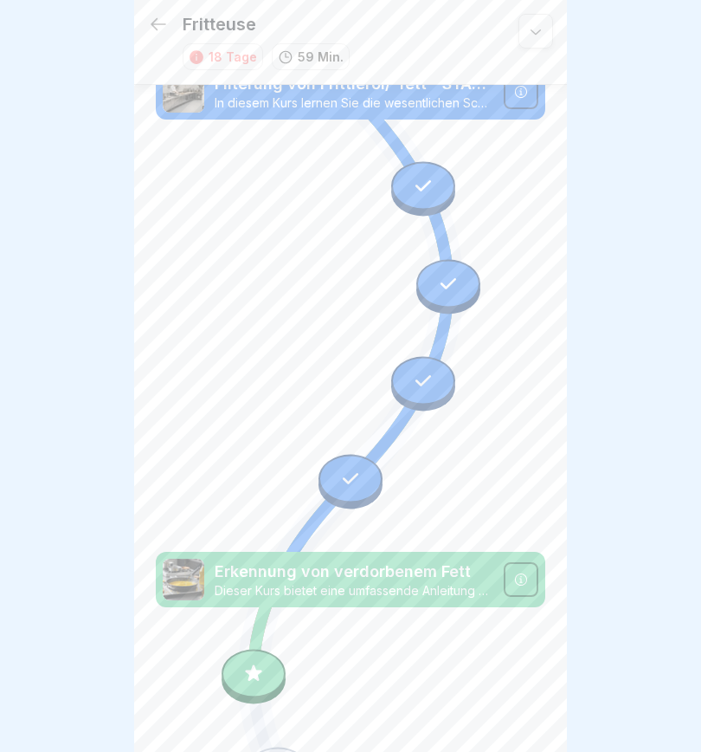
scroll to position [1100, 0]
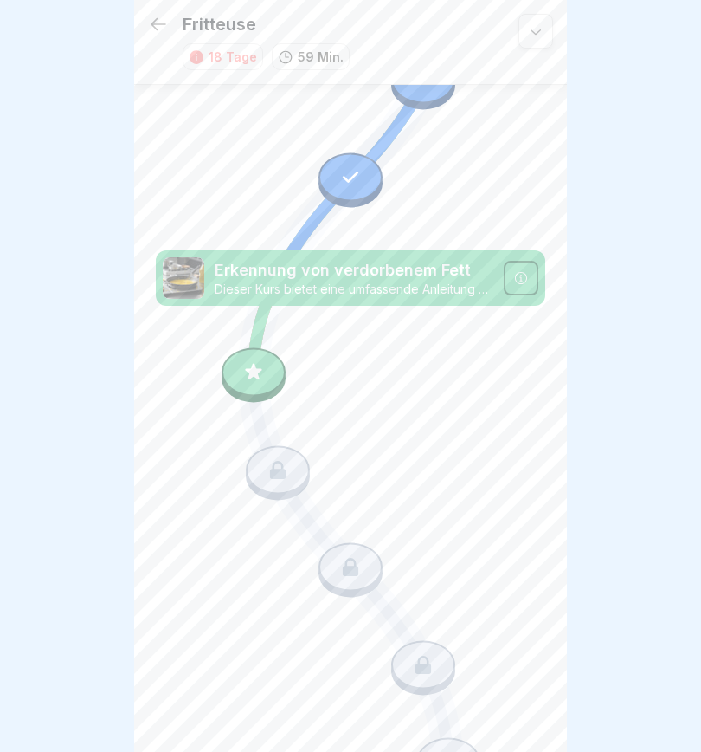
click at [258, 372] on icon at bounding box center [253, 371] width 16 height 16
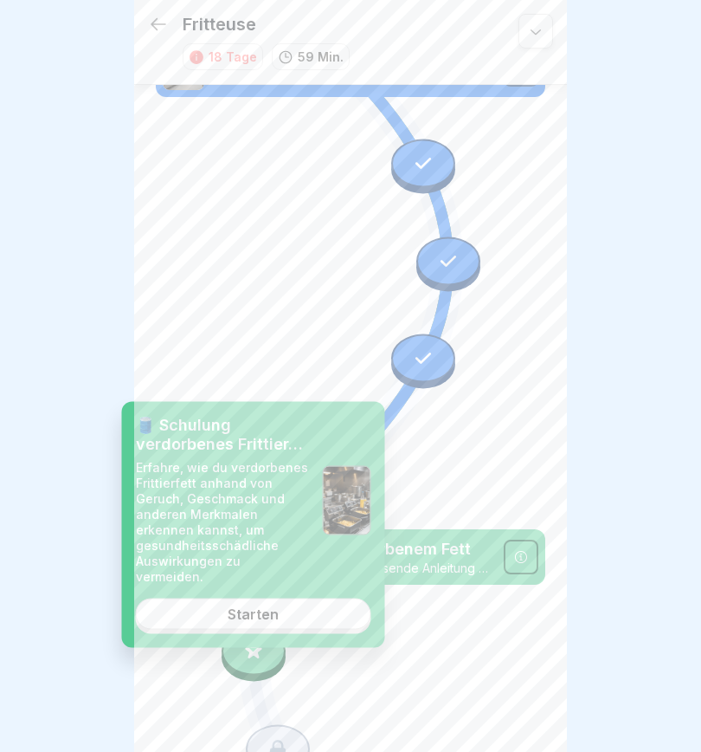
scroll to position [812, 0]
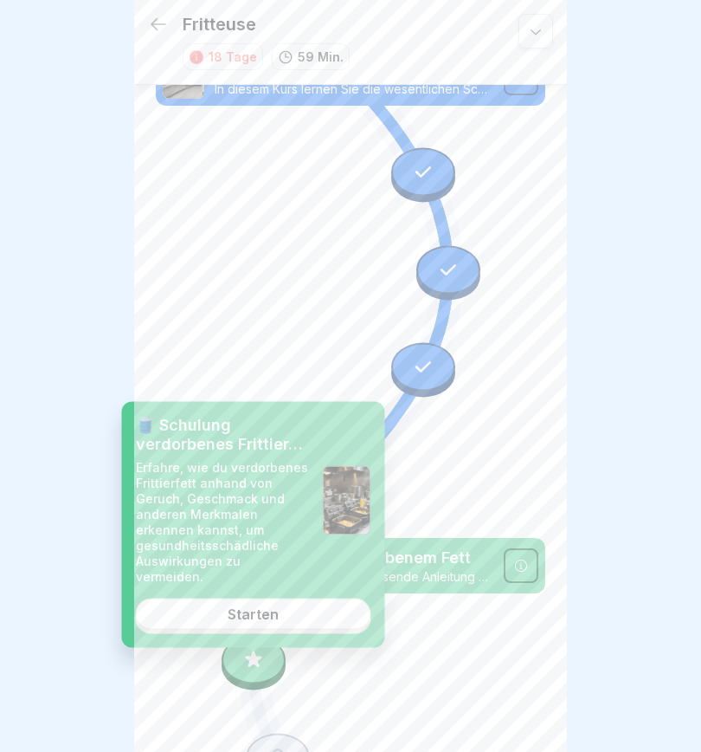
click at [158, 22] on icon at bounding box center [158, 24] width 21 height 21
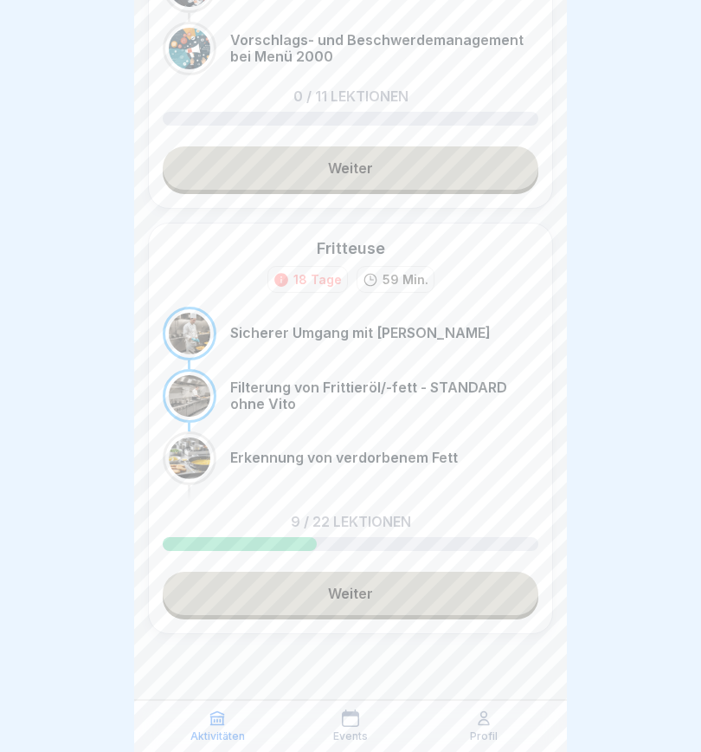
scroll to position [194, 0]
click at [385, 284] on p "59 Min." at bounding box center [406, 279] width 46 height 18
click at [374, 528] on link "Weiter" at bounding box center [351, 593] width 376 height 43
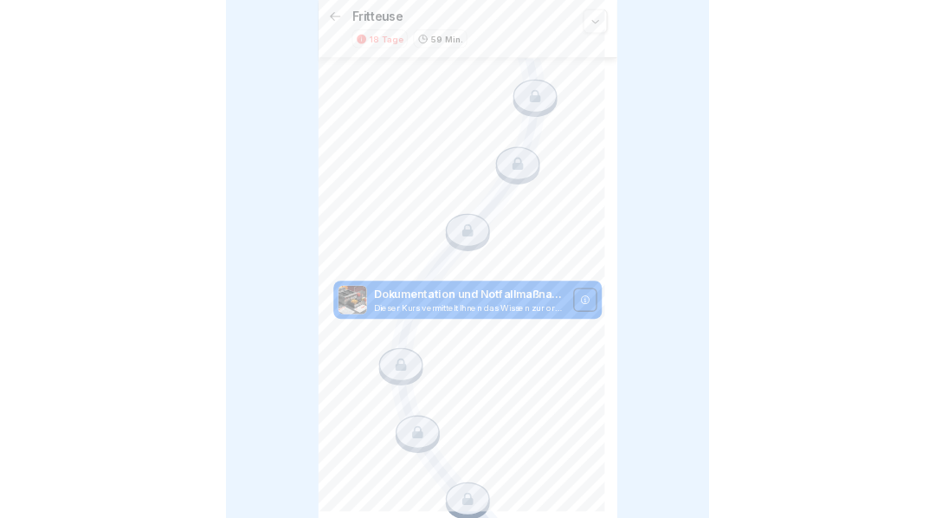
scroll to position [2630, 0]
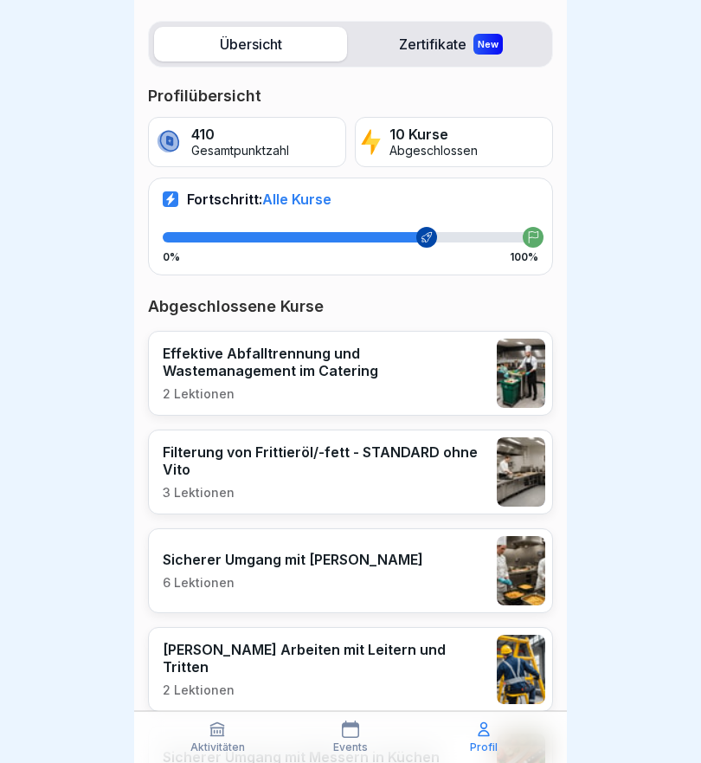
scroll to position [166, 0]
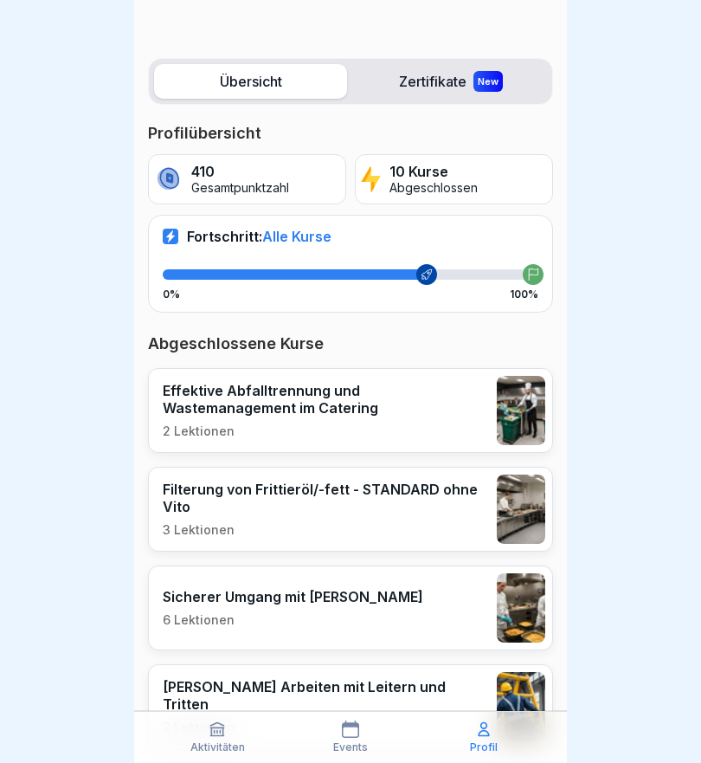
click at [437, 294] on div "0% 100%" at bounding box center [351, 294] width 376 height 12
click at [260, 82] on label "Übersicht" at bounding box center [250, 81] width 193 height 35
click at [239, 182] on p "Gesamtpunktzahl" at bounding box center [240, 188] width 98 height 15
click at [478, 183] on div "10 Kurse Abgeschlossen" at bounding box center [454, 179] width 198 height 50
click at [540, 282] on div at bounding box center [533, 274] width 21 height 21
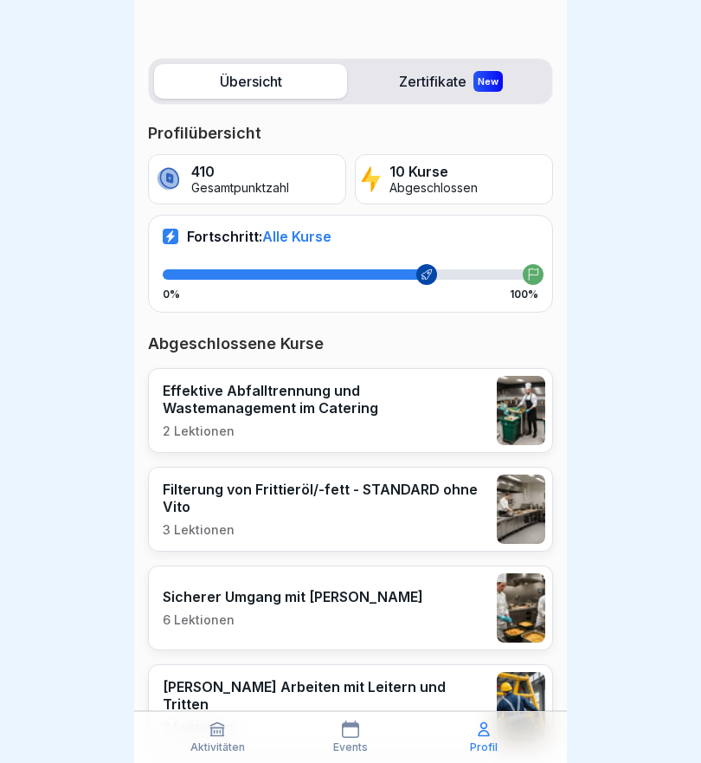
click at [313, 247] on div "Fortschritt: Alle Kurse 0% 100%" at bounding box center [350, 263] width 405 height 97
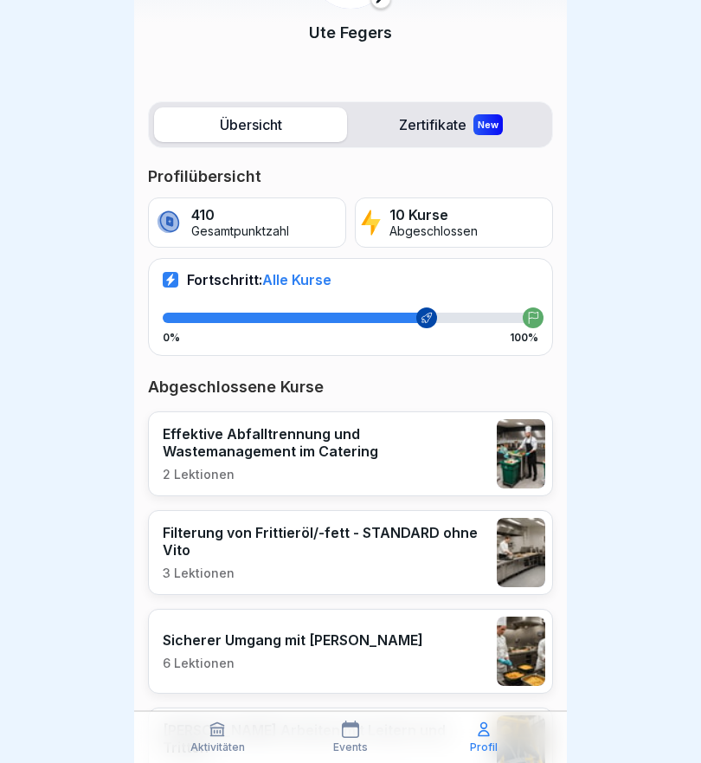
scroll to position [117, 0]
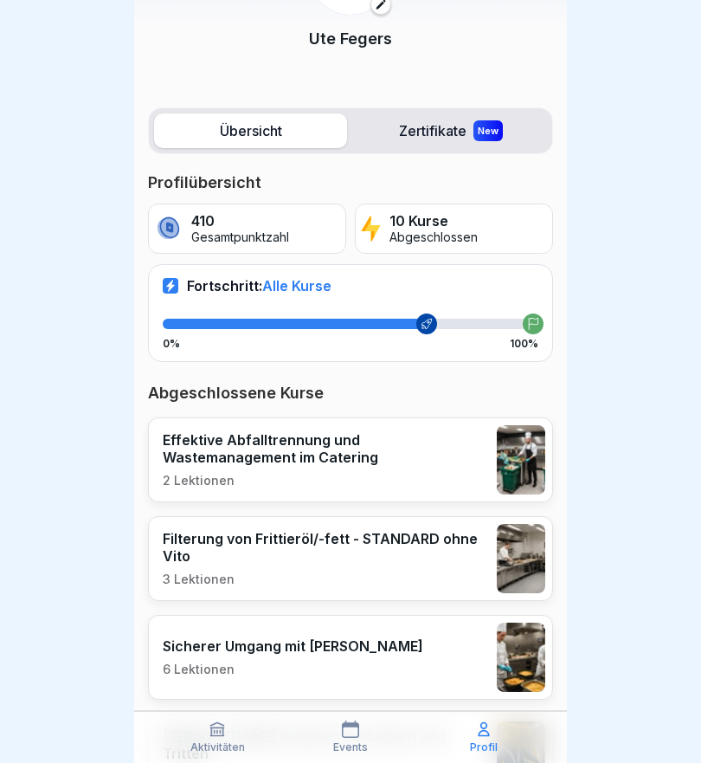
click at [233, 140] on label "Übersicht" at bounding box center [250, 130] width 193 height 35
click at [183, 294] on div "Fortschritt: Alle Kurse 0% 100%" at bounding box center [350, 312] width 405 height 97
click at [195, 230] on p "Gesamtpunktzahl" at bounding box center [240, 237] width 98 height 15
click at [265, 234] on p "Gesamtpunktzahl" at bounding box center [240, 237] width 98 height 15
click at [459, 234] on p "Abgeschlossen" at bounding box center [434, 237] width 88 height 15
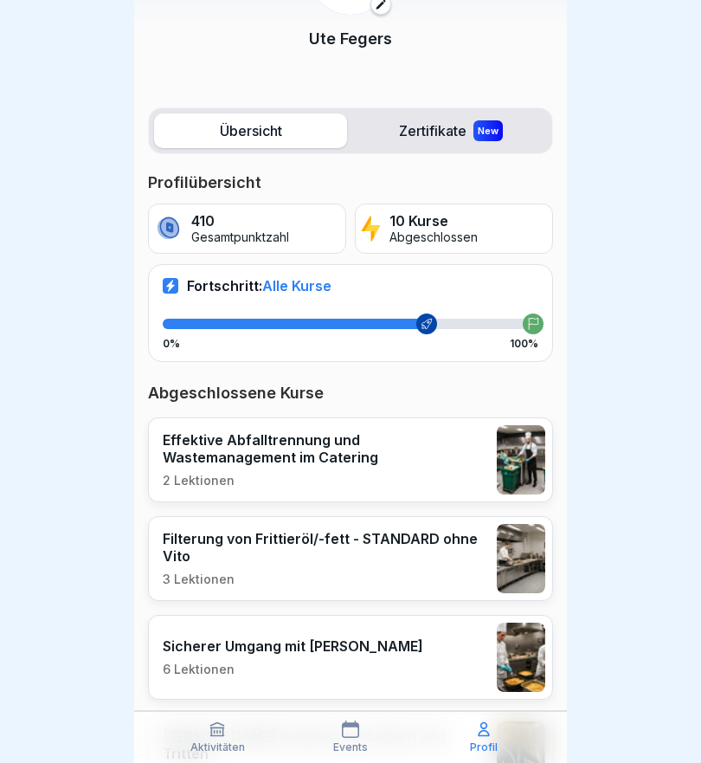
click at [439, 230] on p "Abgeschlossen" at bounding box center [434, 237] width 88 height 15
click at [251, 235] on p "Gesamtpunktzahl" at bounding box center [240, 237] width 98 height 15
click at [434, 322] on div at bounding box center [427, 323] width 21 height 21
click at [541, 323] on div at bounding box center [533, 323] width 21 height 21
click at [222, 326] on div at bounding box center [295, 324] width 264 height 10
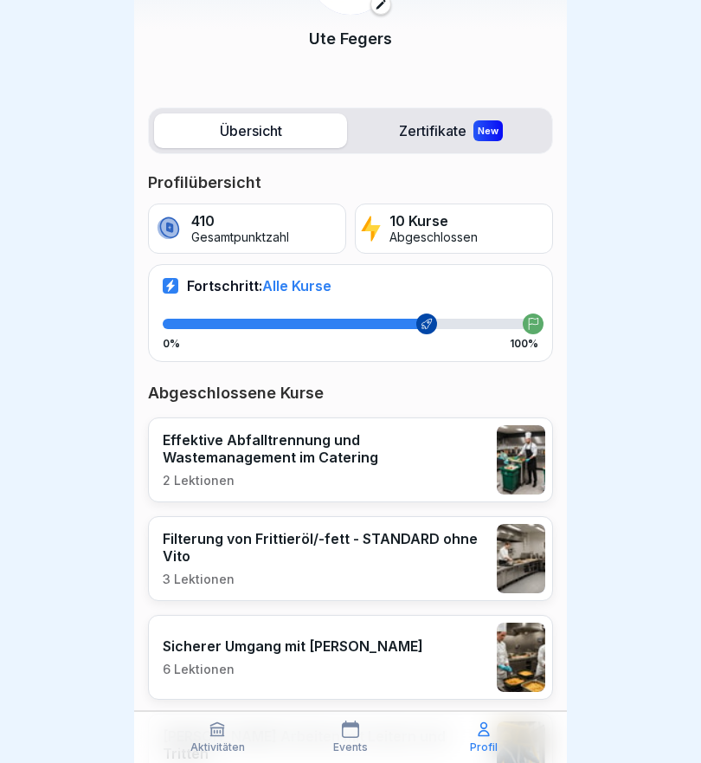
click at [216, 397] on p "Abgeschlossene Kurse" at bounding box center [350, 393] width 405 height 21
click at [425, 132] on label "Zertifikate New" at bounding box center [450, 130] width 193 height 35
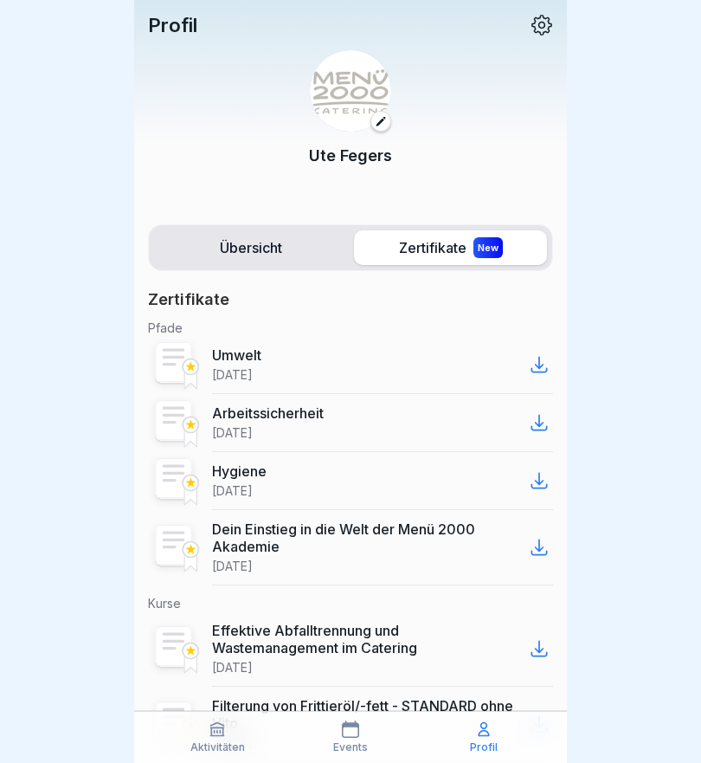
click at [255, 249] on label "Übersicht" at bounding box center [250, 247] width 193 height 35
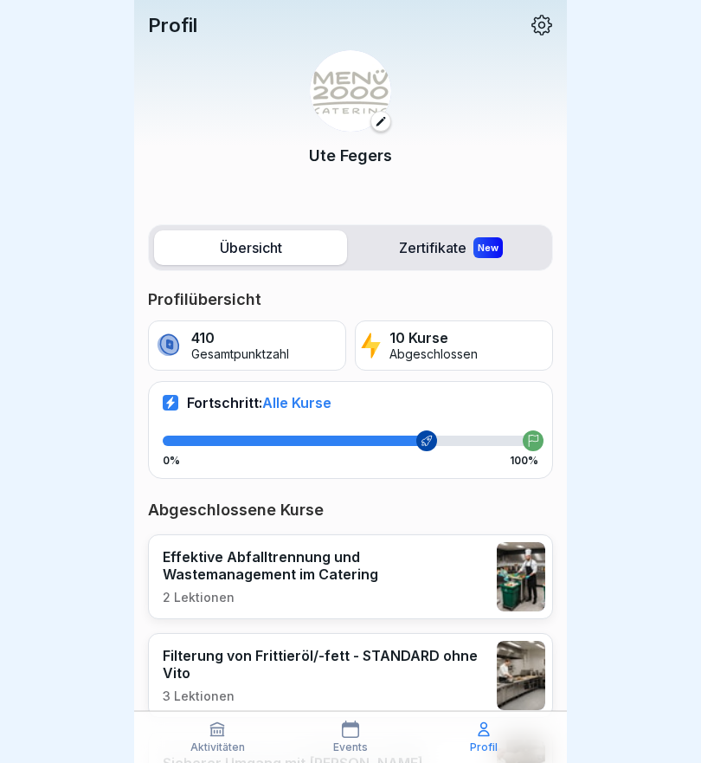
click at [381, 122] on icon at bounding box center [381, 121] width 12 height 12
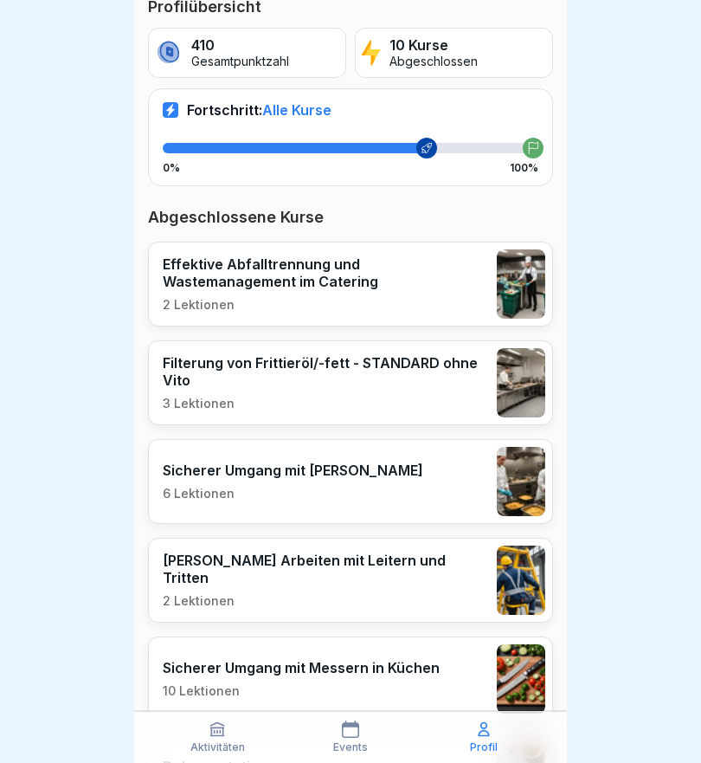
scroll to position [292, 0]
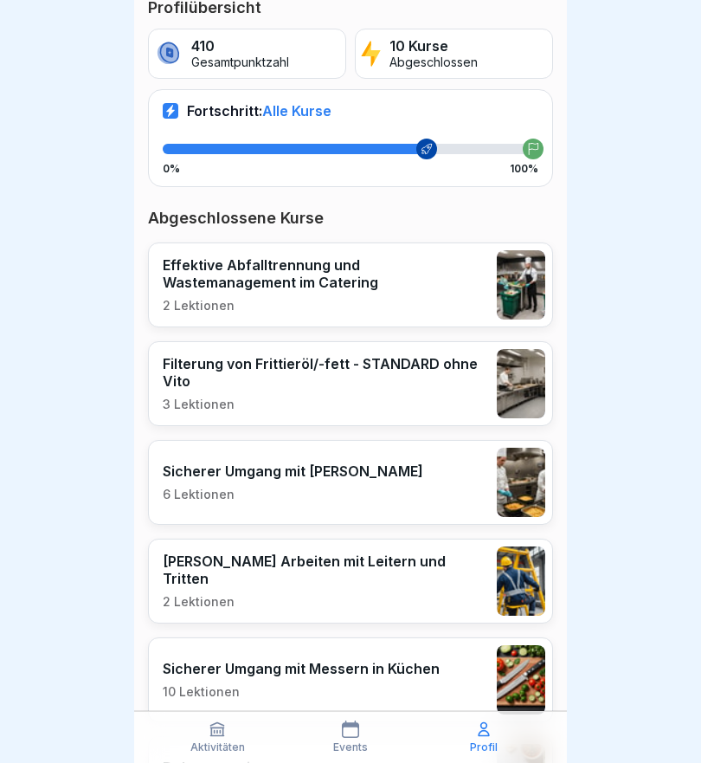
click at [459, 155] on div "0% 100%" at bounding box center [351, 159] width 376 height 31
click at [439, 151] on div at bounding box center [351, 149] width 376 height 10
click at [537, 140] on div at bounding box center [533, 149] width 21 height 21
click at [536, 140] on div at bounding box center [533, 149] width 21 height 21
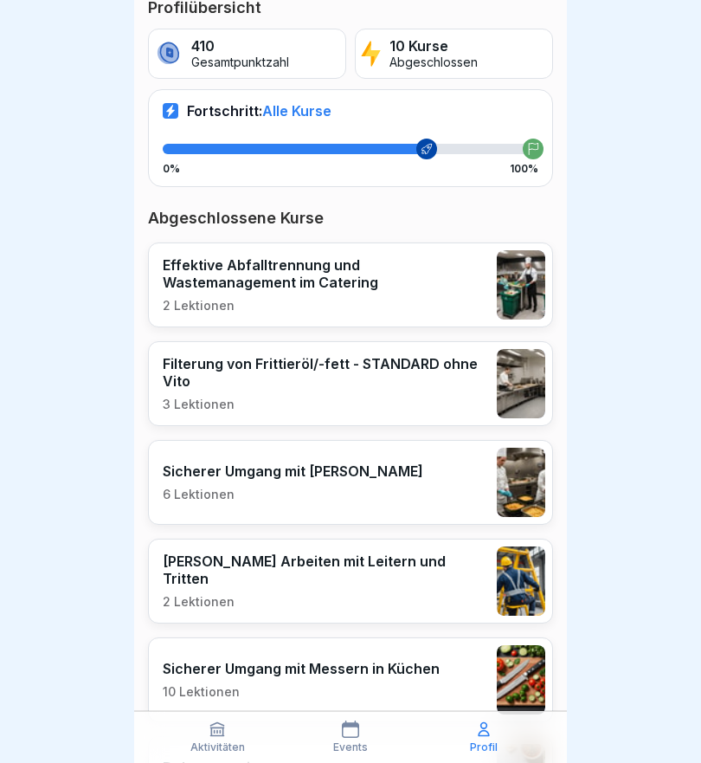
click at [360, 144] on div at bounding box center [295, 149] width 264 height 10
click at [292, 100] on div "Fortschritt: Alle Kurse 0% 100%" at bounding box center [350, 137] width 405 height 97
click at [175, 126] on div "Fortschritt: Alle Kurse 0% 100%" at bounding box center [350, 137] width 405 height 97
click at [372, 134] on div "Fortschritt: Alle Kurse 0% 100%" at bounding box center [350, 137] width 405 height 97
click at [474, 60] on p "Abgeschlossen" at bounding box center [434, 62] width 88 height 15
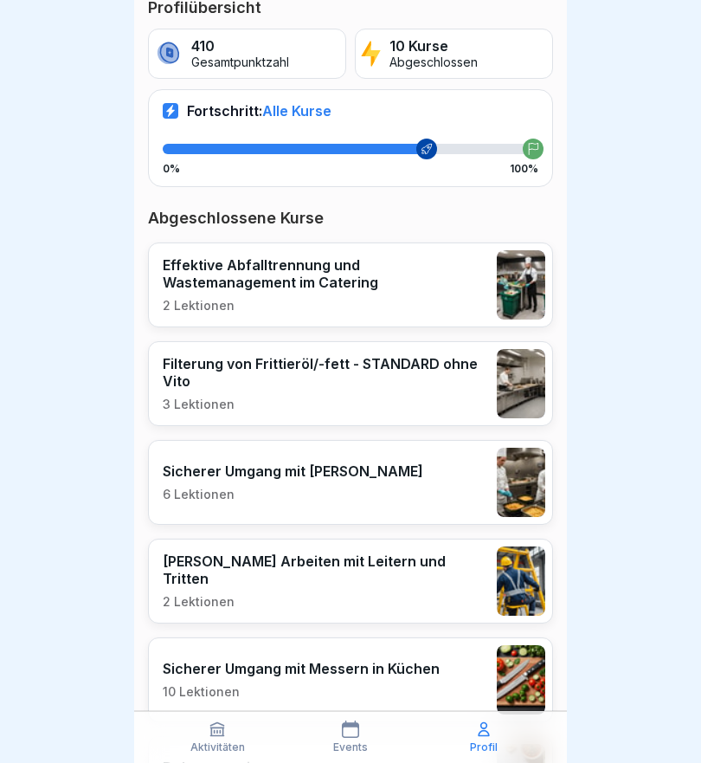
click at [471, 60] on p "Abgeschlossen" at bounding box center [434, 62] width 88 height 15
click at [520, 384] on img at bounding box center [521, 383] width 48 height 69
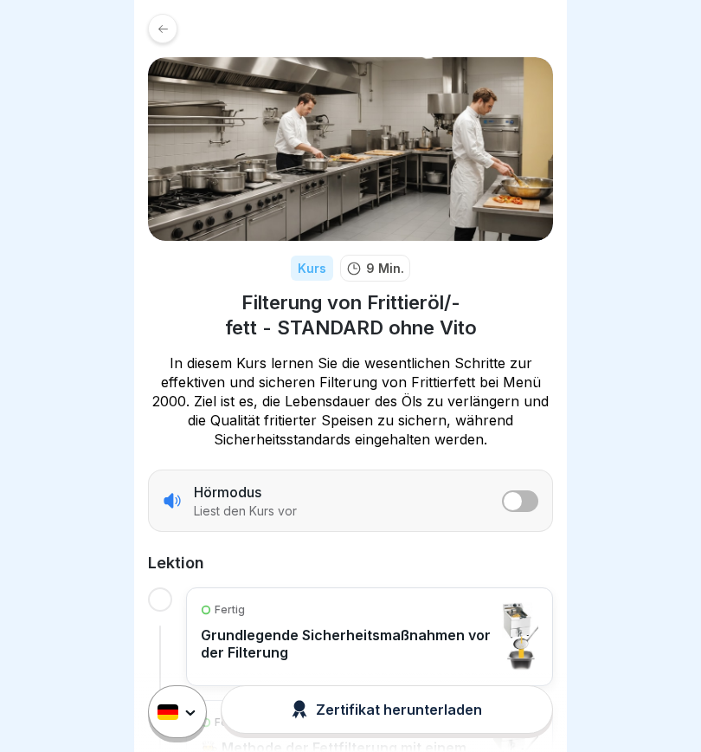
click at [159, 24] on icon at bounding box center [163, 29] width 13 height 13
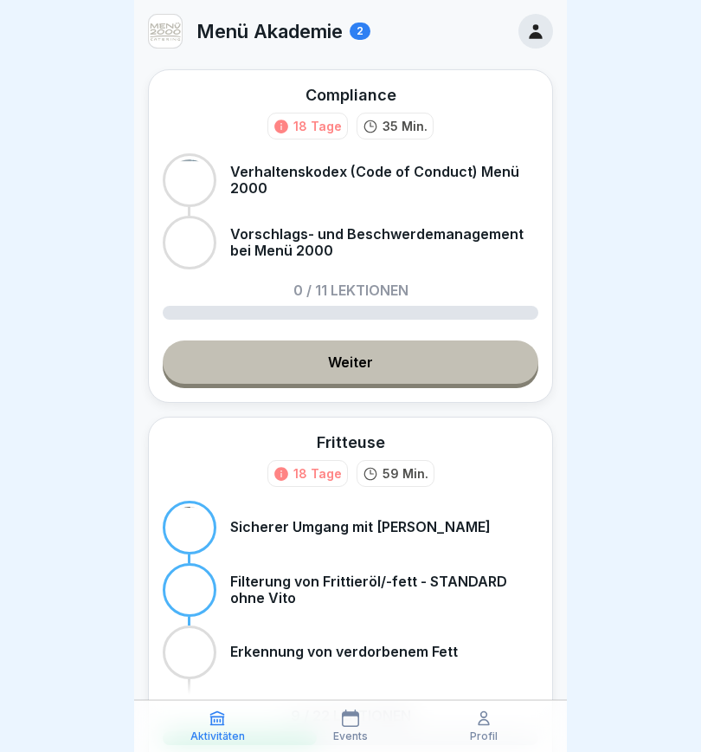
click at [359, 22] on div "Menü Akademie 2" at bounding box center [259, 31] width 223 height 35
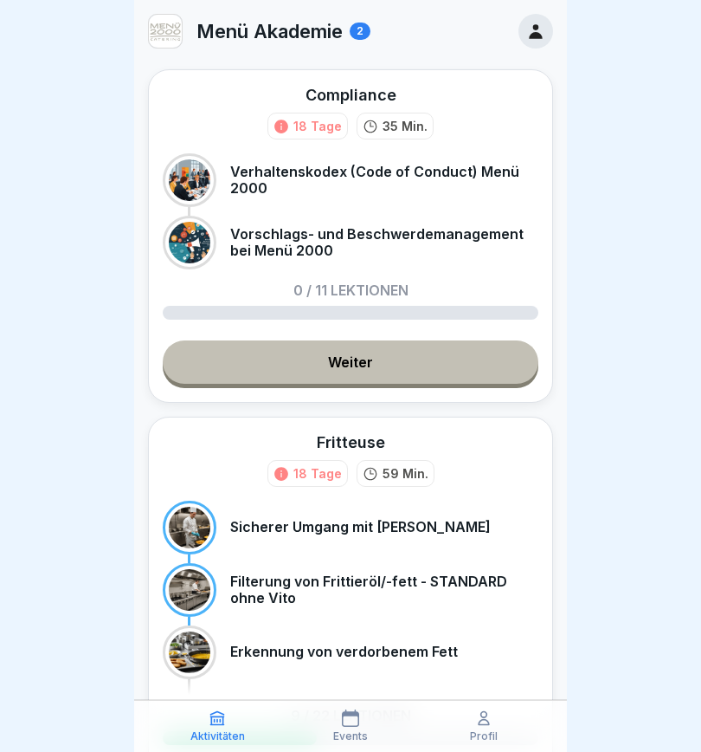
click at [354, 29] on div "2" at bounding box center [360, 31] width 21 height 17
click at [290, 37] on p "Menü Akademie" at bounding box center [270, 31] width 146 height 23
click at [175, 36] on img at bounding box center [165, 31] width 33 height 33
click at [352, 371] on link "Weiter" at bounding box center [351, 361] width 376 height 43
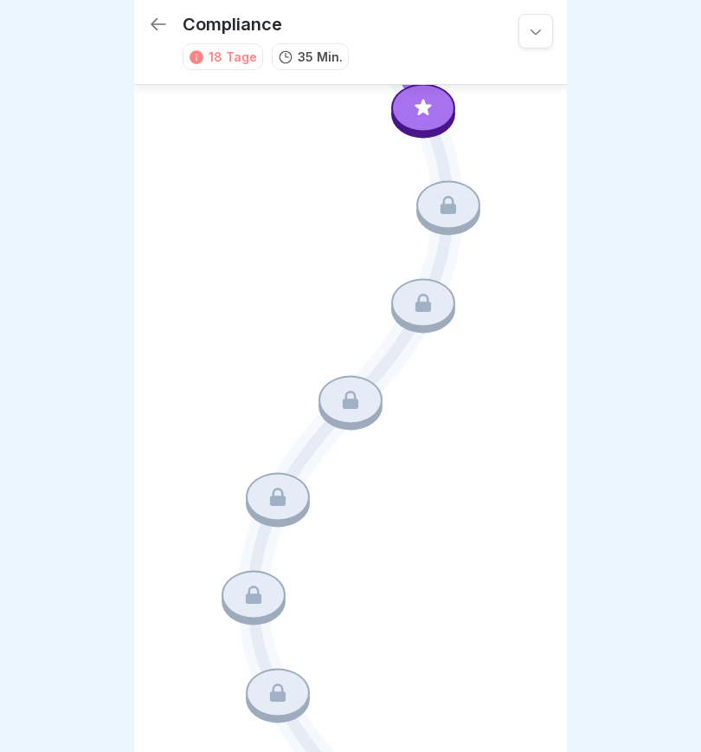
scroll to position [98, 0]
click at [161, 23] on icon at bounding box center [158, 24] width 21 height 21
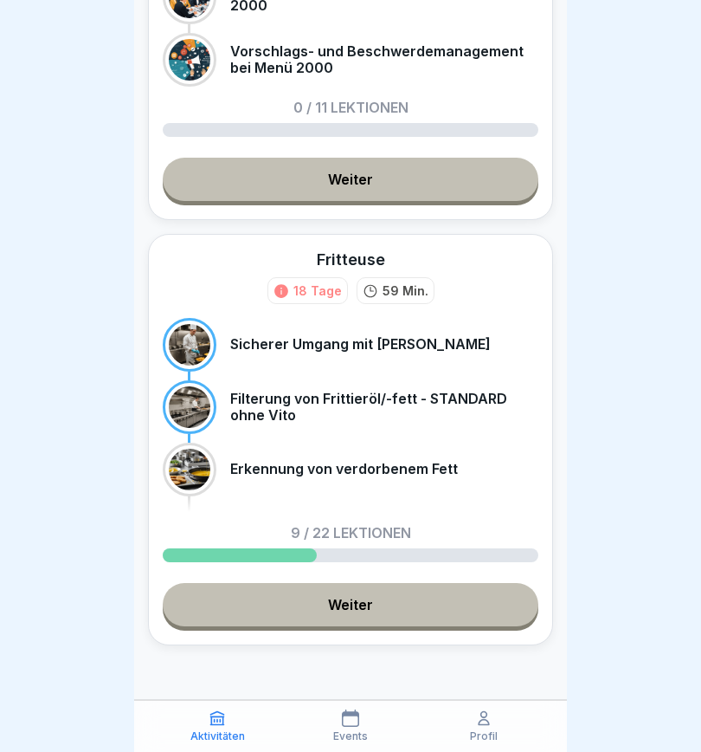
scroll to position [183, 0]
click at [365, 605] on link "Weiter" at bounding box center [351, 604] width 376 height 43
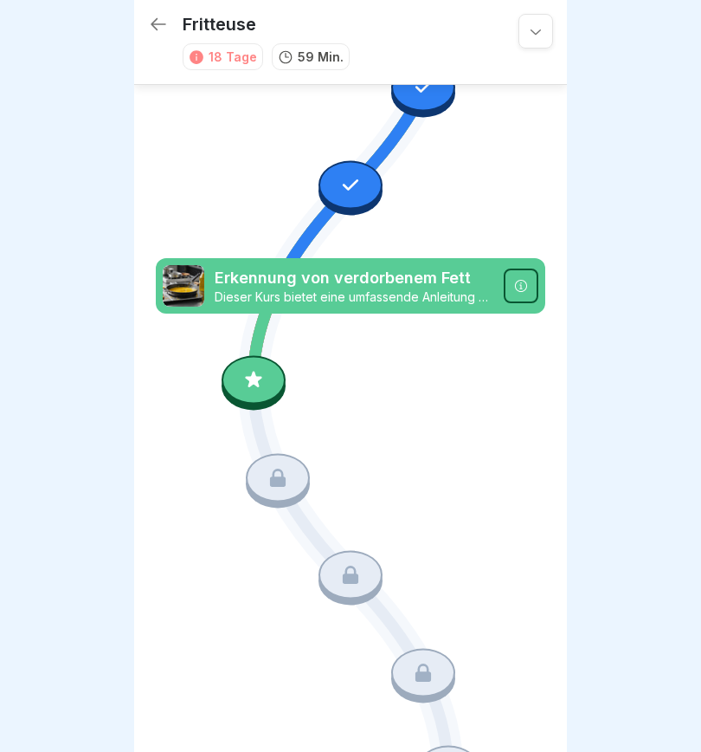
scroll to position [1094, 0]
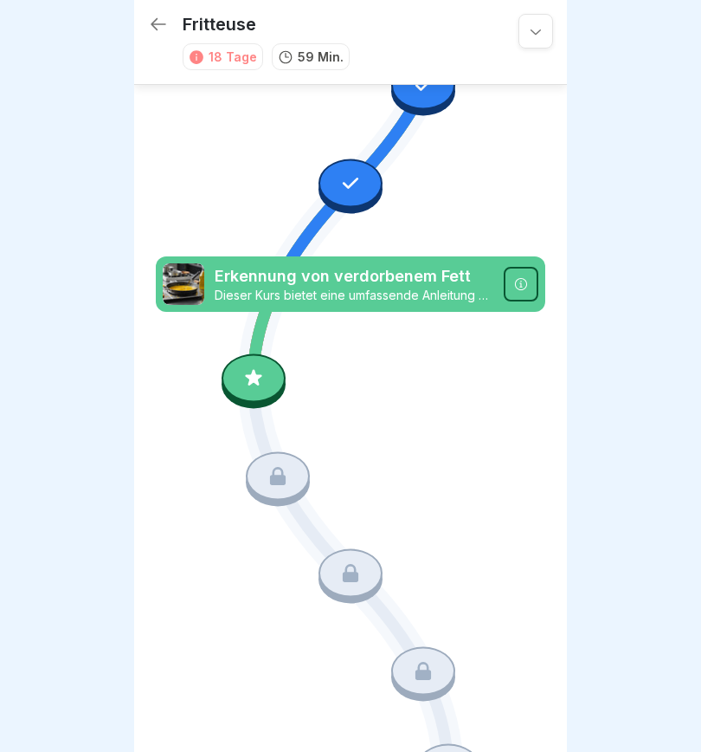
click at [256, 381] on icon at bounding box center [253, 377] width 16 height 16
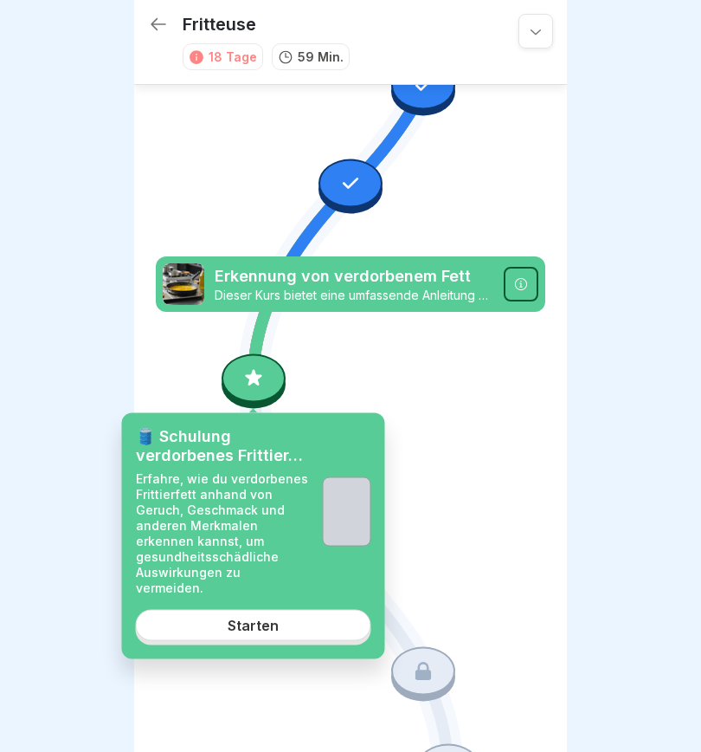
click at [273, 617] on div "Starten" at bounding box center [253, 625] width 51 height 16
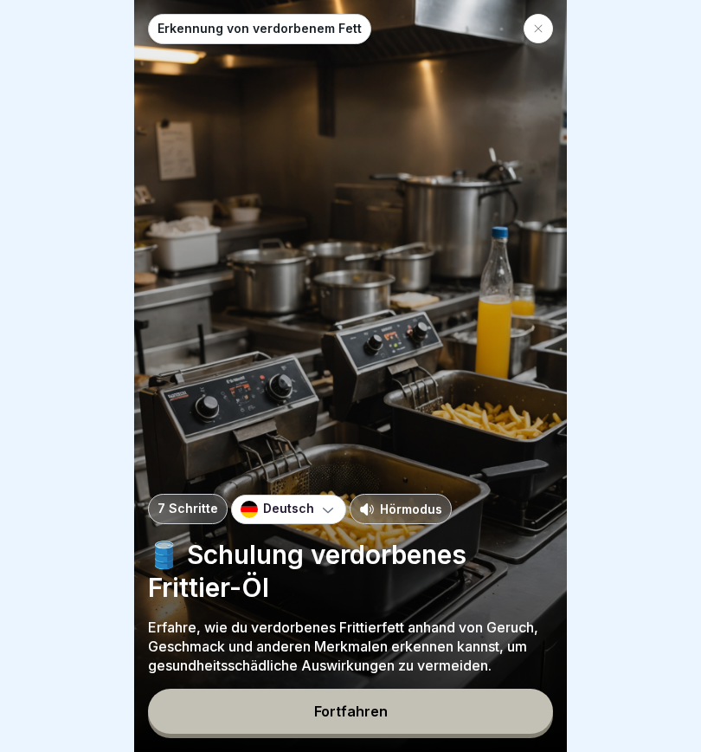
click at [362, 714] on button "Fortfahren" at bounding box center [350, 710] width 405 height 45
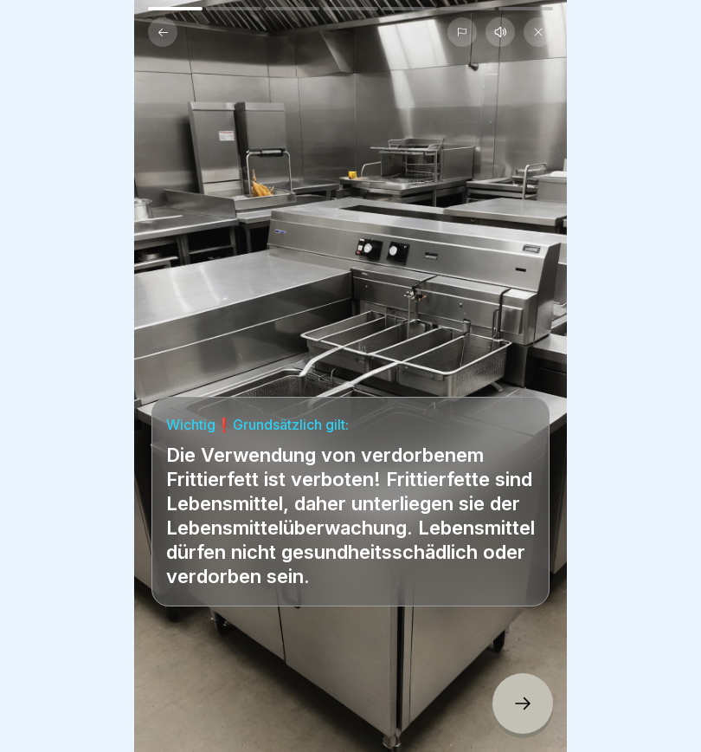
click at [504, 33] on icon at bounding box center [500, 32] width 10 height 10
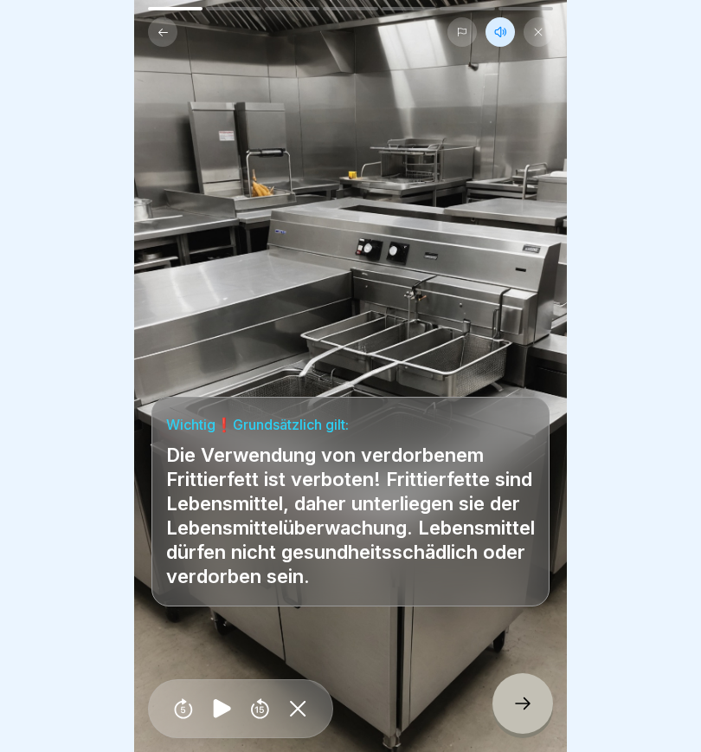
click at [221, 715] on icon at bounding box center [221, 708] width 17 height 19
click at [536, 705] on div at bounding box center [523, 703] width 61 height 61
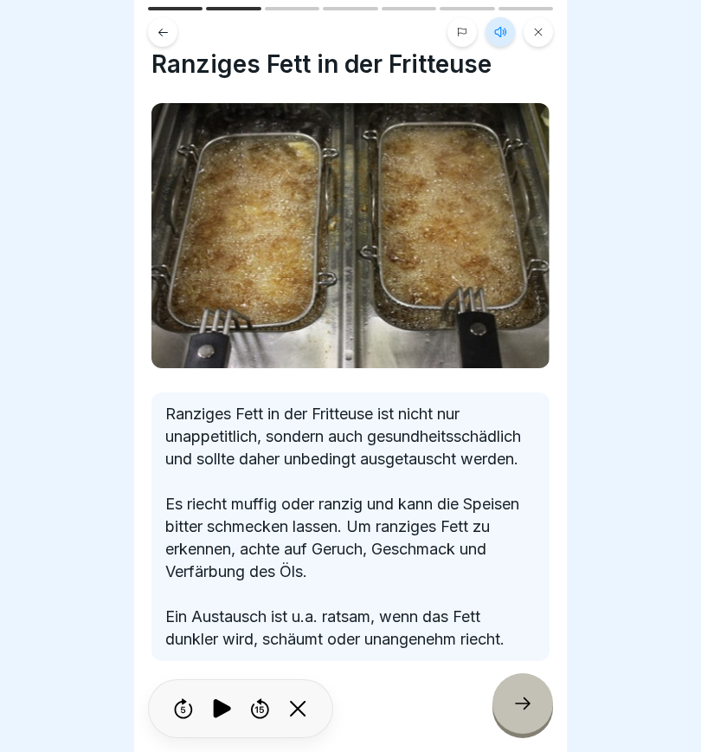
scroll to position [19, 0]
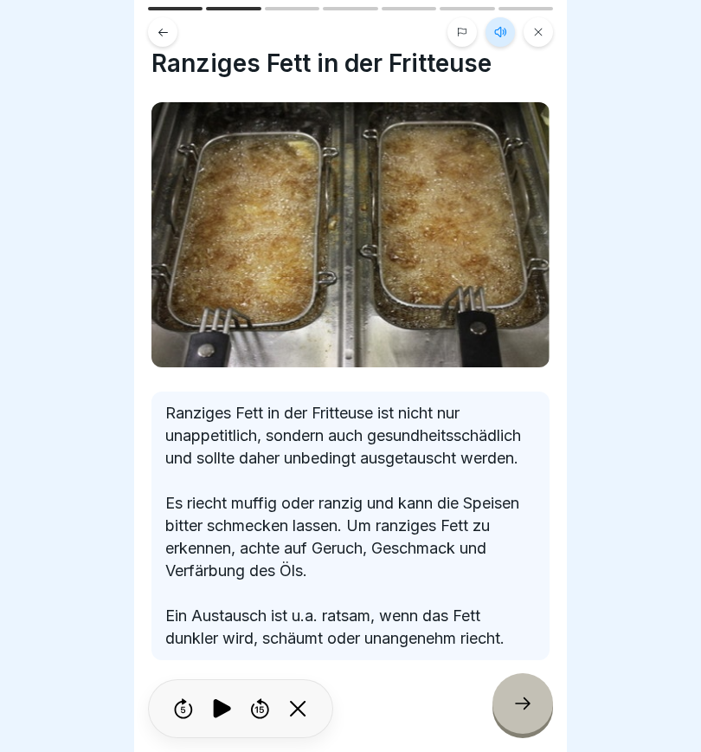
click at [520, 714] on icon at bounding box center [523, 703] width 21 height 21
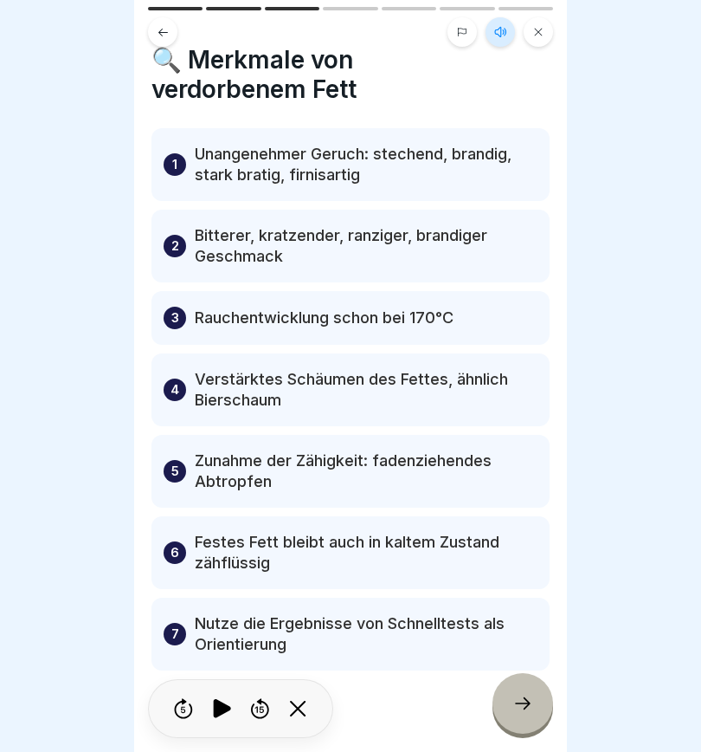
scroll to position [22, 0]
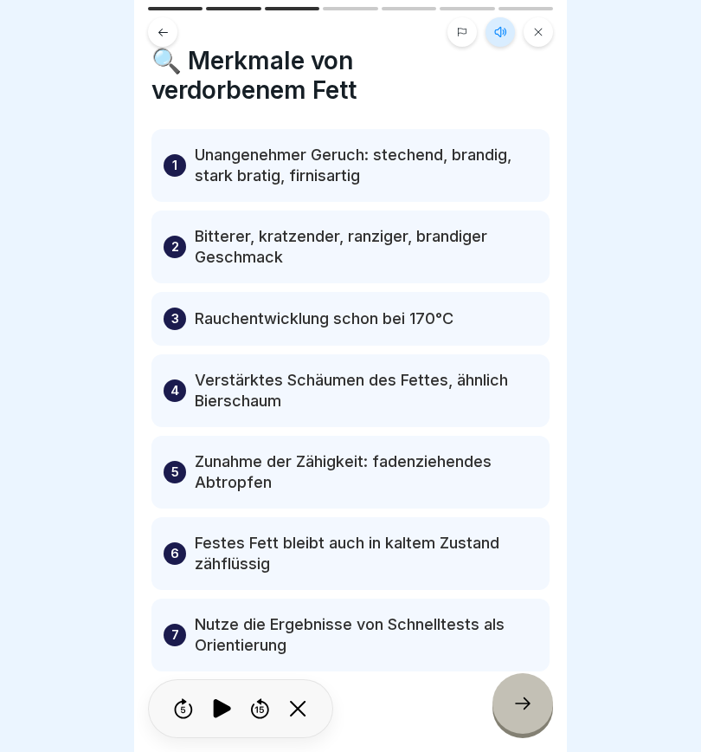
click at [510, 704] on div at bounding box center [523, 703] width 61 height 61
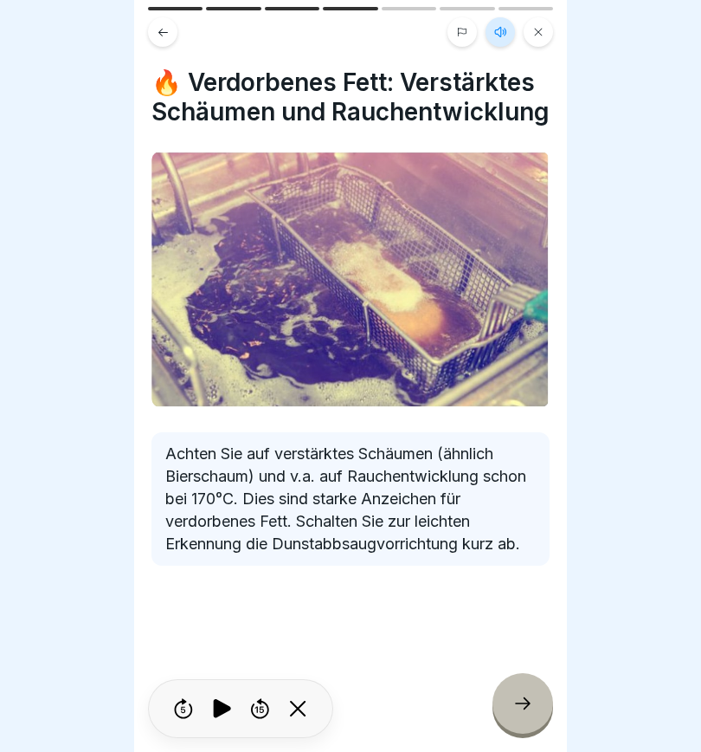
click at [524, 702] on div at bounding box center [523, 703] width 61 height 61
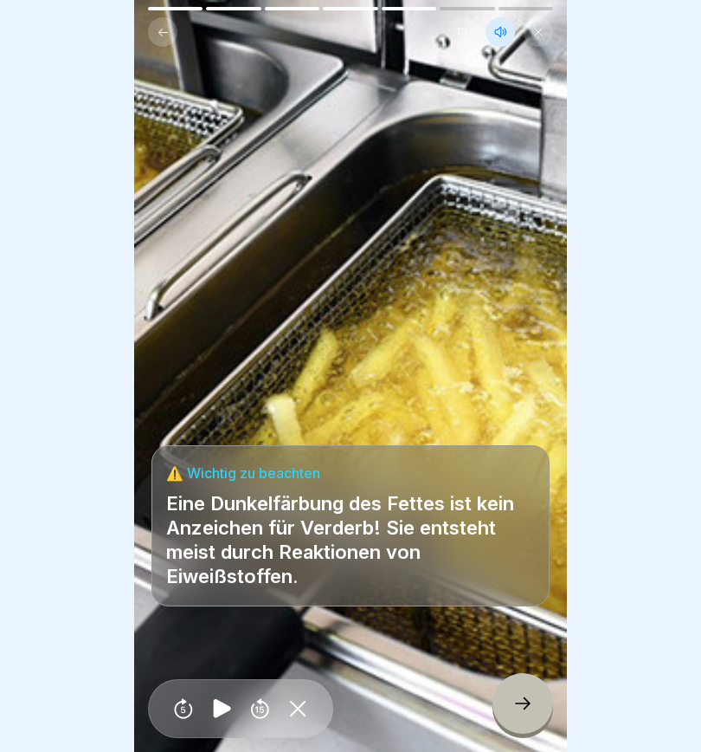
click at [518, 705] on icon at bounding box center [523, 703] width 21 height 21
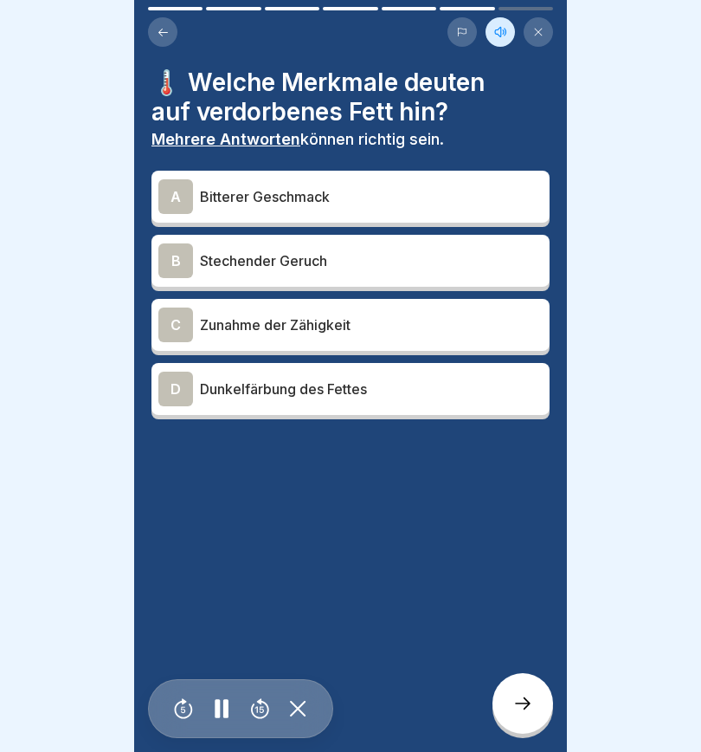
click at [178, 187] on div "A" at bounding box center [175, 196] width 35 height 35
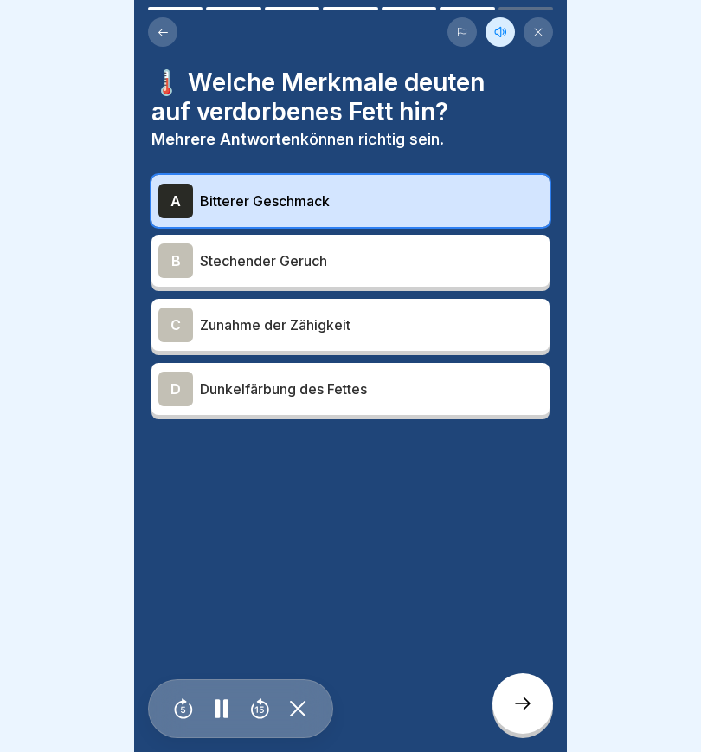
click at [181, 254] on div "B" at bounding box center [175, 260] width 35 height 35
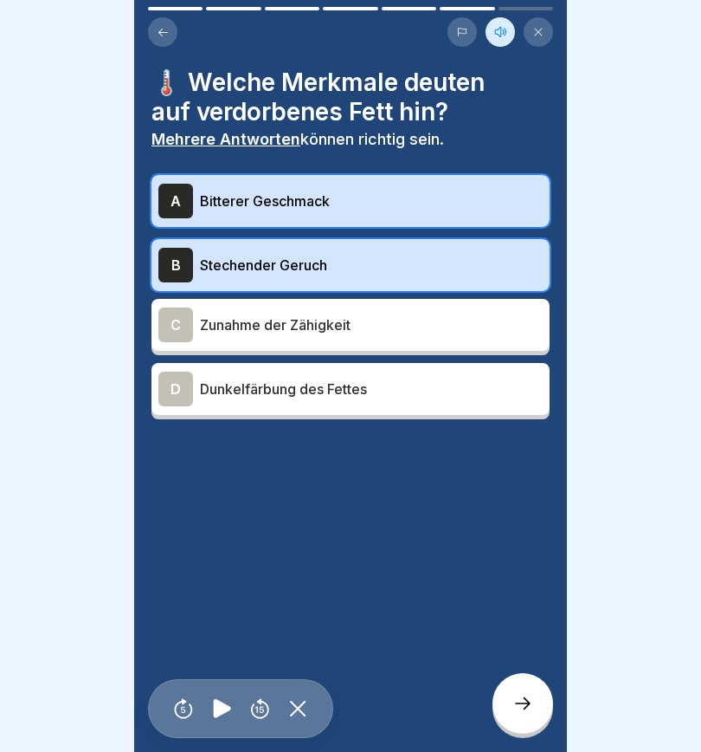
click at [183, 323] on div "C" at bounding box center [175, 324] width 35 height 35
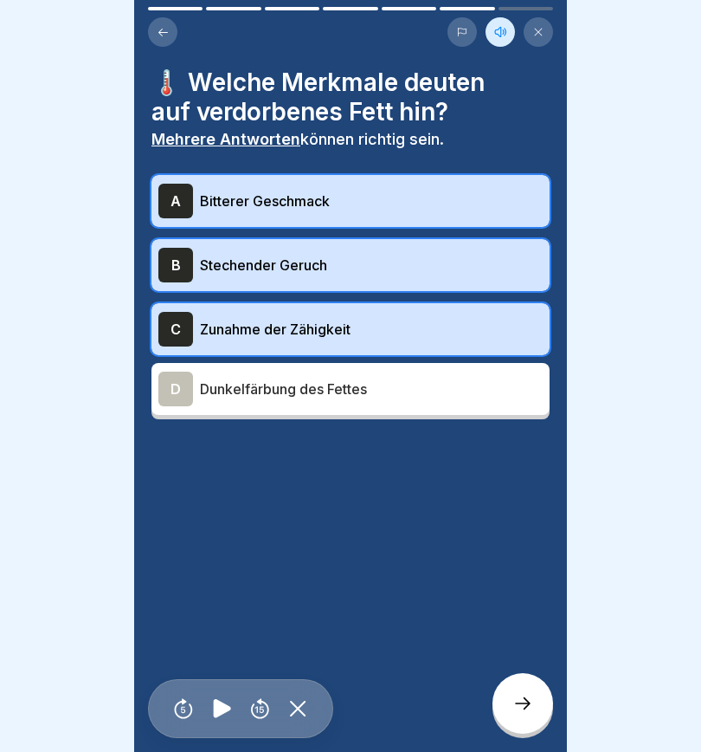
click at [175, 379] on div "D" at bounding box center [175, 389] width 35 height 35
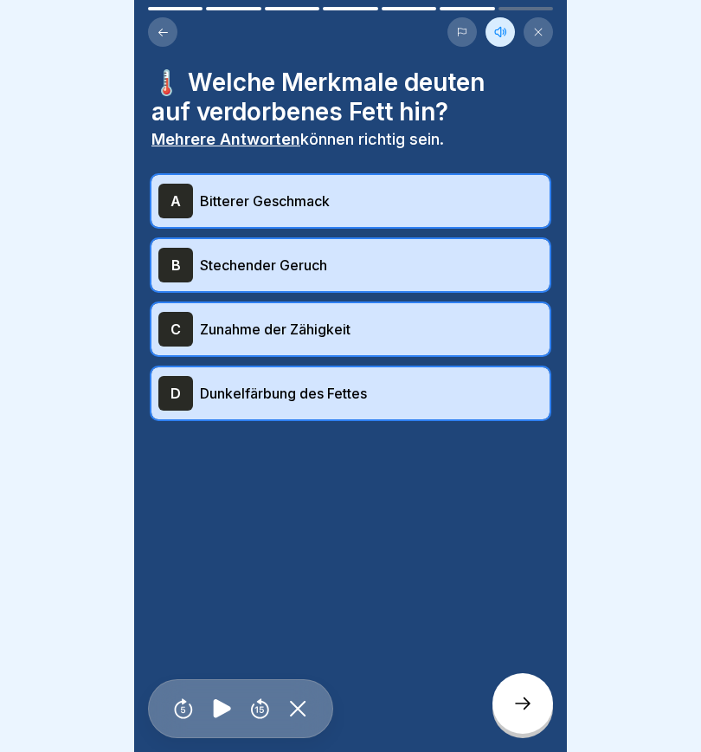
click at [529, 714] on icon at bounding box center [523, 703] width 21 height 21
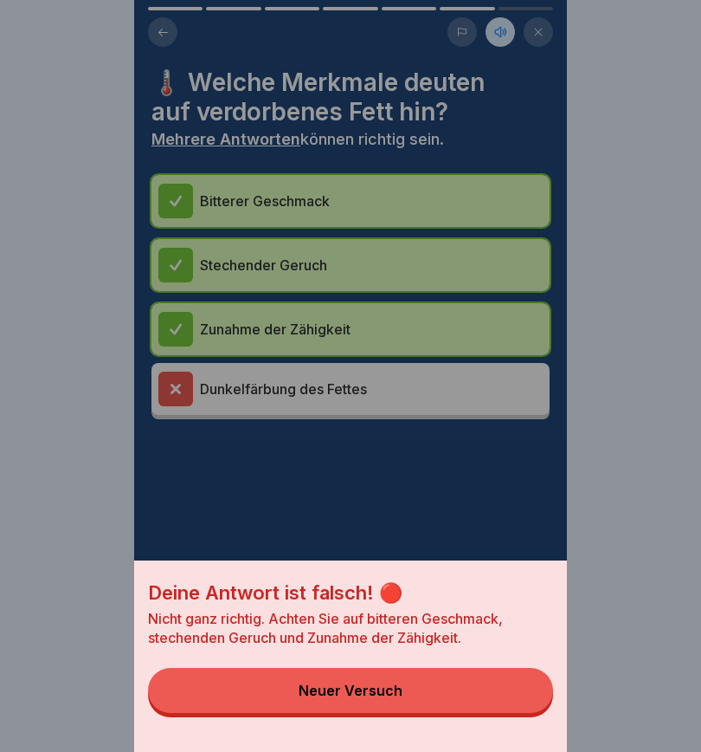
click at [410, 702] on button "Neuer Versuch" at bounding box center [350, 690] width 405 height 45
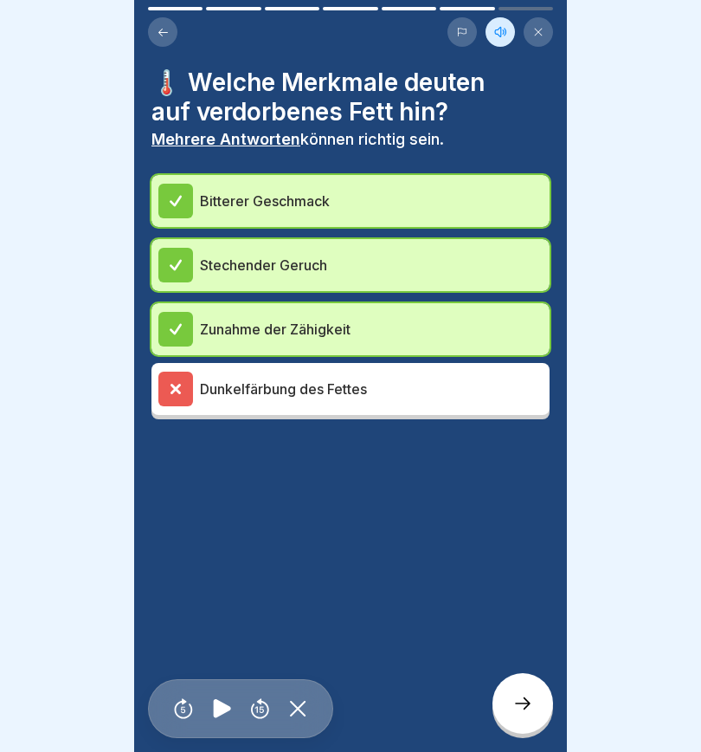
click at [178, 390] on icon at bounding box center [176, 389] width 8 height 8
click at [181, 385] on icon at bounding box center [176, 389] width 16 height 16
click at [184, 393] on div at bounding box center [175, 389] width 35 height 35
click at [534, 713] on div at bounding box center [523, 703] width 61 height 61
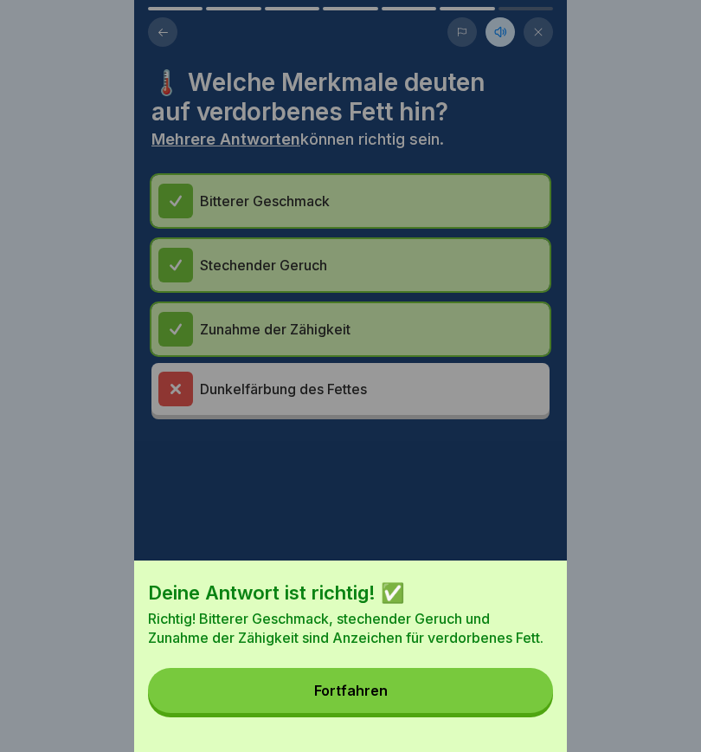
click at [462, 707] on button "Fortfahren" at bounding box center [350, 690] width 405 height 45
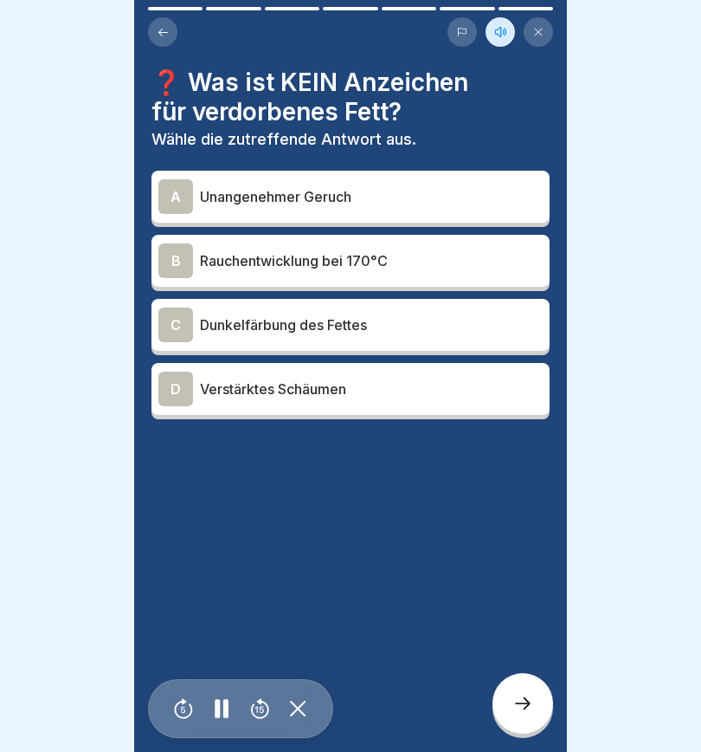
click at [178, 325] on div "C" at bounding box center [175, 324] width 35 height 35
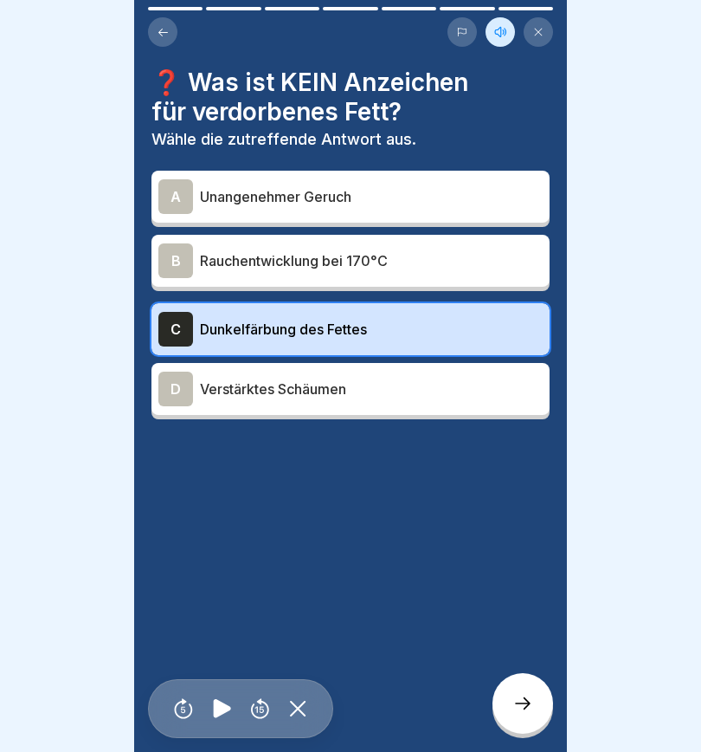
click at [533, 714] on icon at bounding box center [523, 703] width 21 height 21
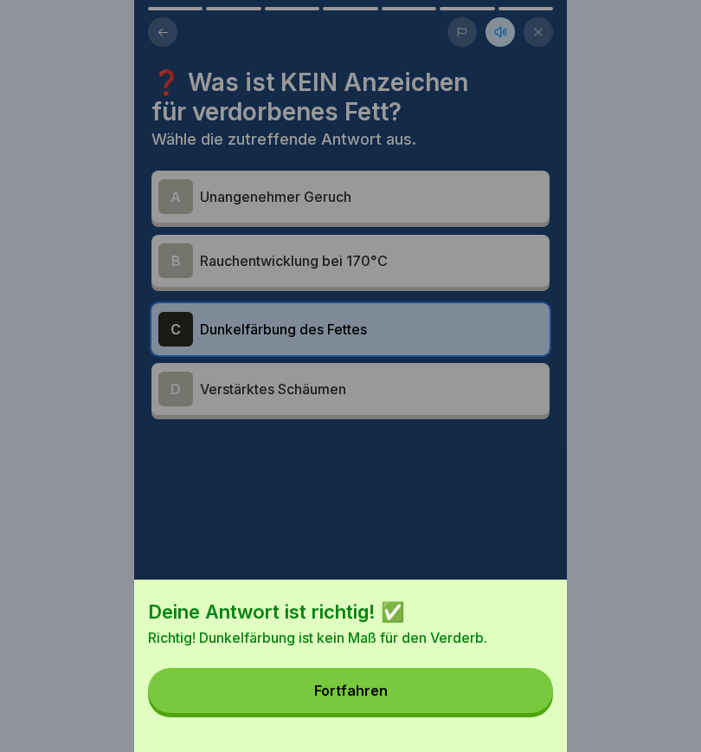
click at [464, 701] on button "Fortfahren" at bounding box center [350, 690] width 405 height 45
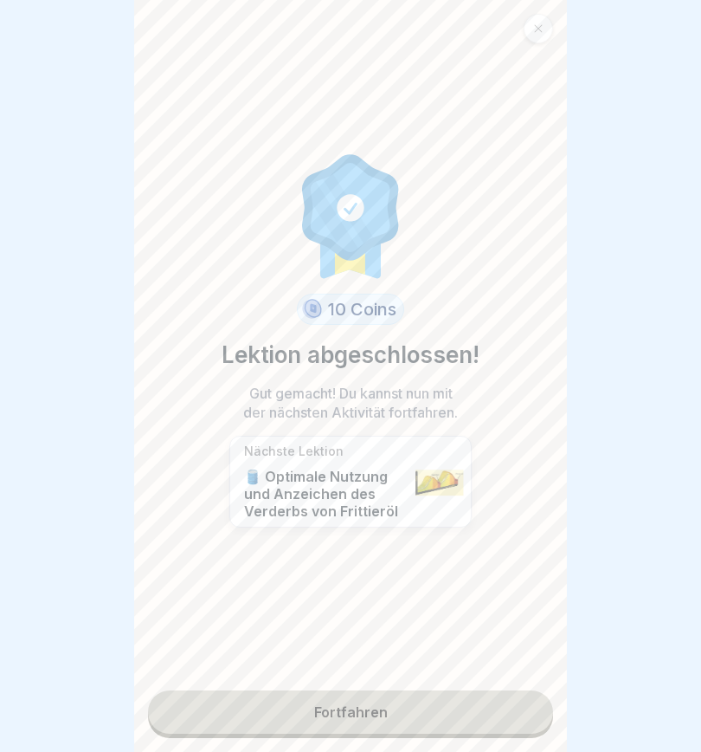
click at [462, 724] on link "Fortfahren" at bounding box center [350, 711] width 405 height 43
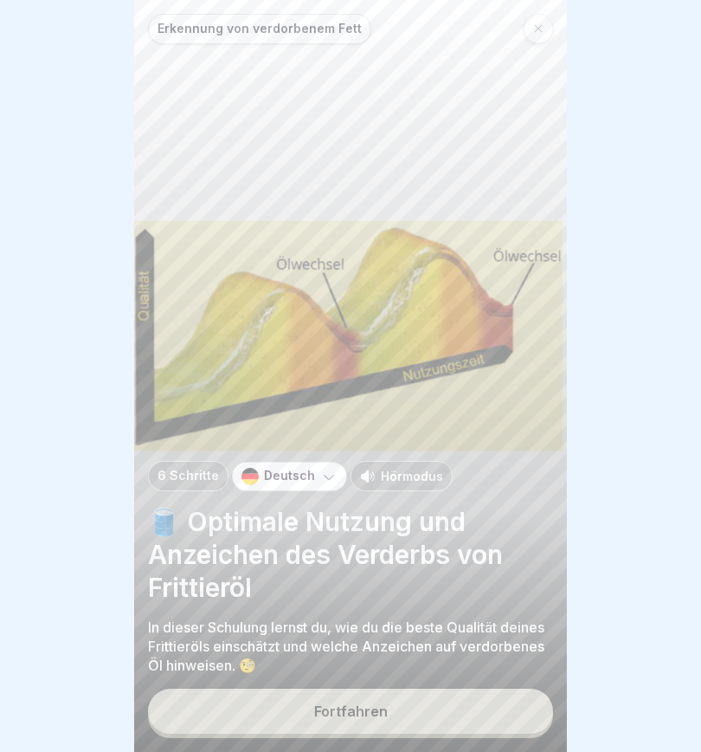
click at [467, 719] on button "Fortfahren" at bounding box center [350, 710] width 405 height 45
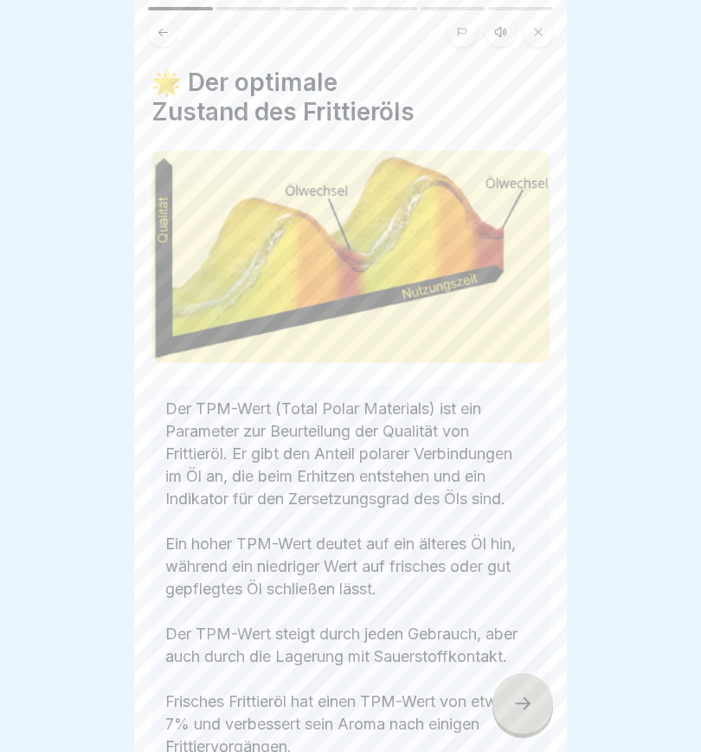
click at [501, 30] on icon at bounding box center [501, 32] width 14 height 14
click at [224, 718] on icon at bounding box center [221, 708] width 17 height 19
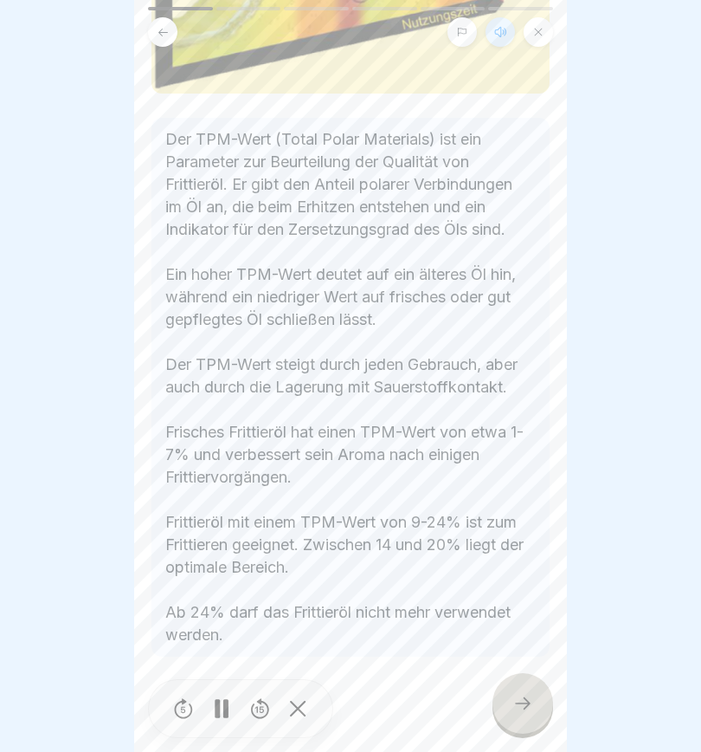
scroll to position [267, 0]
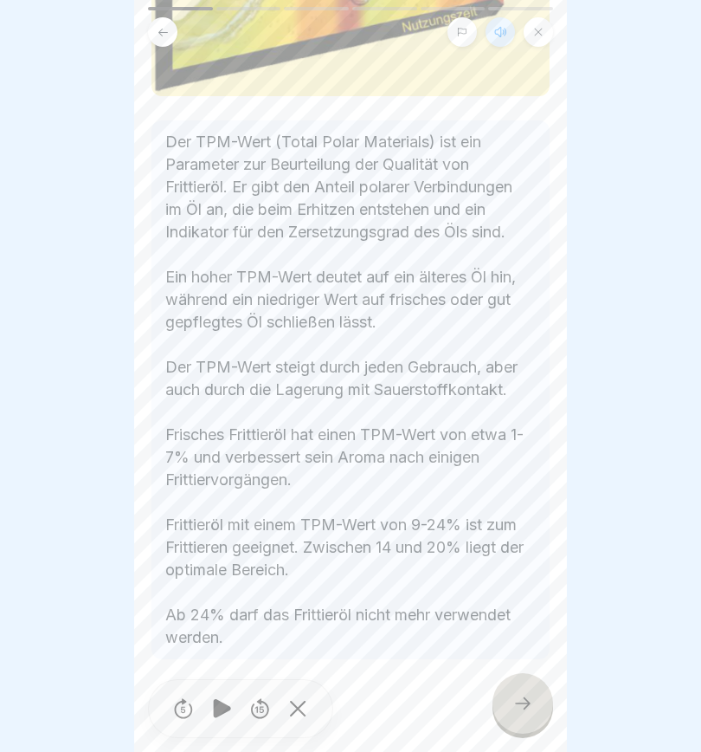
click at [528, 710] on icon at bounding box center [523, 703] width 21 height 21
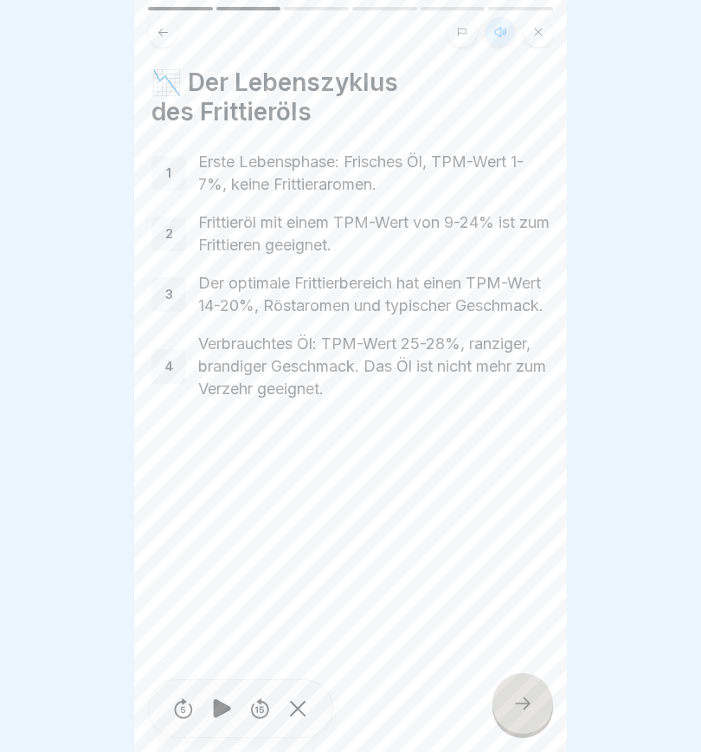
click at [532, 714] on icon at bounding box center [523, 703] width 21 height 21
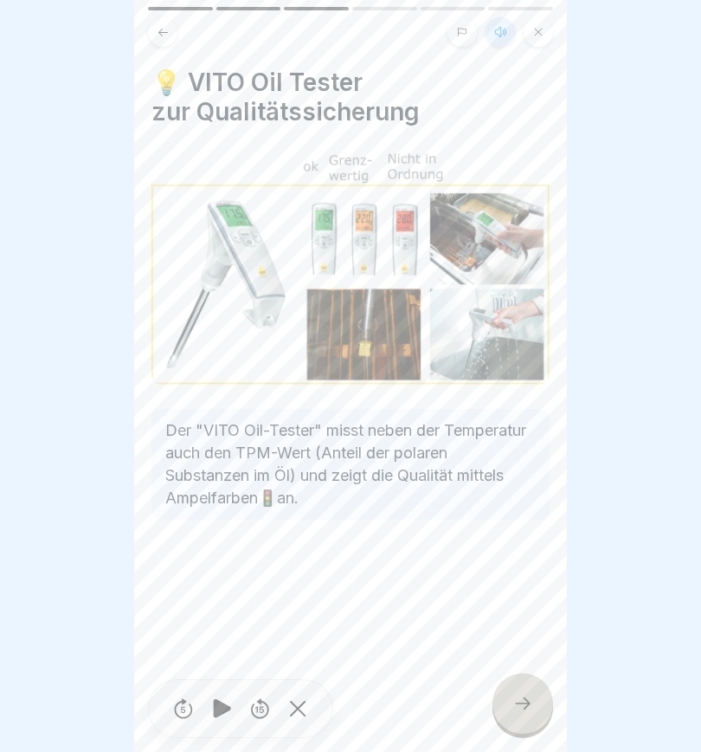
click at [533, 707] on icon at bounding box center [523, 703] width 21 height 21
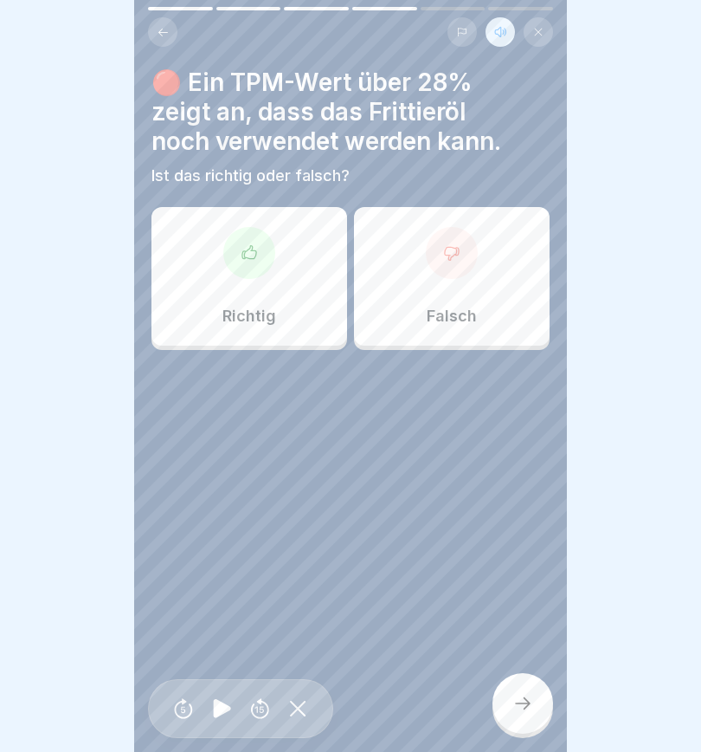
click at [460, 271] on div at bounding box center [452, 253] width 52 height 52
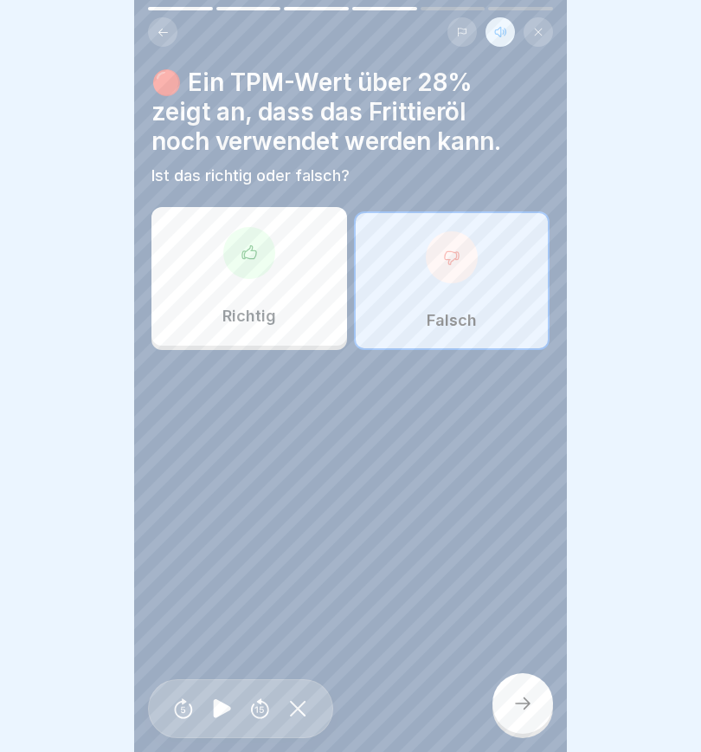
click at [527, 714] on icon at bounding box center [523, 703] width 21 height 21
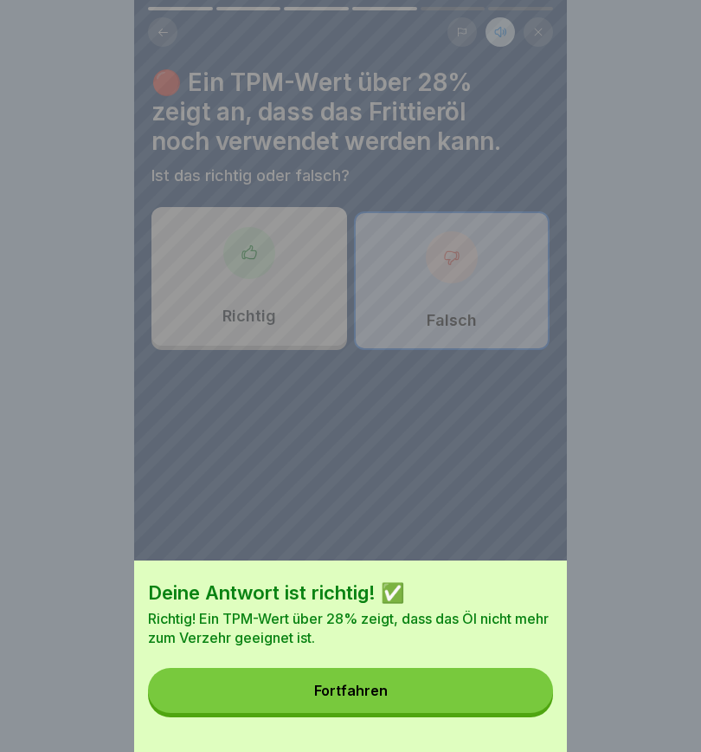
click at [432, 705] on button "Fortfahren" at bounding box center [350, 690] width 405 height 45
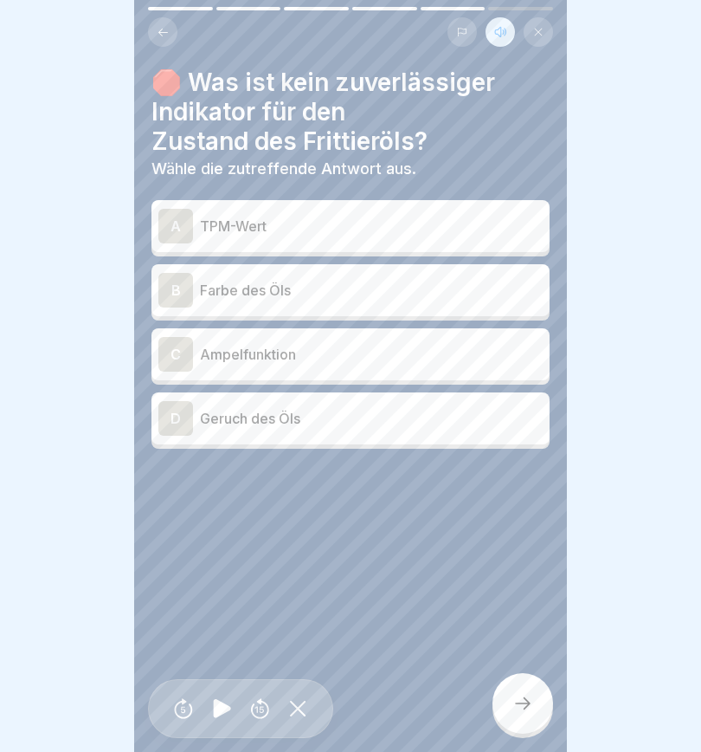
click at [176, 287] on div "B" at bounding box center [175, 290] width 35 height 35
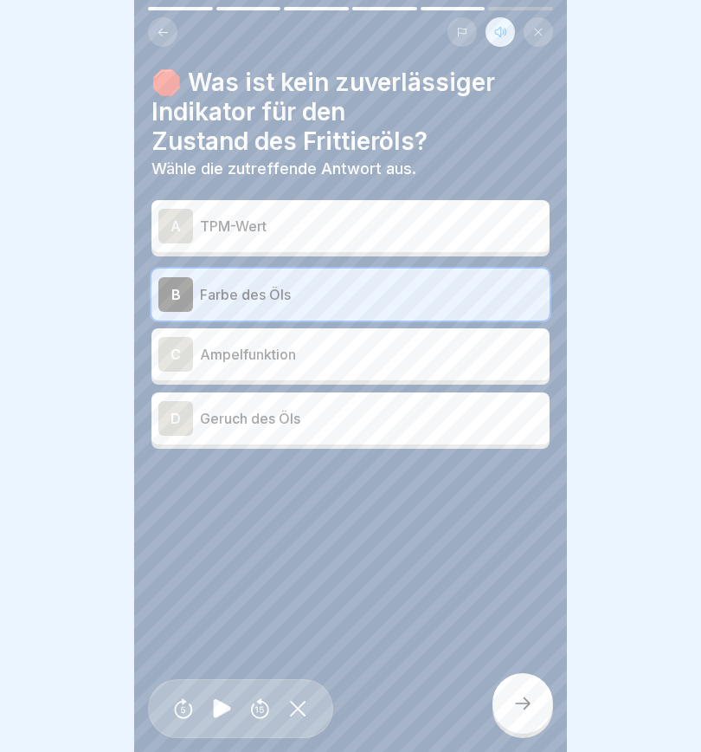
click at [528, 714] on icon at bounding box center [523, 703] width 21 height 21
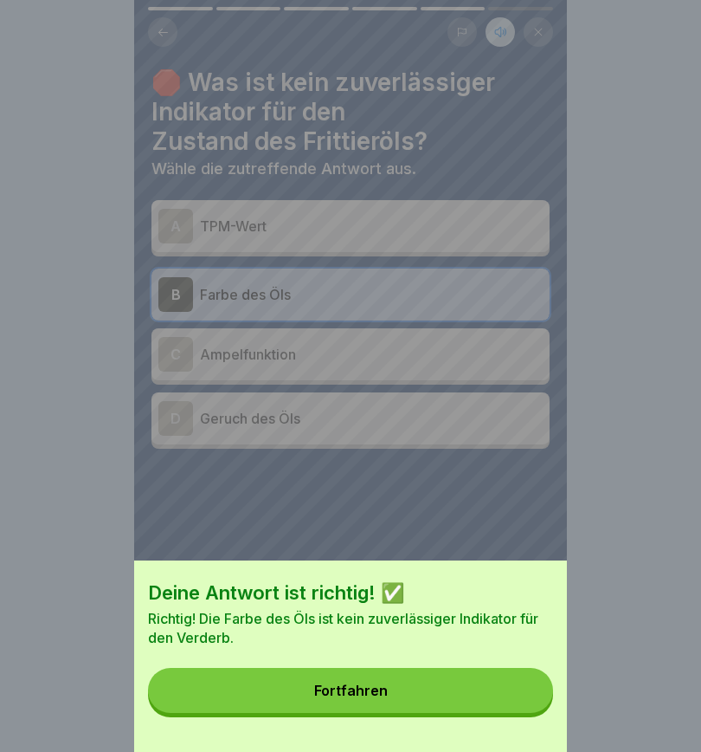
click at [446, 700] on button "Fortfahren" at bounding box center [350, 690] width 405 height 45
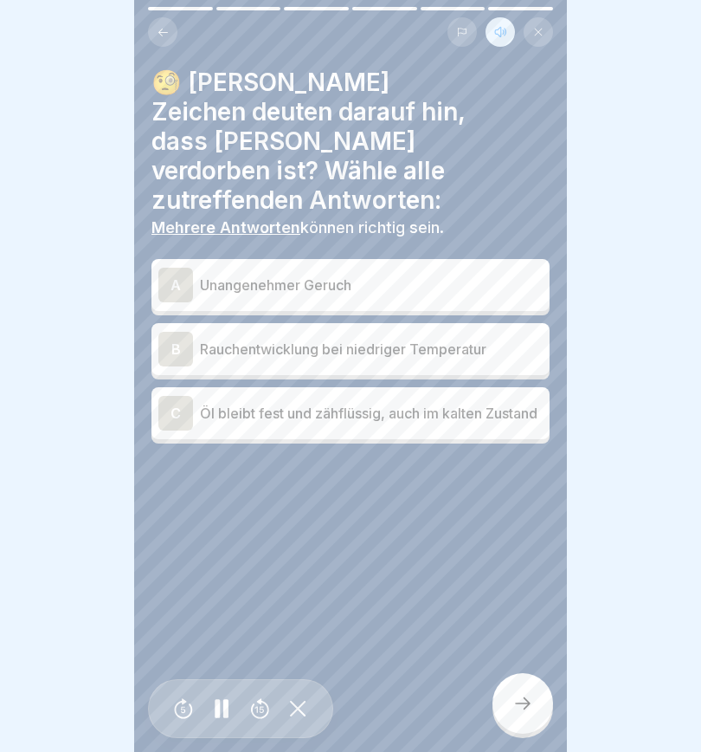
click at [182, 268] on div "A" at bounding box center [175, 285] width 35 height 35
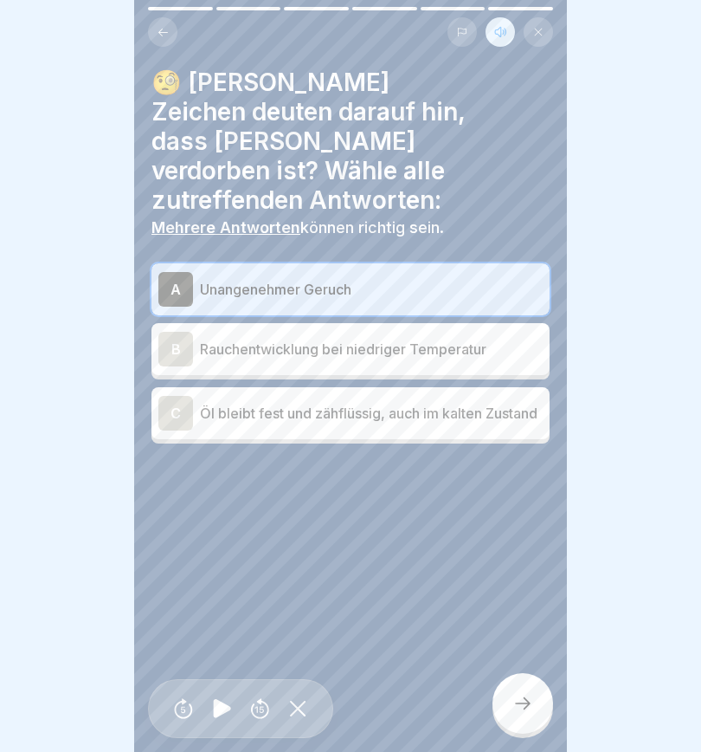
click at [177, 396] on div "C" at bounding box center [175, 413] width 35 height 35
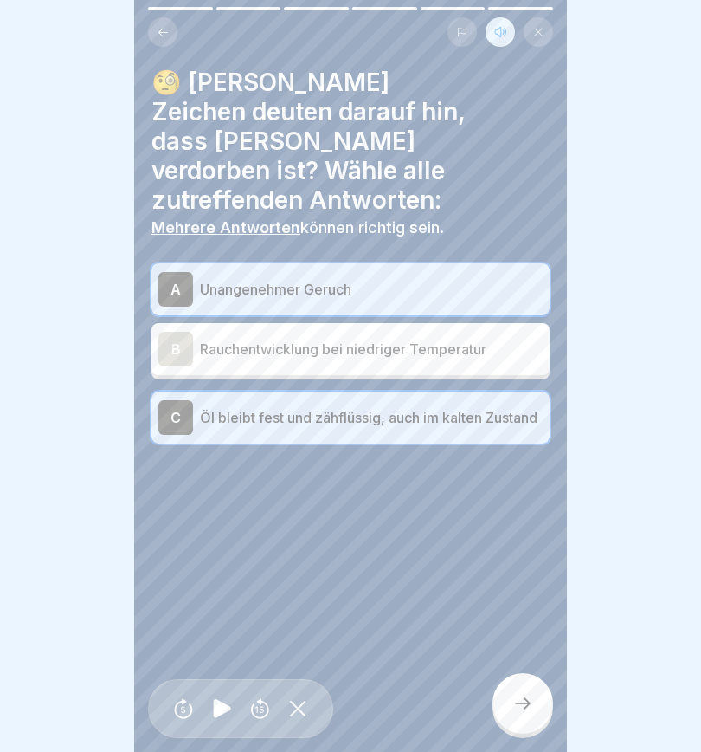
click at [177, 332] on div "B" at bounding box center [175, 349] width 35 height 35
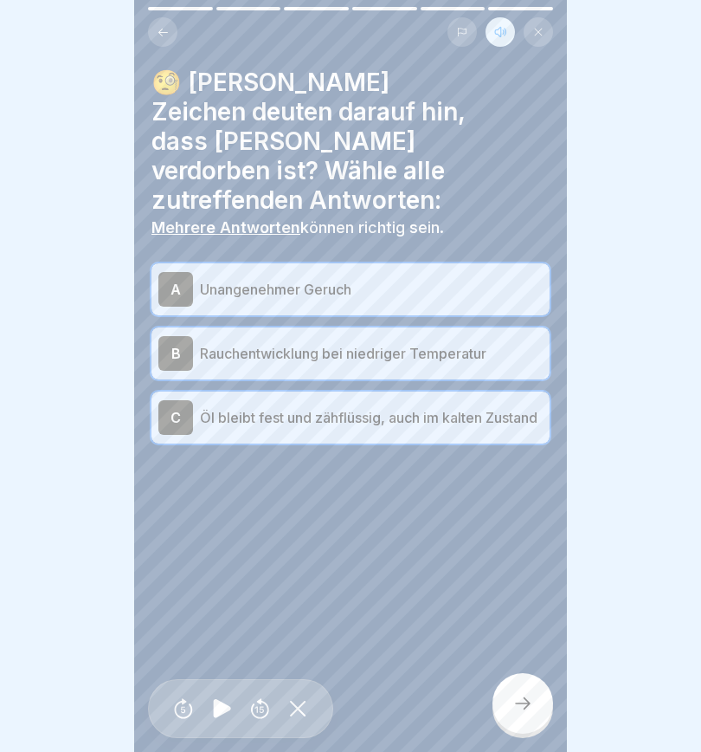
click at [517, 714] on icon at bounding box center [523, 703] width 21 height 21
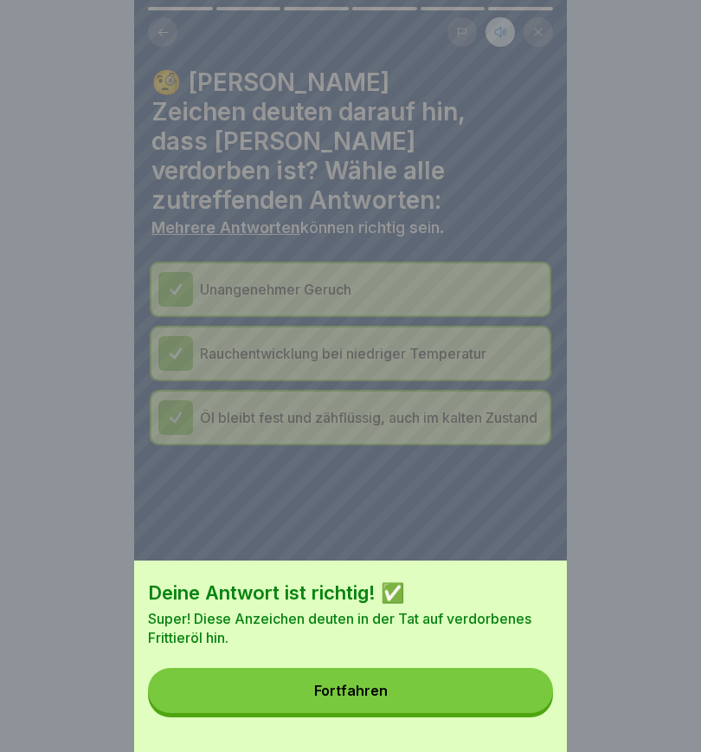
click at [431, 695] on button "Fortfahren" at bounding box center [350, 690] width 405 height 45
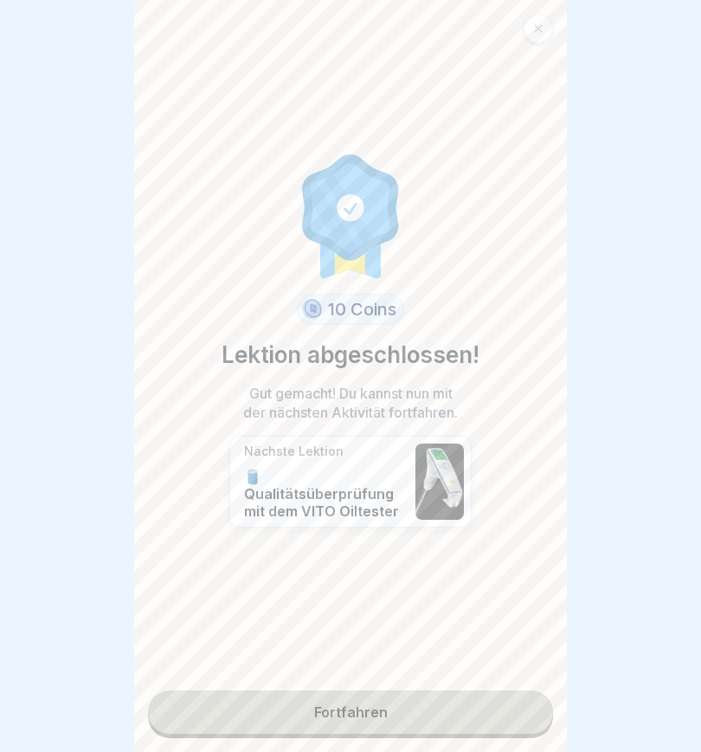
click at [426, 721] on link "Fortfahren" at bounding box center [350, 711] width 405 height 43
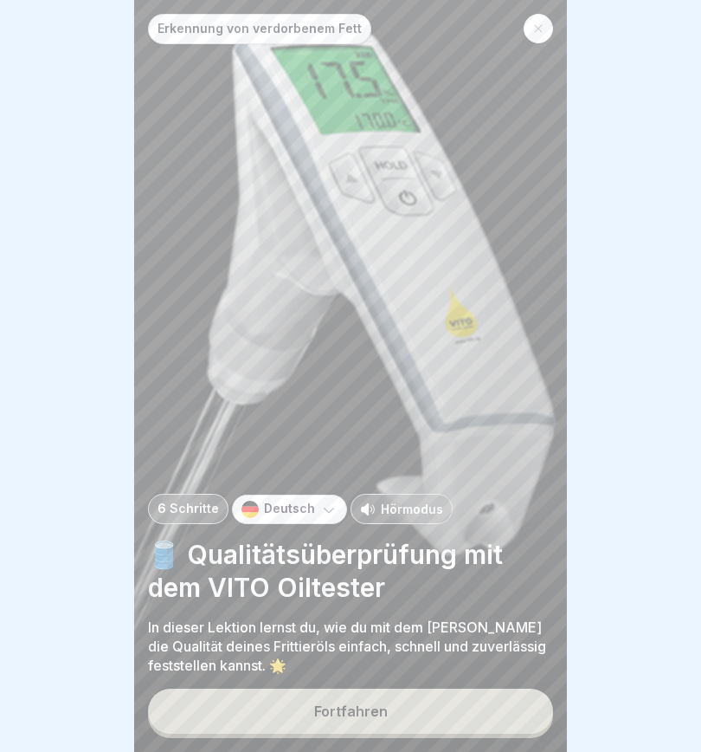
click at [446, 723] on button "Fortfahren" at bounding box center [350, 710] width 405 height 45
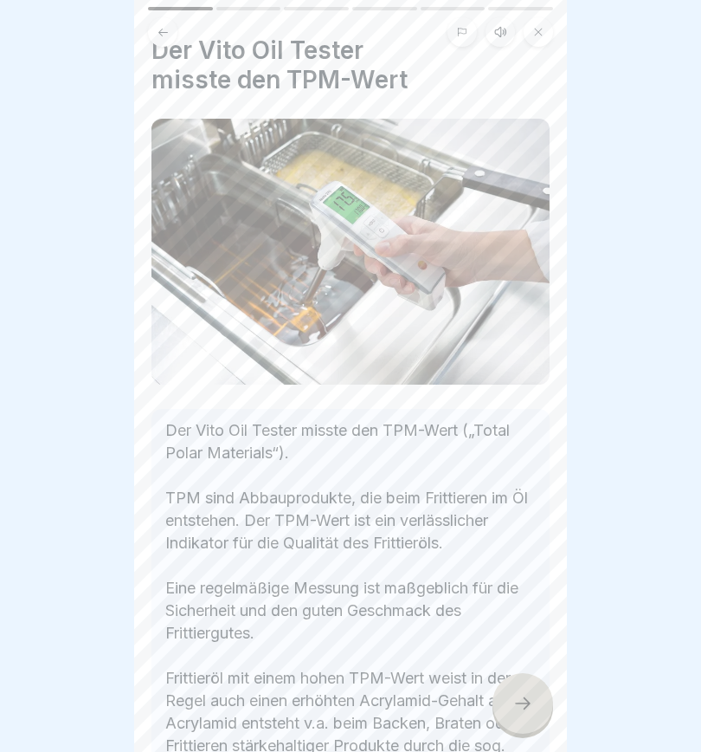
scroll to position [31, 0]
click at [501, 31] on icon at bounding box center [501, 32] width 14 height 14
click at [216, 718] on icon at bounding box center [221, 708] width 17 height 19
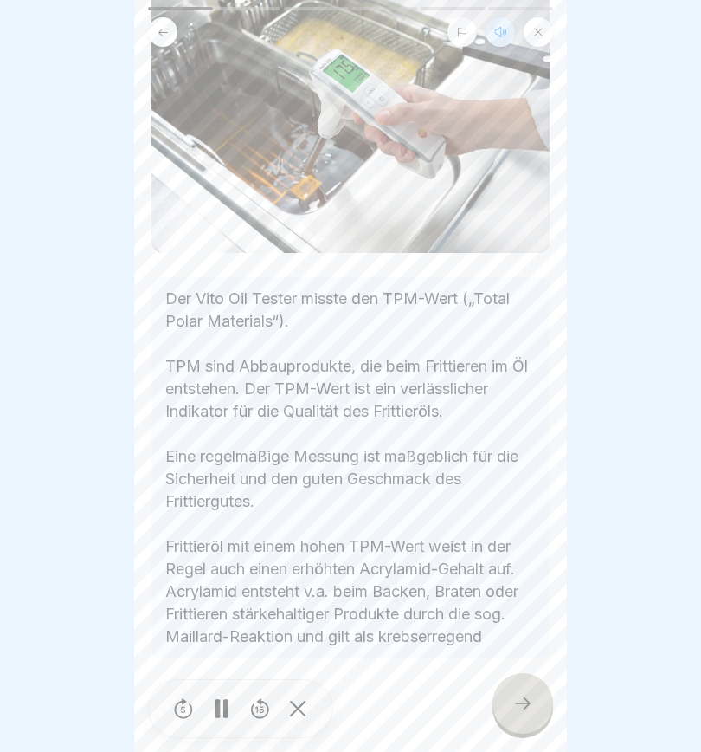
scroll to position [163, 0]
click at [507, 716] on div at bounding box center [523, 703] width 61 height 61
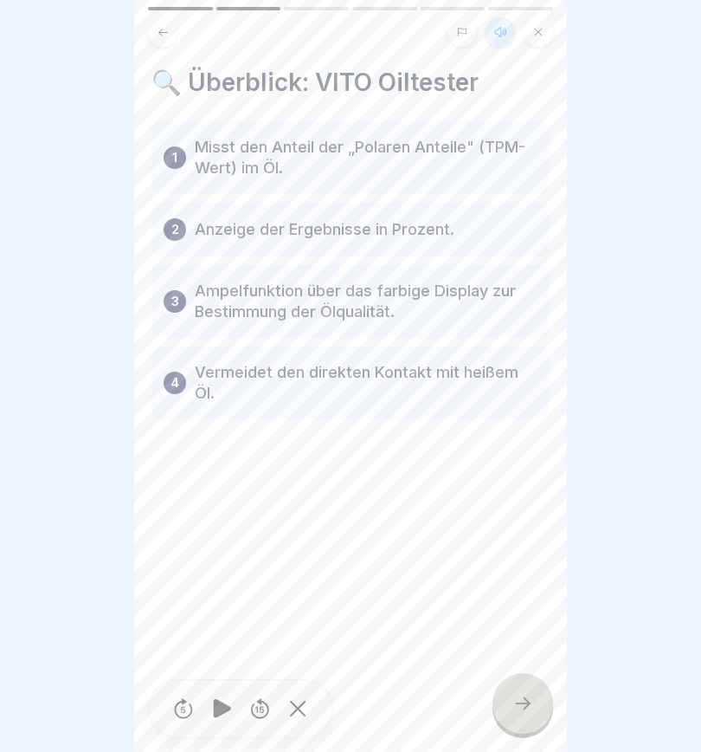
click at [514, 714] on icon at bounding box center [523, 703] width 21 height 21
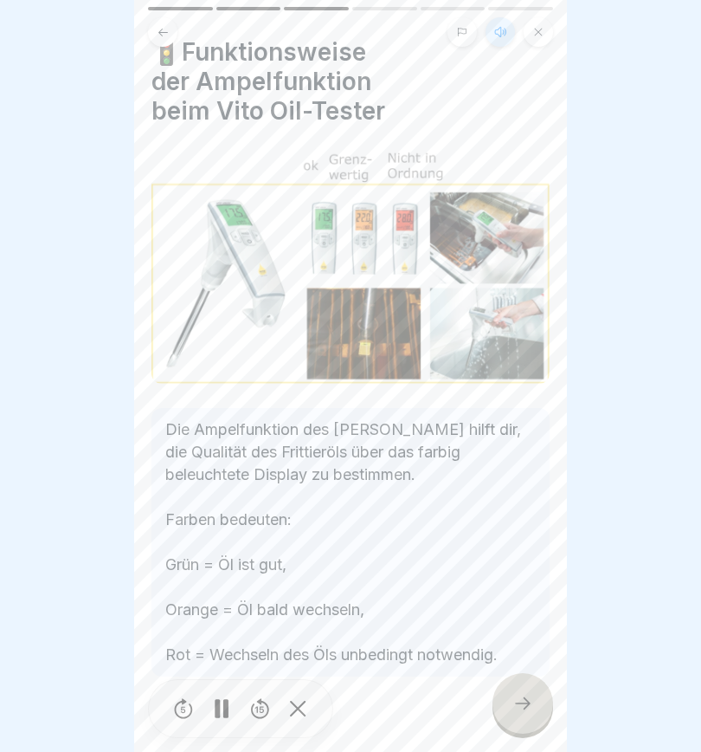
scroll to position [29, 0]
click at [524, 708] on icon at bounding box center [523, 703] width 21 height 21
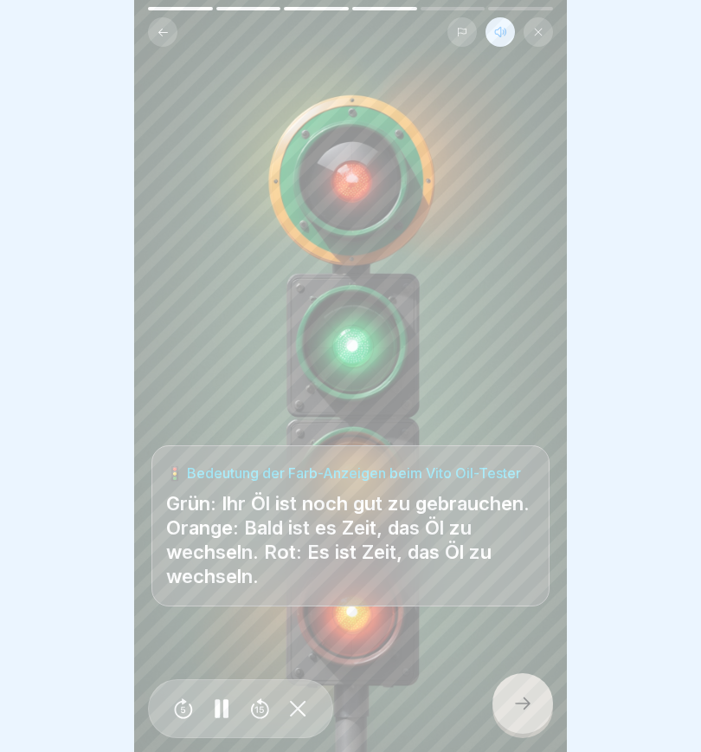
click at [522, 711] on icon at bounding box center [523, 703] width 21 height 21
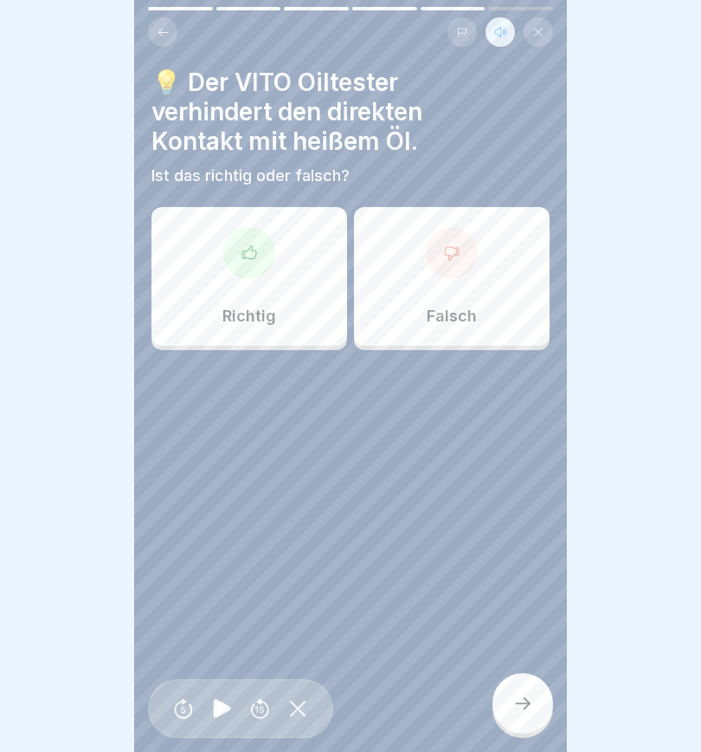
click at [462, 259] on div at bounding box center [452, 253] width 52 height 52
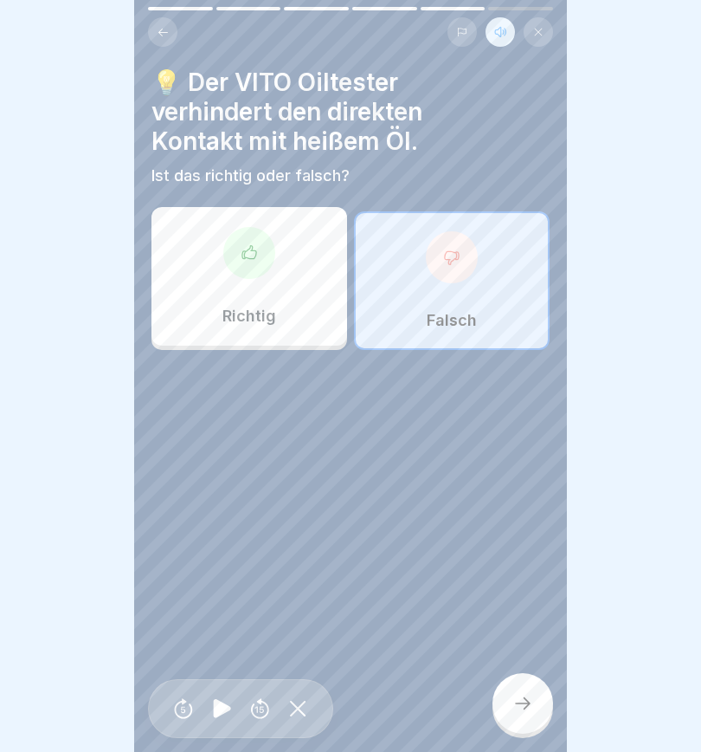
click at [525, 714] on icon at bounding box center [523, 703] width 21 height 21
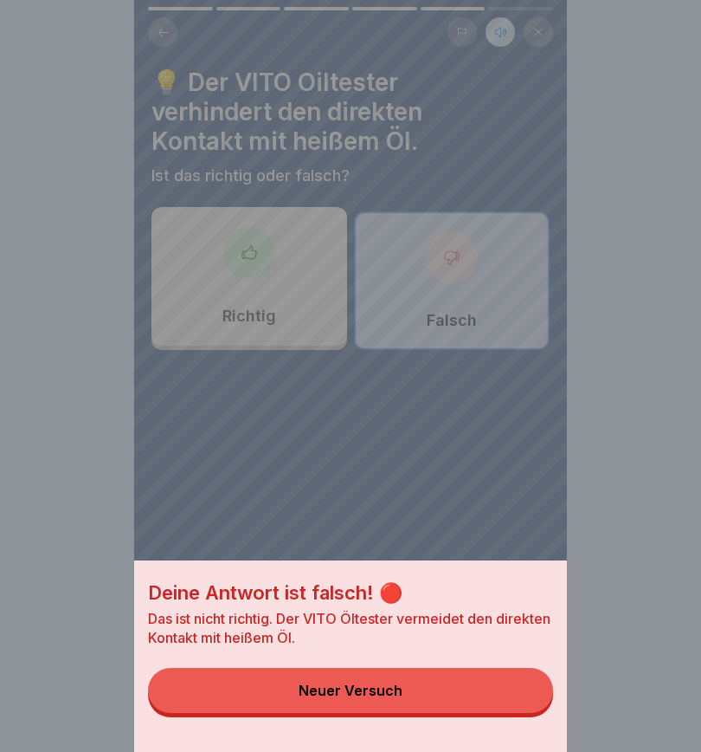
click at [416, 702] on button "Neuer Versuch" at bounding box center [350, 690] width 405 height 45
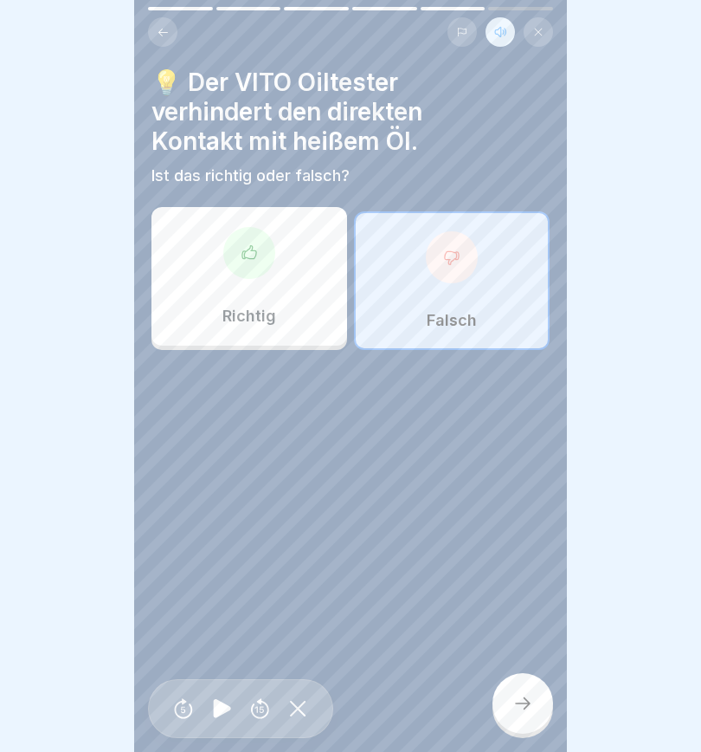
click at [246, 268] on div at bounding box center [249, 253] width 52 height 52
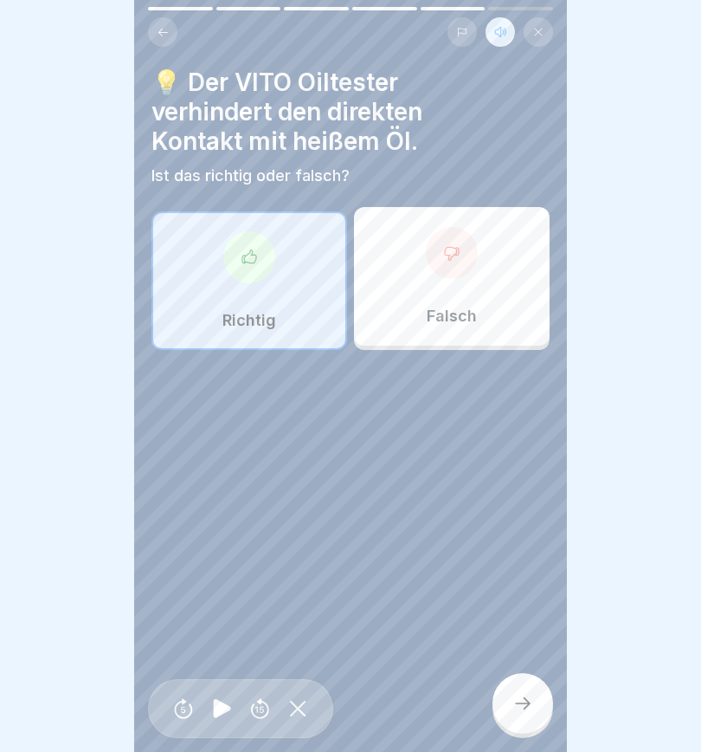
click at [527, 709] on icon at bounding box center [523, 703] width 16 height 12
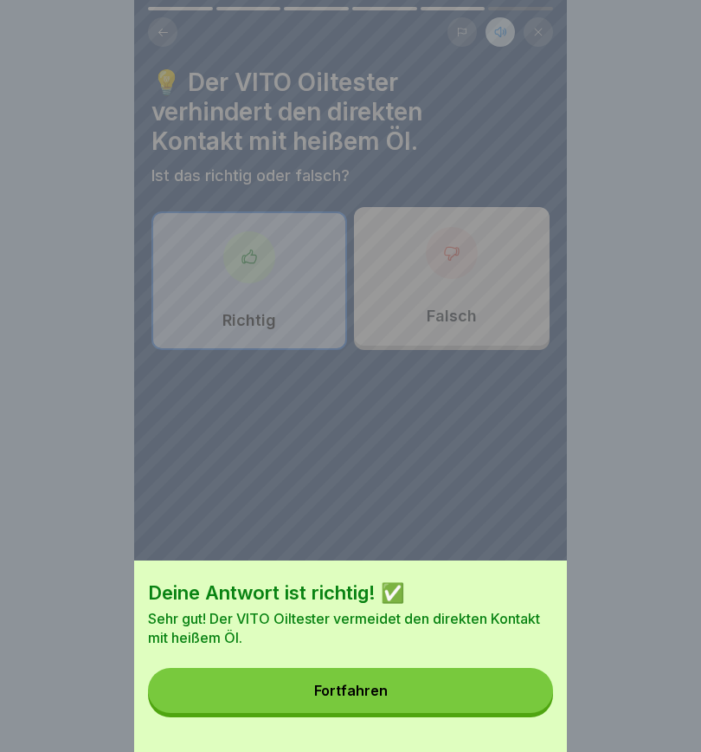
click at [417, 706] on button "Fortfahren" at bounding box center [350, 690] width 405 height 45
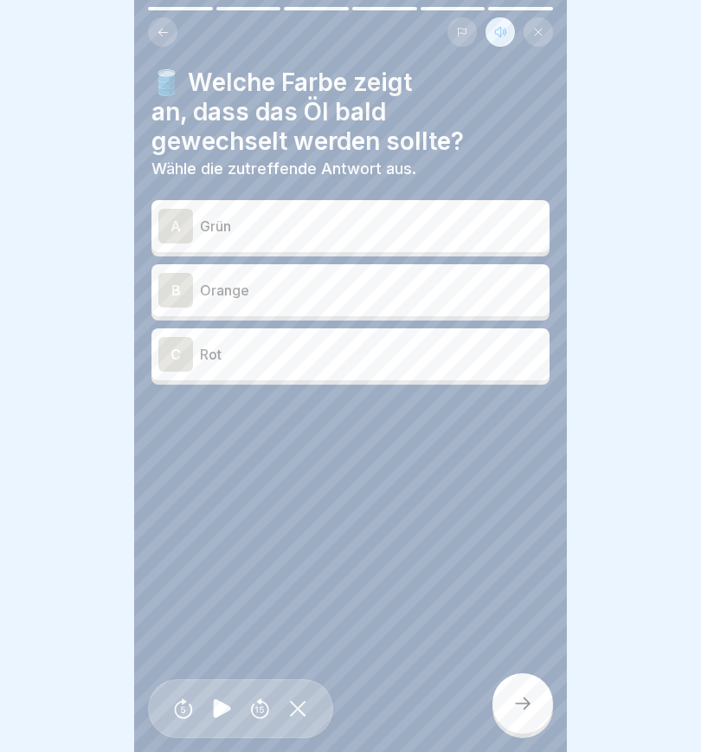
click at [177, 290] on div "B" at bounding box center [175, 290] width 35 height 35
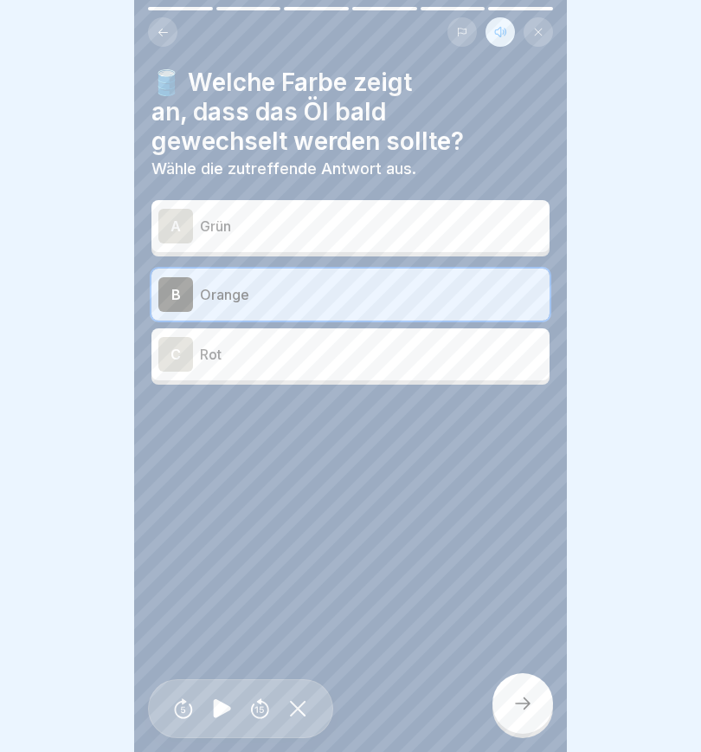
click at [518, 714] on icon at bounding box center [523, 703] width 21 height 21
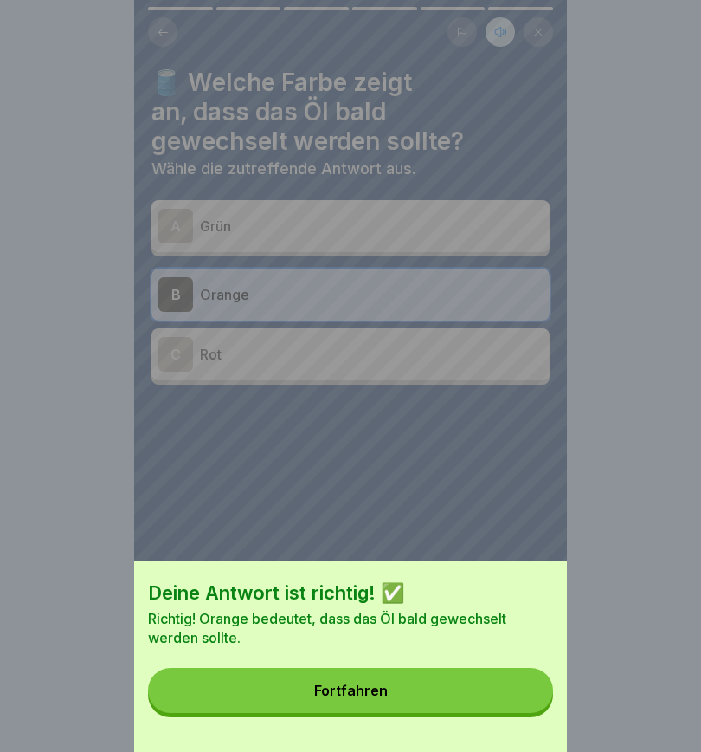
click at [391, 697] on button "Fortfahren" at bounding box center [350, 690] width 405 height 45
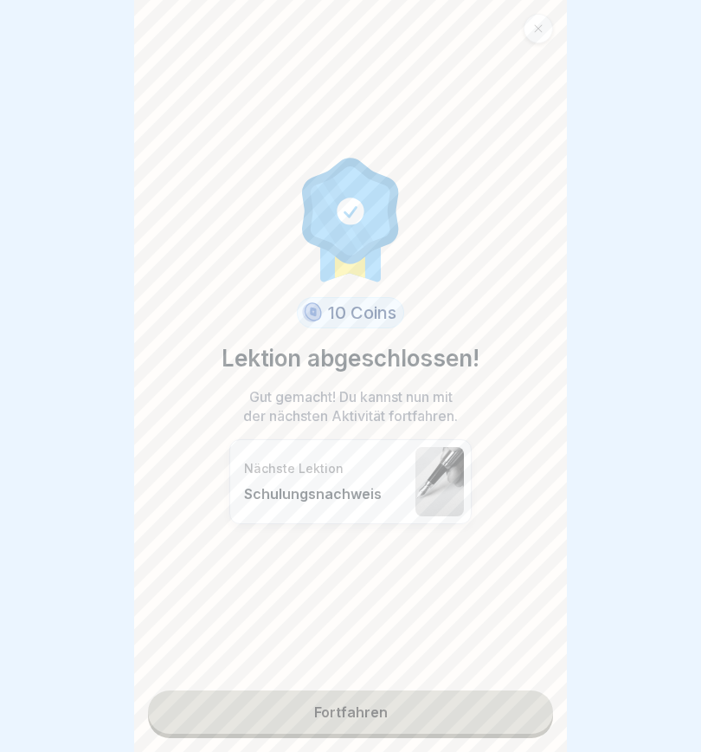
click at [414, 724] on link "Fortfahren" at bounding box center [350, 711] width 405 height 43
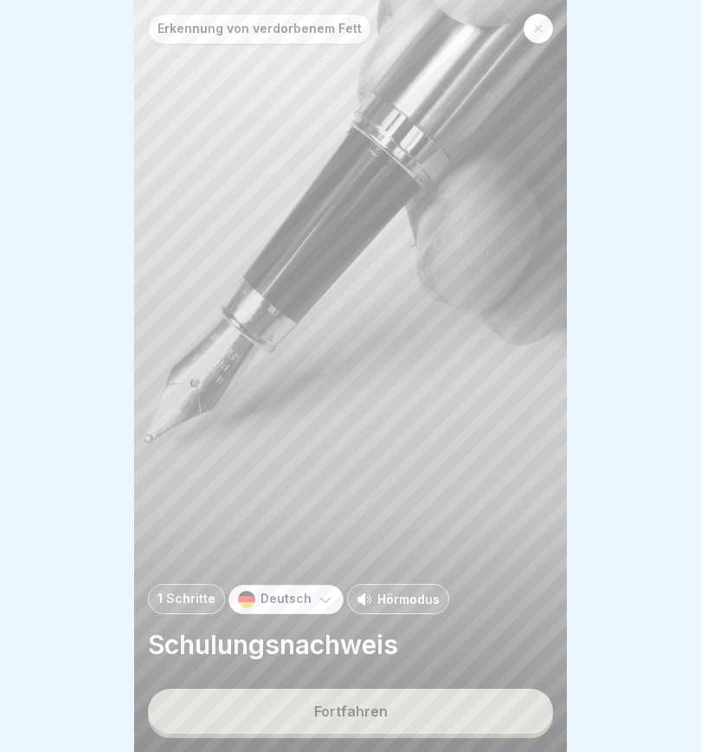
click at [430, 719] on button "Fortfahren" at bounding box center [350, 710] width 405 height 45
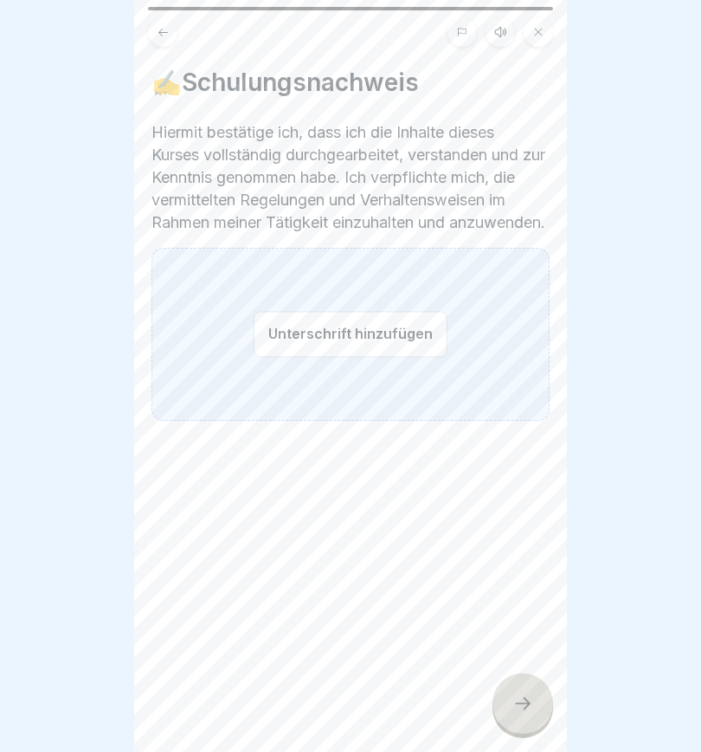
click at [273, 346] on button "Unterschrift hinzufügen" at bounding box center [351, 334] width 194 height 46
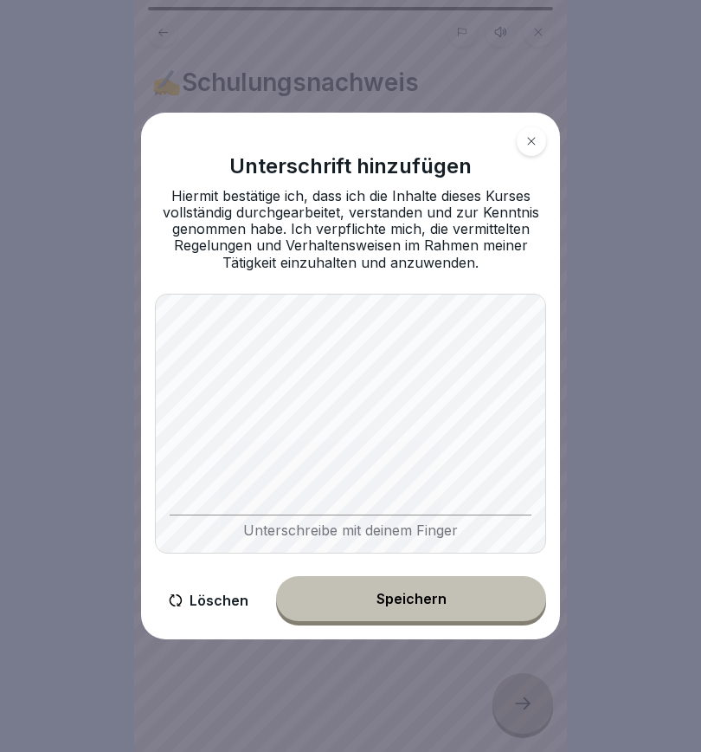
click at [462, 611] on button "Speichern" at bounding box center [411, 598] width 270 height 45
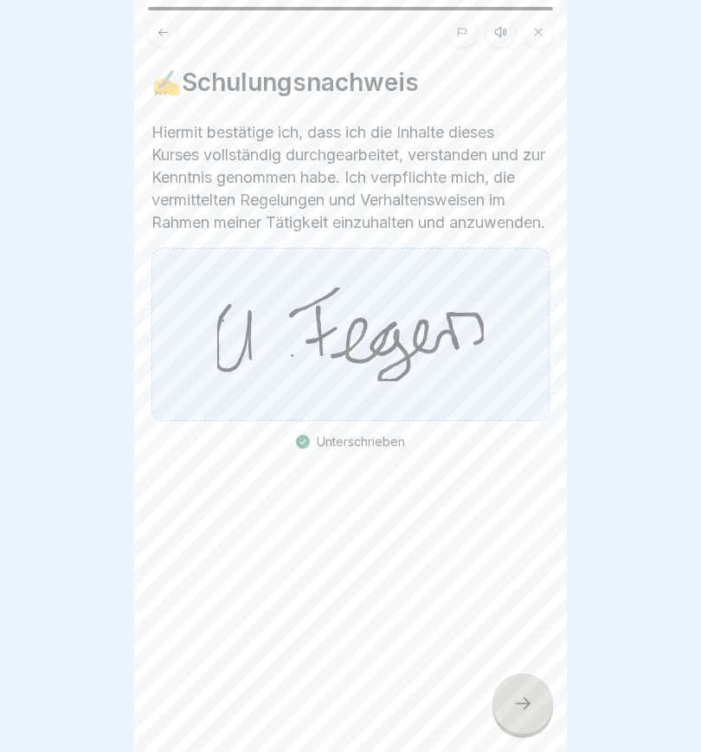
click at [528, 714] on icon at bounding box center [523, 703] width 21 height 21
